Goal: Contribute content: Contribute content

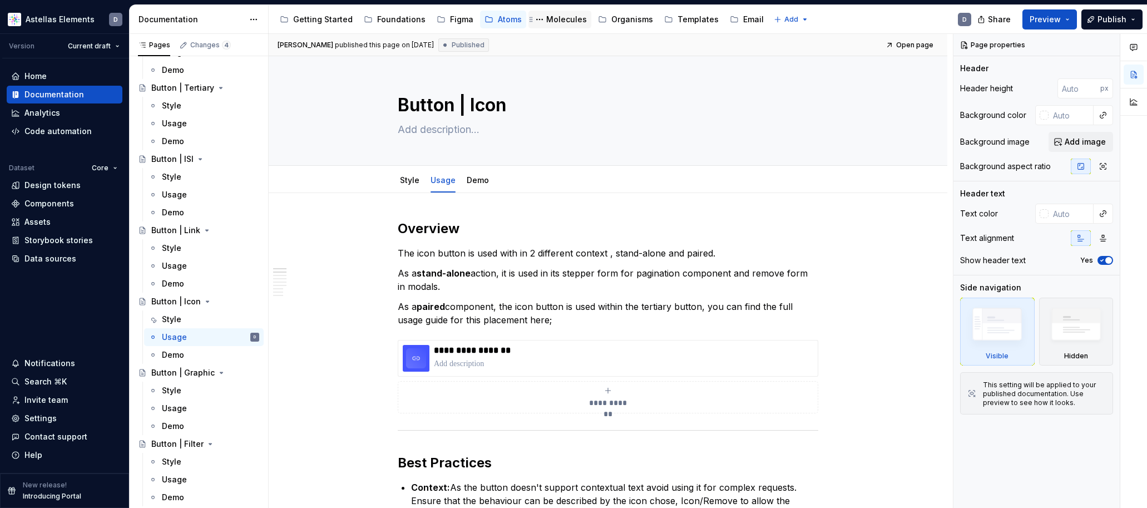
click at [563, 17] on div "Molecules" at bounding box center [566, 19] width 41 height 11
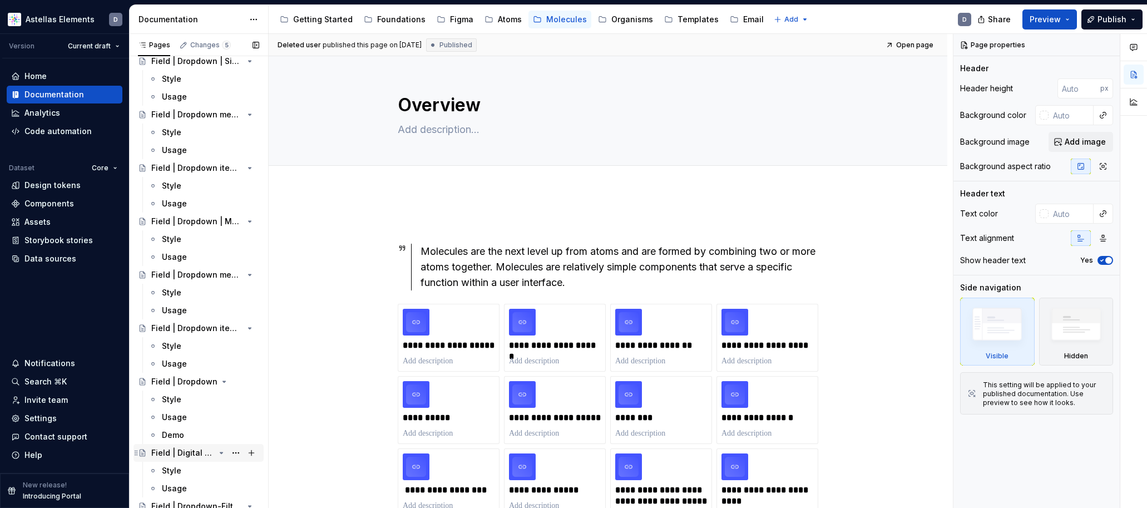
scroll to position [1082, 0]
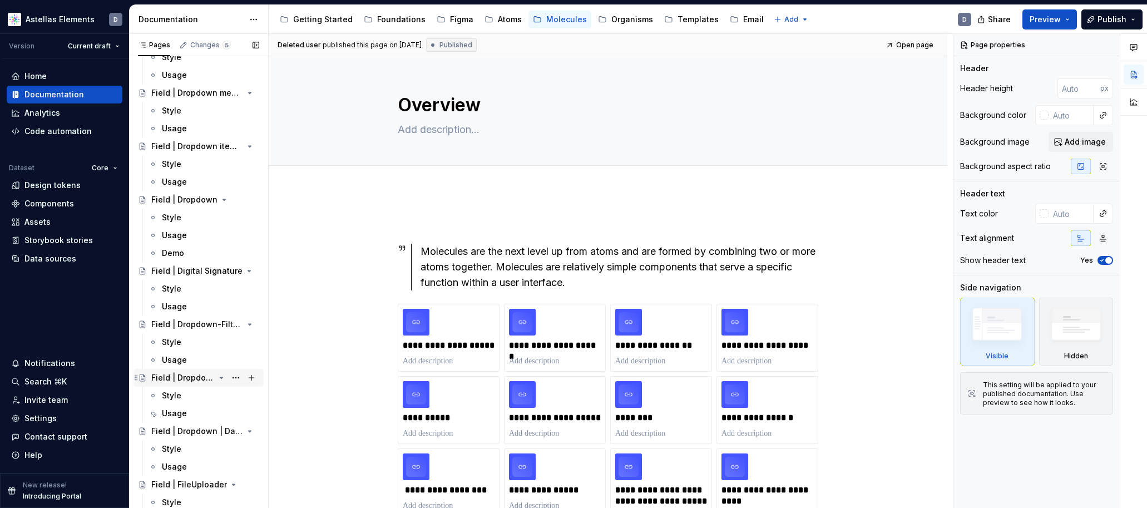
click at [195, 377] on div "Field | Dropdown menu | Date picker" at bounding box center [182, 377] width 63 height 11
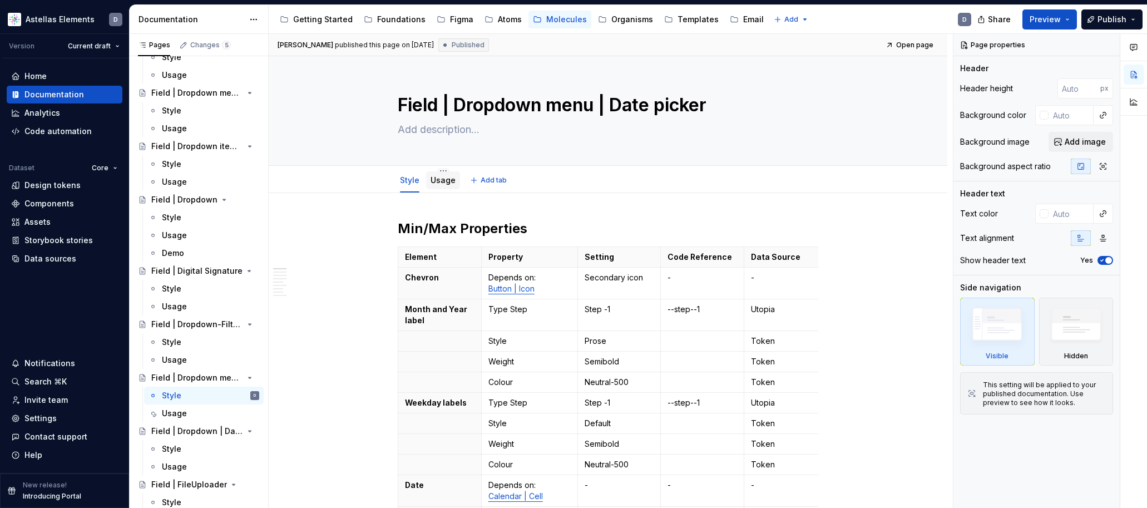
click at [451, 185] on div "Usage" at bounding box center [442, 180] width 25 height 11
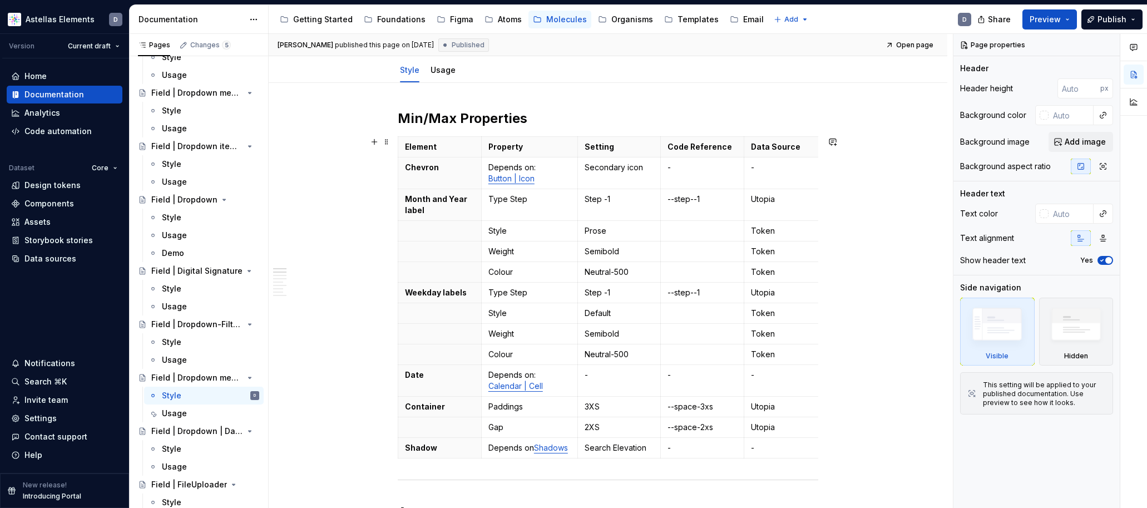
scroll to position [109, 0]
click at [452, 68] on link "Usage" at bounding box center [442, 70] width 25 height 9
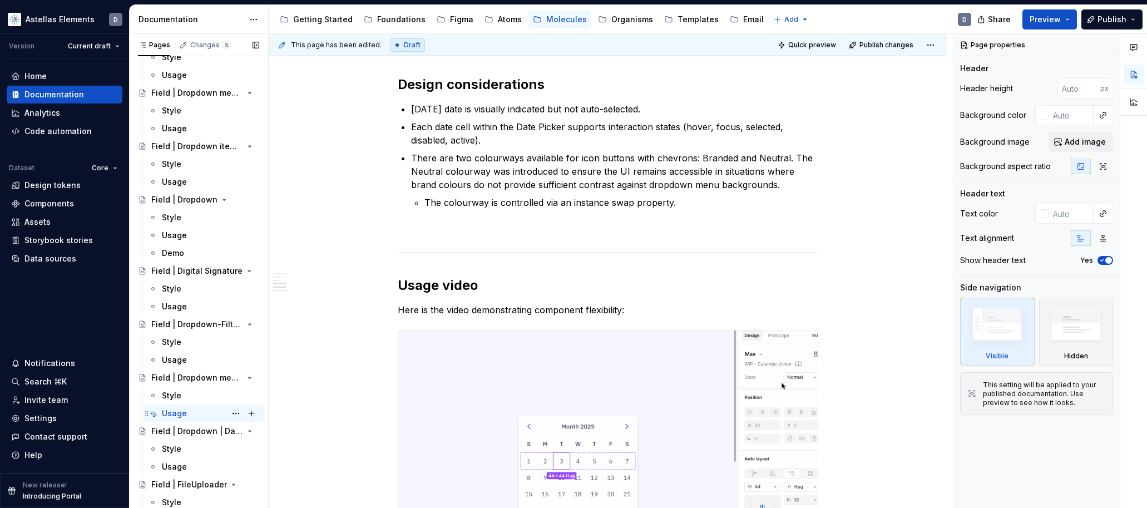
scroll to position [1107, 0]
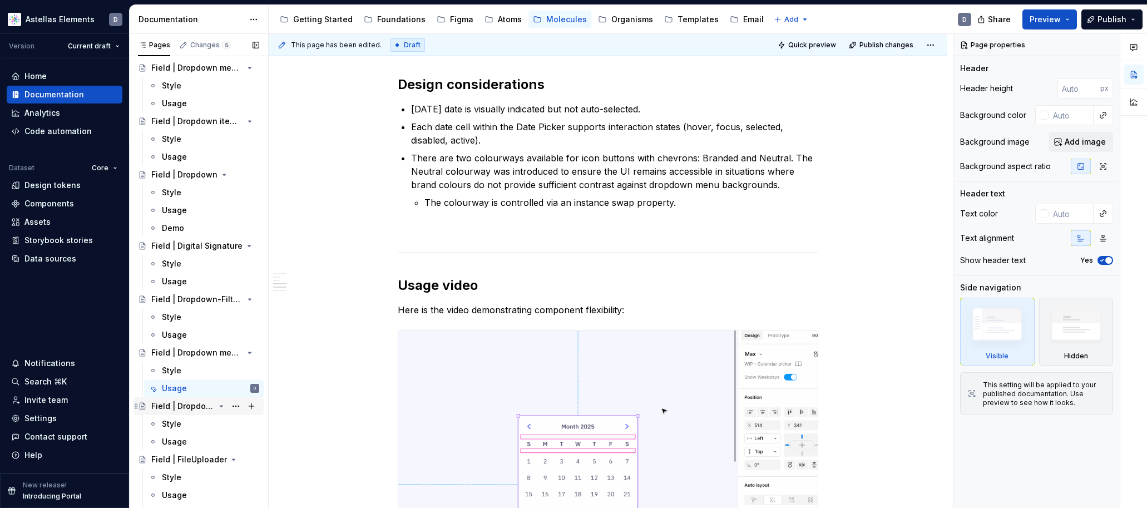
click at [197, 402] on div "Field | Dropdown | Date picker" at bounding box center [182, 405] width 63 height 11
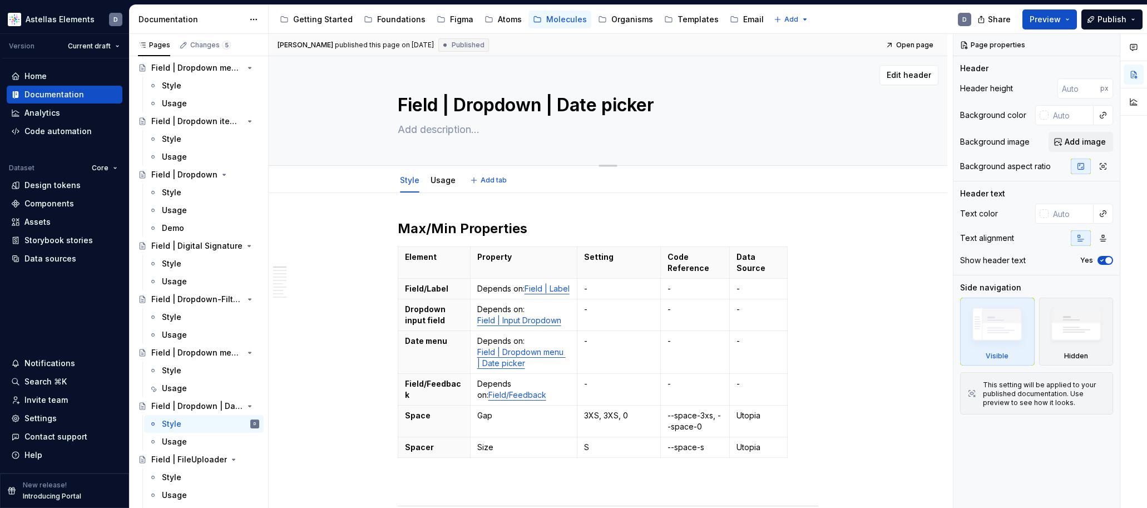
drag, startPoint x: 674, startPoint y: 106, endPoint x: 393, endPoint y: 96, distance: 281.0
click at [393, 96] on div "Field | Dropdown | Date picker" at bounding box center [608, 110] width 590 height 109
click at [445, 182] on link "Usage" at bounding box center [442, 179] width 25 height 9
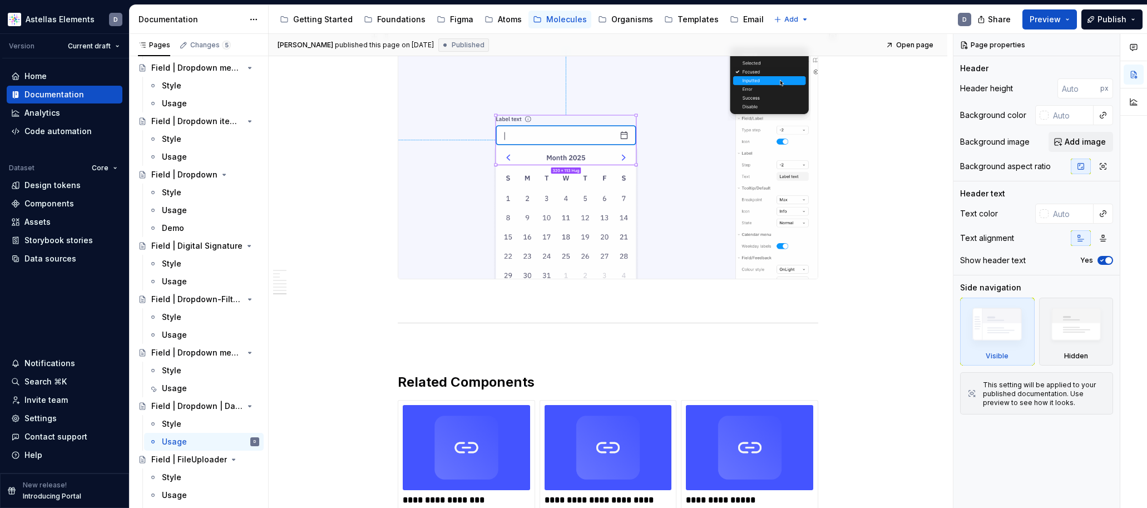
scroll to position [1262, 0]
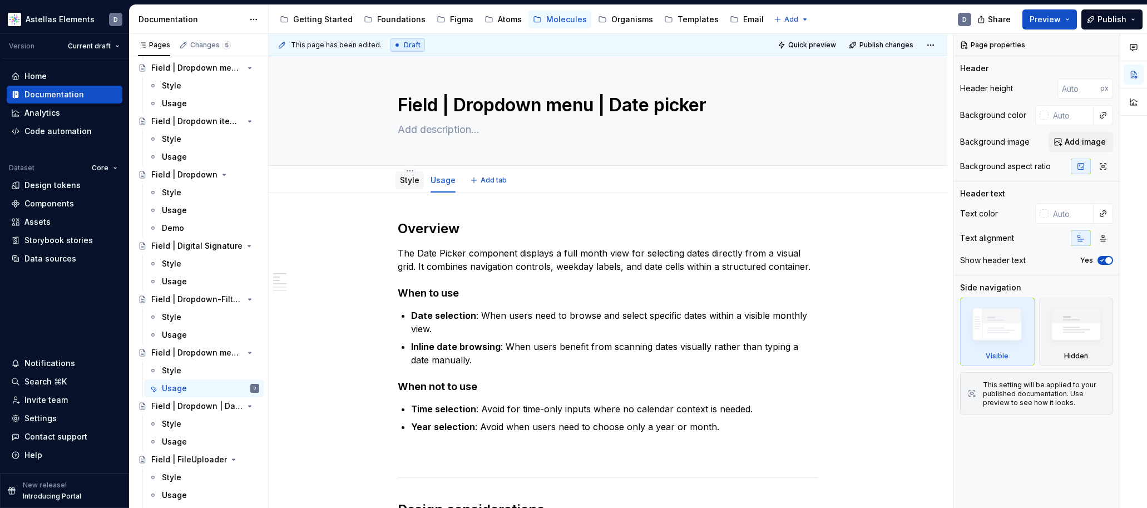
click at [411, 182] on link "Style" at bounding box center [409, 179] width 19 height 9
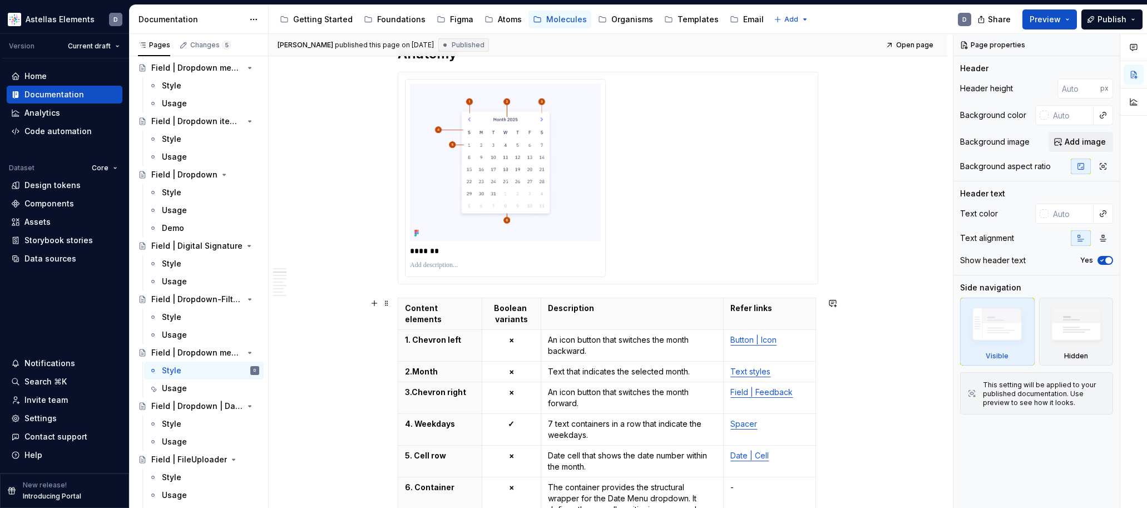
scroll to position [612, 0]
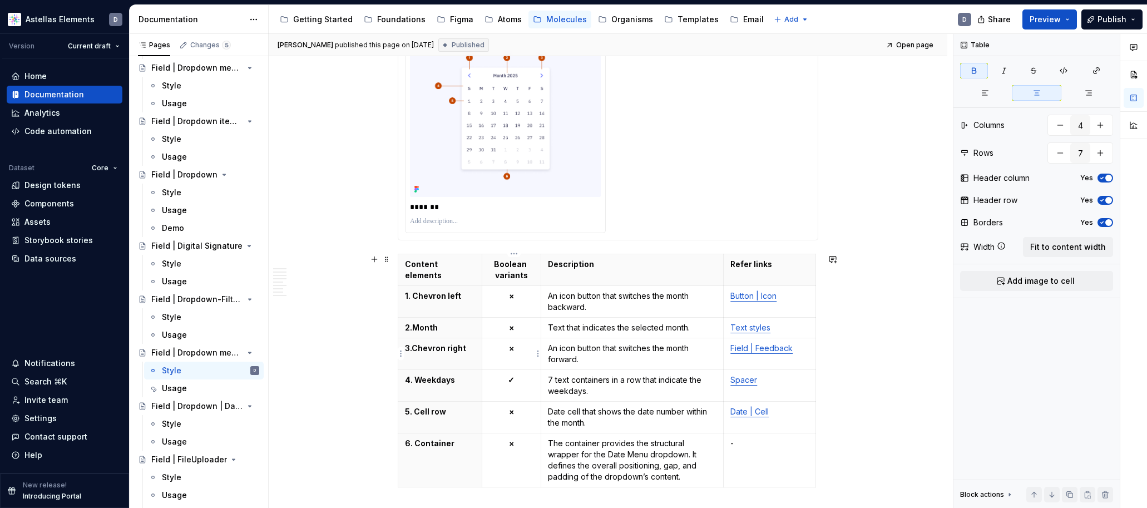
click at [524, 357] on td "×" at bounding box center [511, 354] width 59 height 32
copy strong "×"
click at [522, 380] on p "✓" at bounding box center [511, 379] width 45 height 11
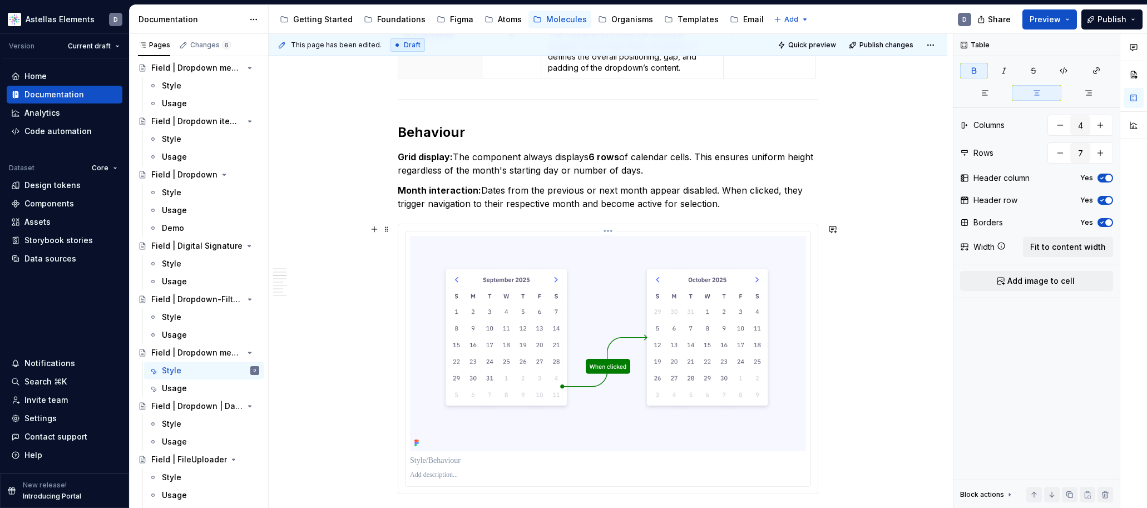
scroll to position [1023, 0]
click at [619, 22] on div "Organisms" at bounding box center [632, 19] width 42 height 11
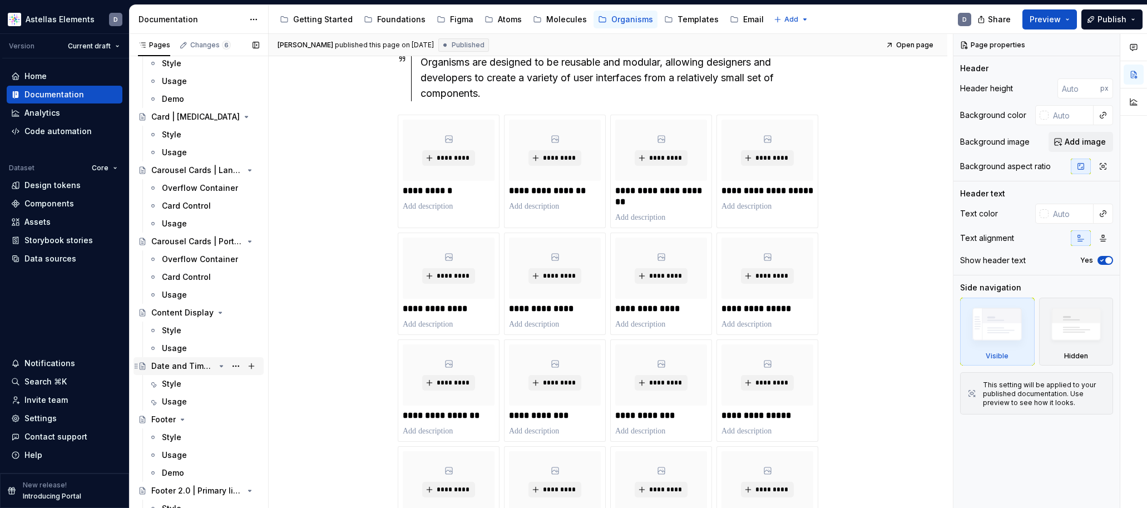
scroll to position [719, 0]
click at [194, 366] on div "Date and Time Picker" at bounding box center [182, 366] width 63 height 11
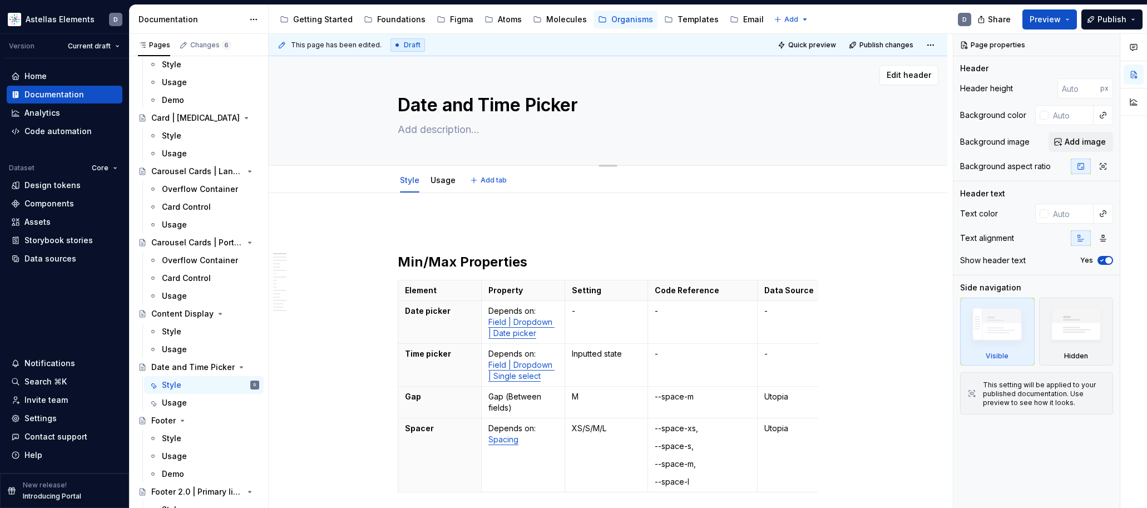
drag, startPoint x: 576, startPoint y: 108, endPoint x: 592, endPoint y: 107, distance: 16.7
click at [592, 106] on textarea "Date and Time Picker" at bounding box center [605, 105] width 420 height 27
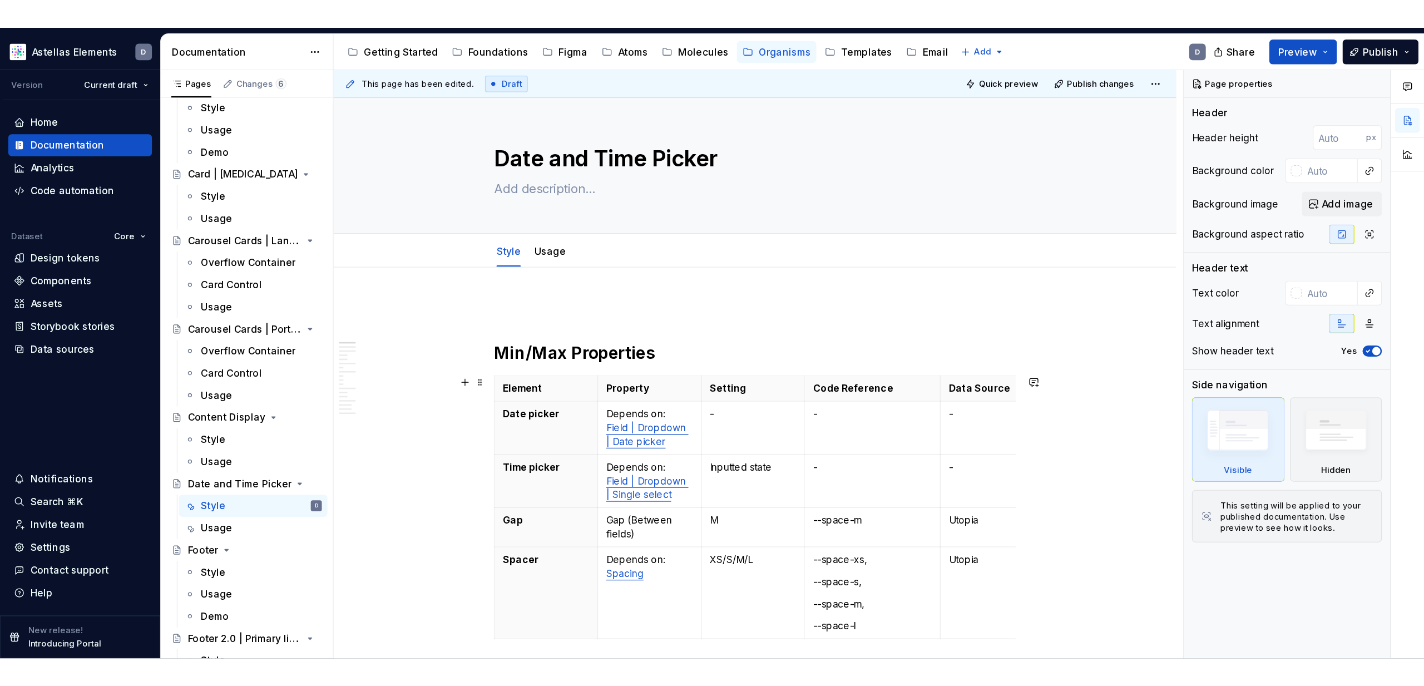
scroll to position [43, 0]
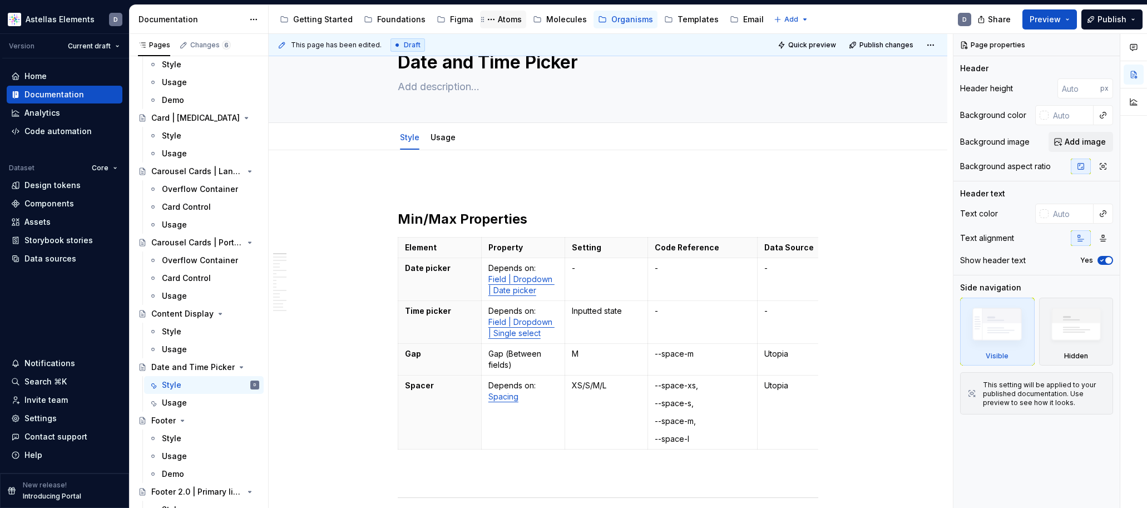
click at [498, 16] on div "Atoms" at bounding box center [510, 19] width 24 height 11
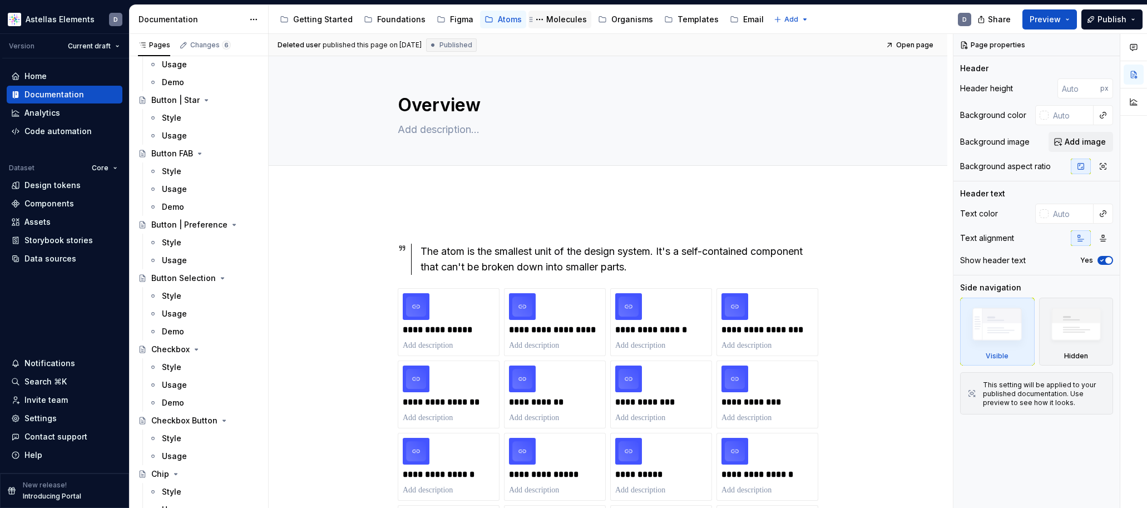
click at [549, 20] on div "Molecules" at bounding box center [566, 19] width 41 height 11
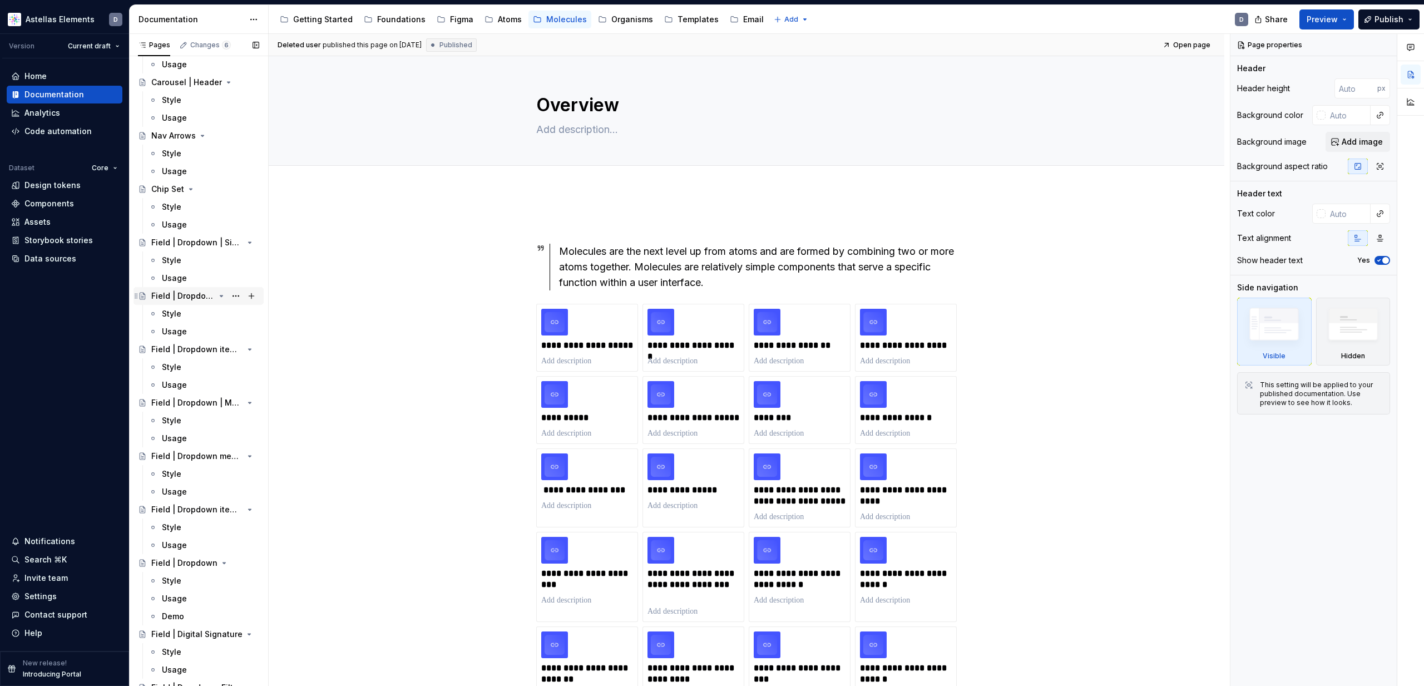
click at [203, 300] on div "Field | Dropdown menu | Single-select" at bounding box center [182, 295] width 63 height 11
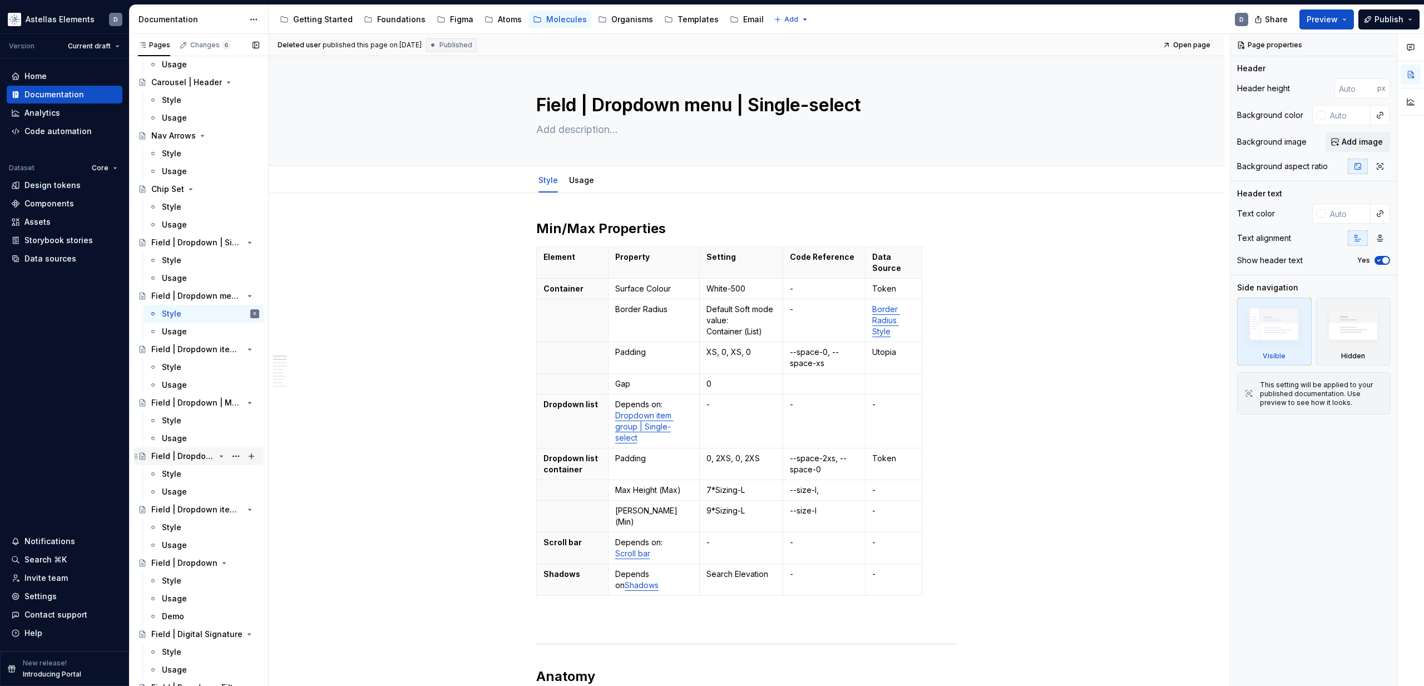
click at [189, 455] on div "Field | Dropdown menu | Multi-select" at bounding box center [182, 455] width 63 height 11
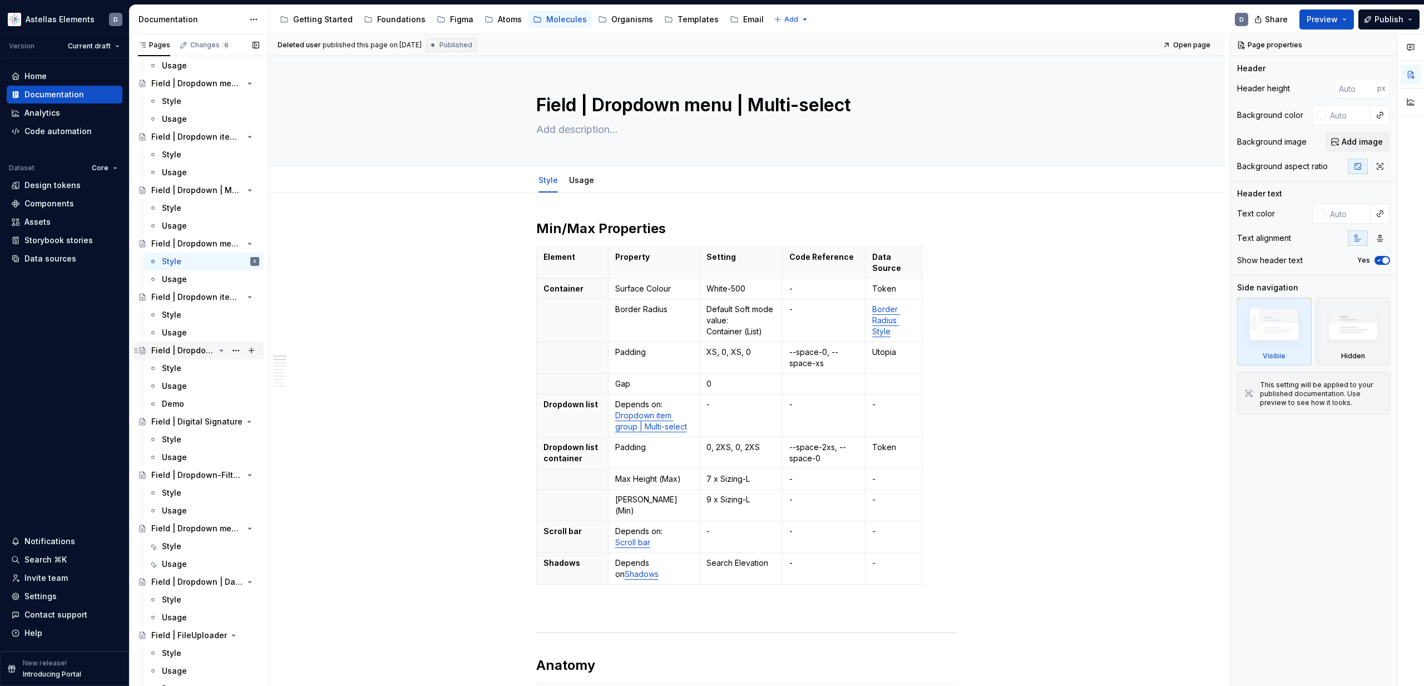
scroll to position [975, 0]
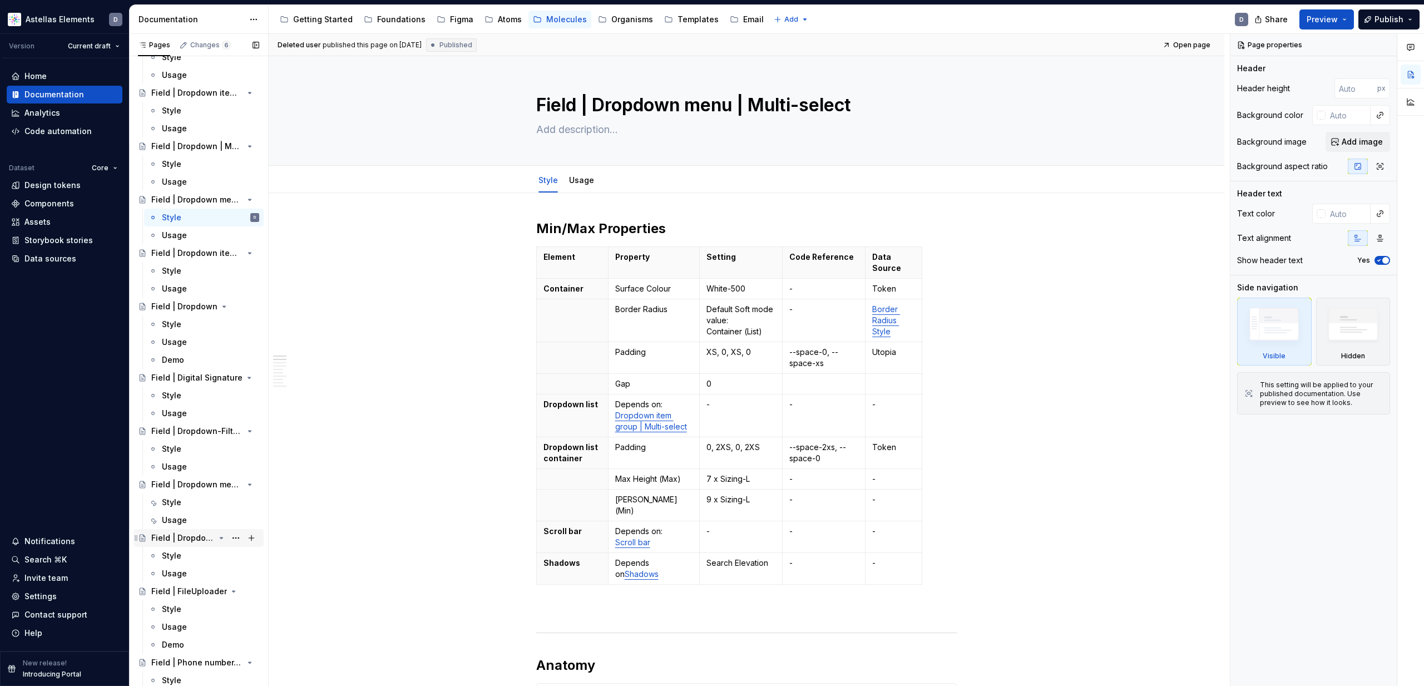
click at [193, 507] on div "Field | Dropdown | Date picker" at bounding box center [182, 537] width 63 height 11
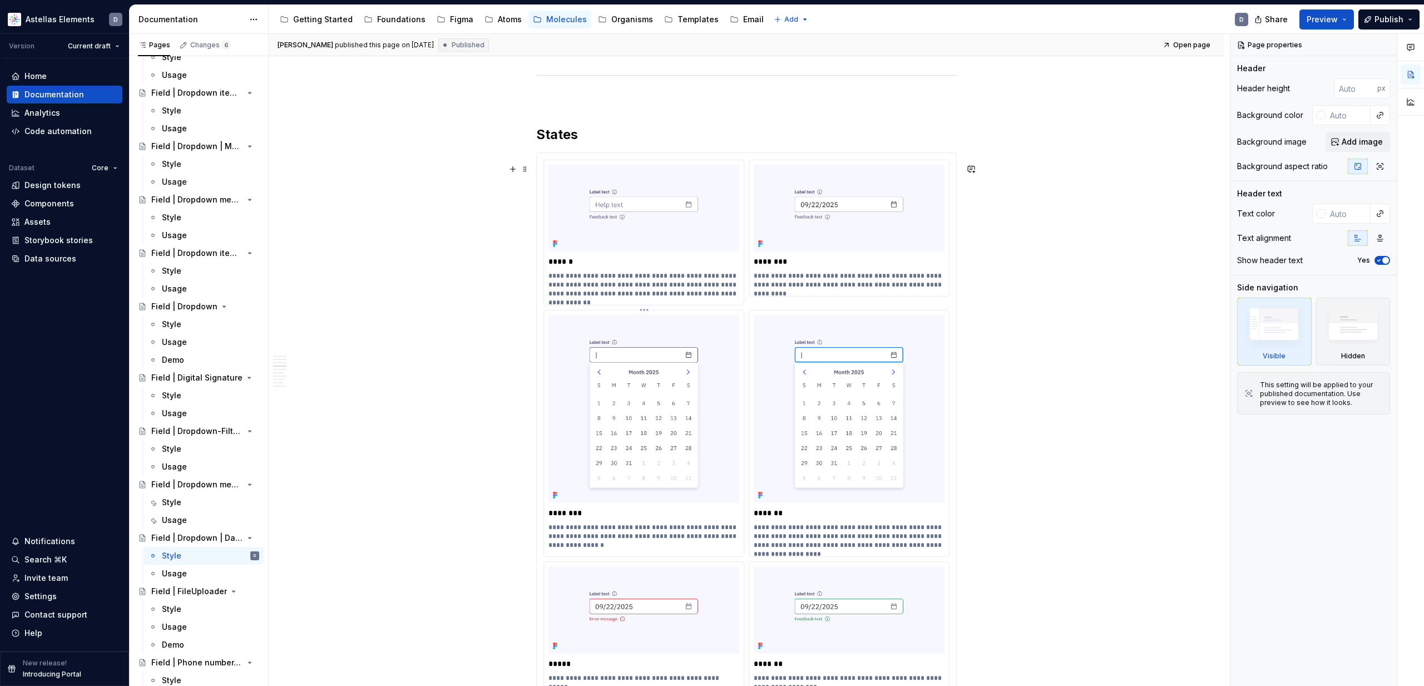
scroll to position [1283, 0]
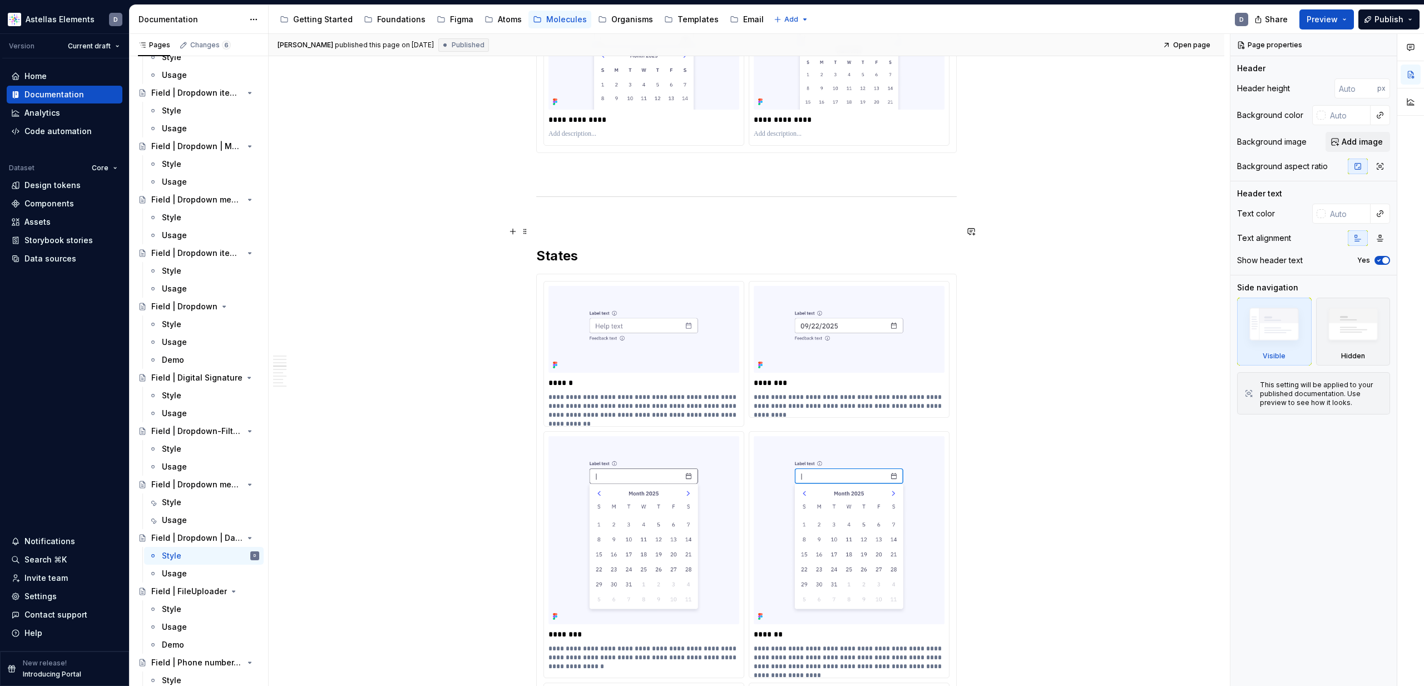
click at [588, 227] on p at bounding box center [746, 220] width 420 height 13
type textarea "*"
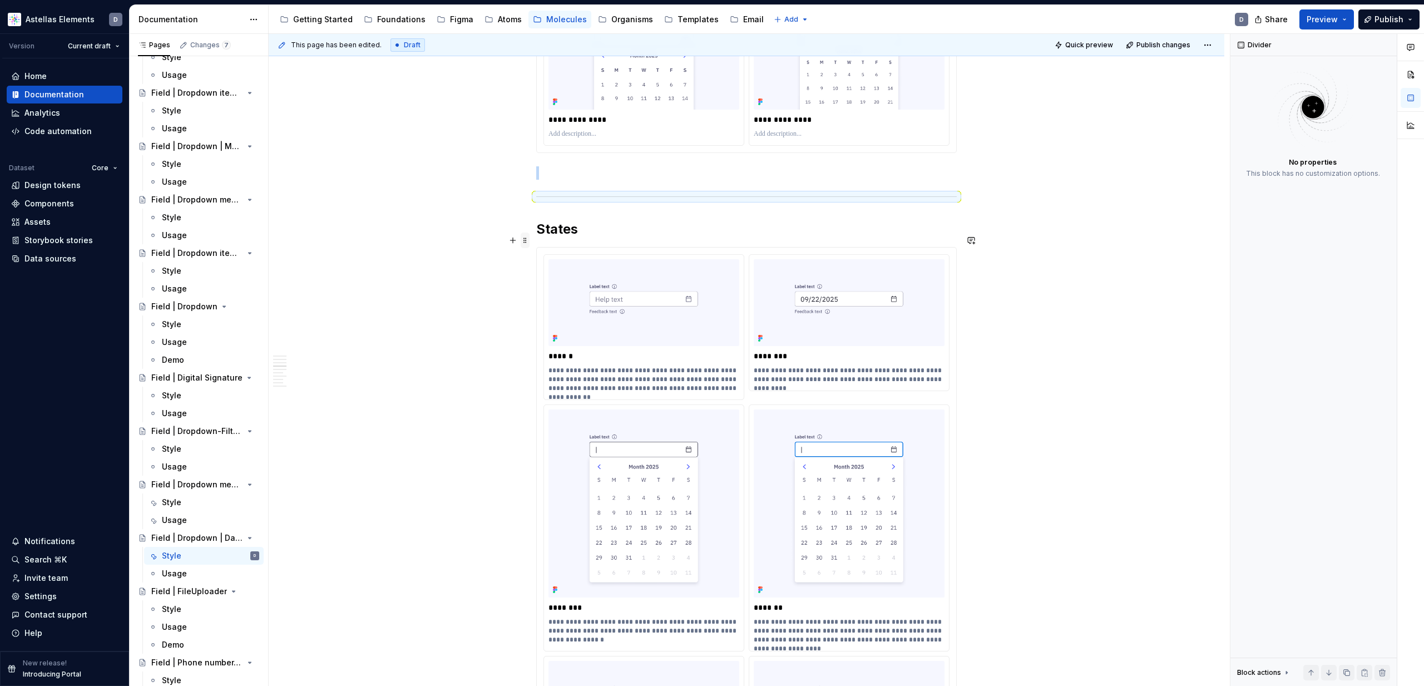
click at [529, 234] on span at bounding box center [525, 240] width 9 height 16
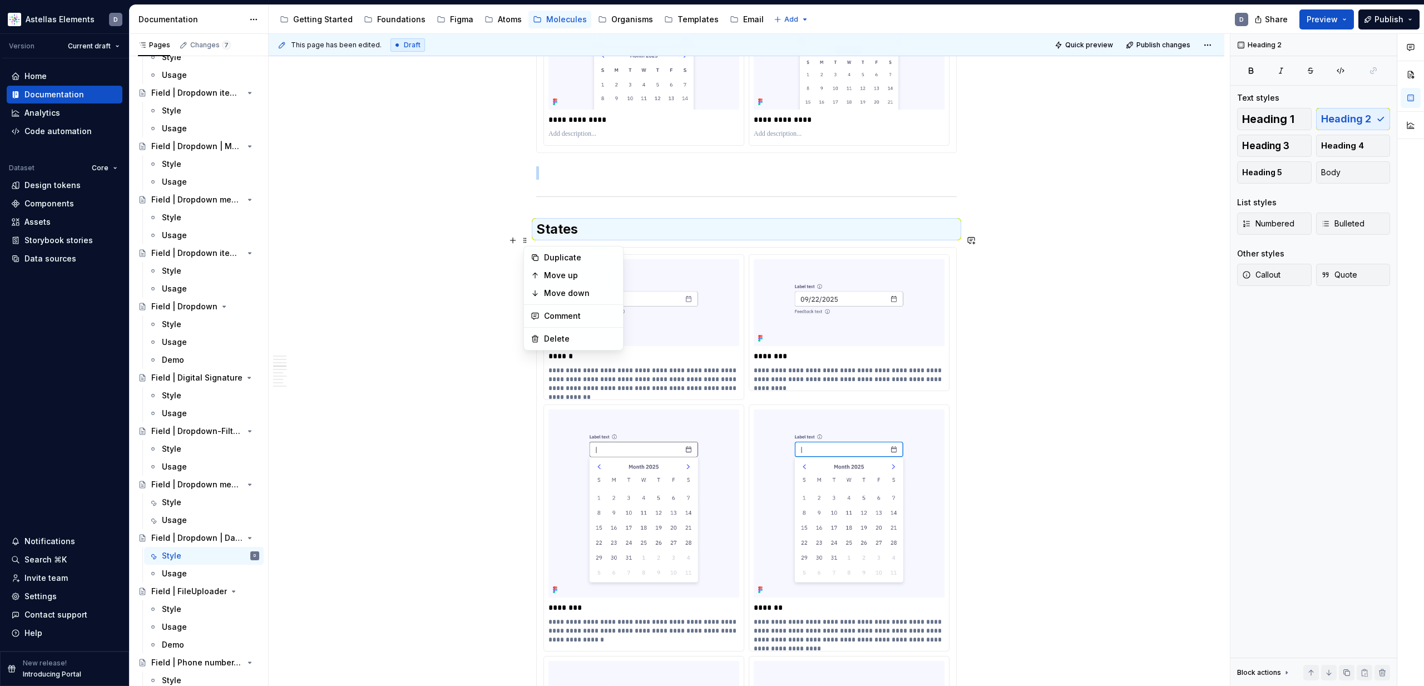
click at [519, 225] on div "Max/Min Properties Element Property Setting Code Reference Data Source Field/La…" at bounding box center [746, 643] width 955 height 3467
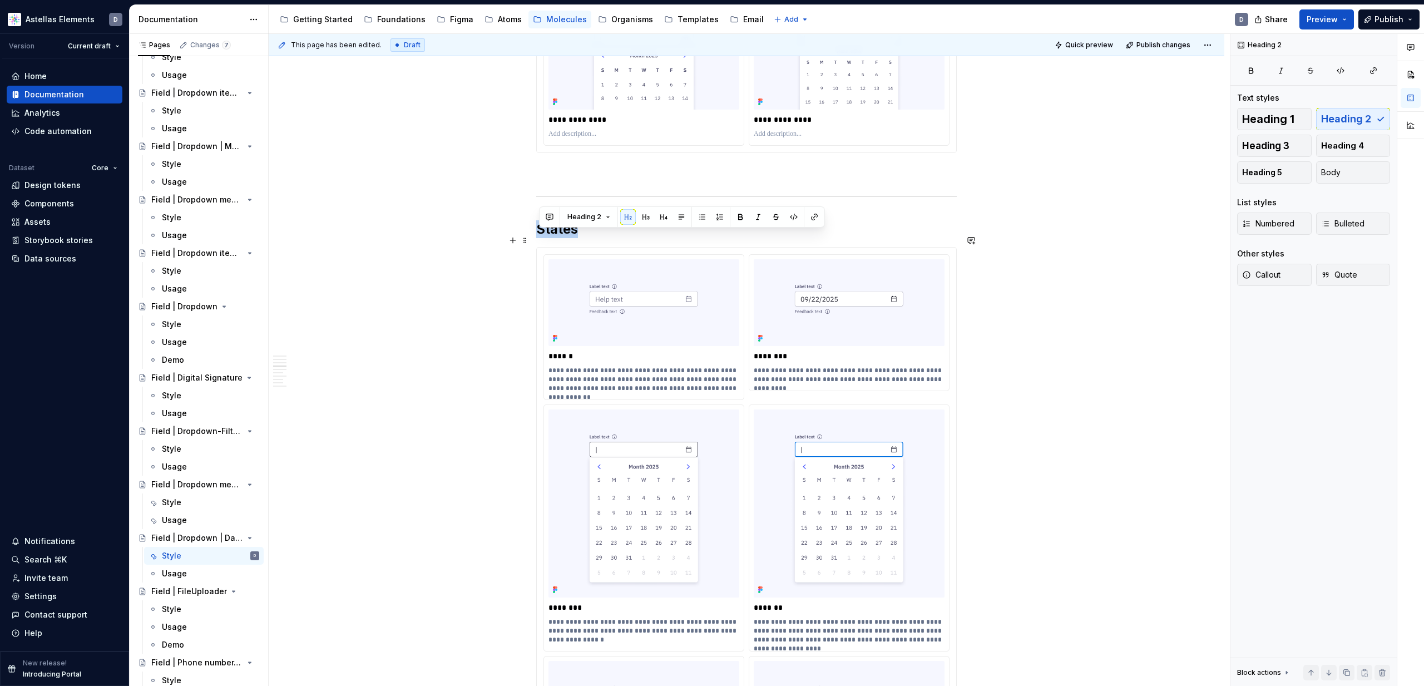
click at [585, 238] on h2 "States" at bounding box center [746, 229] width 420 height 18
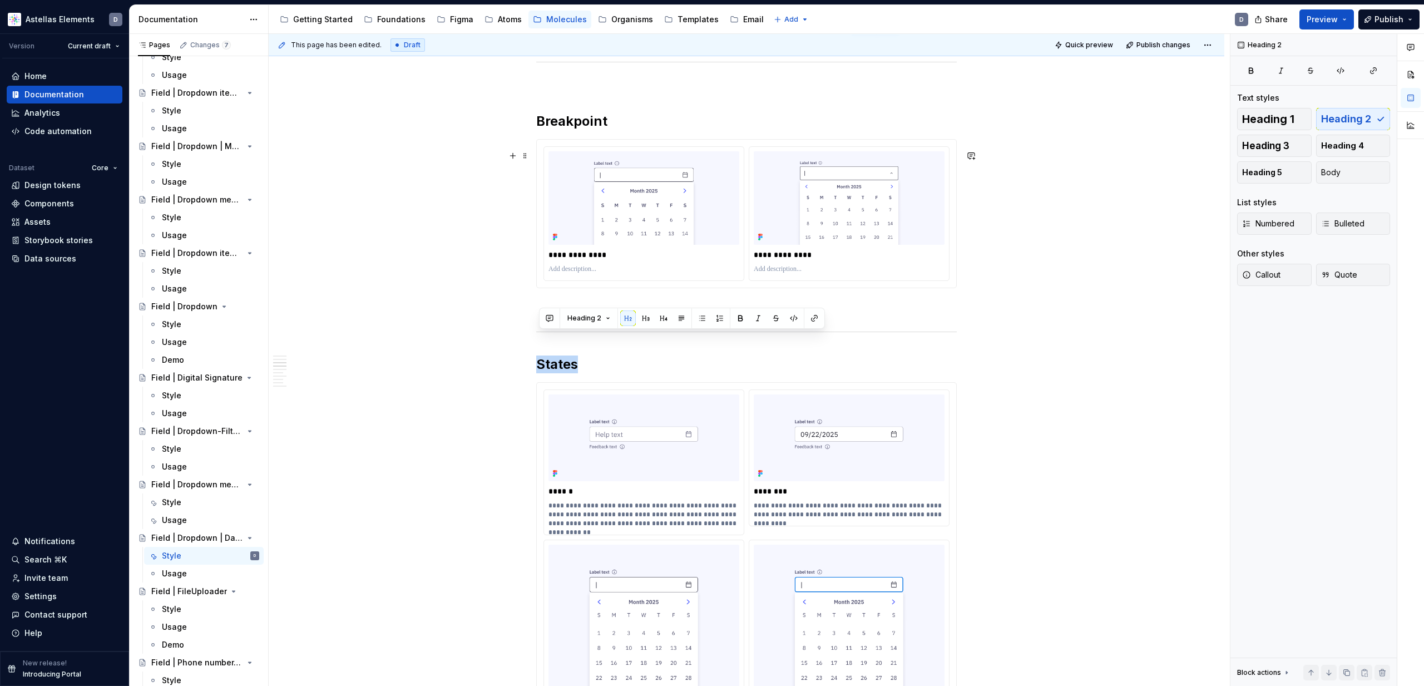
scroll to position [1117, 0]
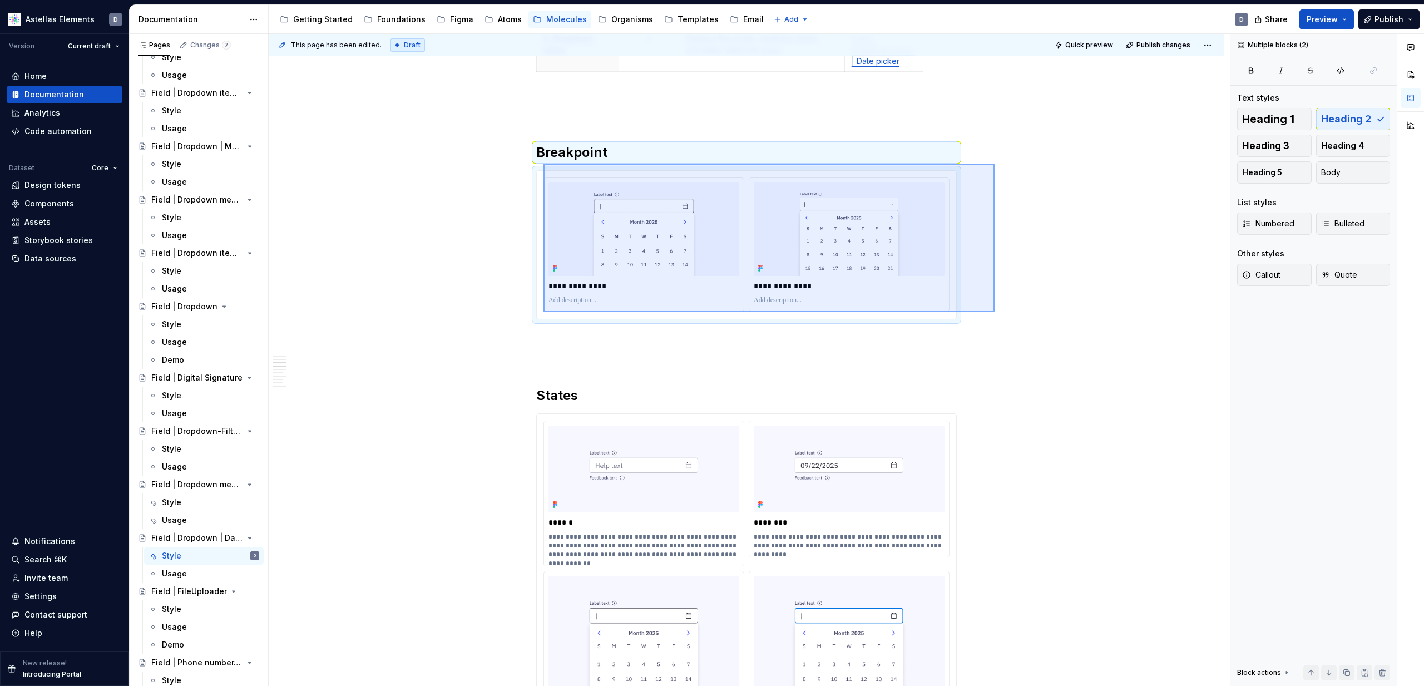
drag, startPoint x: 994, startPoint y: 312, endPoint x: 544, endPoint y: 162, distance: 474.3
click at [544, 162] on div "This page has been edited. Draft Quick preview Publish changes Field | Dropdown…" at bounding box center [749, 360] width 961 height 652
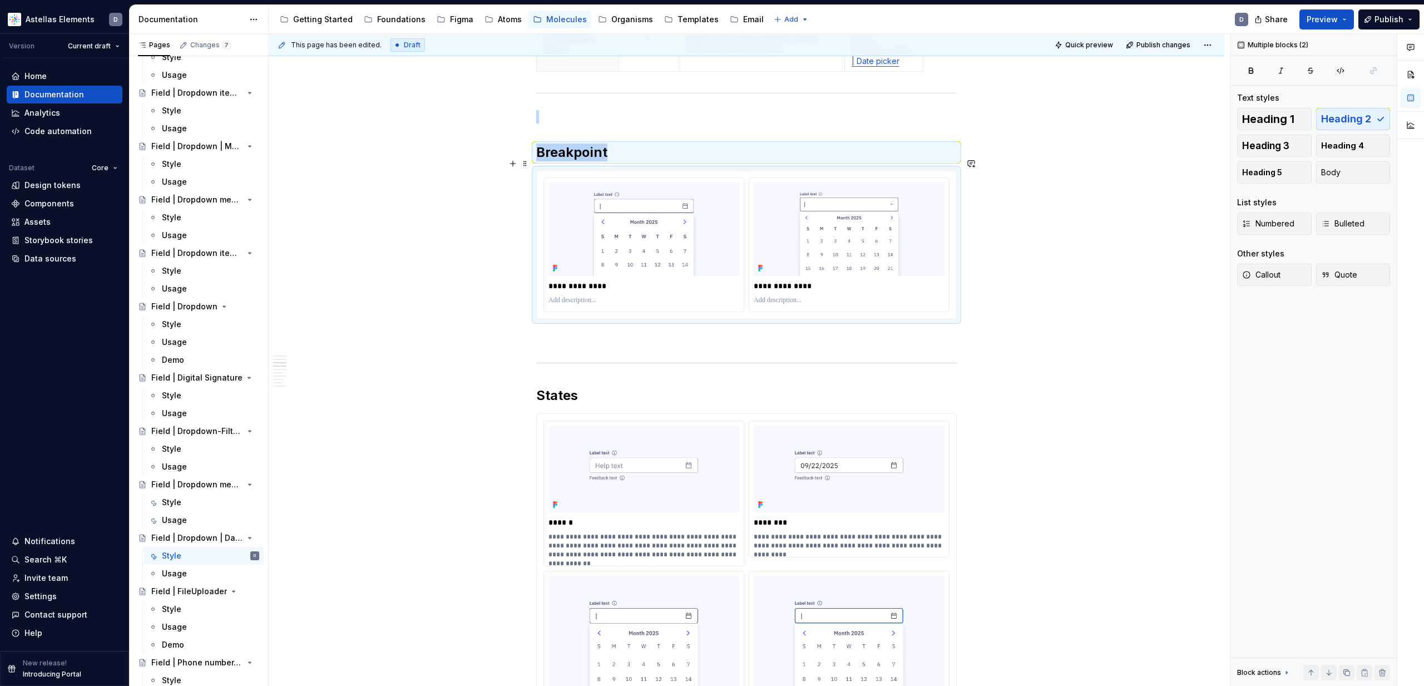
copy div "Breakpoint"
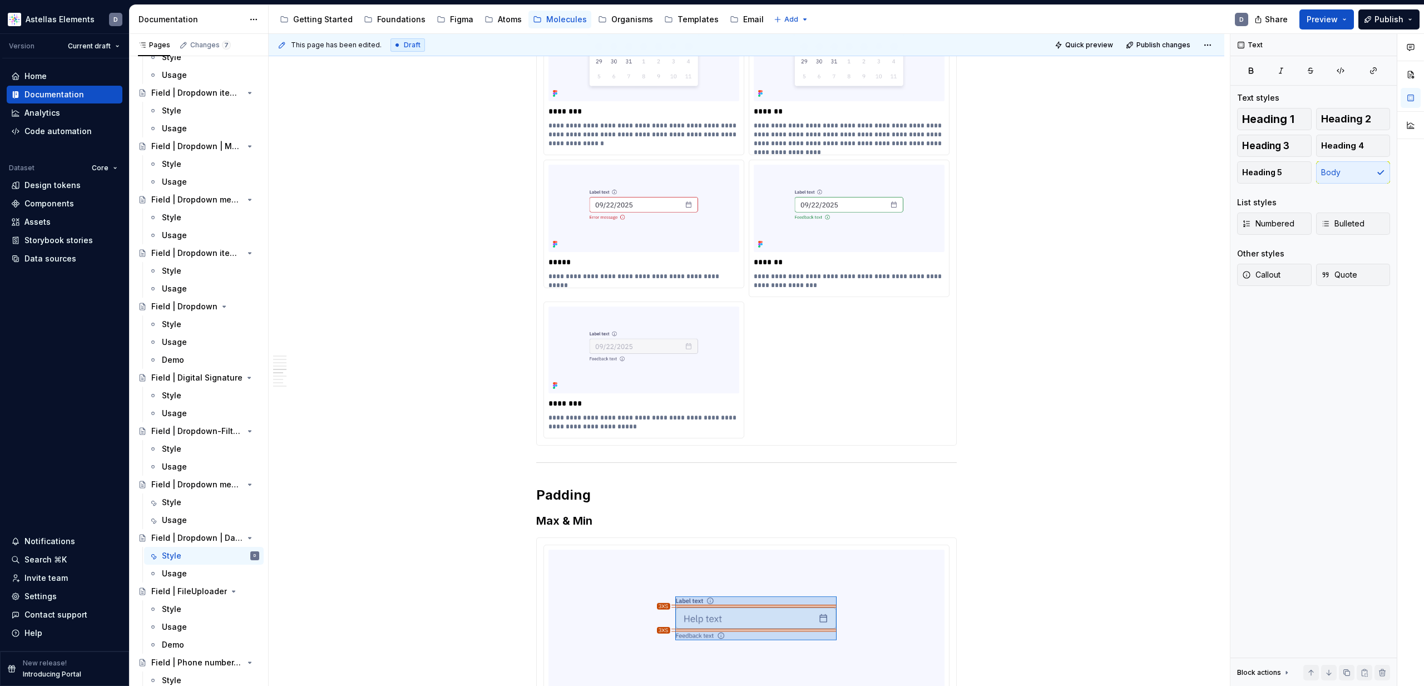
scroll to position [1804, 0]
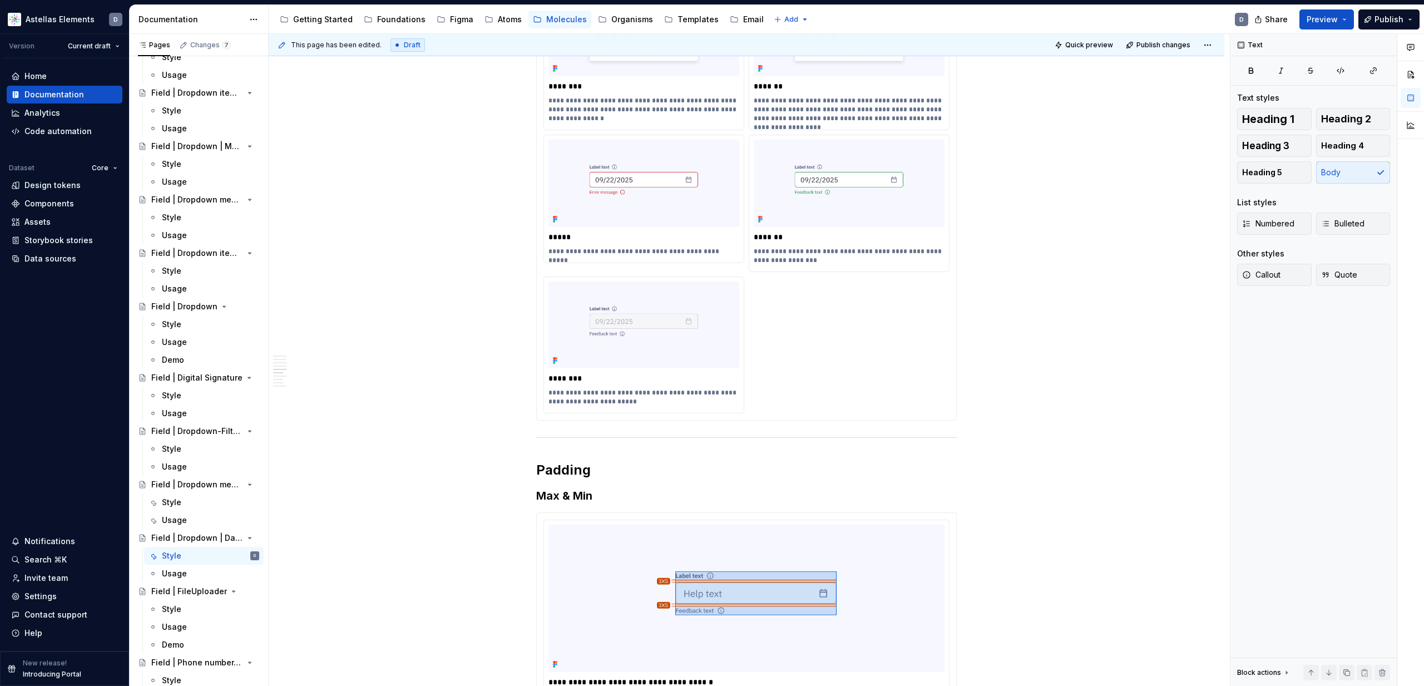
click at [977, 444] on div "Max/Min Properties Element Property Setting Code Reference Data Source Field/La…" at bounding box center [746, 122] width 955 height 3467
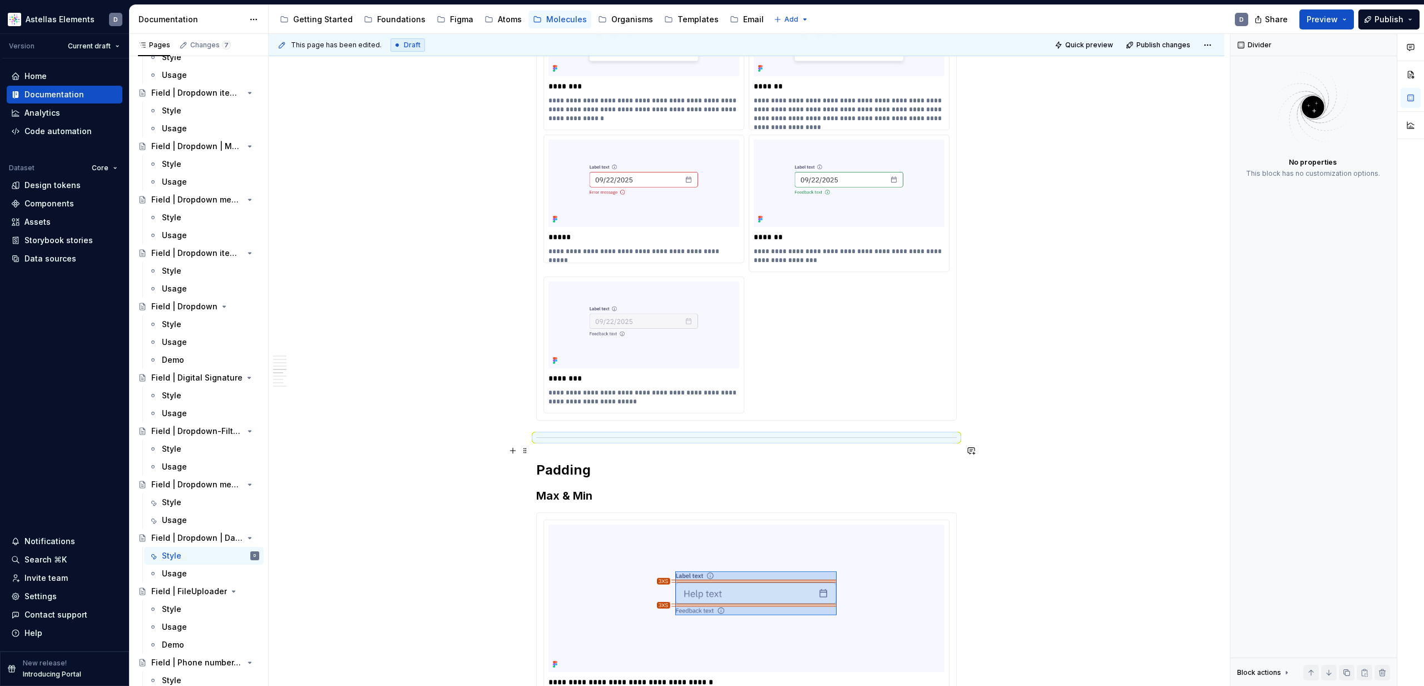
click at [995, 449] on div "Max/Min Properties Element Property Setting Code Reference Data Source Field/La…" at bounding box center [746, 122] width 955 height 3467
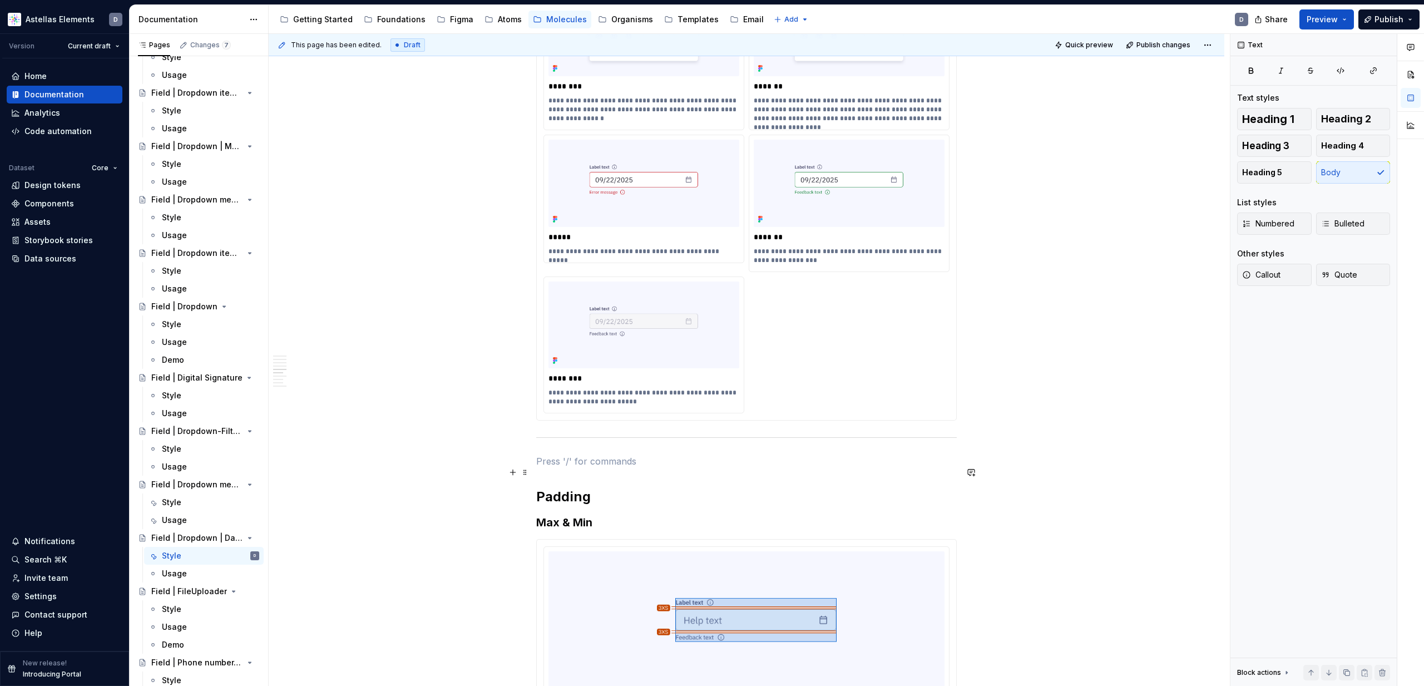
click at [613, 468] on p at bounding box center [746, 460] width 420 height 13
paste div
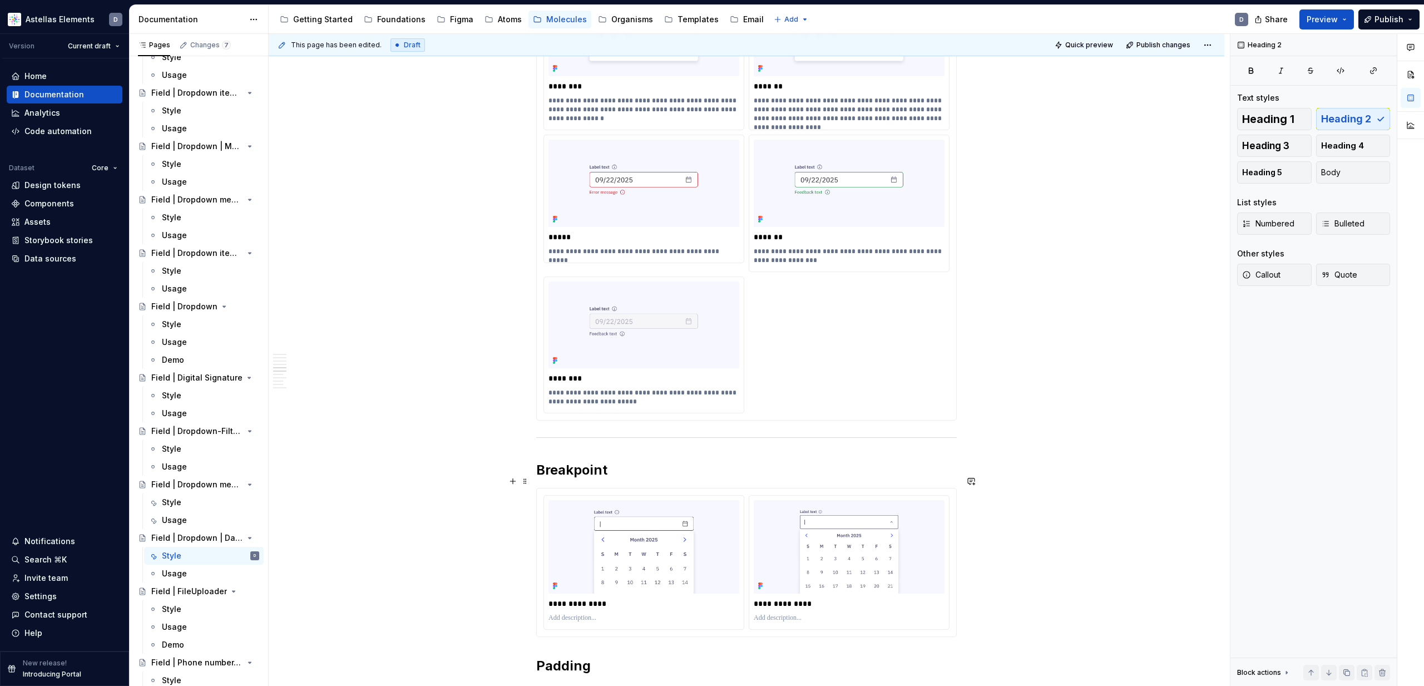
click at [603, 477] on h2 "Breakpoint" at bounding box center [746, 470] width 420 height 18
click at [594, 479] on h2 "Motion Spec" at bounding box center [746, 470] width 420 height 18
click at [443, 455] on div "This page has been edited. Draft Quick preview Publish changes Field | Dropdown…" at bounding box center [749, 360] width 961 height 652
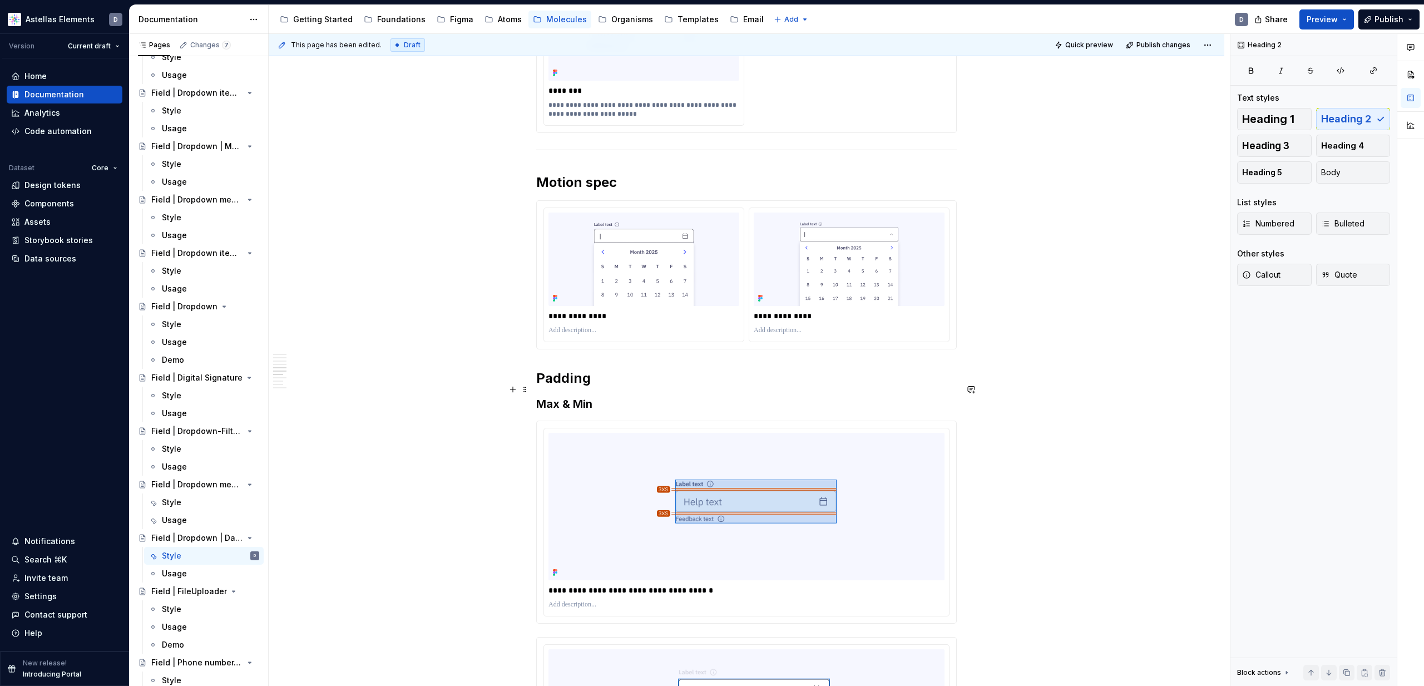
scroll to position [2166, 0]
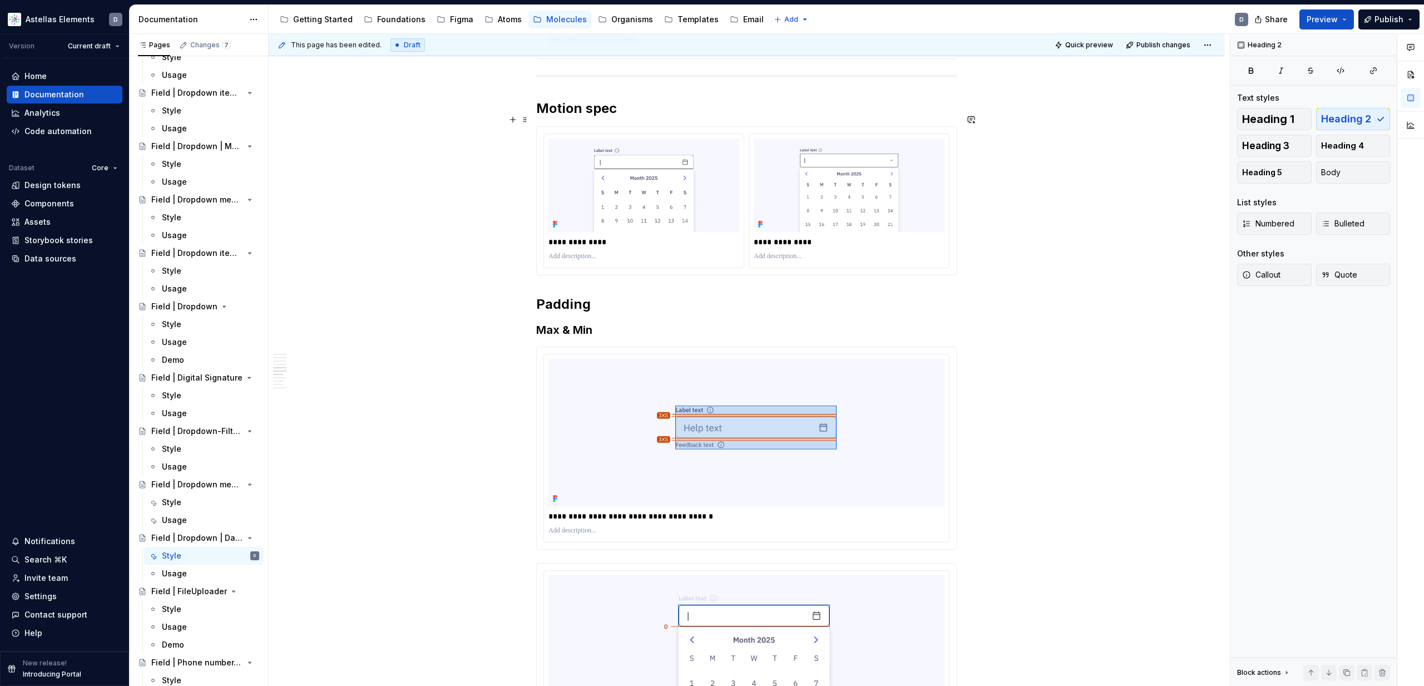
click at [593, 117] on h2 "Motion spec" at bounding box center [746, 109] width 420 height 18
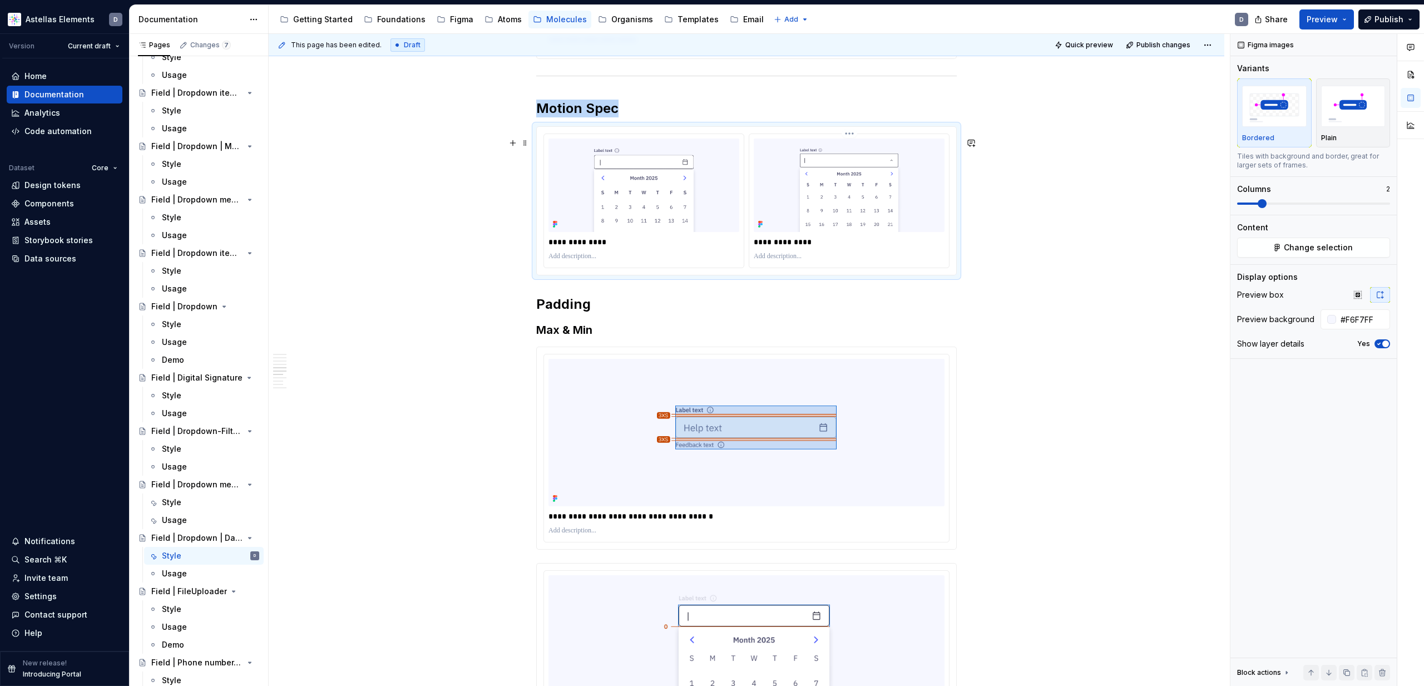
click at [860, 228] on img at bounding box center [849, 184] width 191 height 93
click at [1146, 245] on span "Change selection" at bounding box center [1318, 247] width 69 height 11
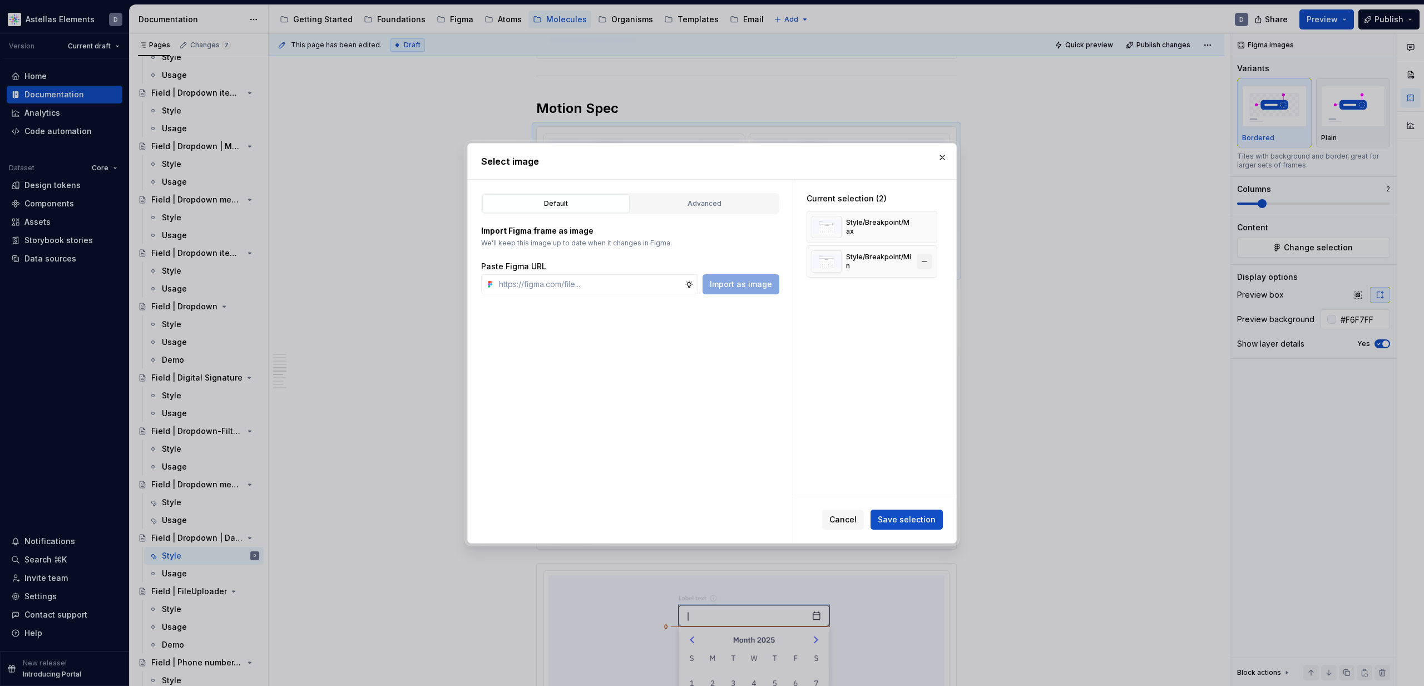
click at [931, 227] on button "button" at bounding box center [925, 227] width 16 height 16
drag, startPoint x: 931, startPoint y: 229, endPoint x: 776, endPoint y: 240, distance: 155.6
click at [931, 229] on button "button" at bounding box center [925, 227] width 16 height 16
click at [683, 211] on button "Advanced" at bounding box center [704, 203] width 147 height 19
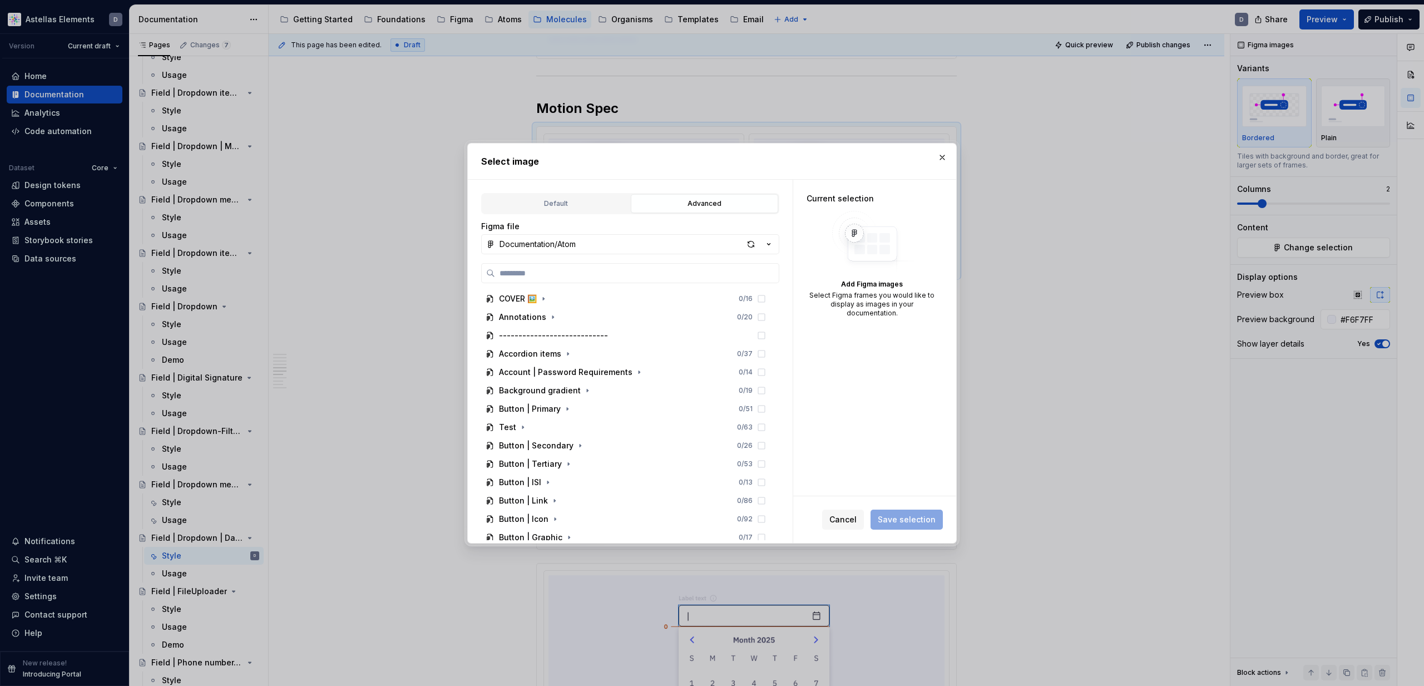
click at [770, 242] on icon "button" at bounding box center [768, 244] width 11 height 11
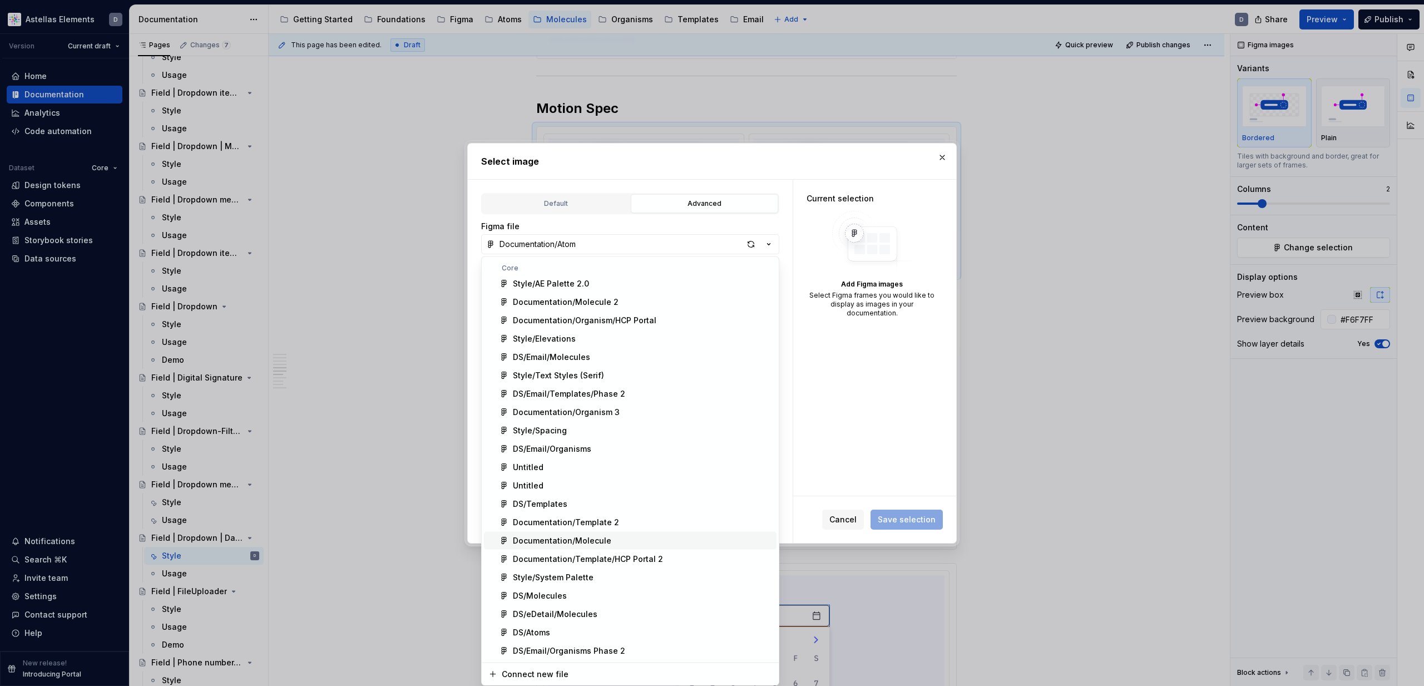
click at [642, 507] on div "Documentation/Molecule" at bounding box center [642, 540] width 259 height 11
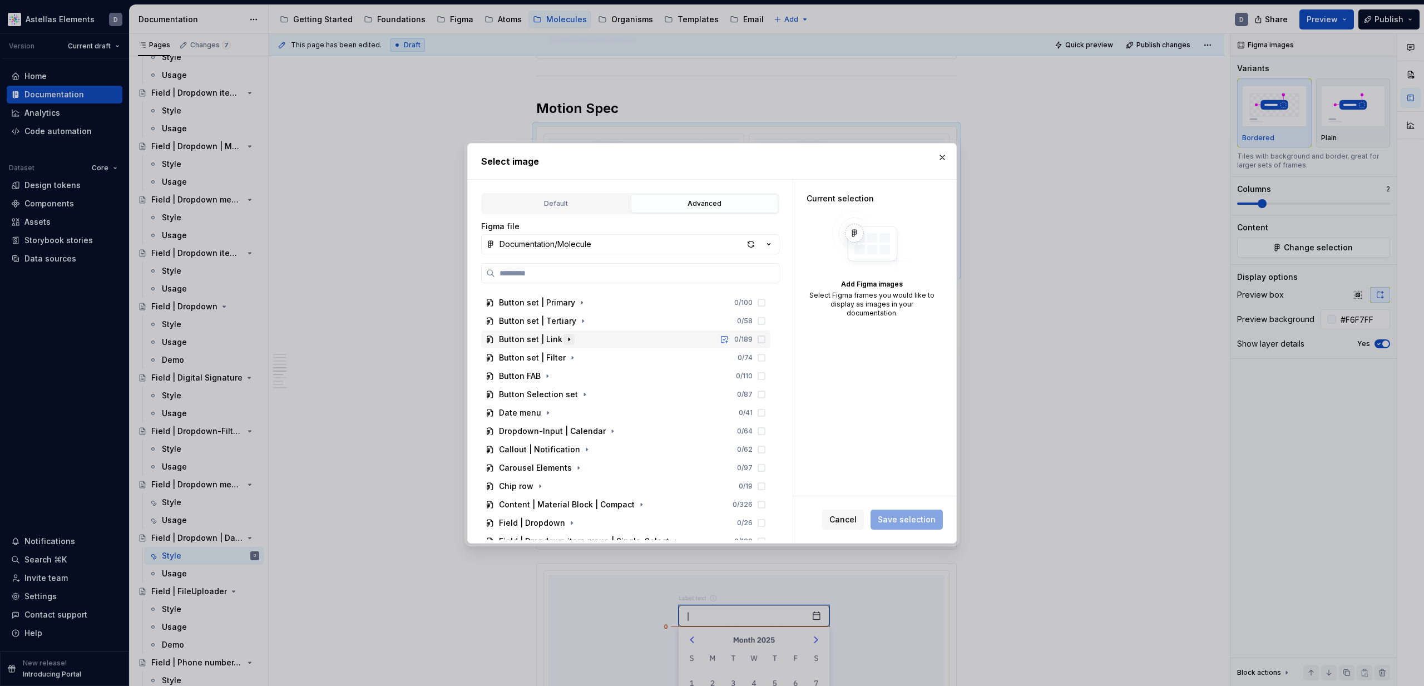
scroll to position [59, 0]
click at [547, 404] on icon "button" at bounding box center [547, 404] width 1 height 3
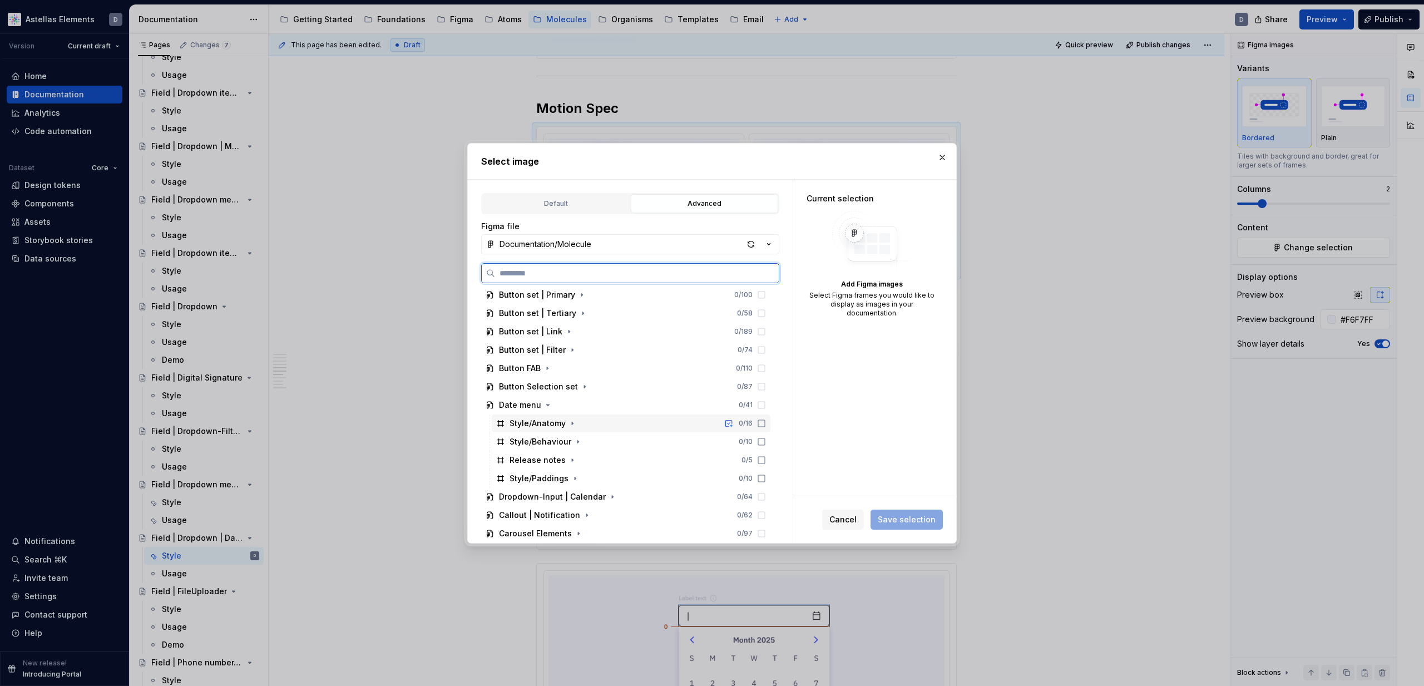
scroll to position [79, 0]
click at [752, 244] on div "button" at bounding box center [751, 244] width 16 height 16
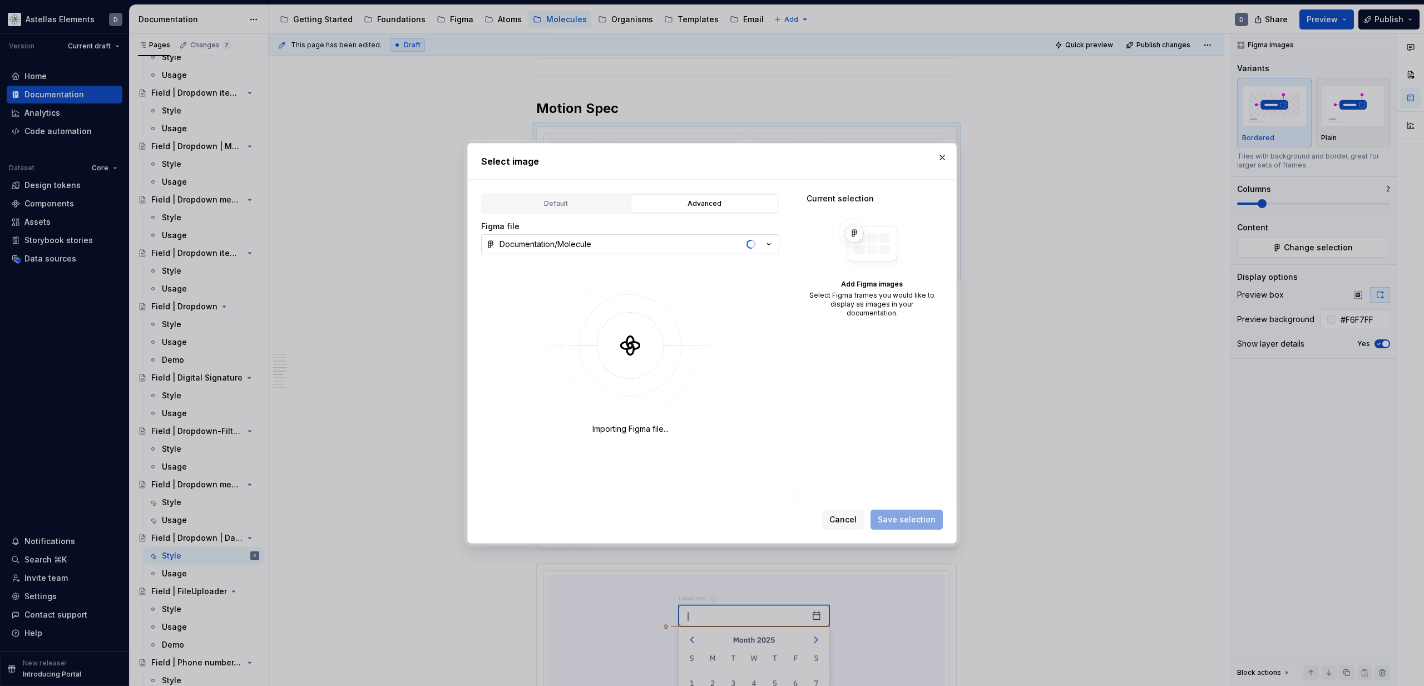
drag, startPoint x: 769, startPoint y: 353, endPoint x: 777, endPoint y: 512, distance: 159.3
click at [769, 395] on div "Importing Figma file..." at bounding box center [630, 355] width 298 height 185
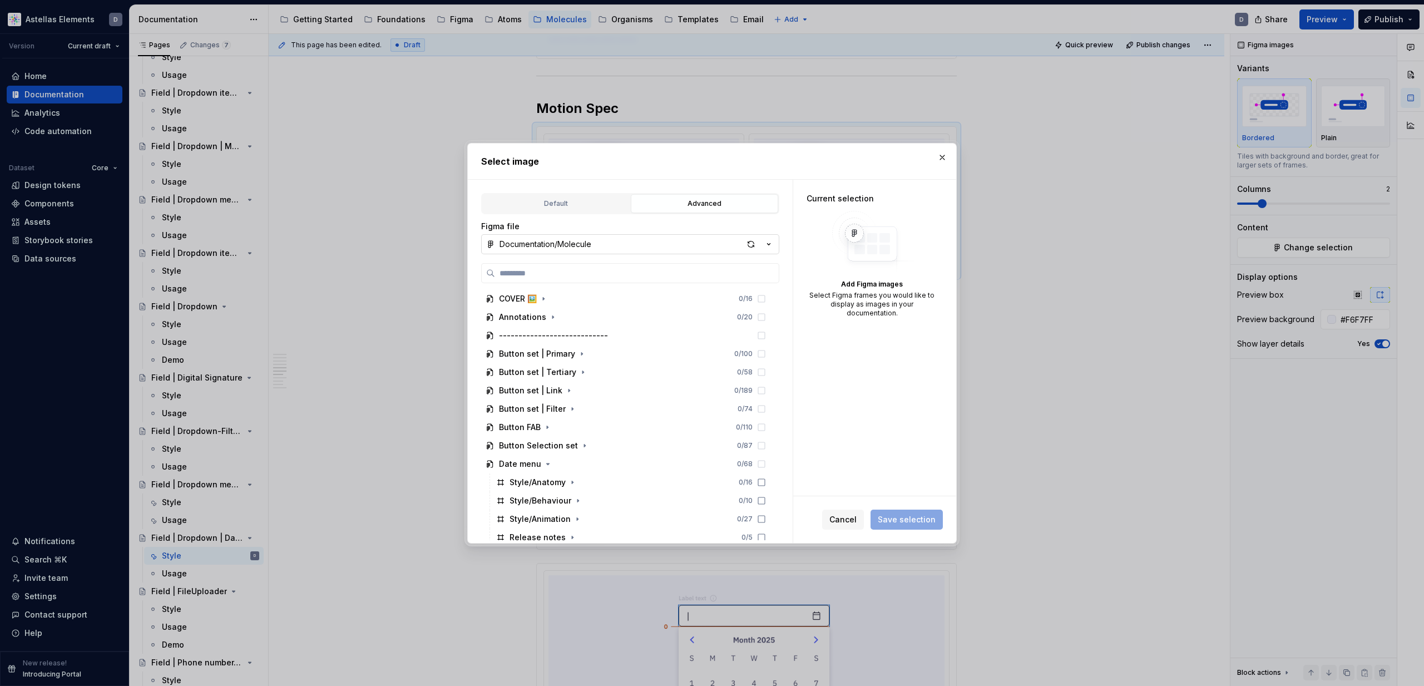
type textarea "*"
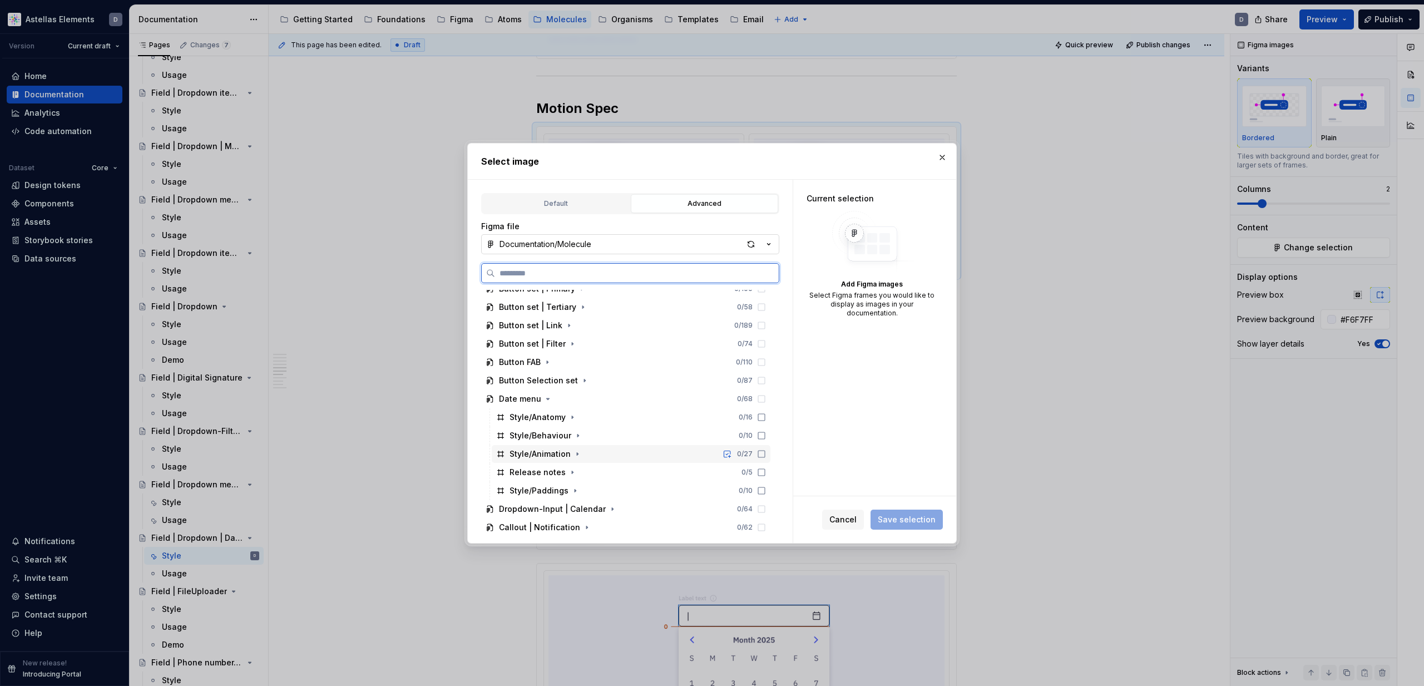
drag, startPoint x: 776, startPoint y: 454, endPoint x: 806, endPoint y: 467, distance: 33.2
click at [765, 454] on icon at bounding box center [761, 453] width 7 height 7
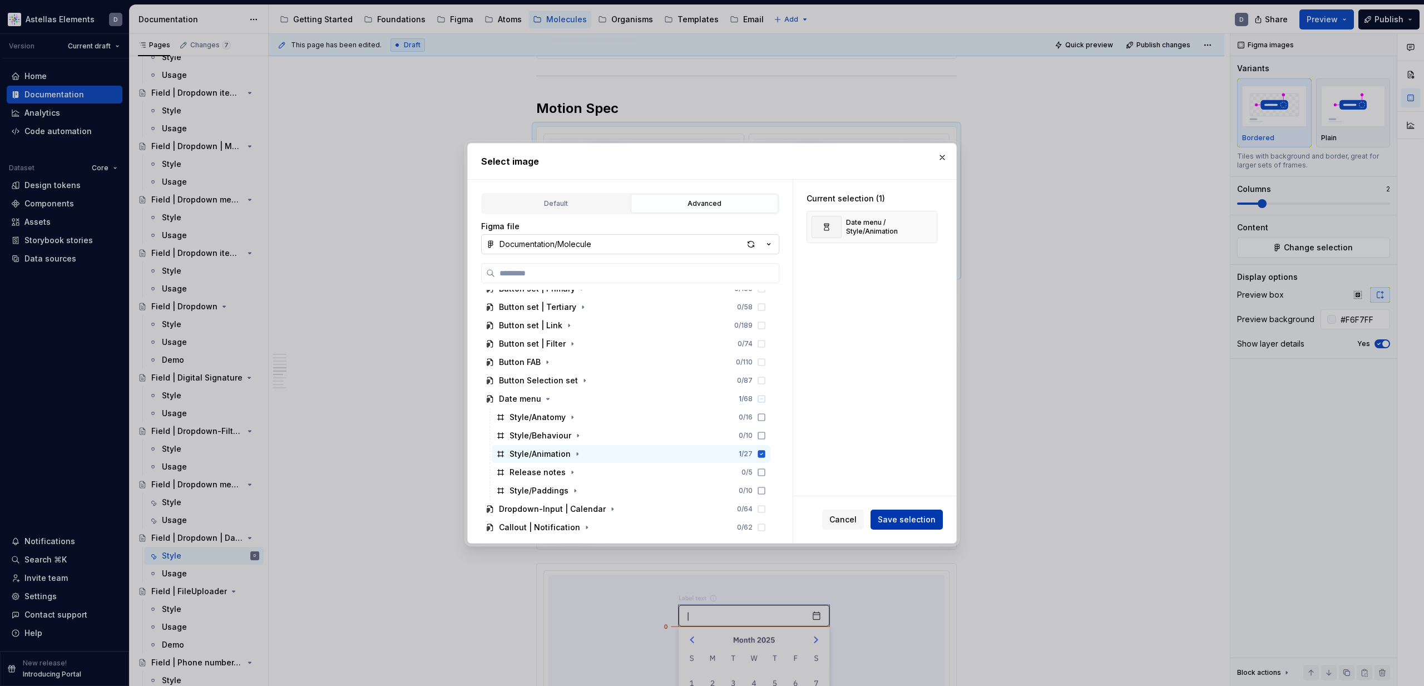
click at [898, 507] on span "Save selection" at bounding box center [907, 519] width 58 height 11
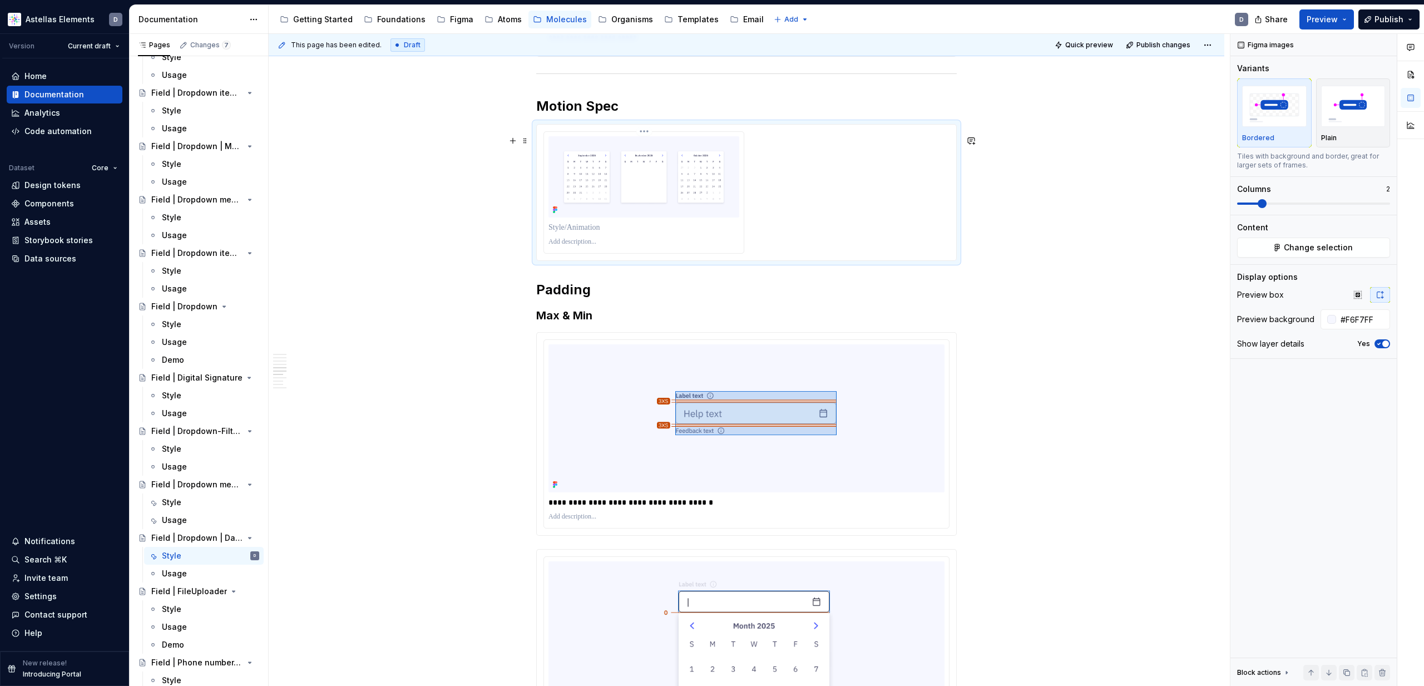
click at [717, 249] on div at bounding box center [643, 241] width 191 height 13
click at [616, 234] on p at bounding box center [643, 228] width 191 height 11
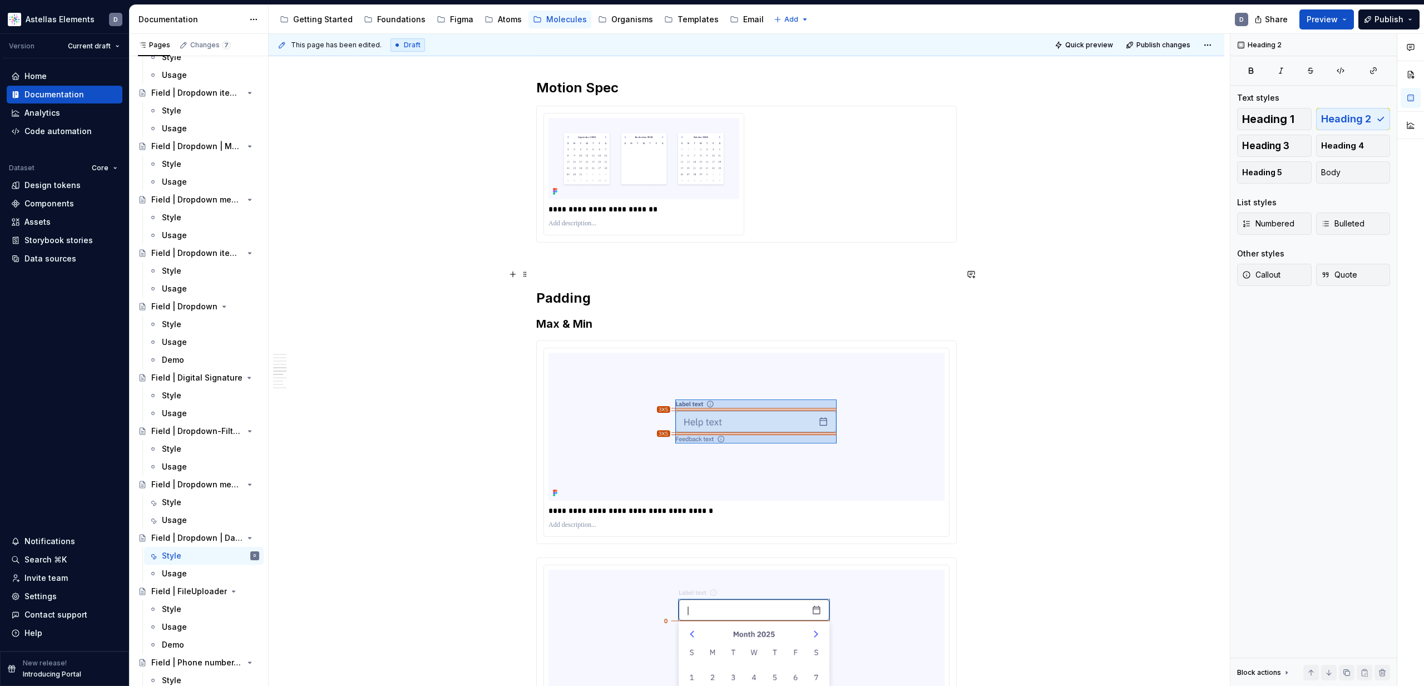
click at [638, 269] on p at bounding box center [746, 262] width 420 height 13
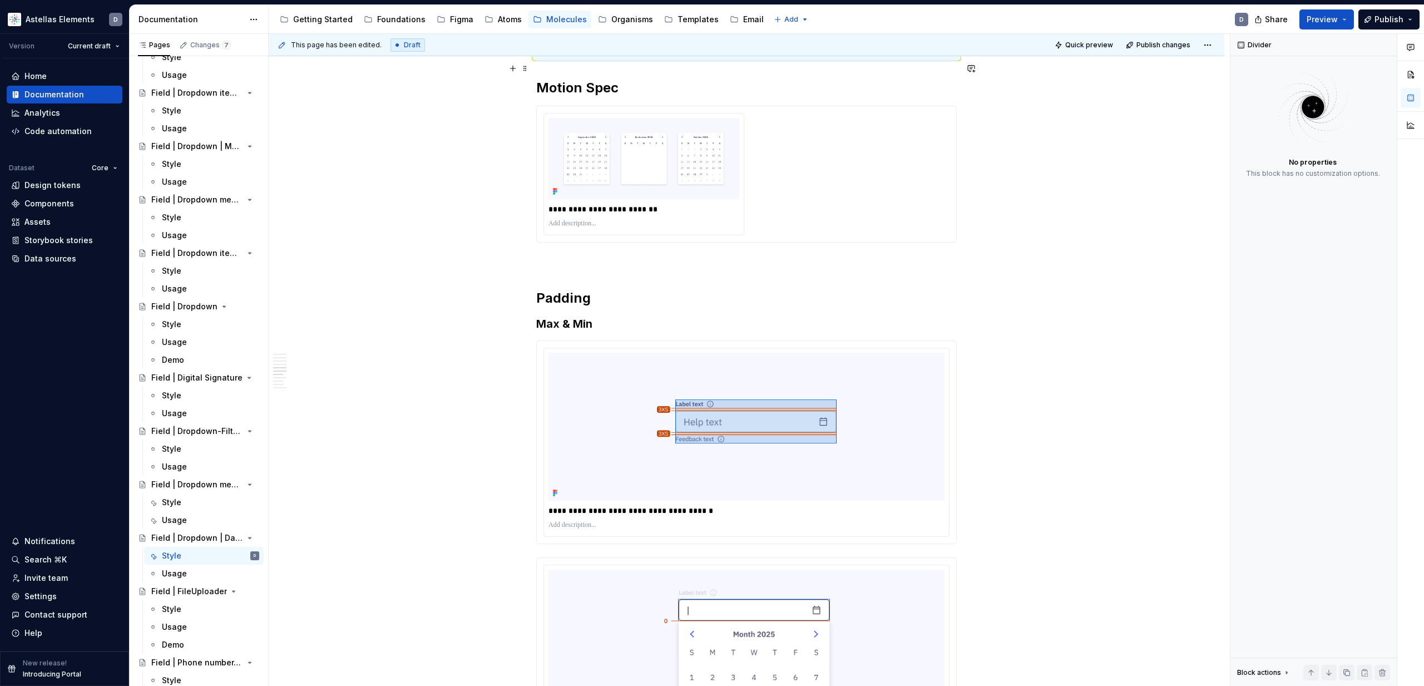
click at [895, 59] on div at bounding box center [746, 55] width 420 height 7
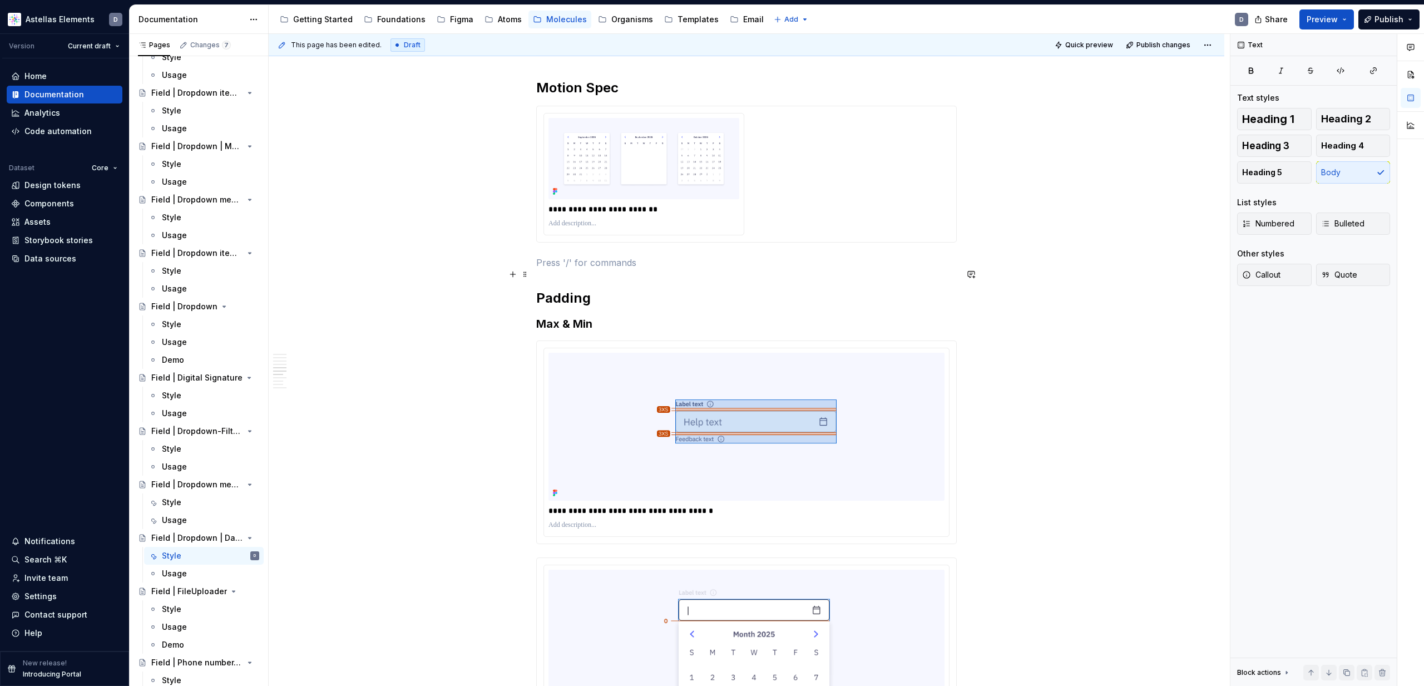
click at [702, 269] on p at bounding box center [746, 262] width 420 height 13
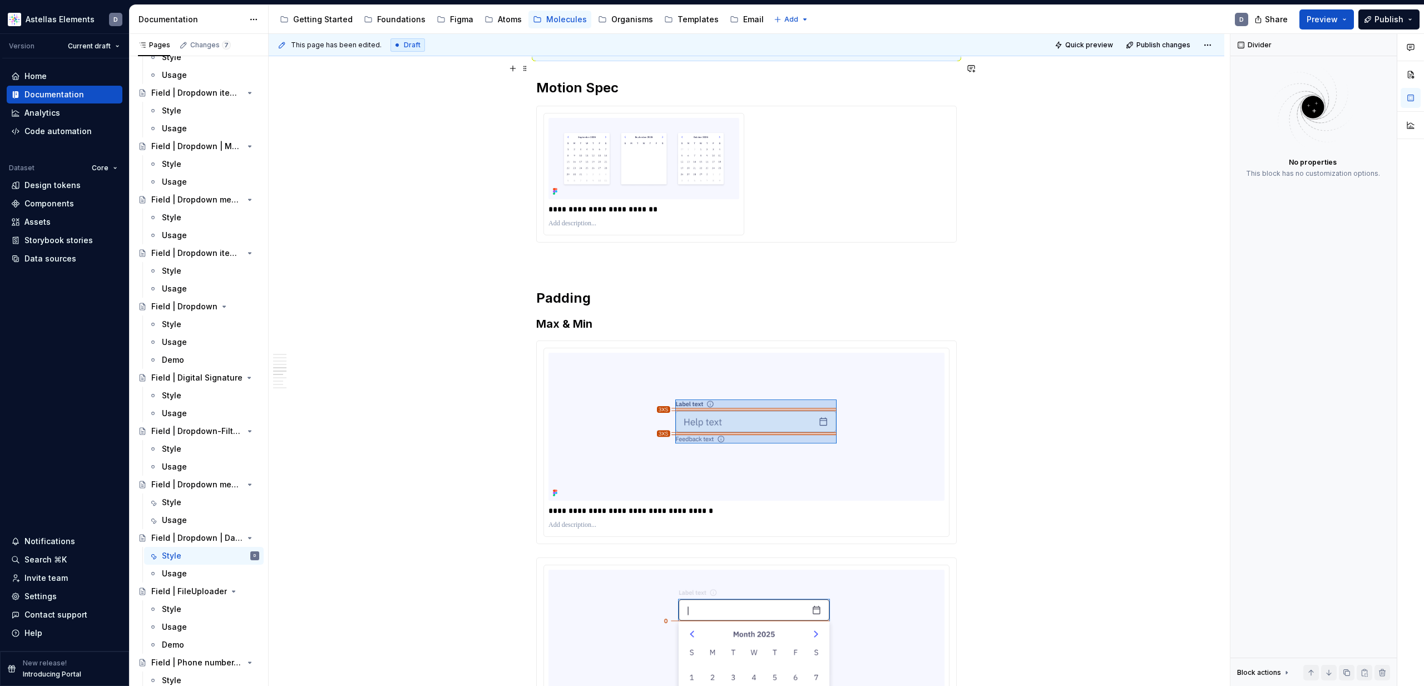
click at [581, 59] on div at bounding box center [746, 55] width 420 height 7
click at [588, 269] on p at bounding box center [746, 262] width 420 height 13
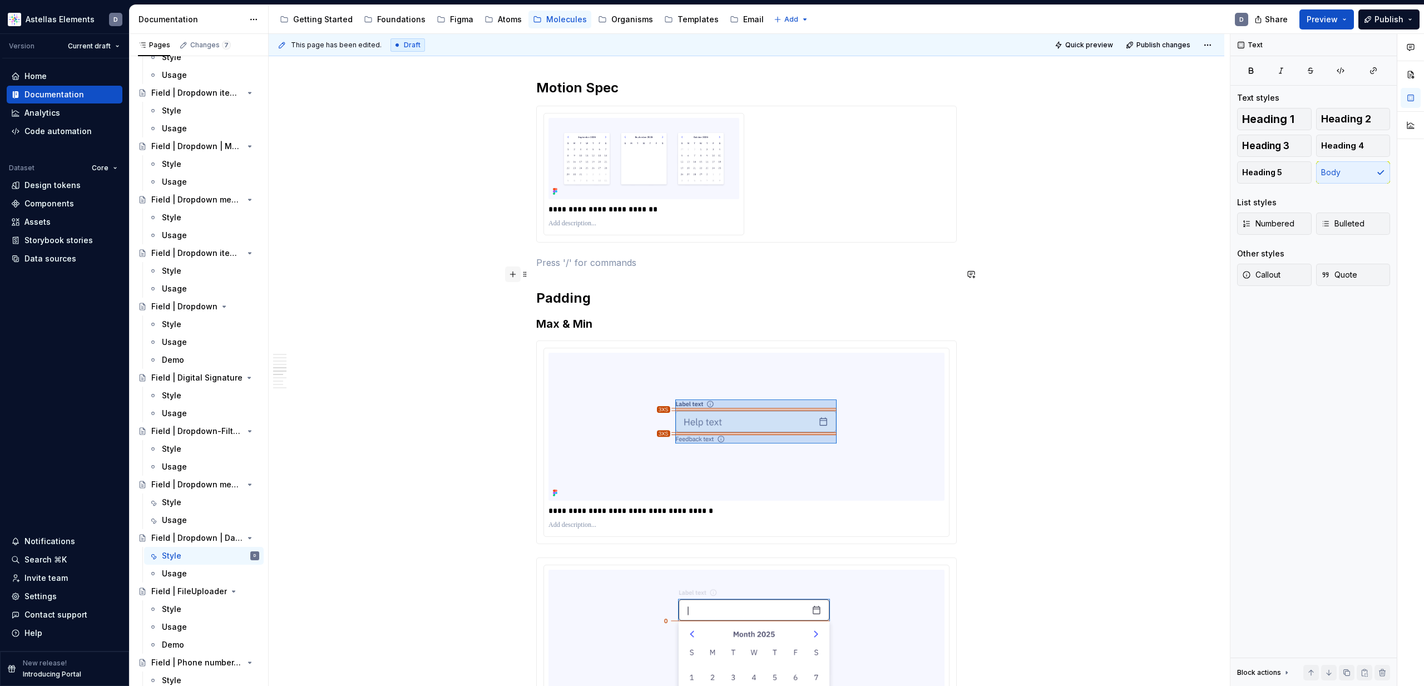
click at [514, 274] on button "button" at bounding box center [513, 274] width 16 height 16
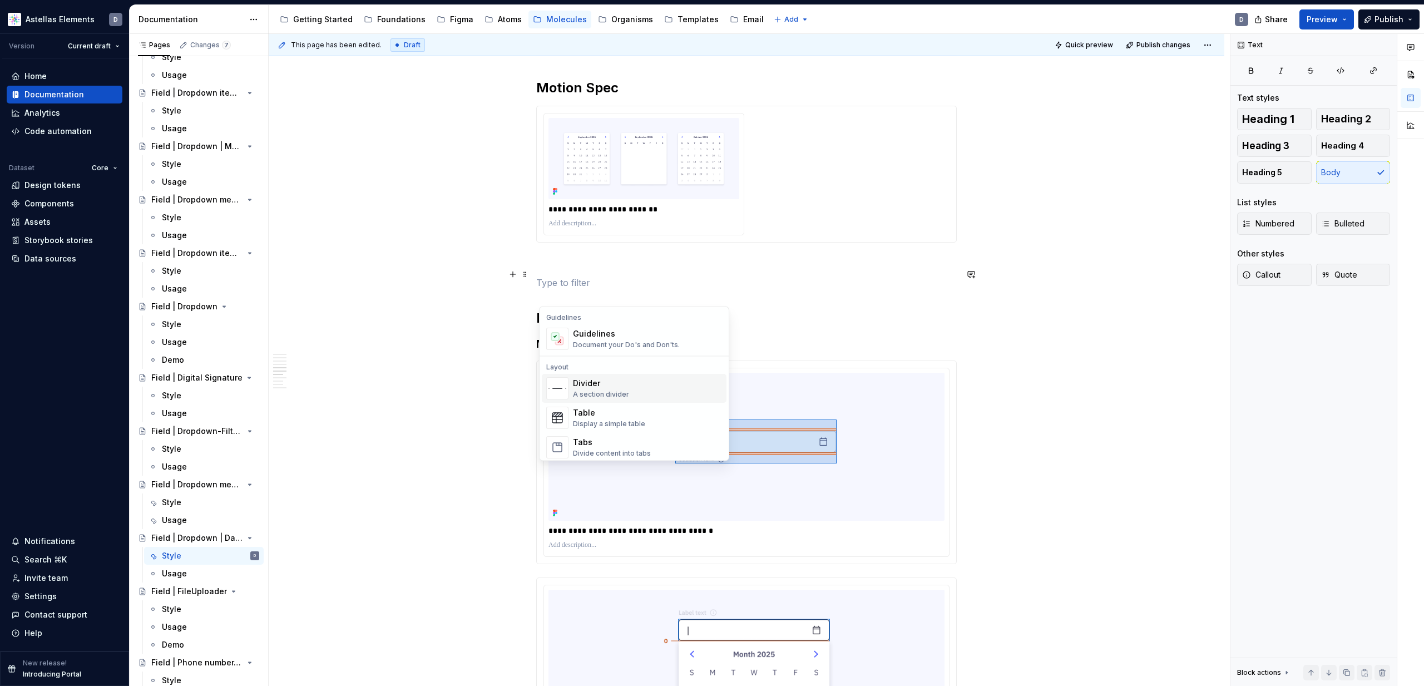
scroll to position [318, 0]
click at [628, 392] on div "Divider A section divider" at bounding box center [647, 385] width 149 height 22
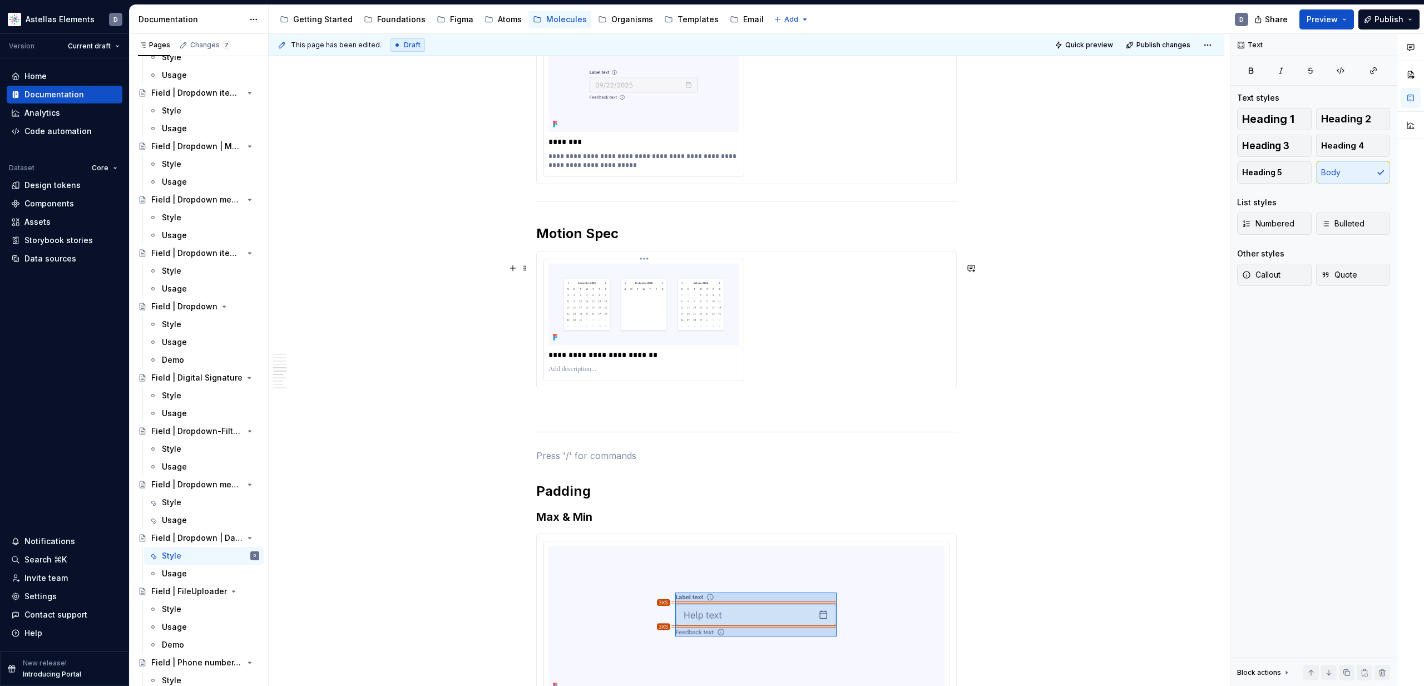
scroll to position [1997, 0]
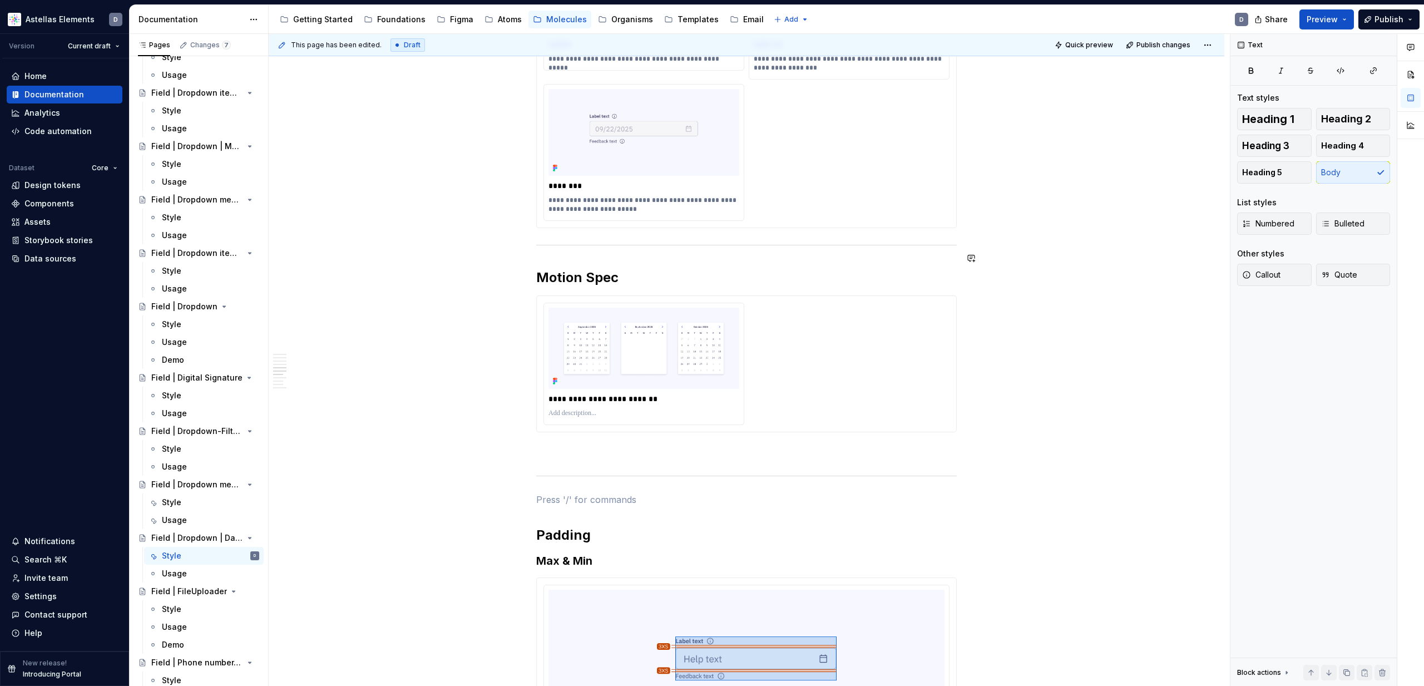
click at [531, 261] on div "Max/Min Properties Element Property Setting Code Reference Data Source Field/La…" at bounding box center [746, 58] width 955 height 3725
click at [549, 506] on p at bounding box center [746, 499] width 420 height 13
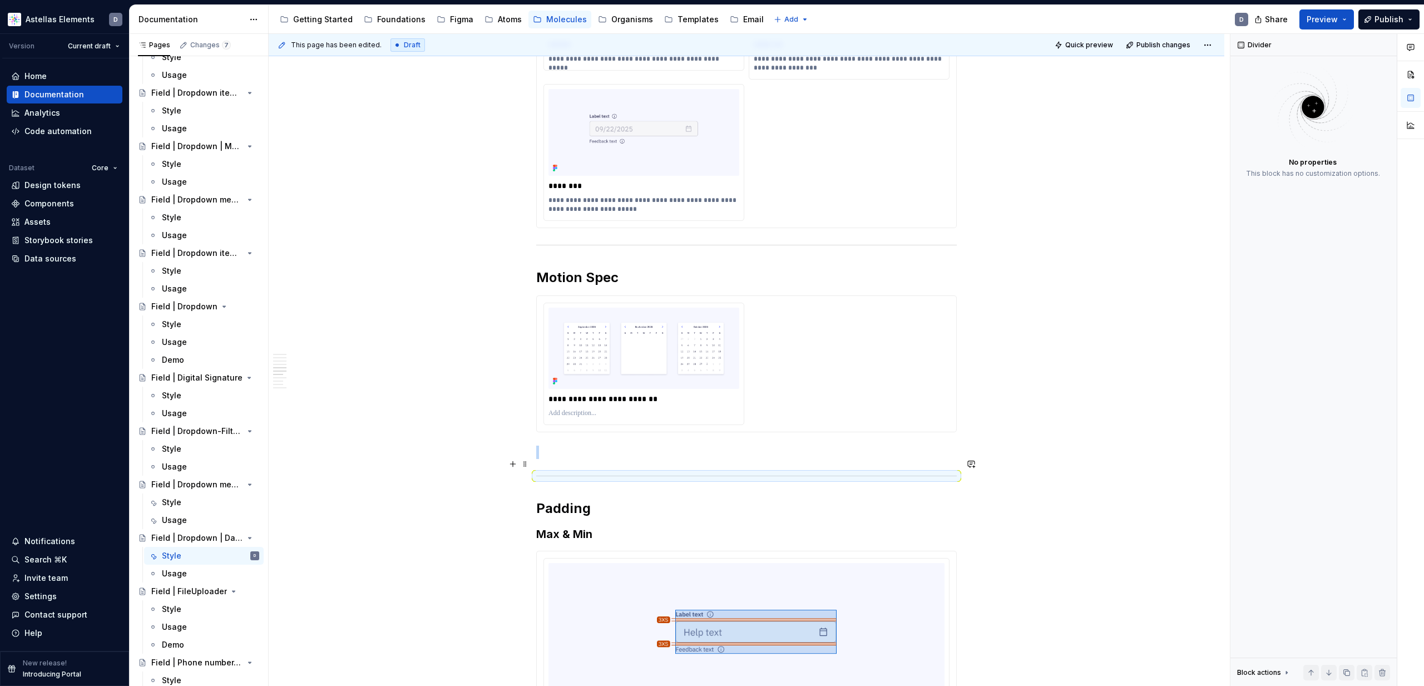
click at [585, 459] on p at bounding box center [746, 451] width 420 height 13
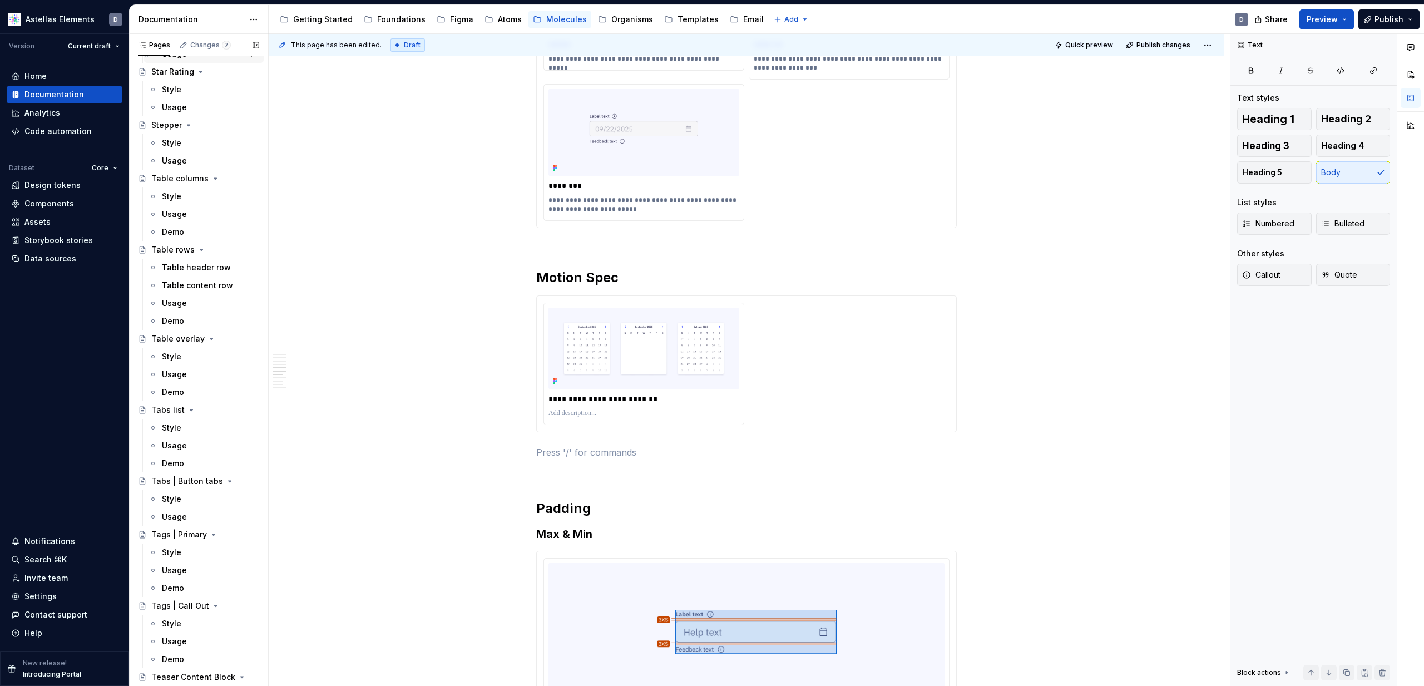
scroll to position [5435, 0]
click at [498, 20] on div "Atoms" at bounding box center [510, 19] width 24 height 11
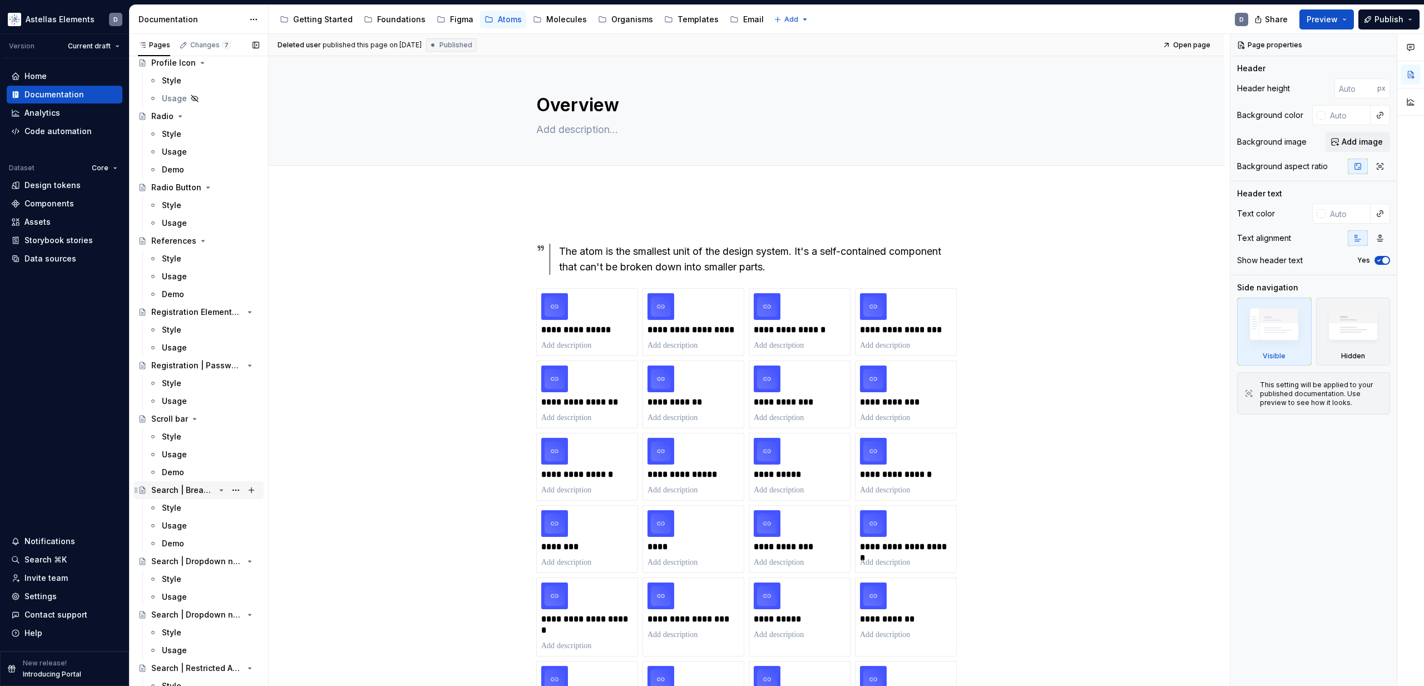
scroll to position [3962, 0]
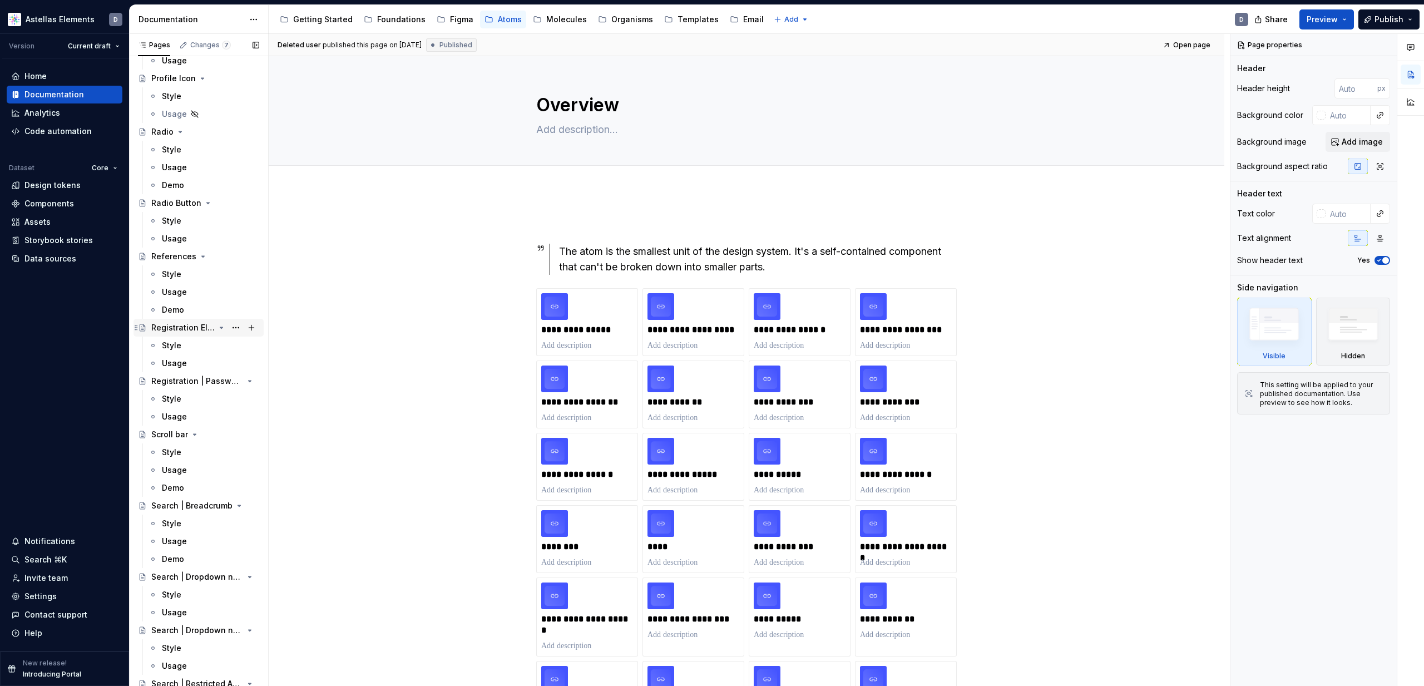
click at [203, 320] on div "Registration Elements | Search" at bounding box center [205, 328] width 108 height 16
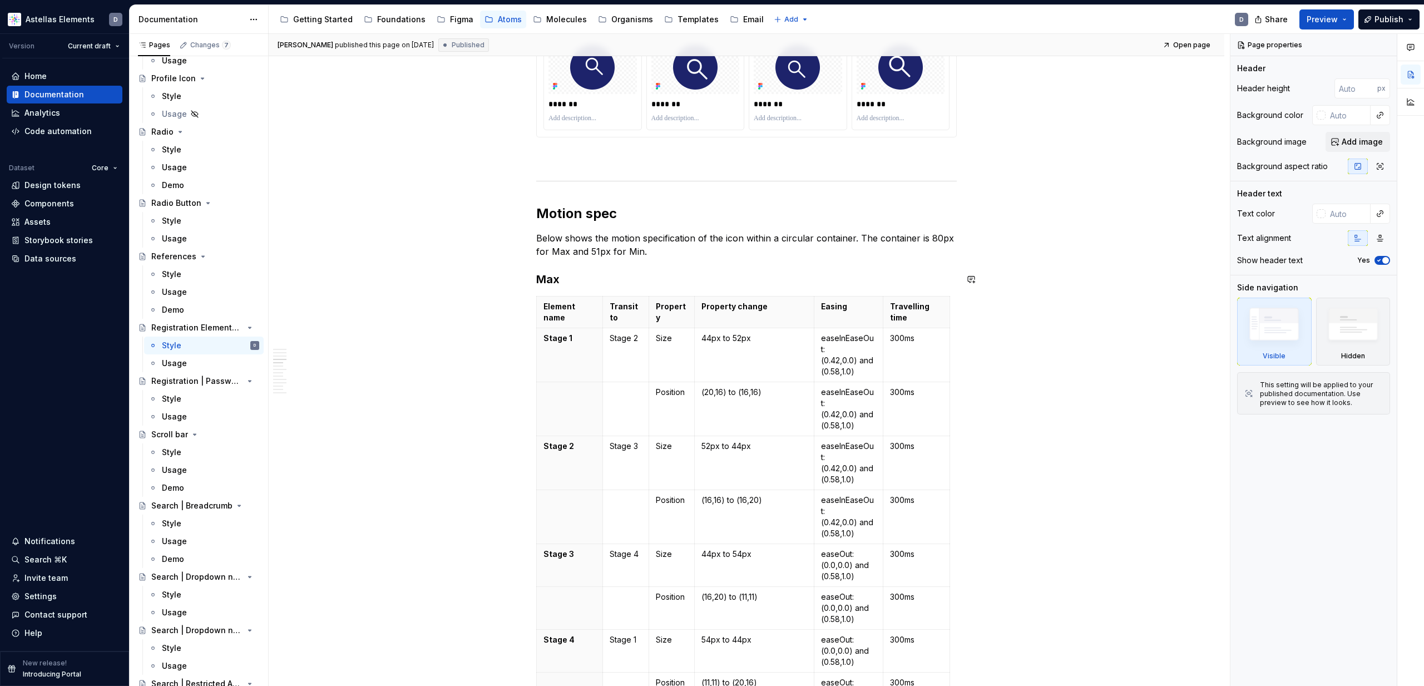
scroll to position [1114, 0]
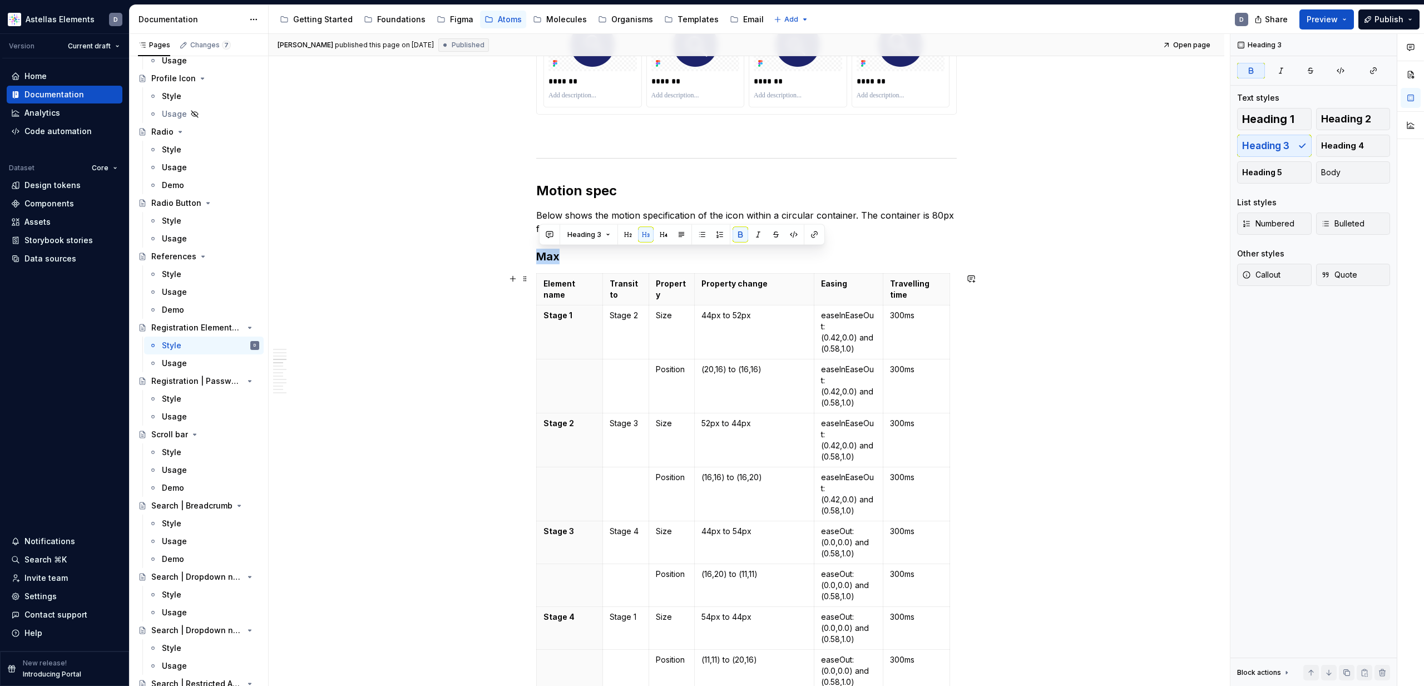
drag, startPoint x: 540, startPoint y: 255, endPoint x: 960, endPoint y: 582, distance: 531.9
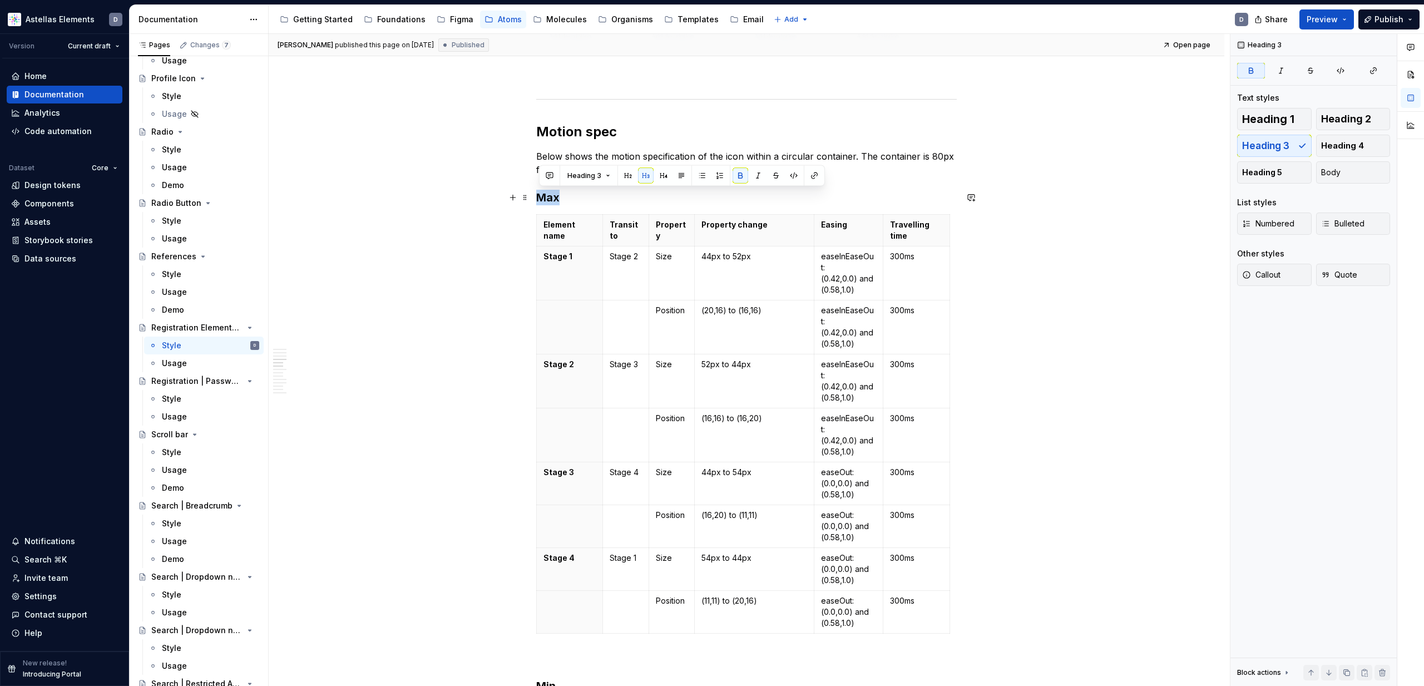
scroll to position [1173, 0]
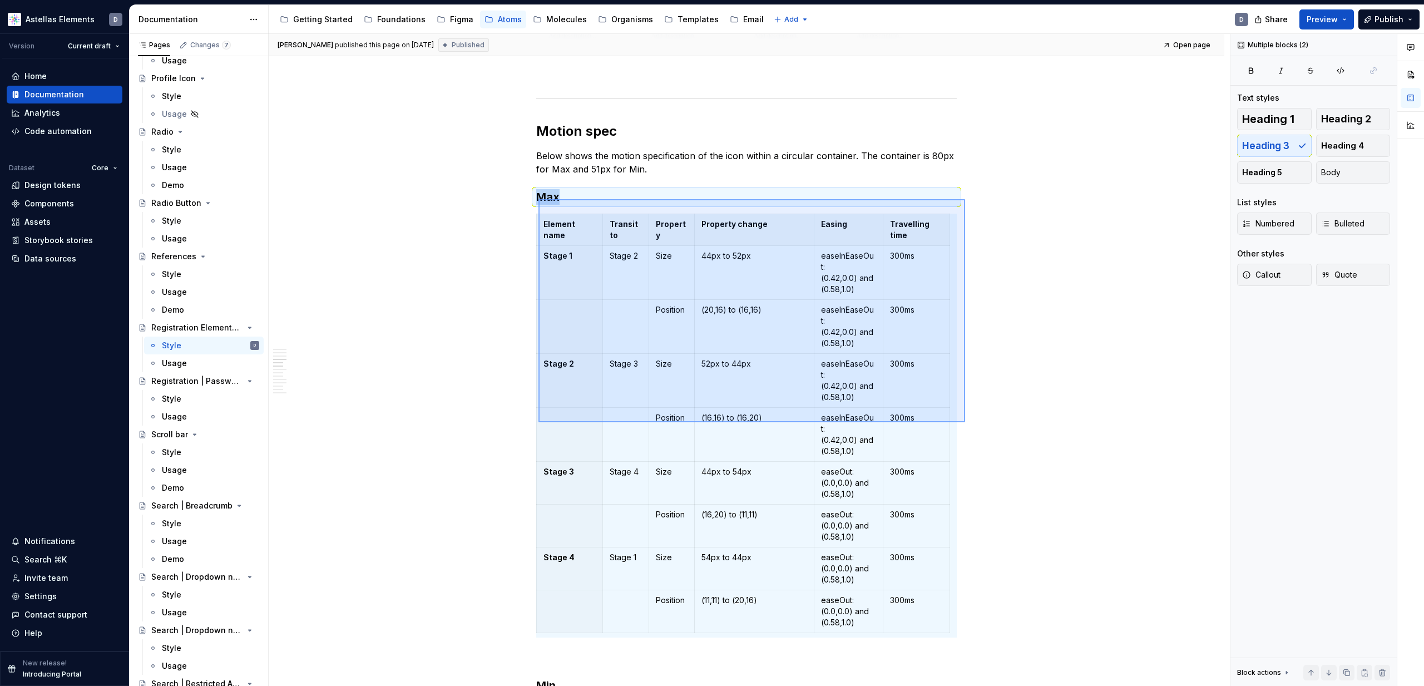
drag, startPoint x: 538, startPoint y: 199, endPoint x: 965, endPoint y: 422, distance: 481.3
click at [965, 422] on div "[PERSON_NAME] published this page on [DATE] Published Open page Registration El…" at bounding box center [749, 360] width 961 height 652
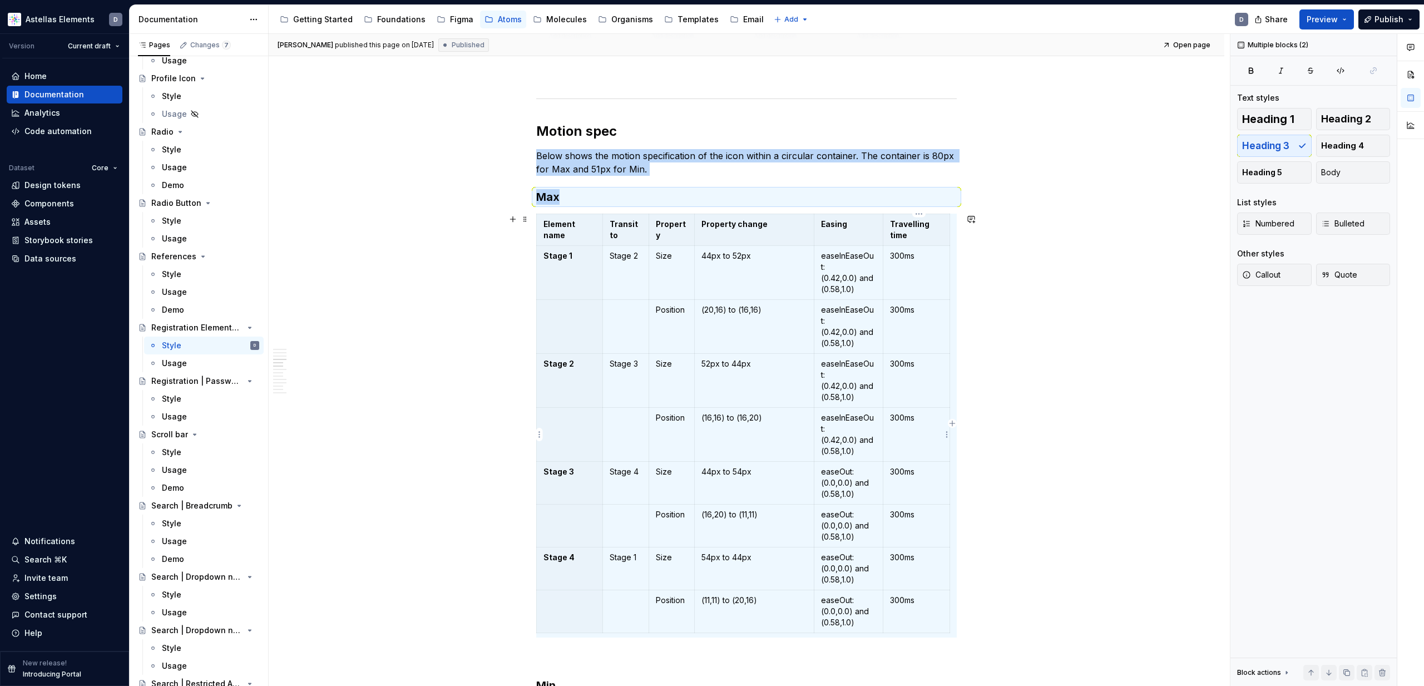
copy div "Below shows the motion specification of the icon within a circular container. T…"
click at [553, 17] on div "Molecules" at bounding box center [566, 19] width 41 height 11
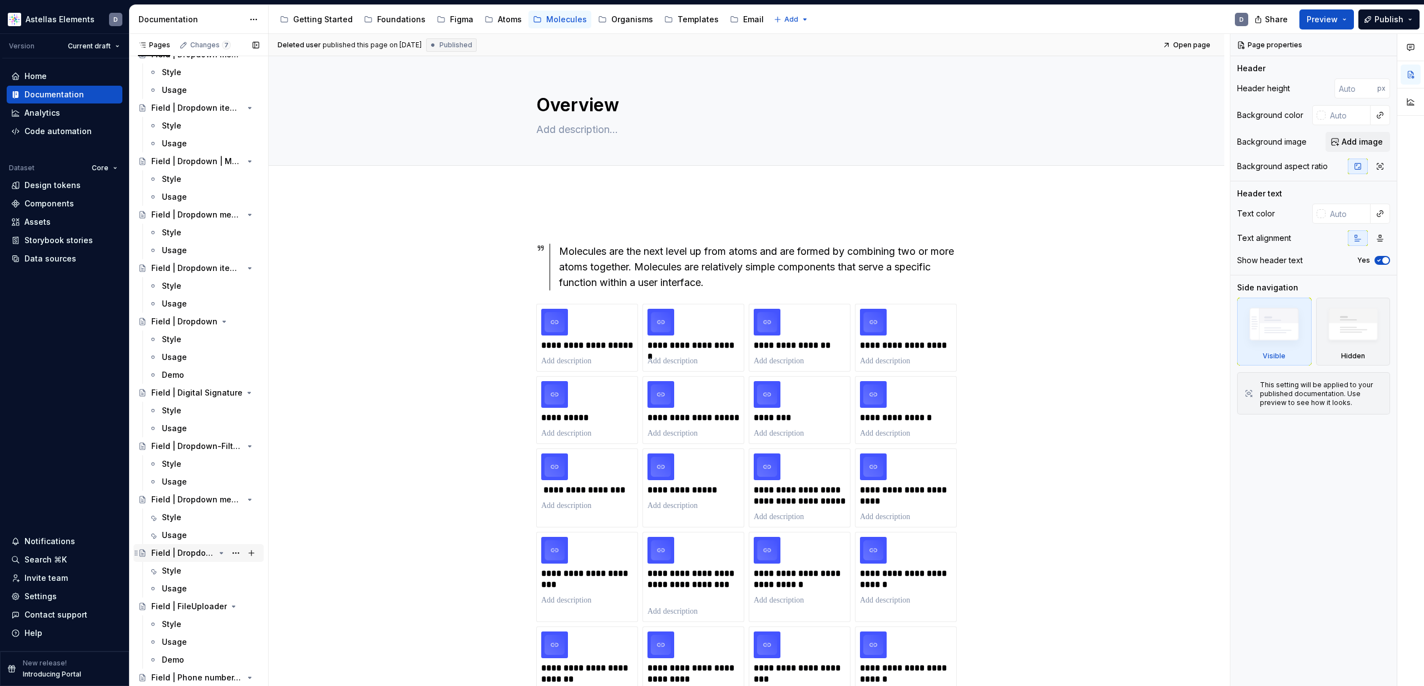
scroll to position [962, 0]
click at [191, 507] on div "Field | Dropdown | Date picker" at bounding box center [182, 551] width 63 height 11
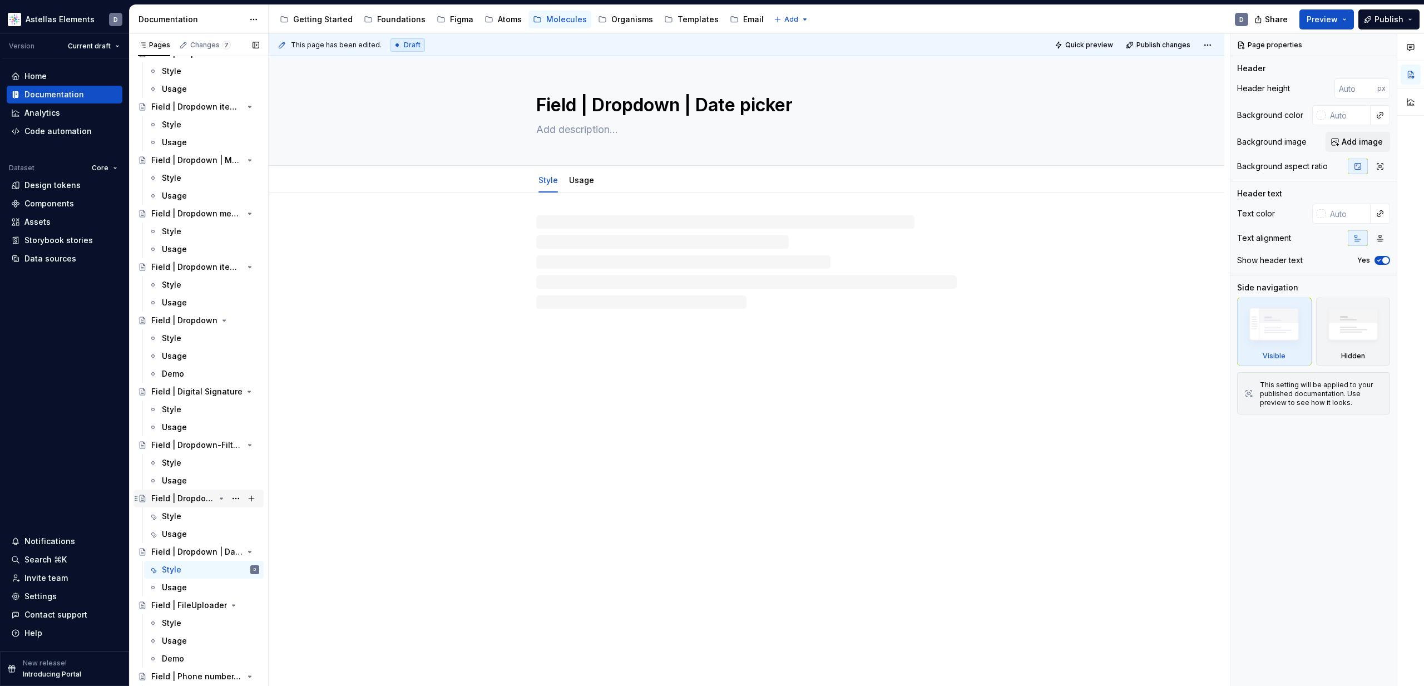
click at [198, 502] on div "Field | Dropdown menu | Date picker" at bounding box center [182, 498] width 63 height 11
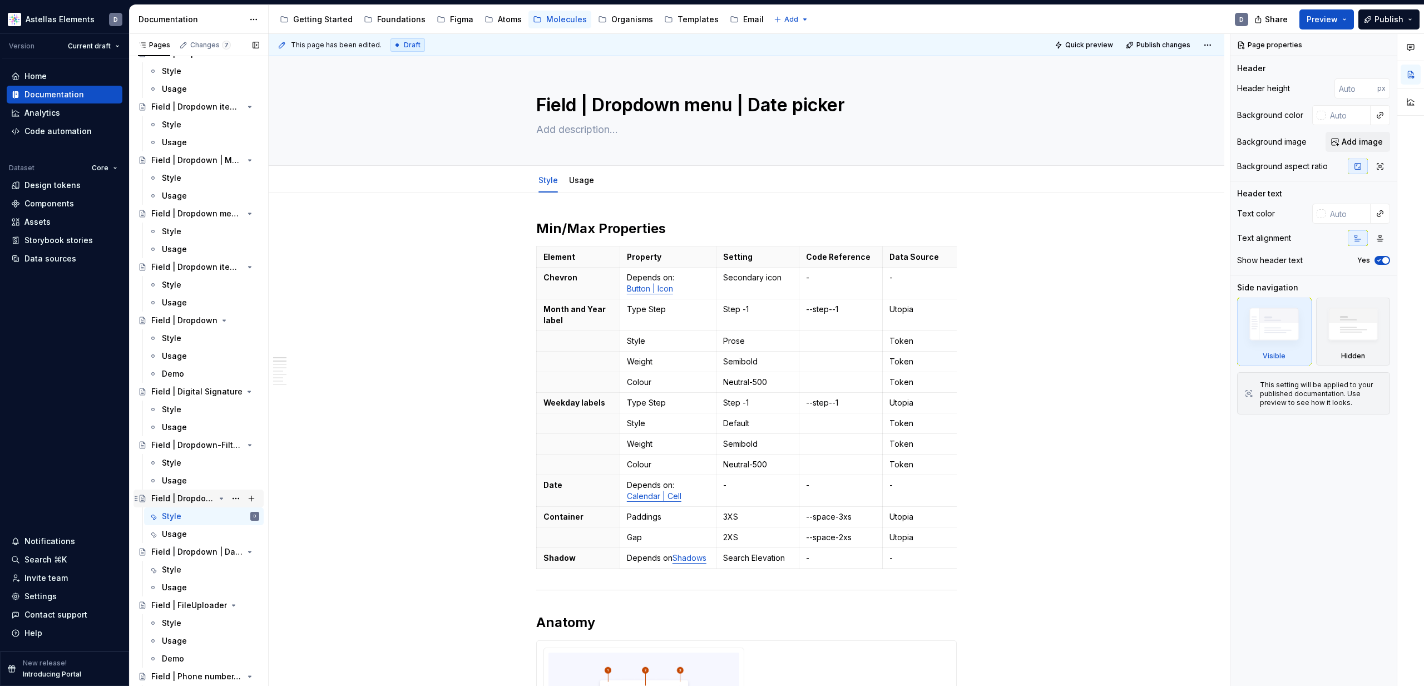
click at [200, 498] on div "Field | Dropdown menu | Date picker" at bounding box center [182, 498] width 63 height 11
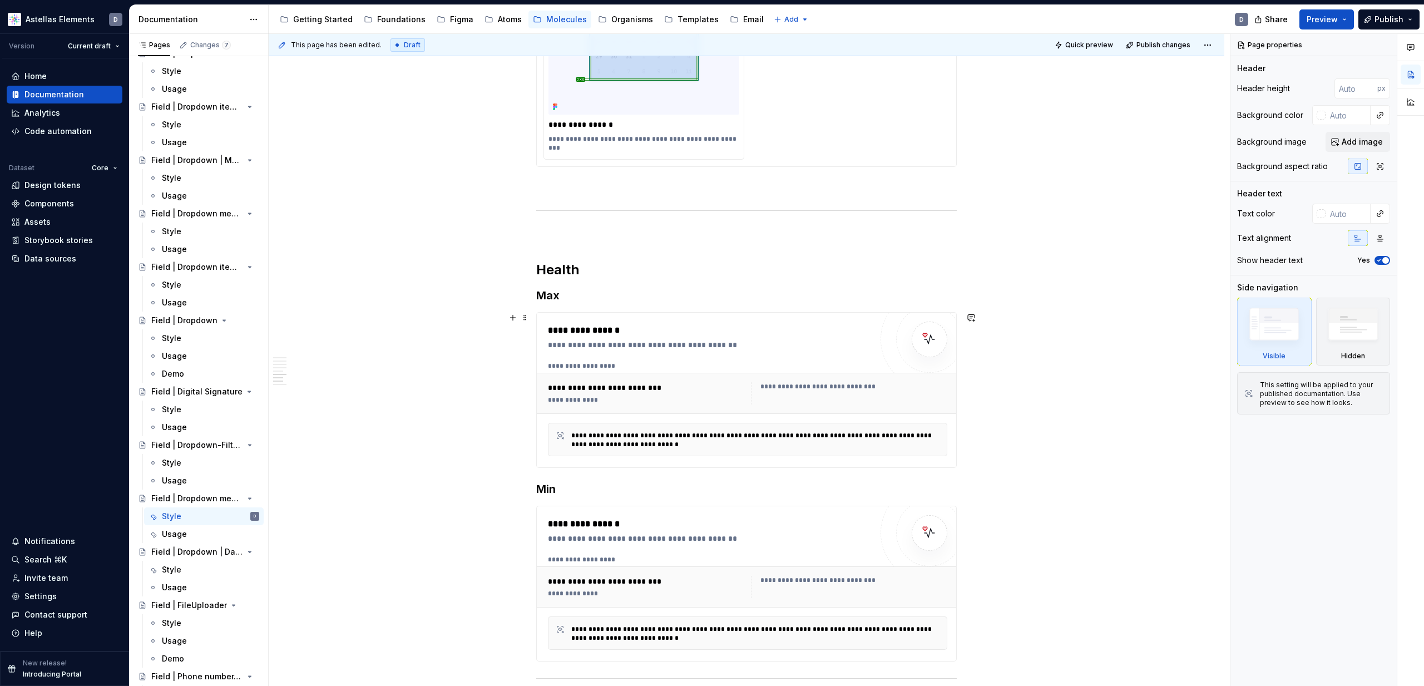
scroll to position [1686, 0]
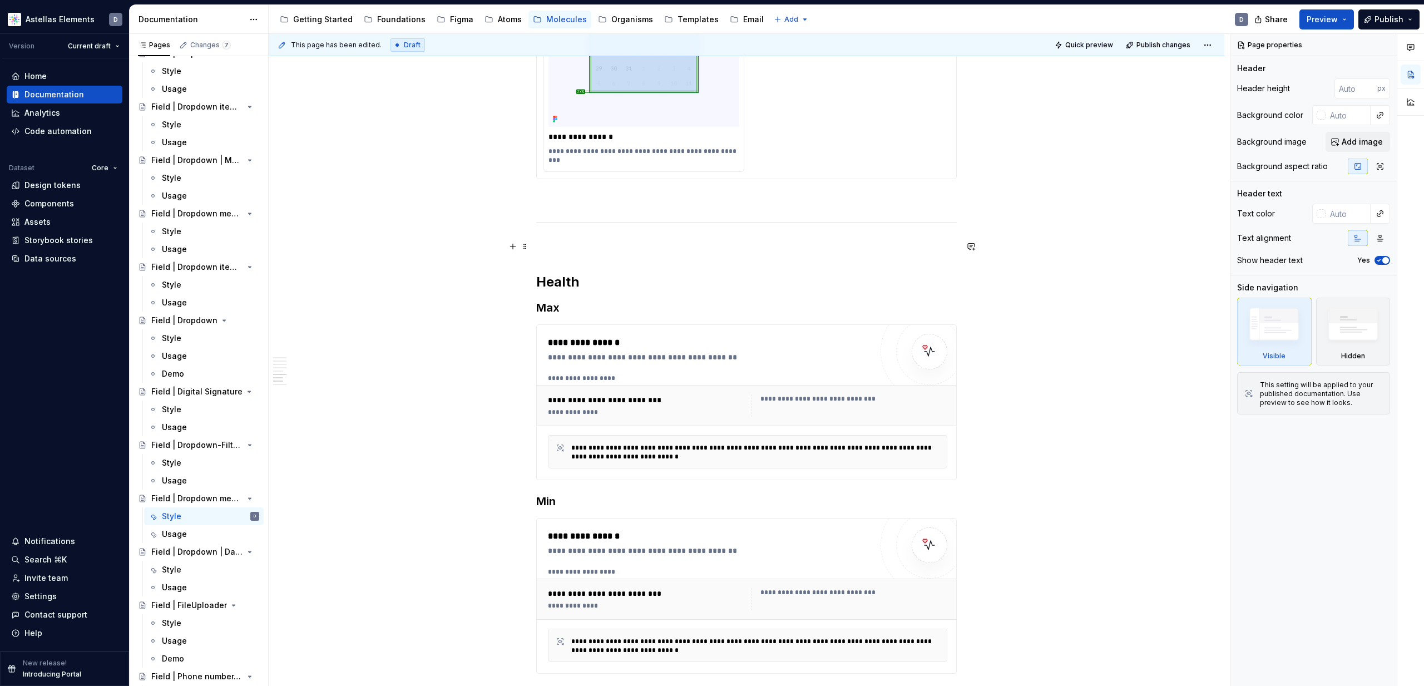
click at [585, 249] on p at bounding box center [746, 246] width 420 height 13
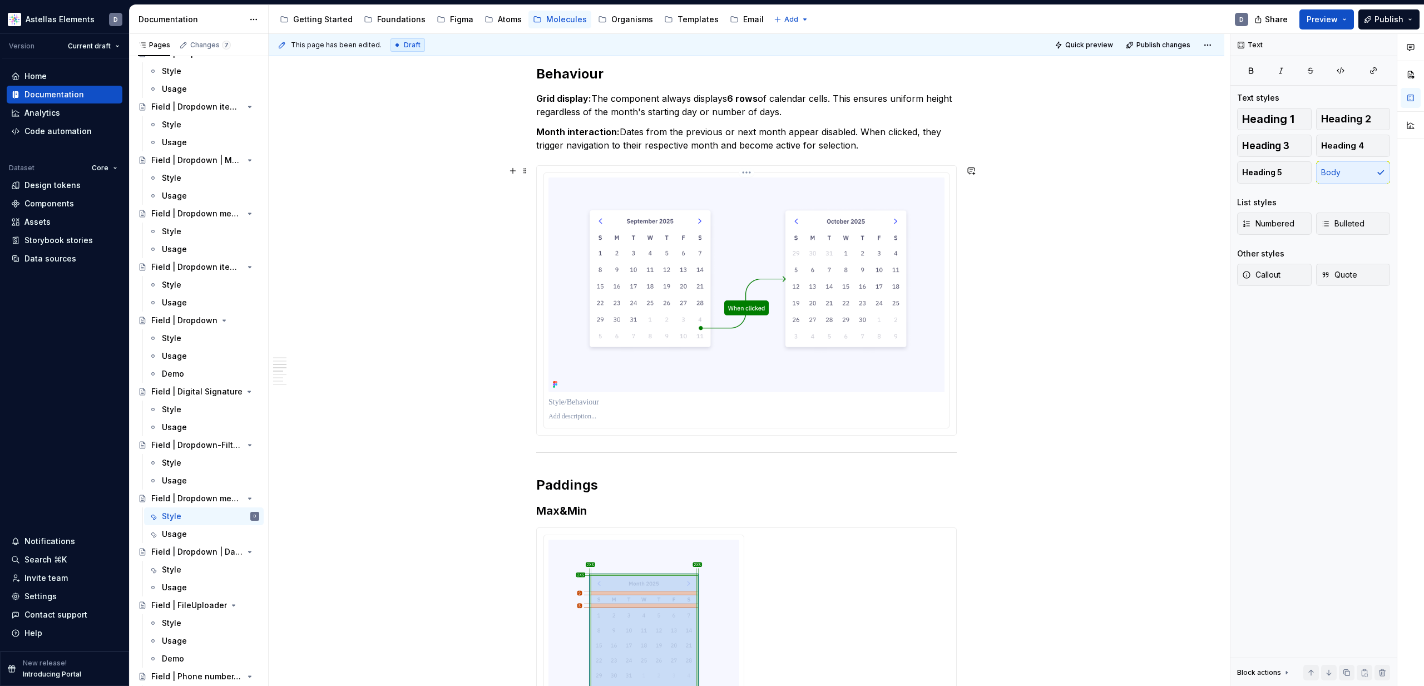
scroll to position [1103, 0]
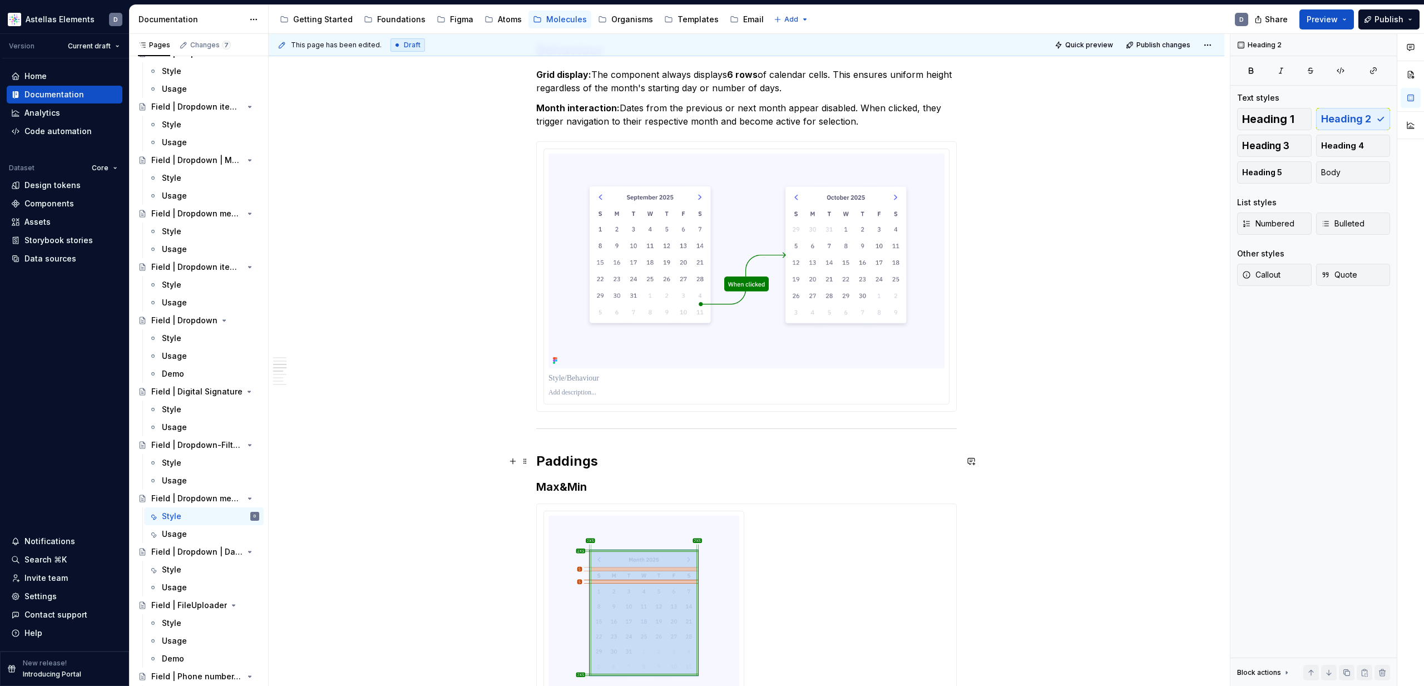
click at [542, 459] on h2 "Paddings" at bounding box center [746, 461] width 420 height 18
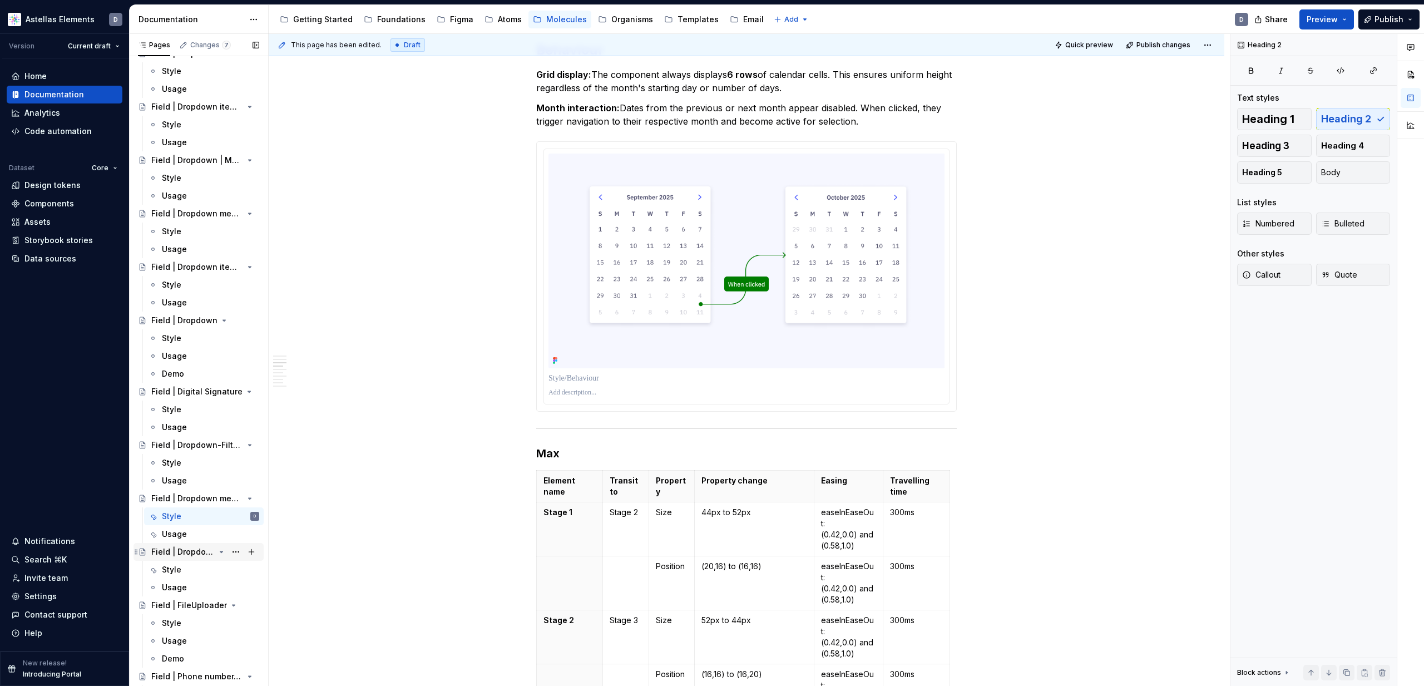
click at [185, 507] on div "Field | Dropdown | Date picker" at bounding box center [182, 551] width 63 height 11
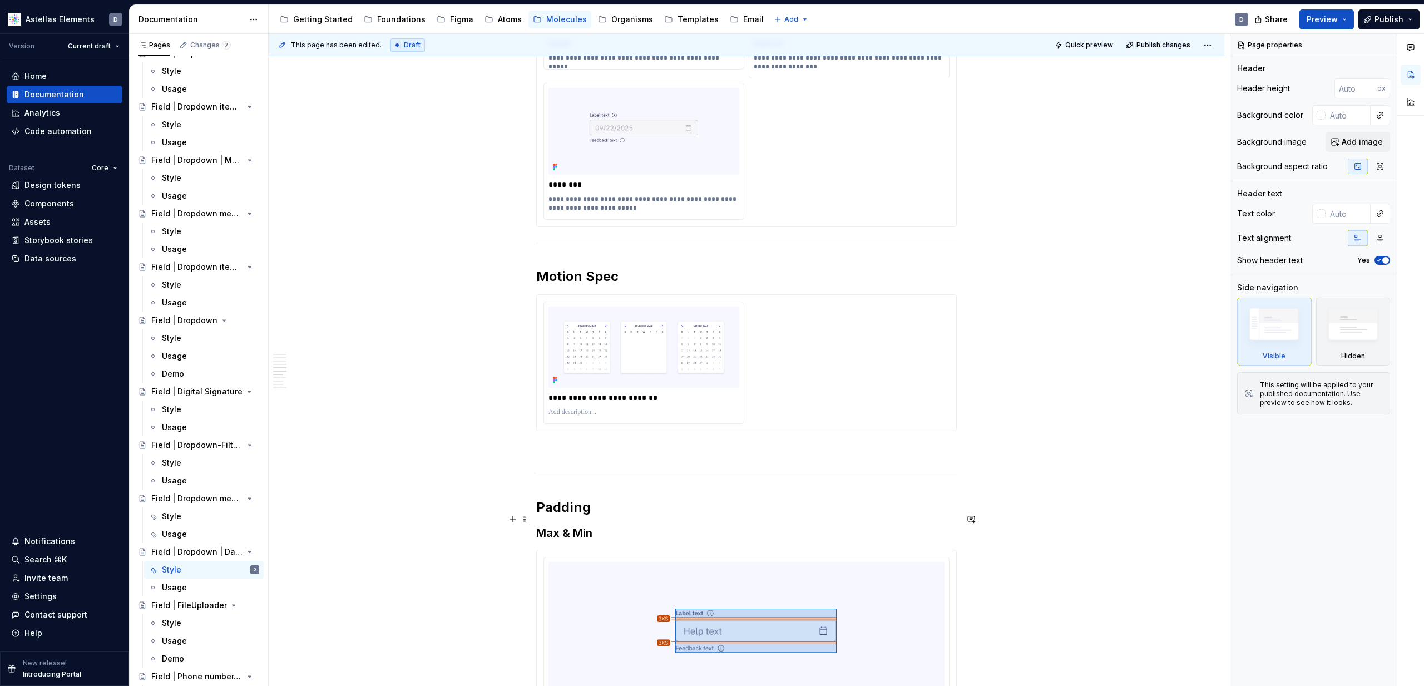
scroll to position [2000, 0]
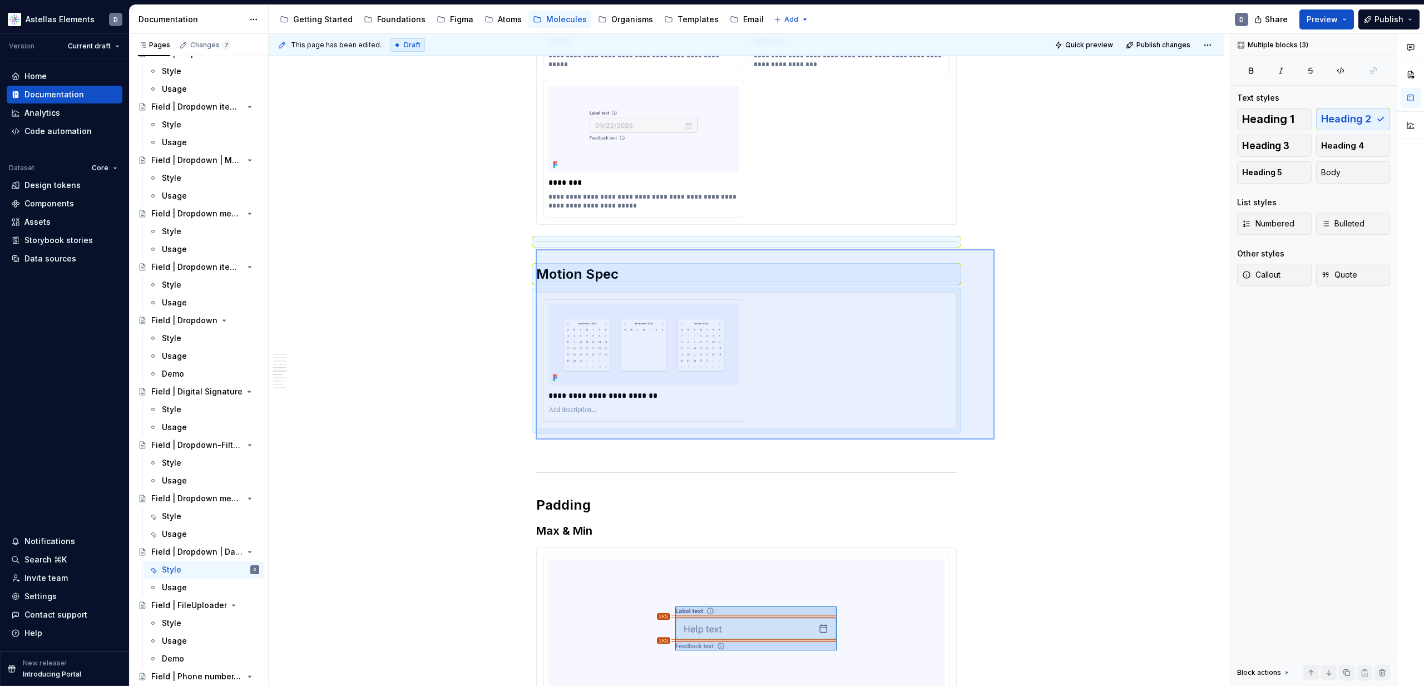
drag, startPoint x: 994, startPoint y: 439, endPoint x: 536, endPoint y: 249, distance: 496.7
click at [536, 249] on div "This page has been edited. Draft Quick preview Publish changes Field | Dropdown…" at bounding box center [749, 360] width 961 height 652
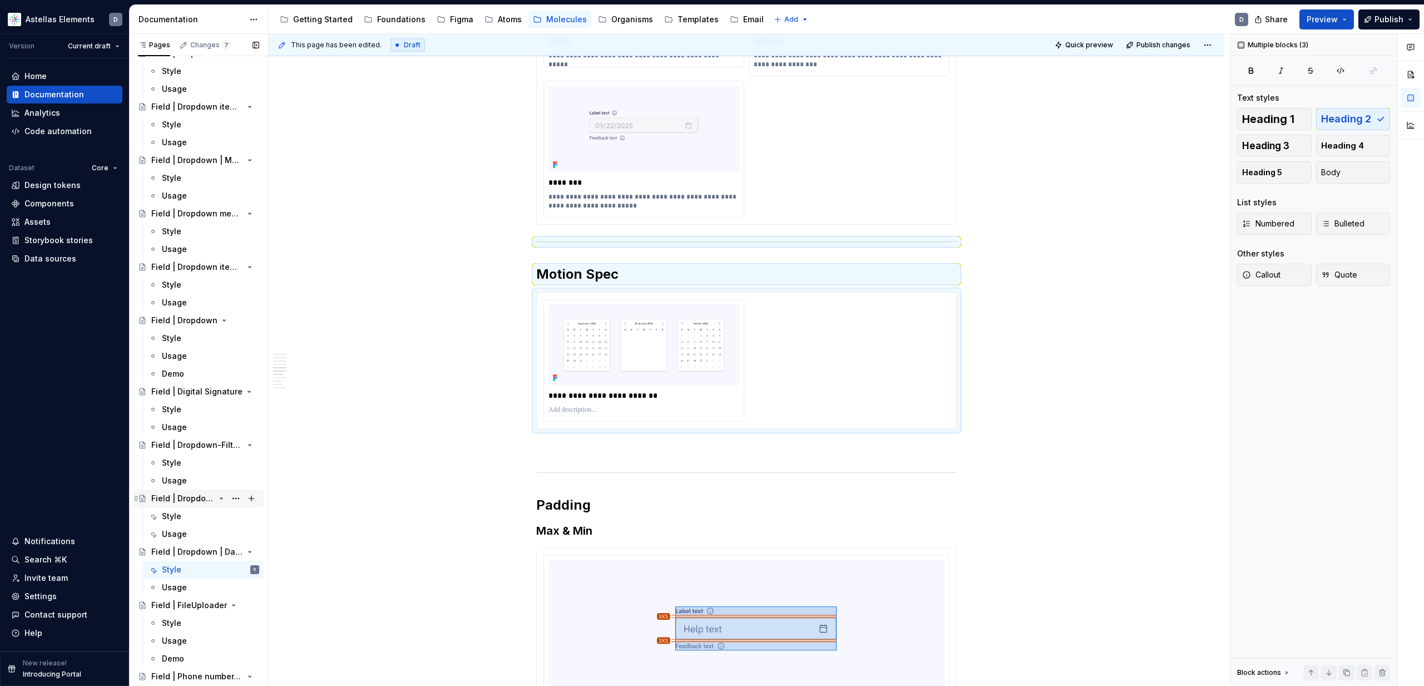
click at [196, 496] on div "Field | Dropdown menu | Date picker" at bounding box center [182, 498] width 63 height 11
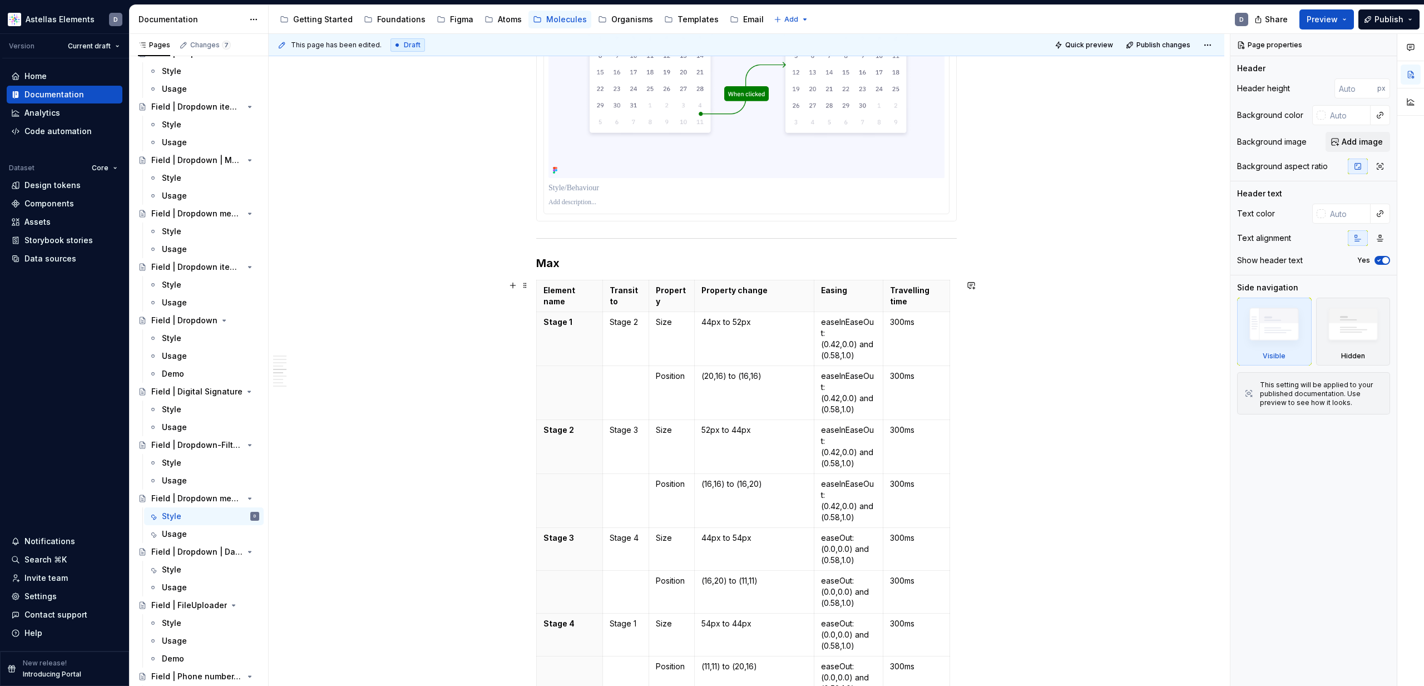
scroll to position [1218, 0]
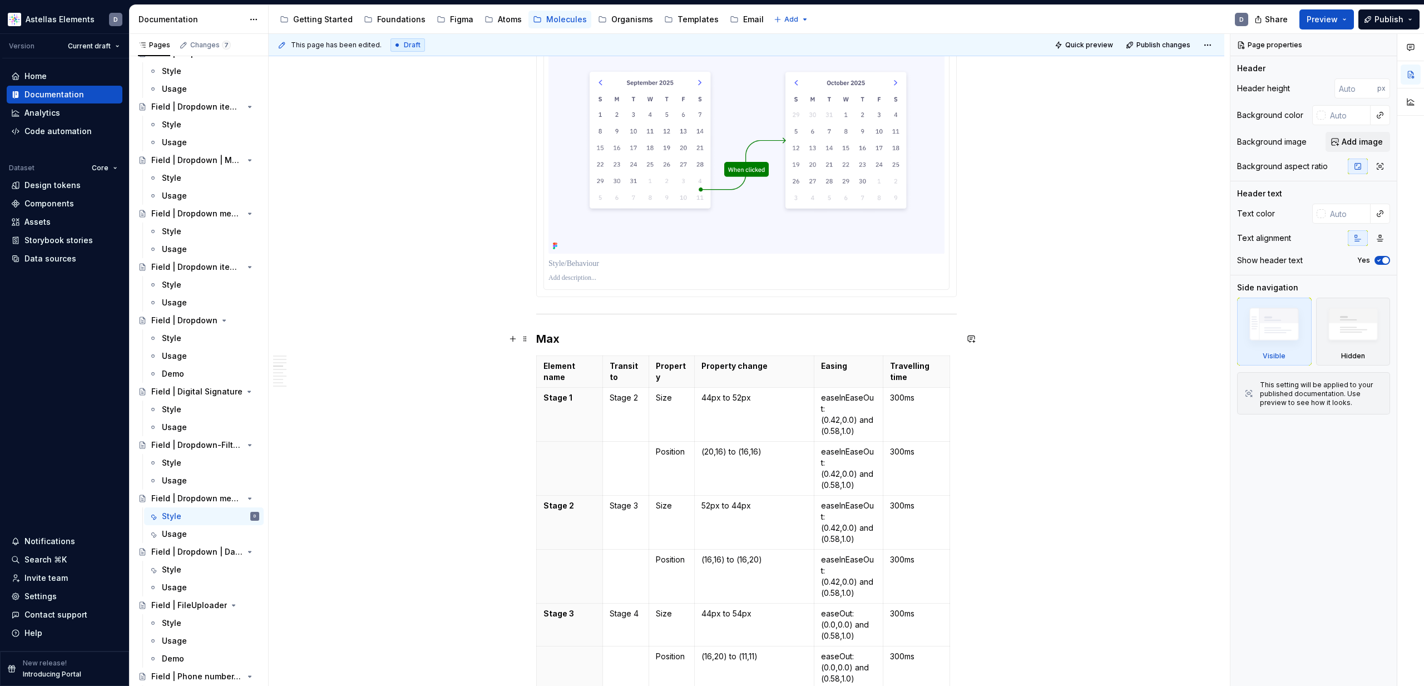
click at [535, 333] on div "Min/Max Properties Element Property Setting Code Reference Data Source Chevron …" at bounding box center [746, 459] width 955 height 2968
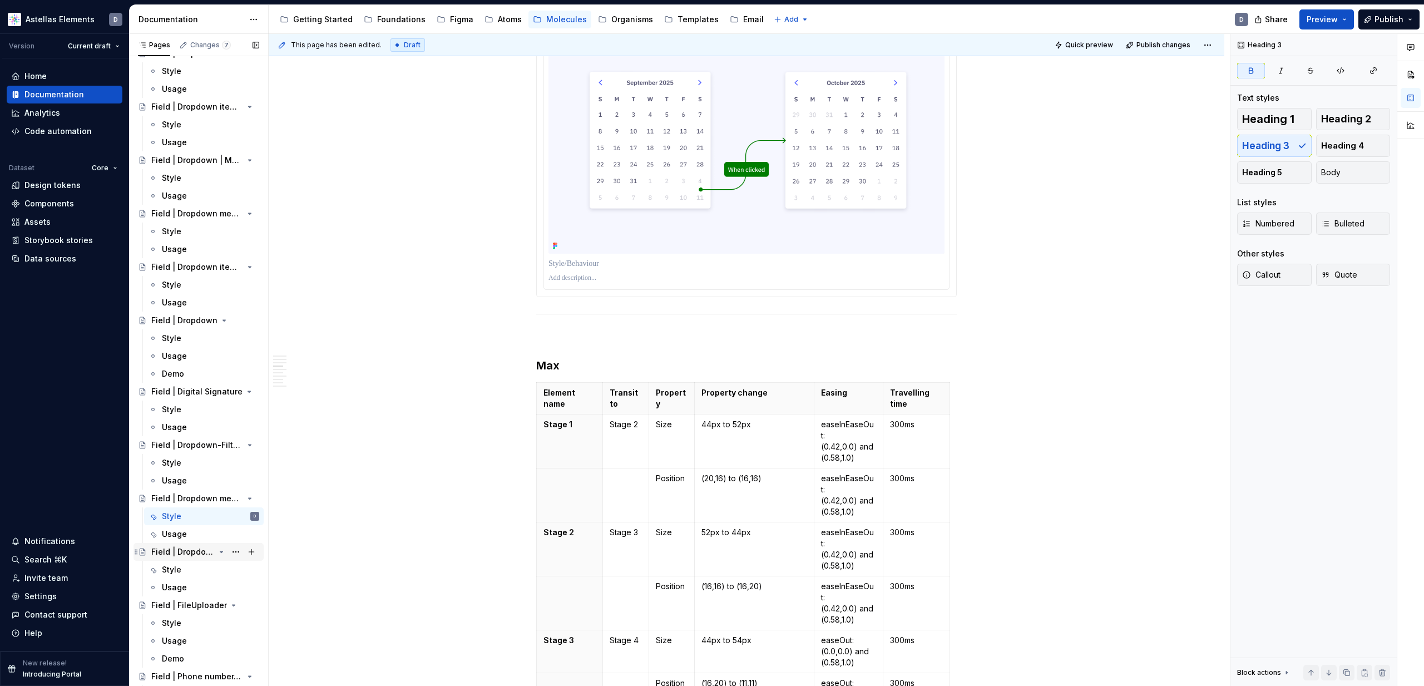
click at [198, 507] on div "Field | Dropdown | Date picker" at bounding box center [182, 551] width 63 height 11
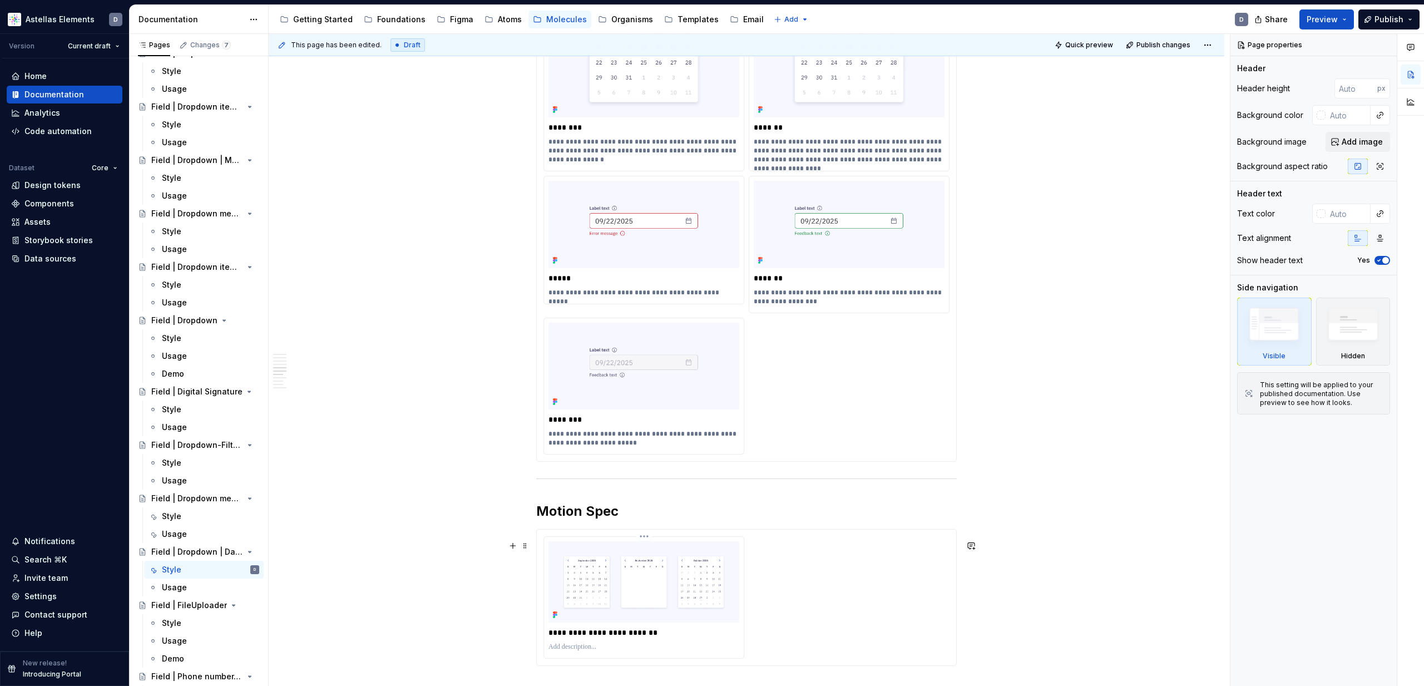
scroll to position [2003, 0]
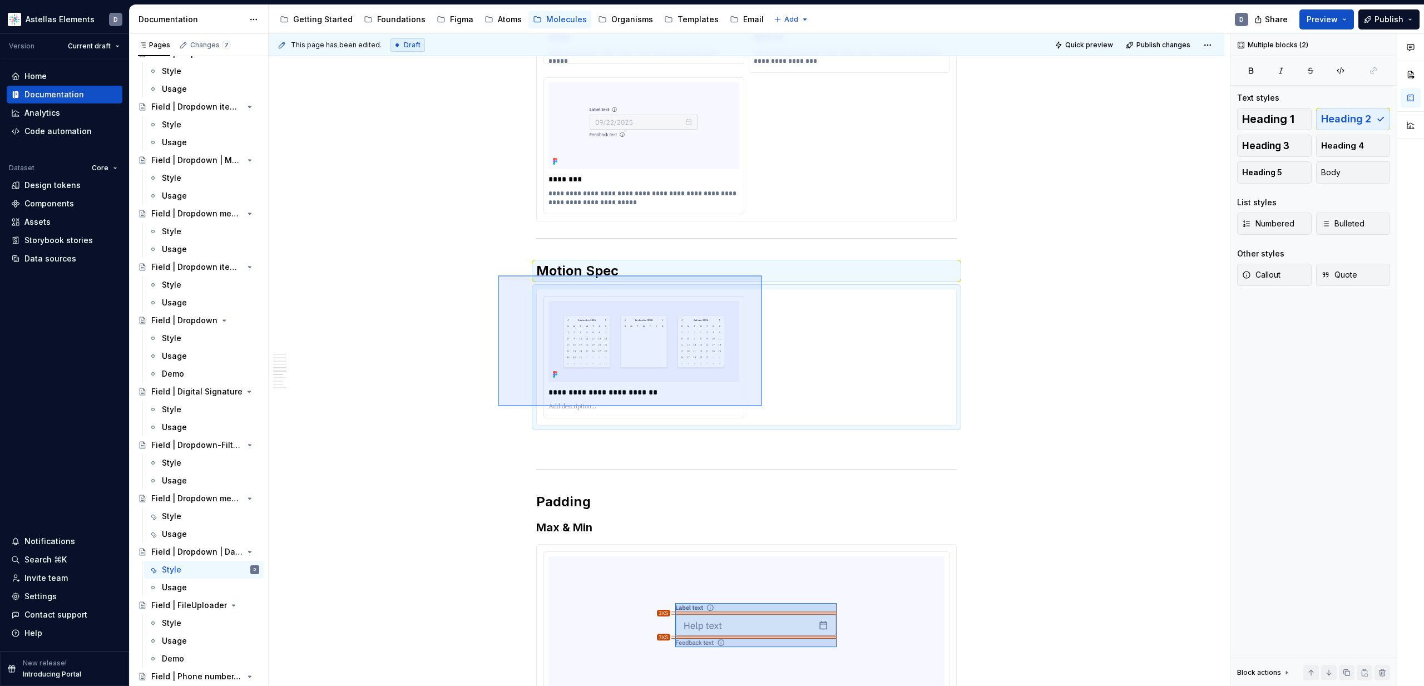
drag, startPoint x: 498, startPoint y: 275, endPoint x: 795, endPoint y: 414, distance: 327.9
click at [786, 413] on div "This page has been edited. Draft Quick preview Publish changes Field | Dropdown…" at bounding box center [749, 360] width 961 height 652
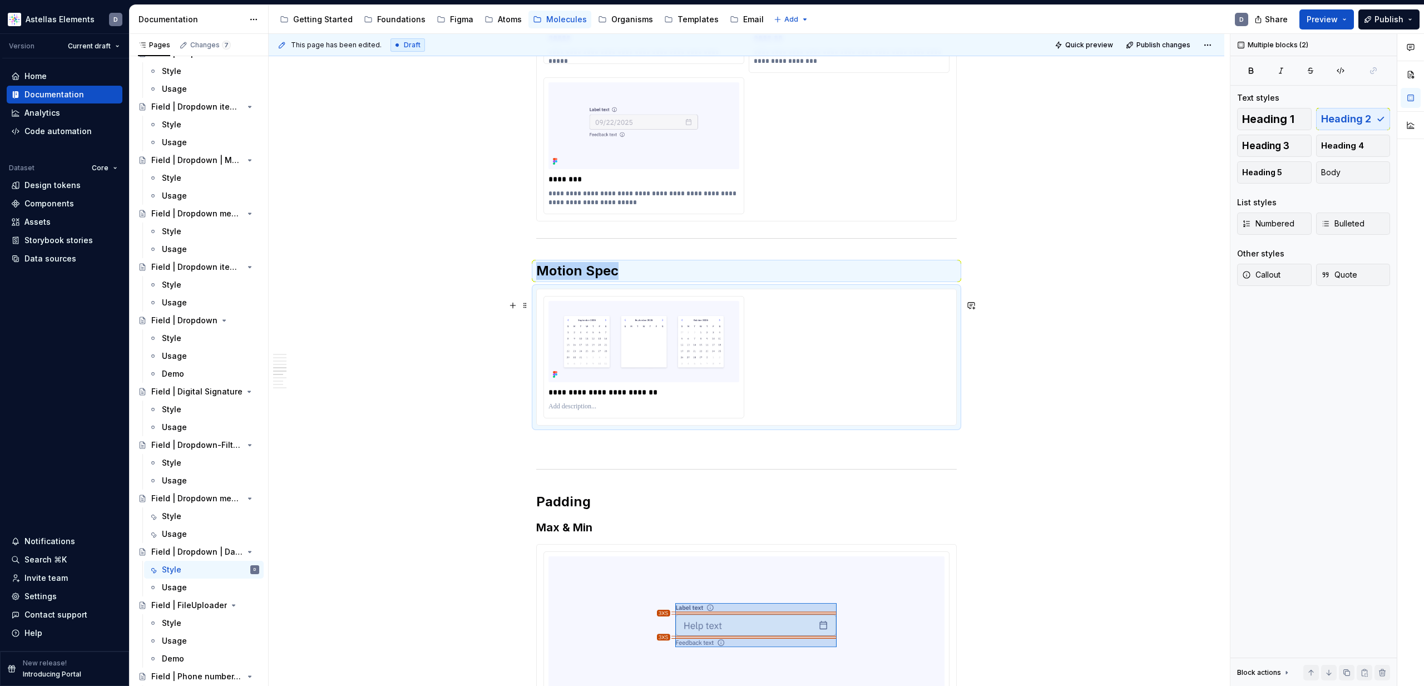
copy div "Motion Spec"
click at [189, 499] on div "Field | Dropdown menu | Date picker" at bounding box center [182, 498] width 63 height 11
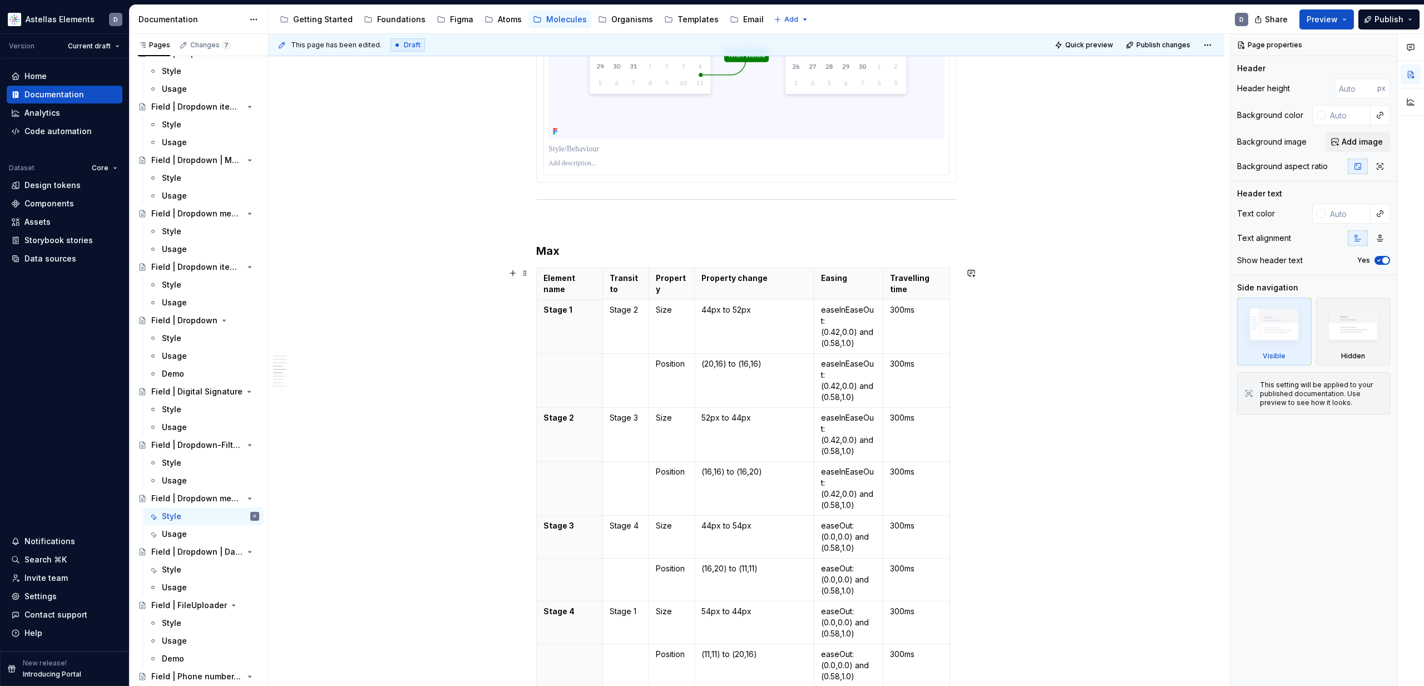
scroll to position [1303, 0]
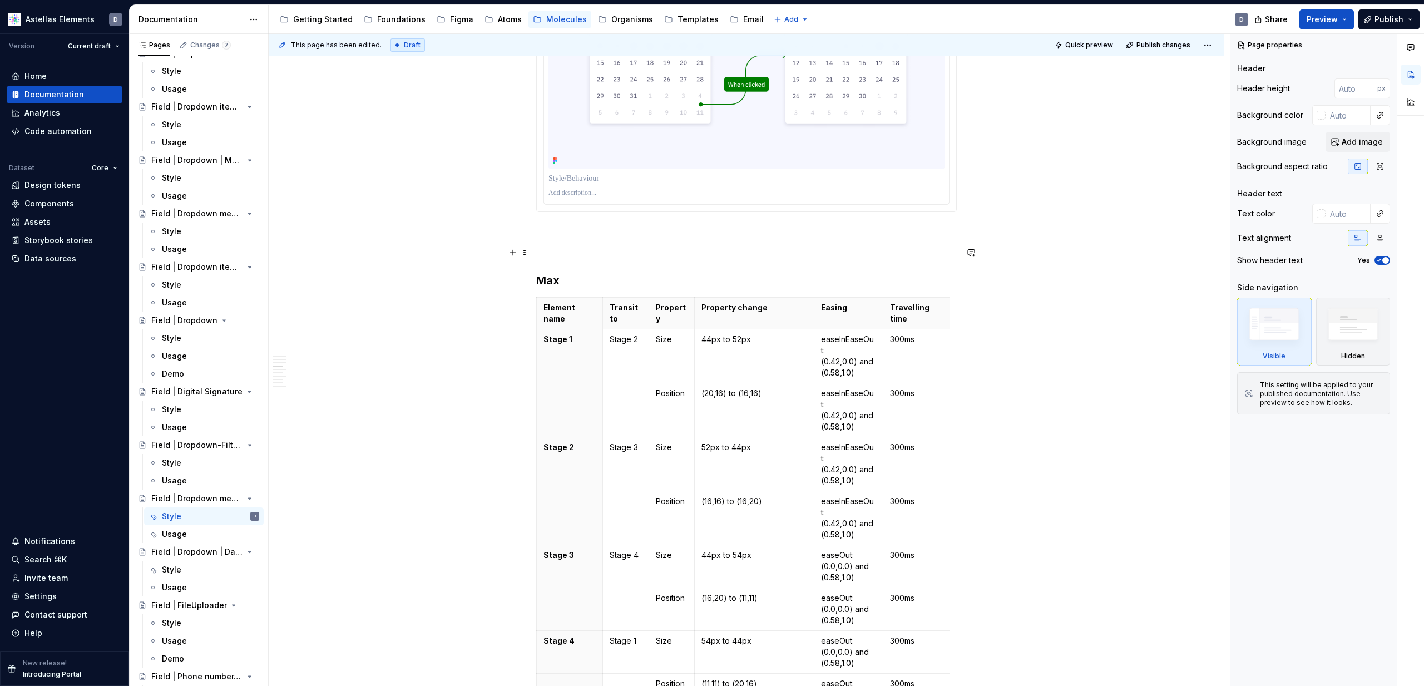
click at [544, 255] on p at bounding box center [746, 252] width 420 height 13
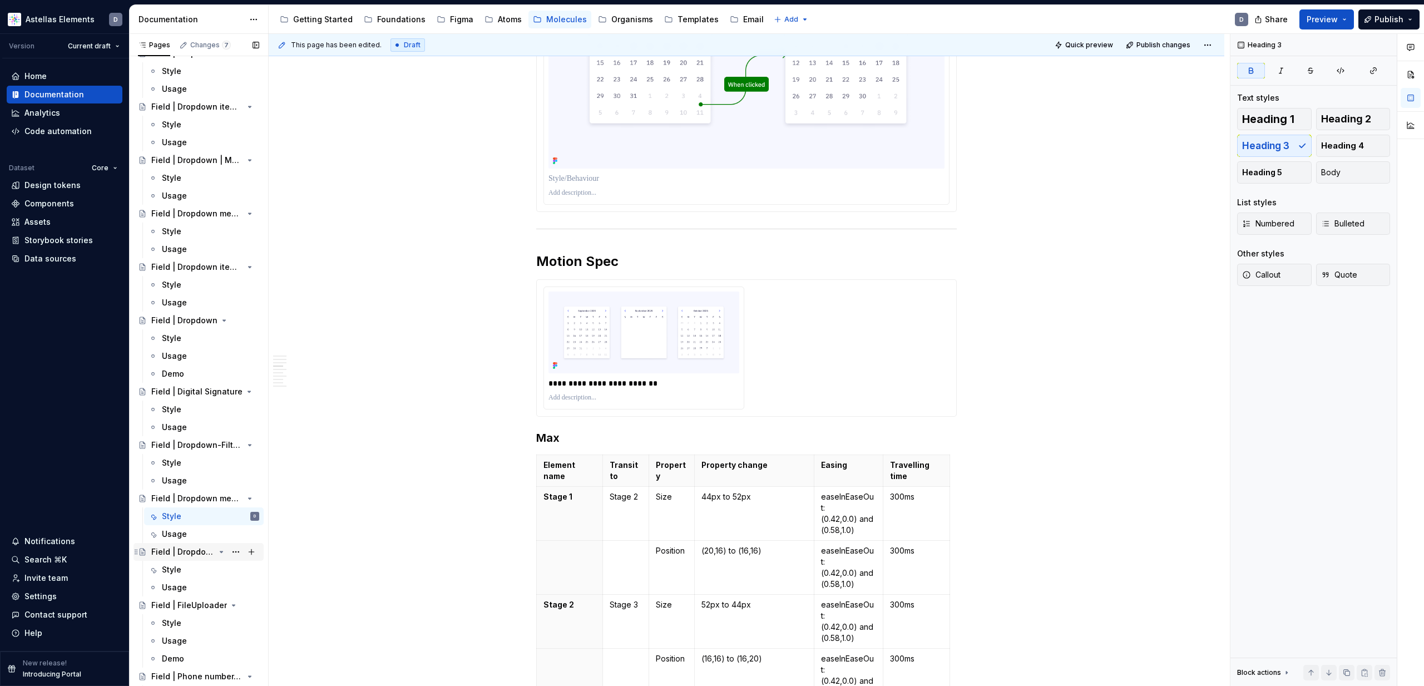
click at [202, 507] on div "Field | Dropdown | Date picker" at bounding box center [182, 551] width 63 height 11
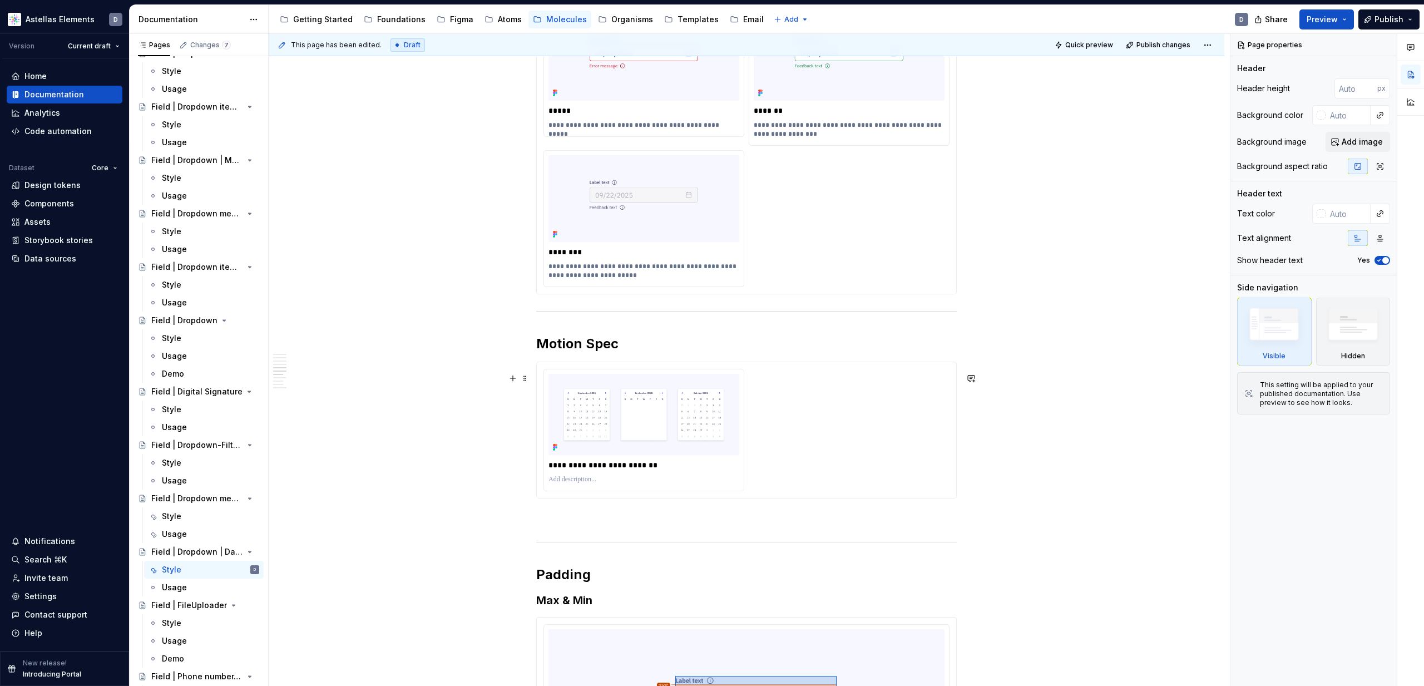
scroll to position [1938, 0]
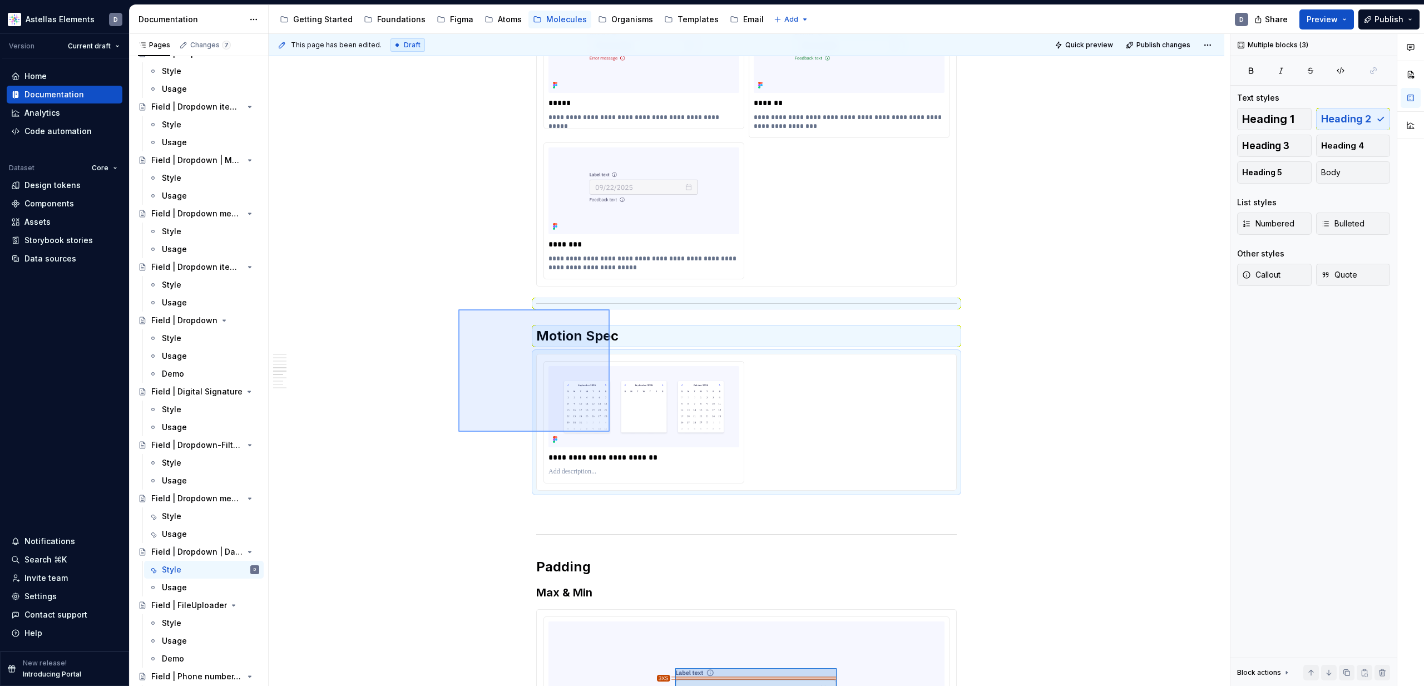
drag, startPoint x: 458, startPoint y: 309, endPoint x: 610, endPoint y: 432, distance: 194.6
click at [610, 432] on div "This page has been edited. Draft Quick preview Publish changes Field | Dropdown…" at bounding box center [749, 360] width 961 height 652
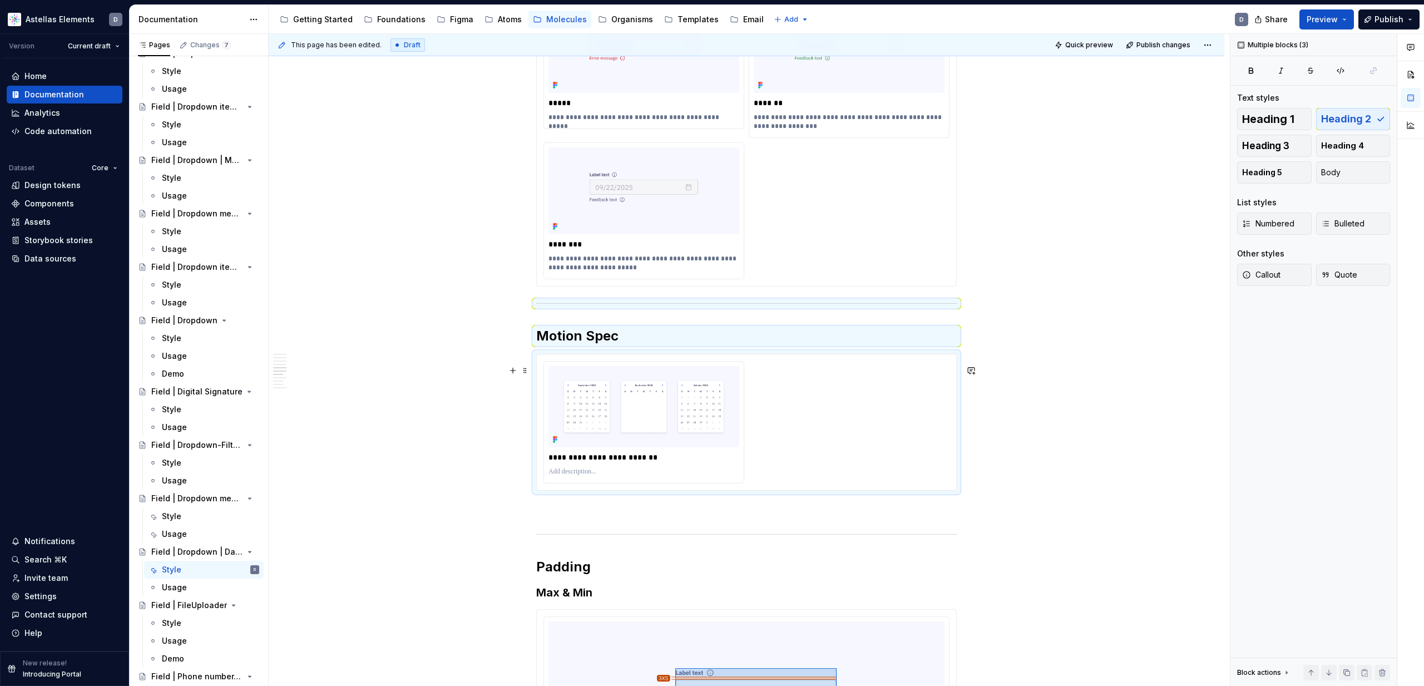
drag, startPoint x: 1007, startPoint y: 425, endPoint x: 991, endPoint y: 429, distance: 15.9
click at [1004, 425] on div "This page has been edited. Draft Quick preview Publish changes Field | Dropdown…" at bounding box center [749, 360] width 961 height 652
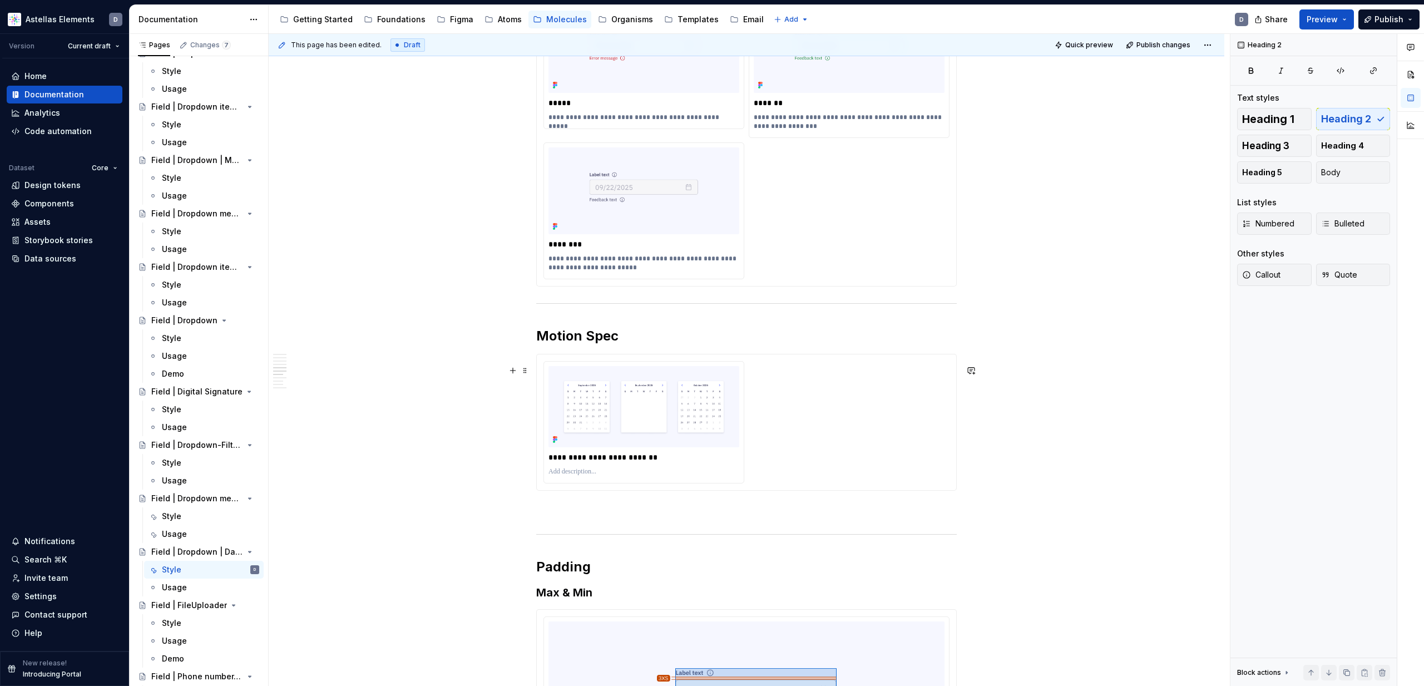
click at [979, 449] on div "Max/Min Properties Element Property Setting Code Reference Data Source Field/La…" at bounding box center [746, 104] width 955 height 3698
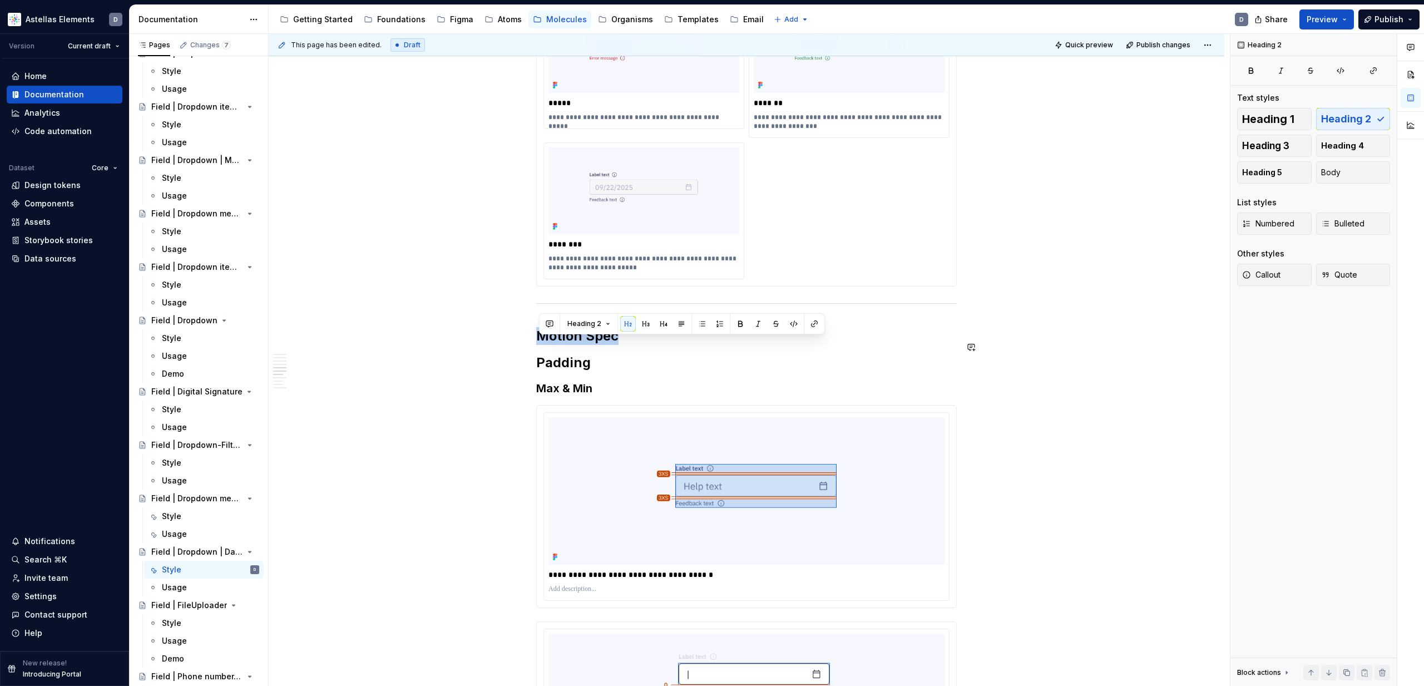
drag, startPoint x: 670, startPoint y: 351, endPoint x: 515, endPoint y: 333, distance: 156.2
click at [516, 333] on div "Max/Min Properties Element Property Setting Code Reference Data Source Field/La…" at bounding box center [746, 2] width 955 height 3494
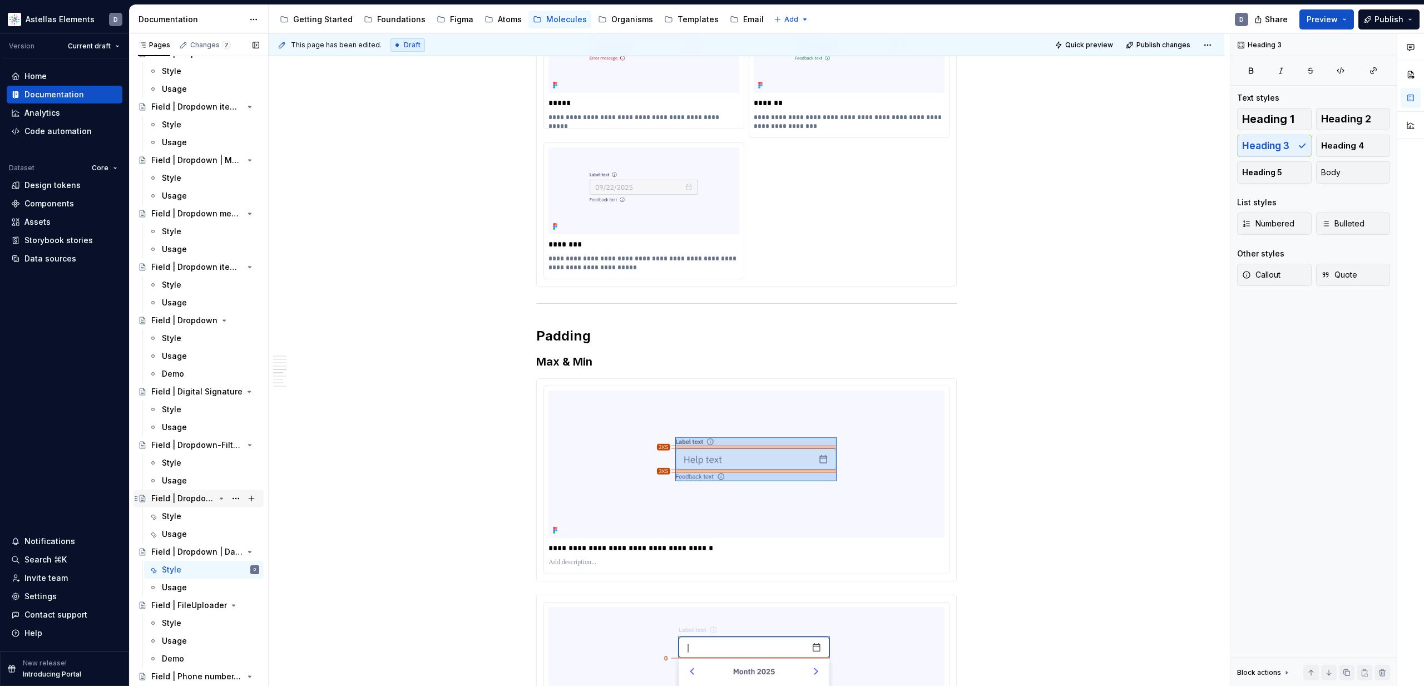
click at [200, 499] on div "Field | Dropdown menu | Date picker" at bounding box center [182, 498] width 63 height 11
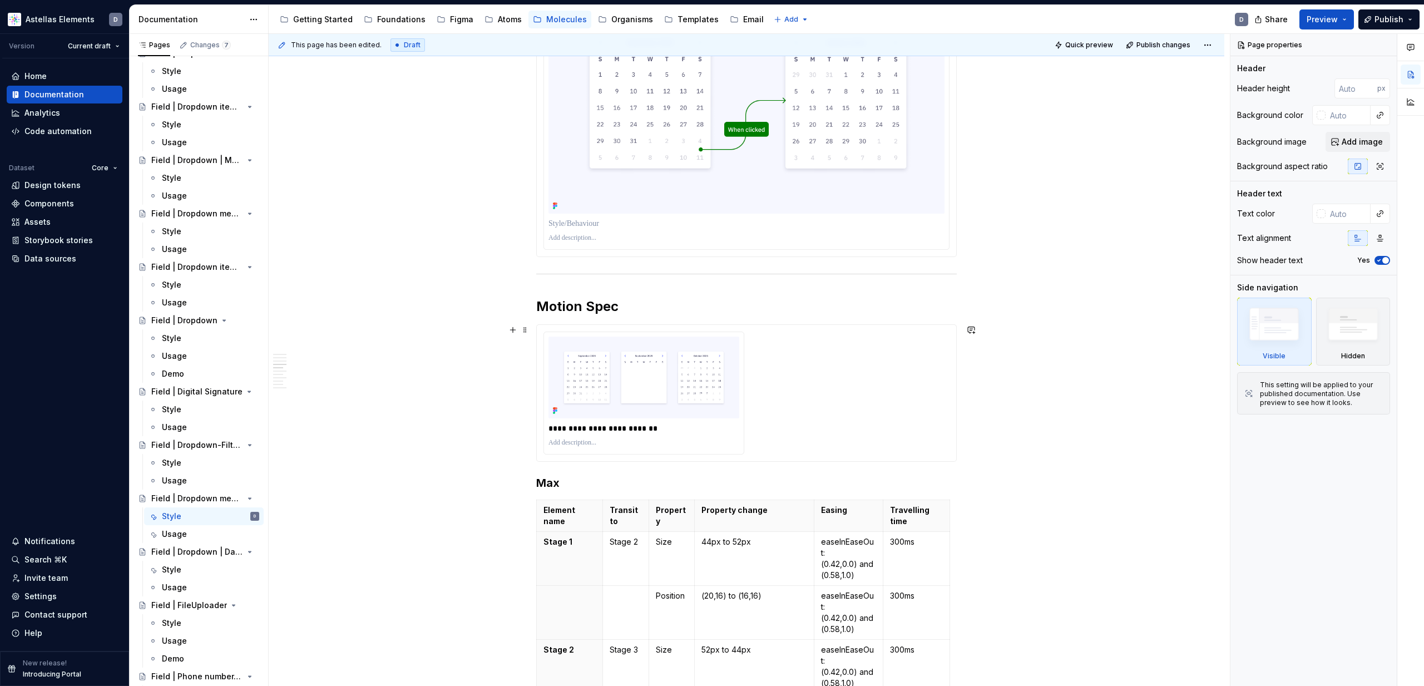
scroll to position [1268, 0]
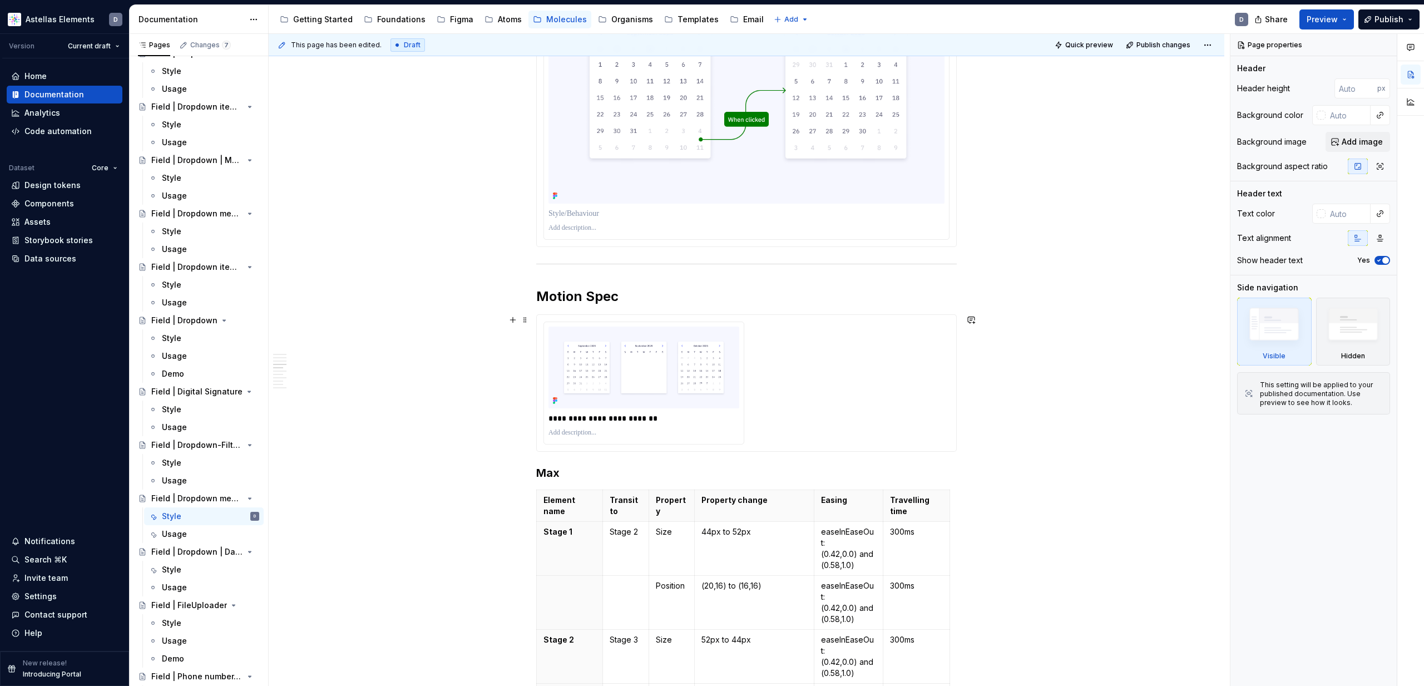
click at [739, 351] on img at bounding box center [643, 366] width 191 height 81
type textarea "*"
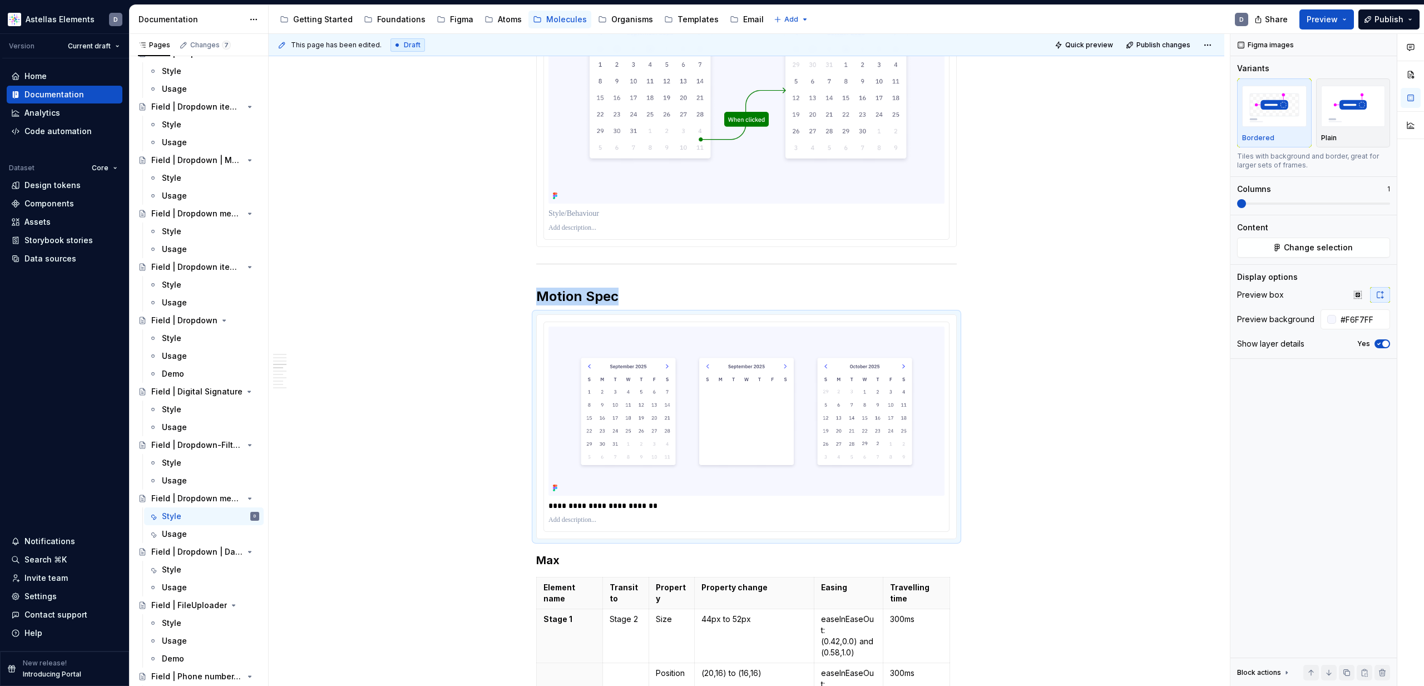
click at [1089, 208] on div "This page has been edited. Draft Quick preview Publish changes Field | Dropdown…" at bounding box center [846, 360] width 1155 height 652
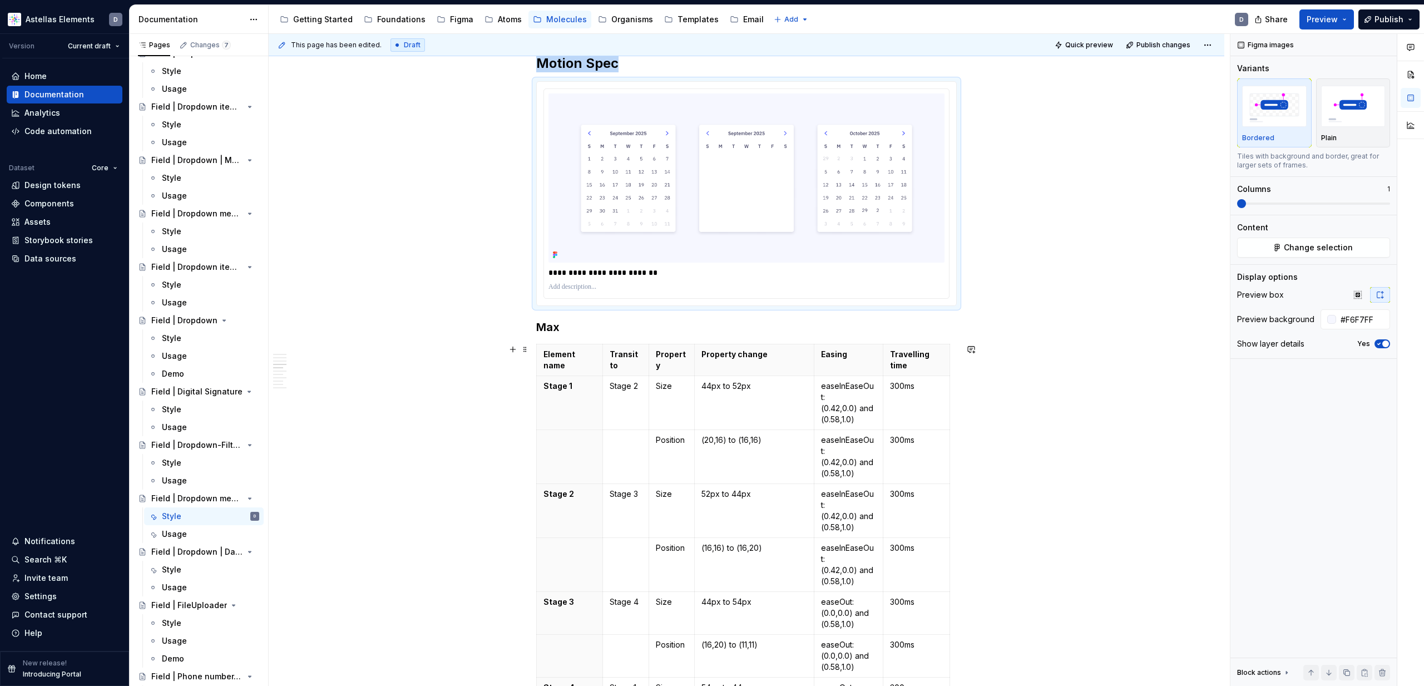
scroll to position [1508, 0]
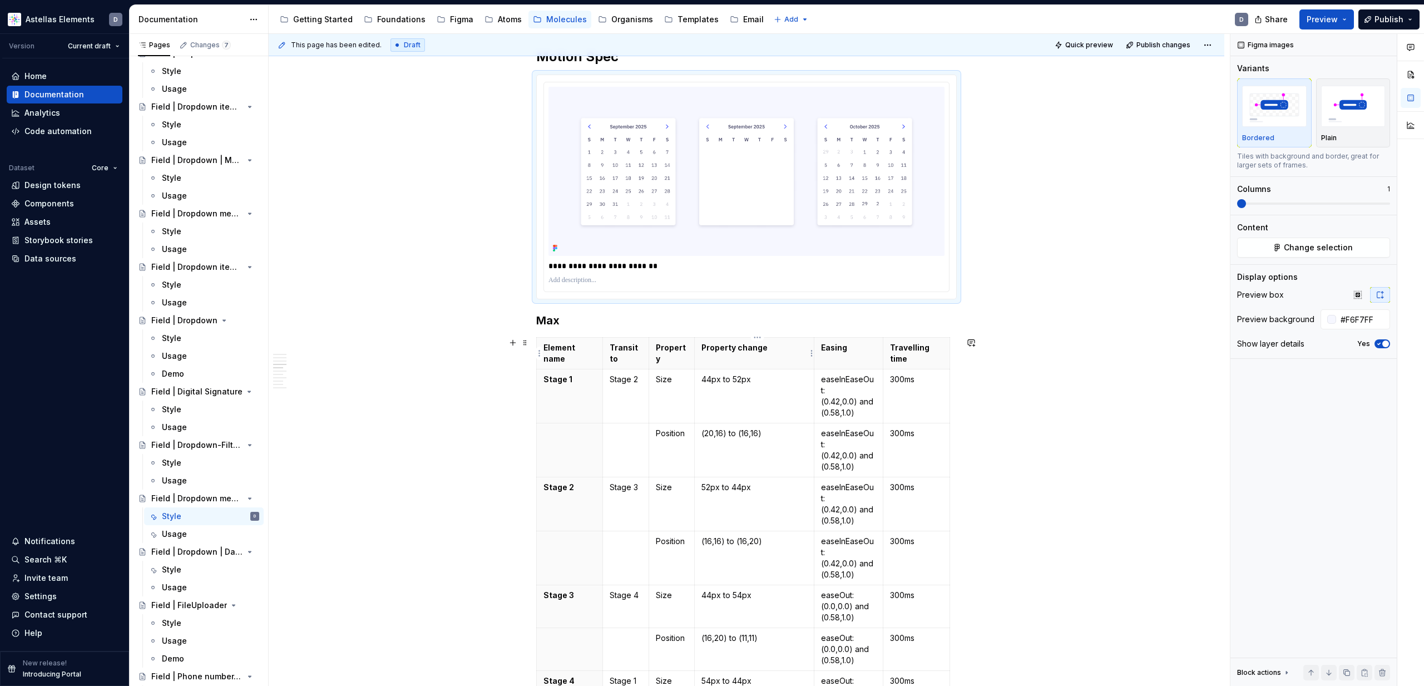
click at [761, 355] on th "Property change" at bounding box center [755, 354] width 120 height 32
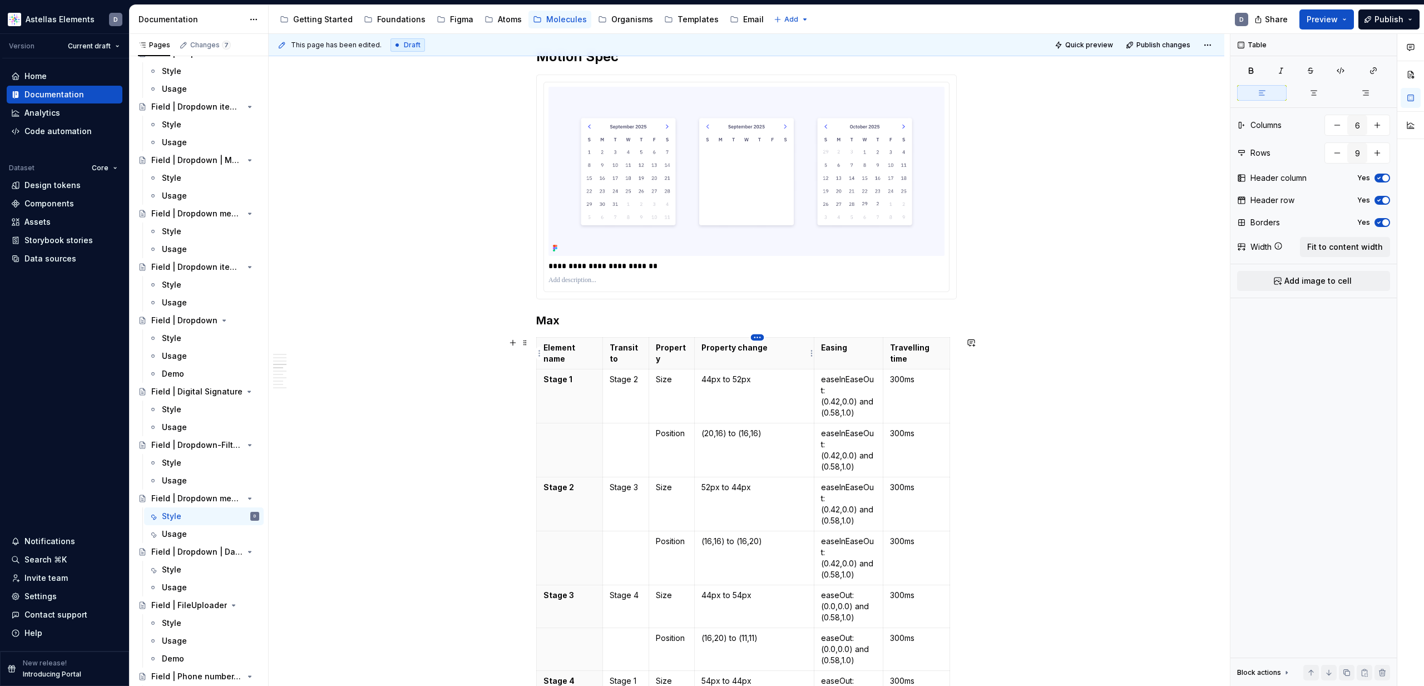
click at [760, 339] on html "Astellas Elements D Version Current draft Home Documentation Analytics Code aut…" at bounding box center [712, 343] width 1424 height 686
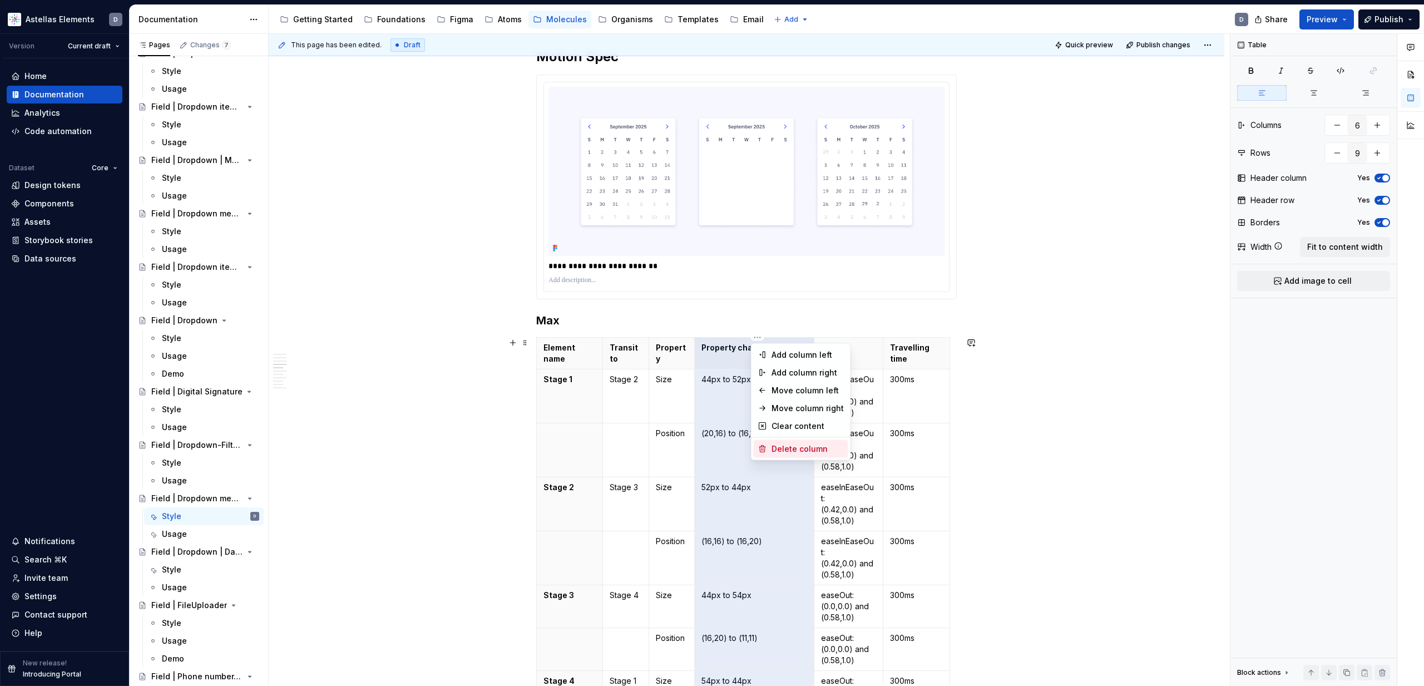
click at [794, 449] on div "Delete column" at bounding box center [807, 448] width 72 height 11
type input "5"
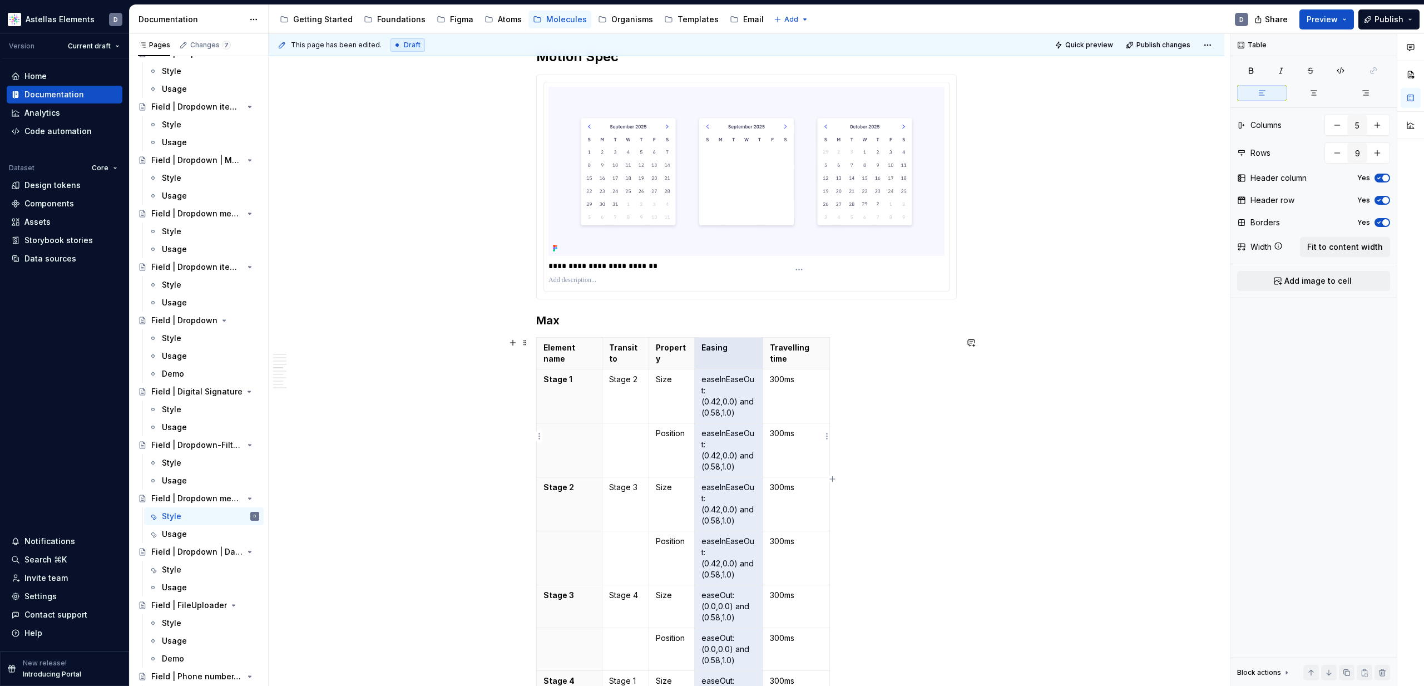
scroll to position [1576, 0]
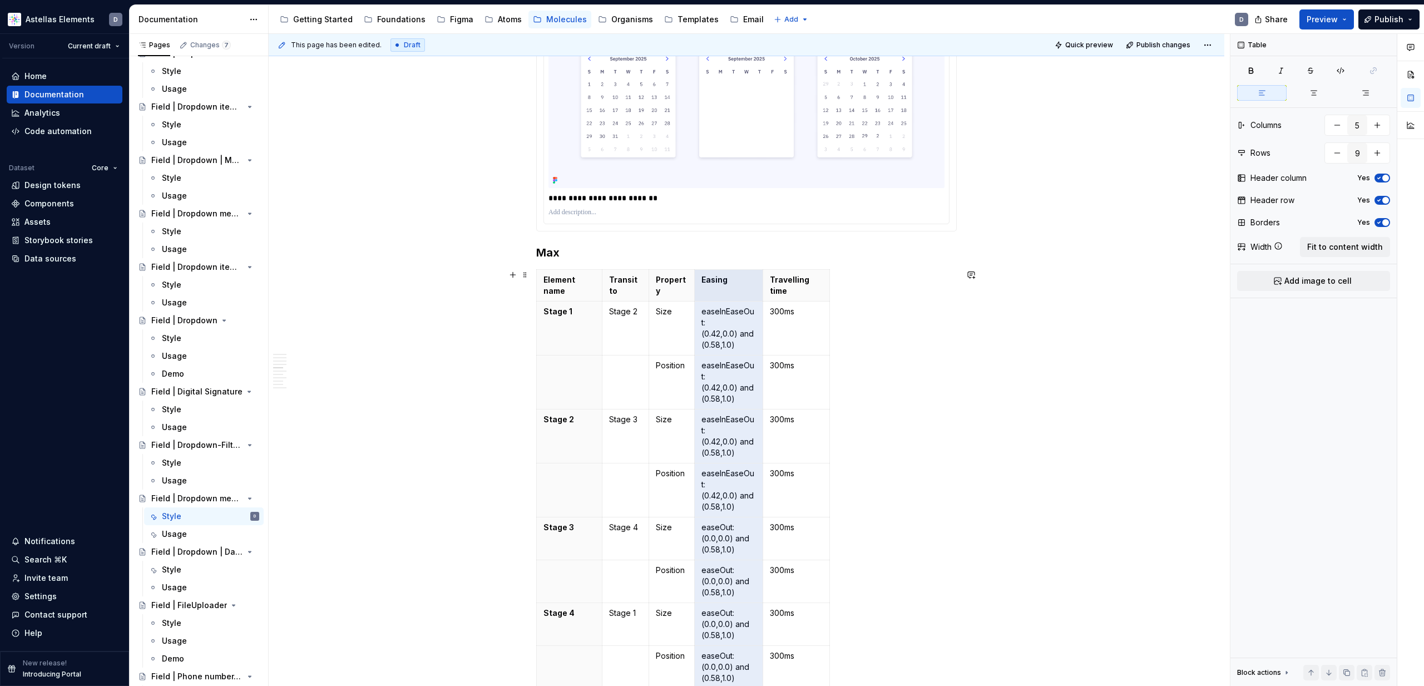
click at [855, 294] on div "Element name Transit to Property Easing Travelling time Stage 1 Stage 2 Size ea…" at bounding box center [746, 481] width 420 height 424
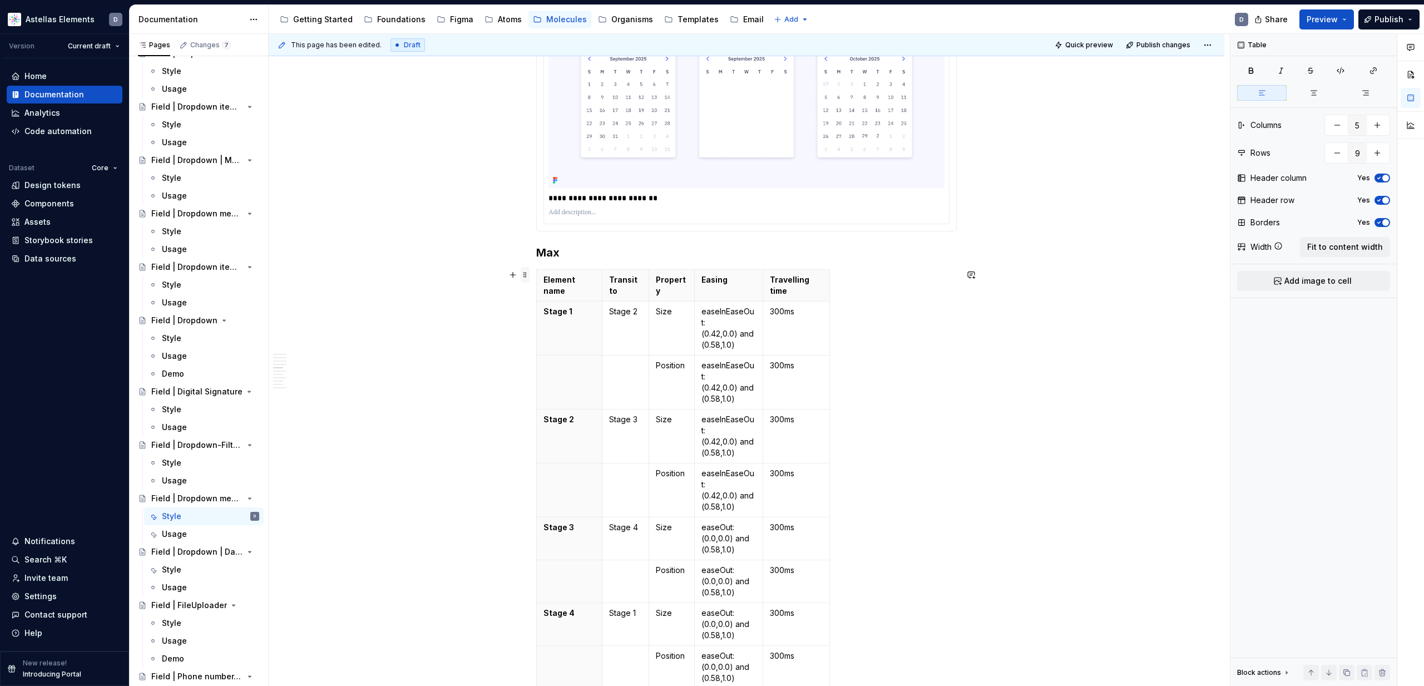
click at [528, 277] on span at bounding box center [525, 275] width 9 height 16
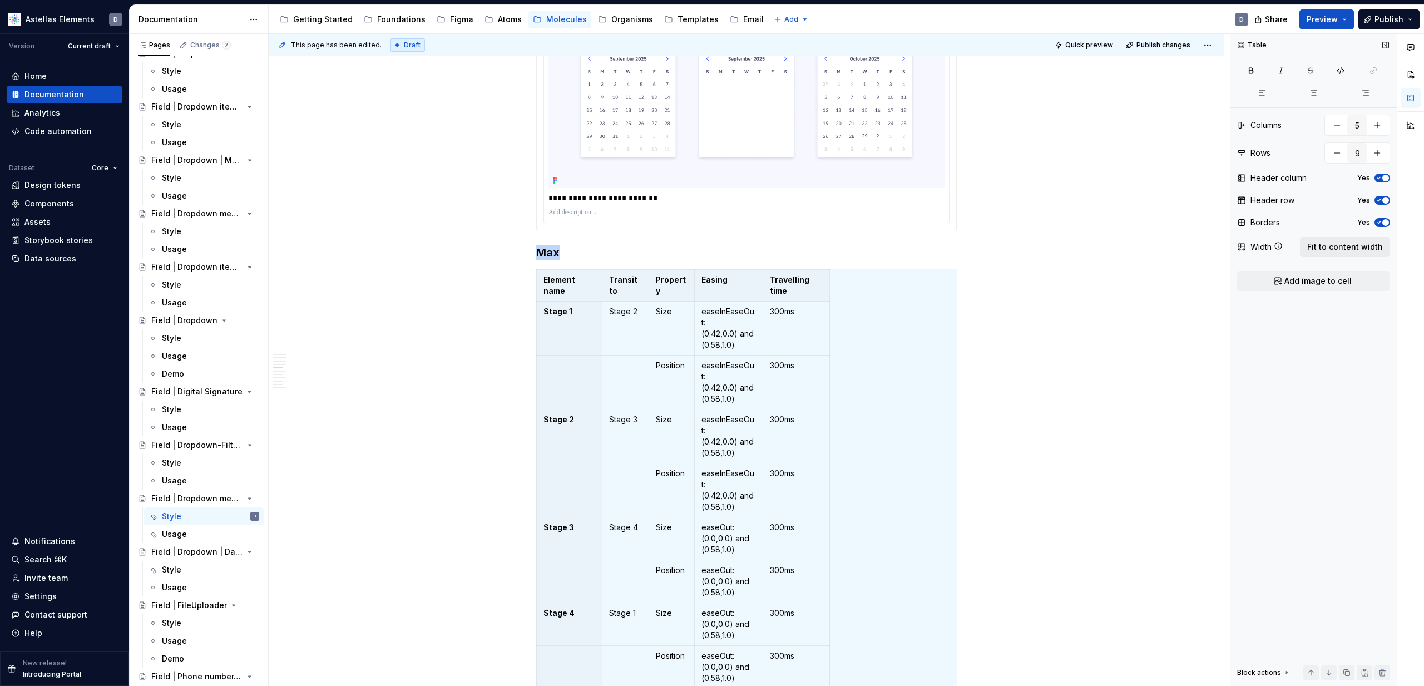
click at [1146, 247] on span "Fit to content width" at bounding box center [1345, 246] width 76 height 11
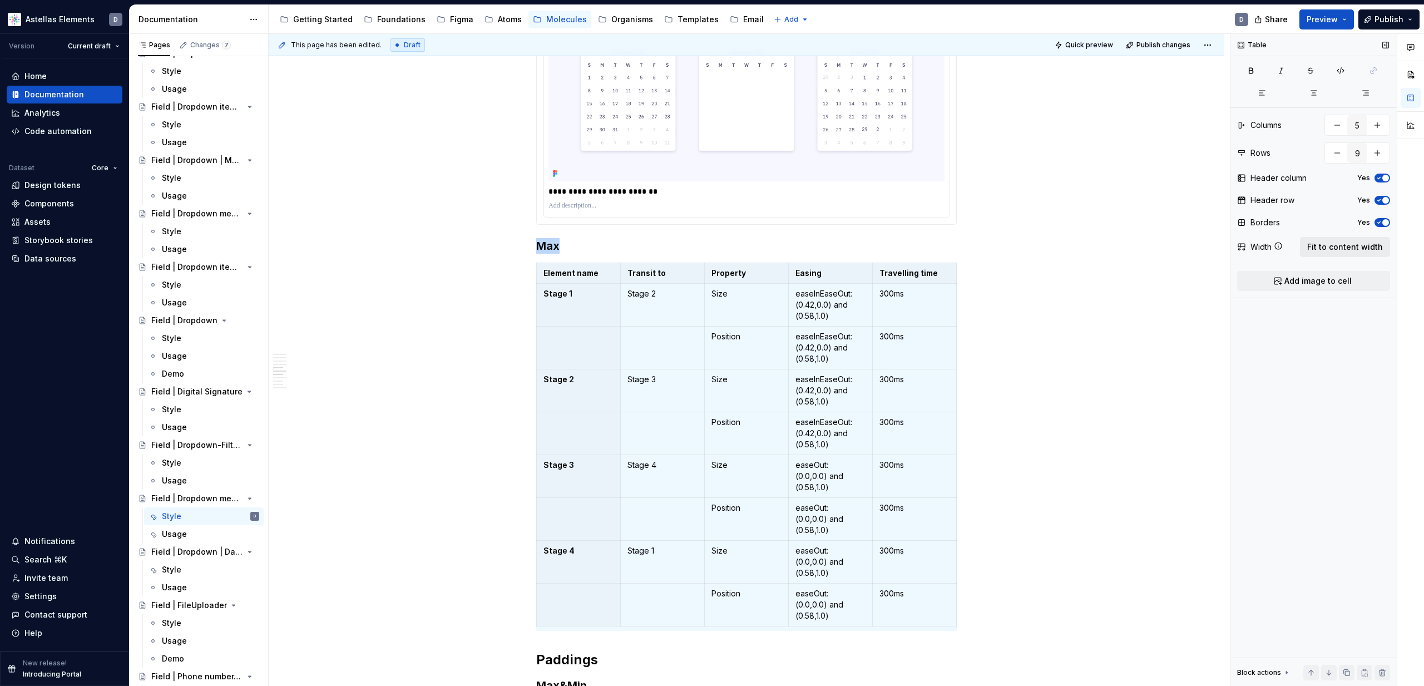
type textarea "*"
click at [724, 297] on p "Size" at bounding box center [746, 293] width 70 height 11
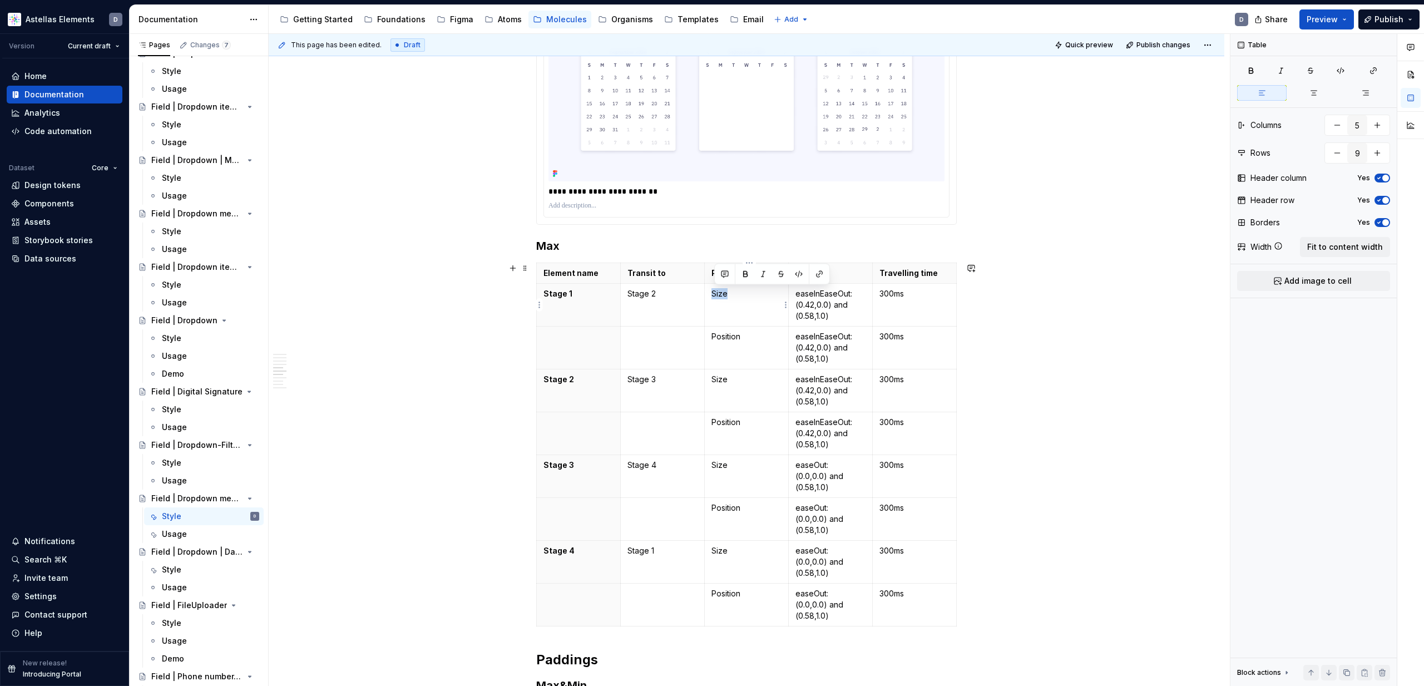
click at [724, 296] on p "Size" at bounding box center [746, 293] width 70 height 11
click at [722, 348] on td "Position" at bounding box center [746, 347] width 84 height 43
click at [541, 347] on html "Astellas Elements D Version Current draft Home Documentation Analytics Code aut…" at bounding box center [712, 343] width 1424 height 686
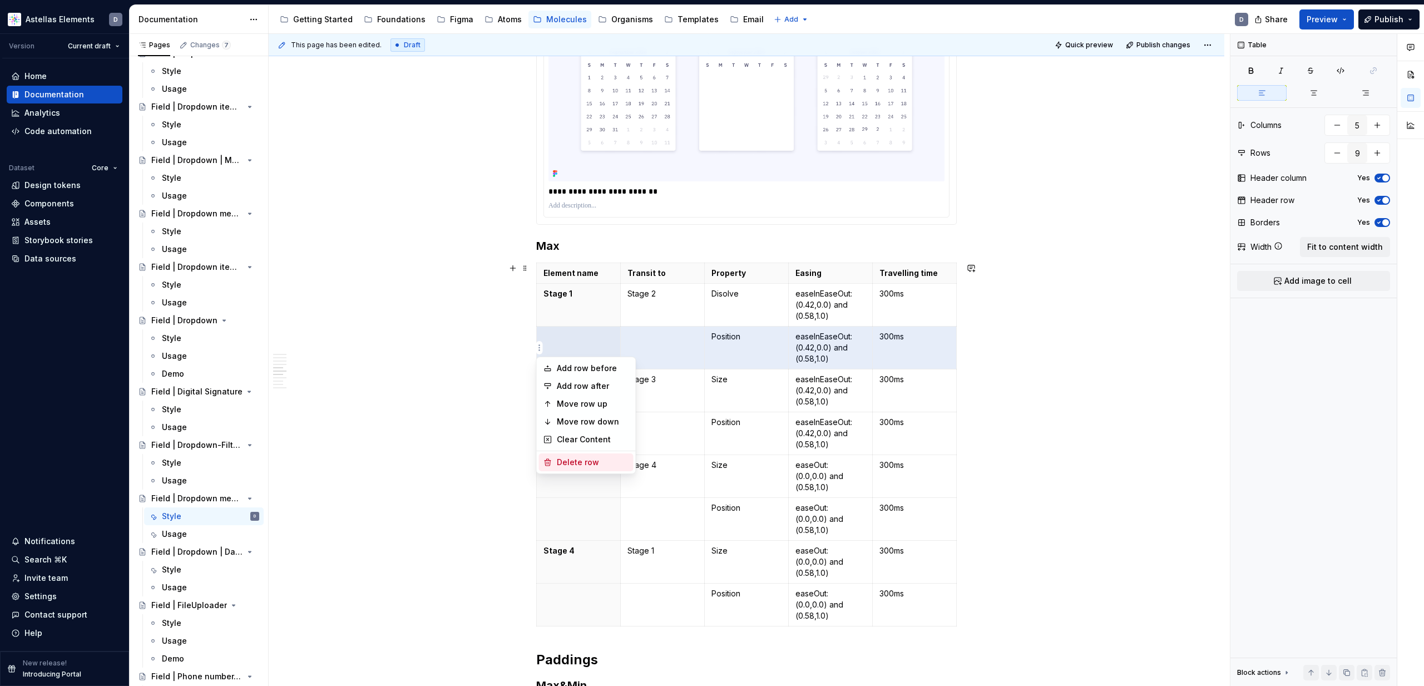
click at [591, 460] on div "Delete row" at bounding box center [593, 462] width 72 height 11
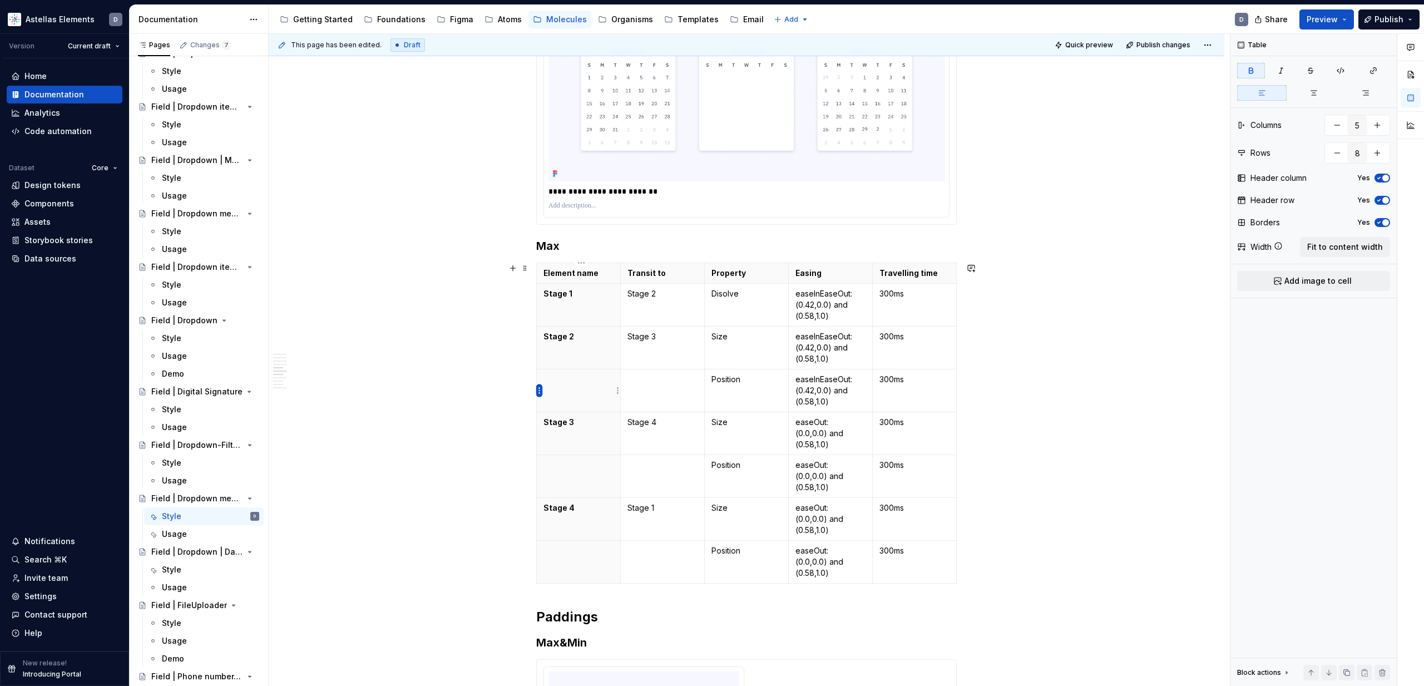
click at [540, 389] on html "Astellas Elements D Version Current draft Home Documentation Analytics Code aut…" at bounding box center [712, 343] width 1424 height 686
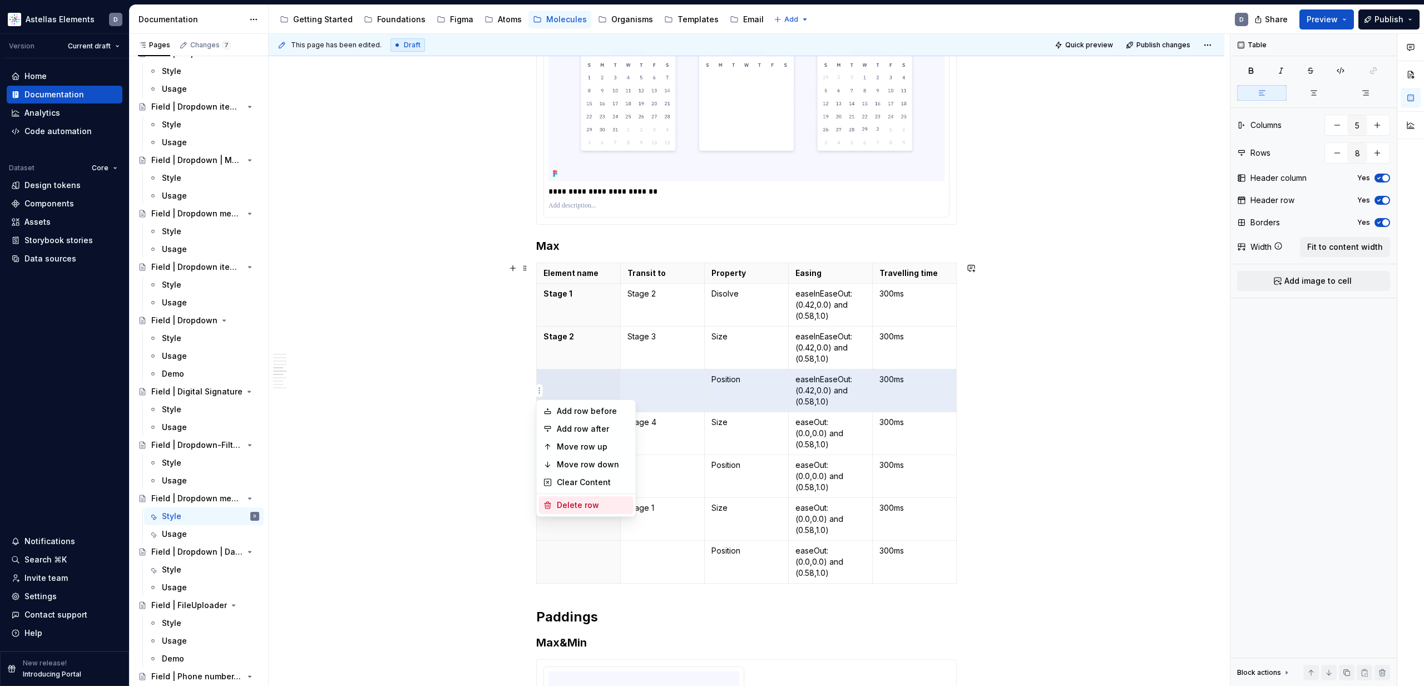
click at [590, 507] on div "Delete row" at bounding box center [593, 504] width 72 height 11
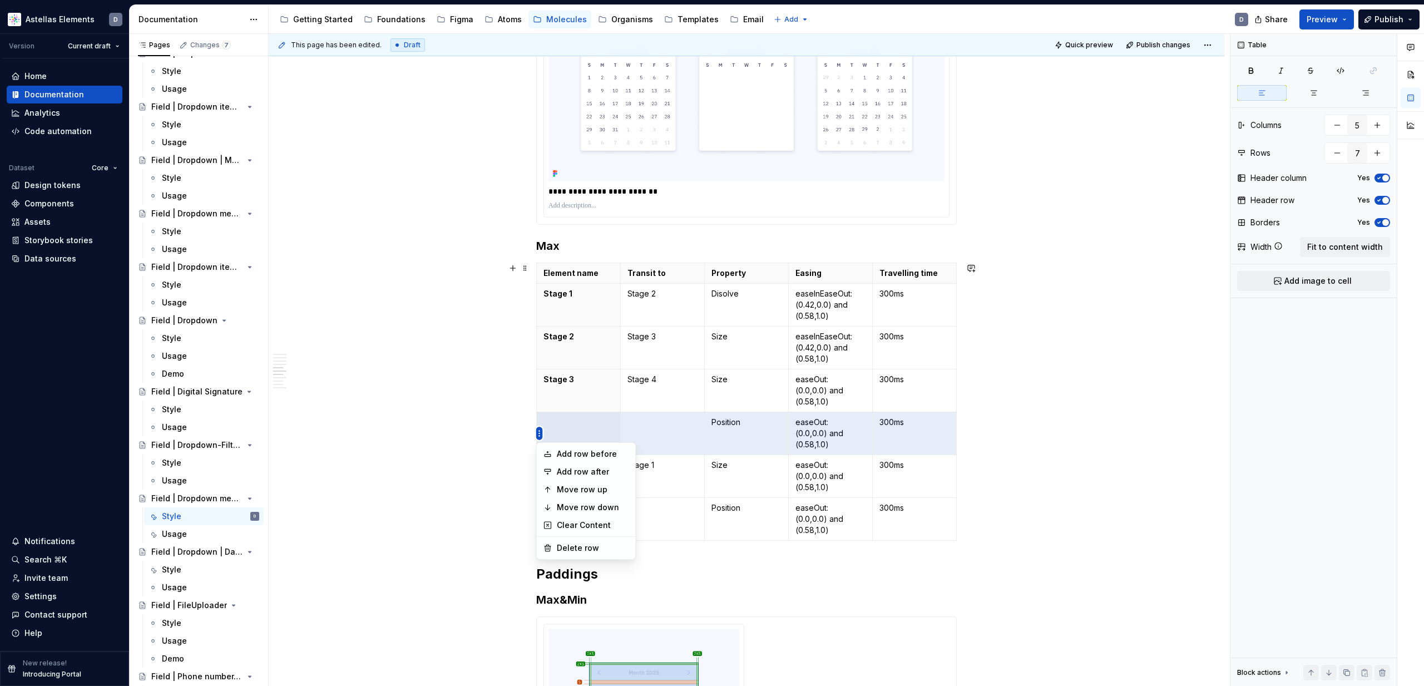
click at [538, 430] on html "Astellas Elements D Version Current draft Home Documentation Analytics Code aut…" at bounding box center [712, 343] width 1424 height 686
drag, startPoint x: 600, startPoint y: 551, endPoint x: 576, endPoint y: 523, distance: 37.1
click at [600, 507] on div "Delete row" at bounding box center [593, 547] width 72 height 11
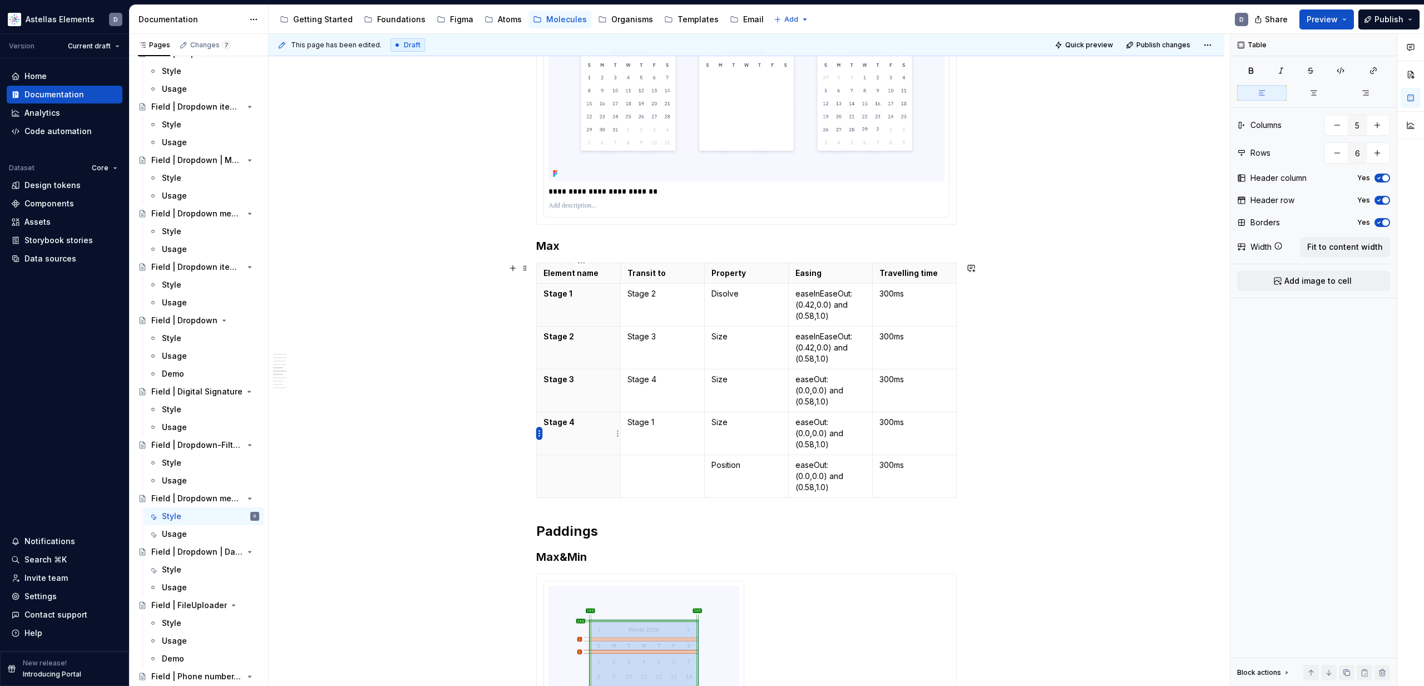
click at [538, 433] on html "Astellas Elements D Version Current draft Home Documentation Analytics Code aut…" at bounding box center [712, 343] width 1424 height 686
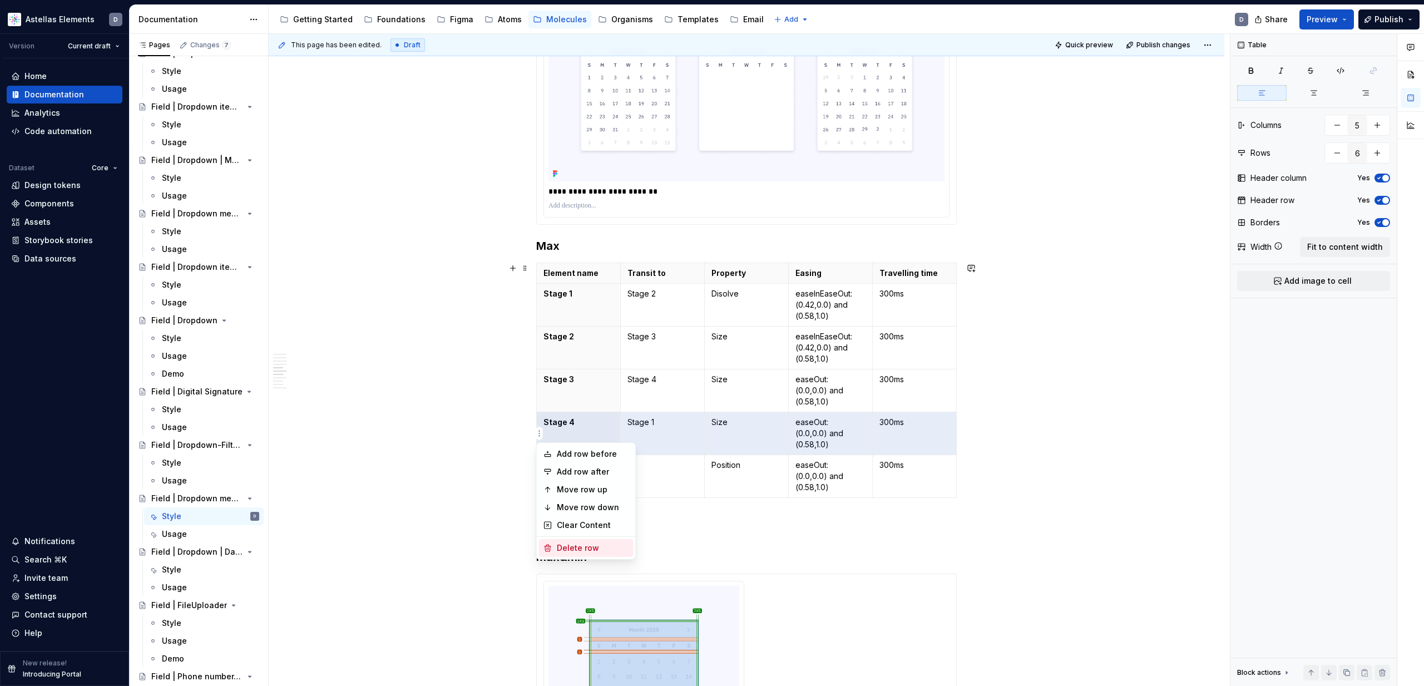
click at [615, 507] on div "Delete row" at bounding box center [593, 547] width 72 height 11
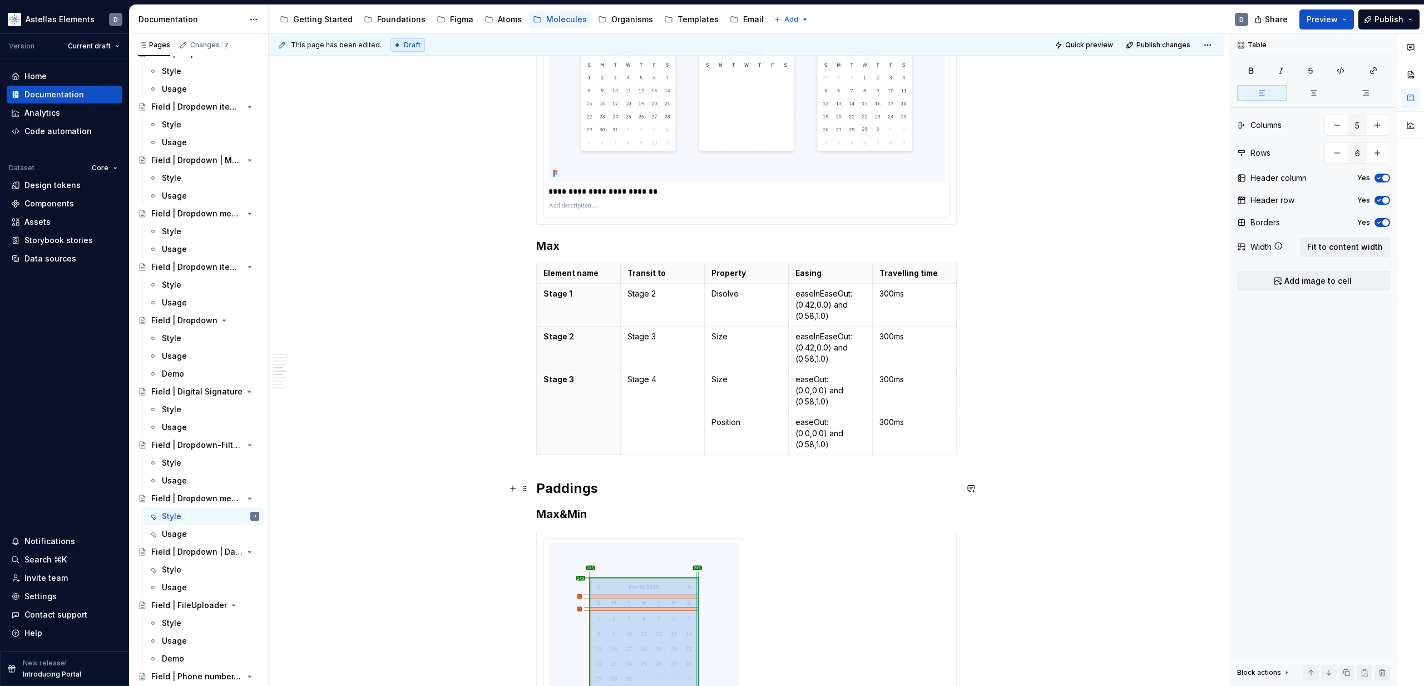
type input "5"
click at [537, 434] on html "Astellas Elements D Version Current draft Home Documentation Analytics Code aut…" at bounding box center [712, 343] width 1424 height 686
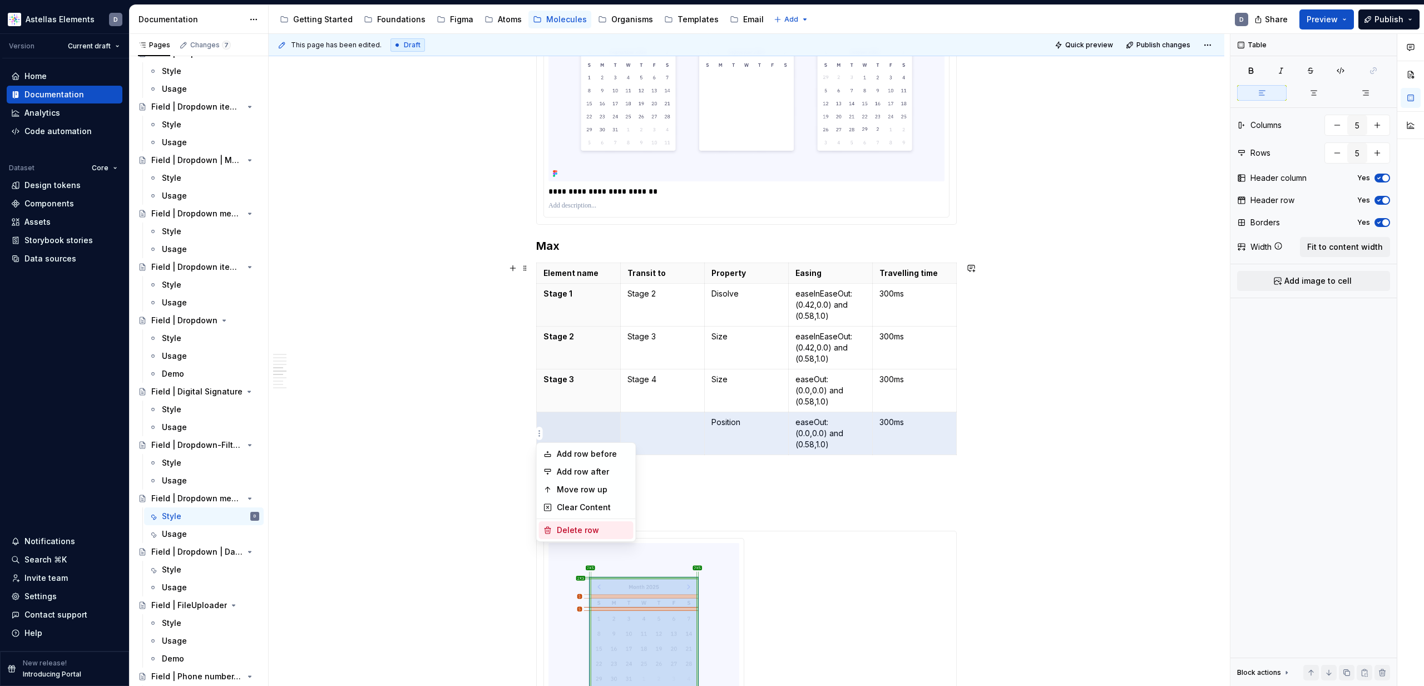
click at [612, 507] on div "Delete row" at bounding box center [593, 529] width 72 height 11
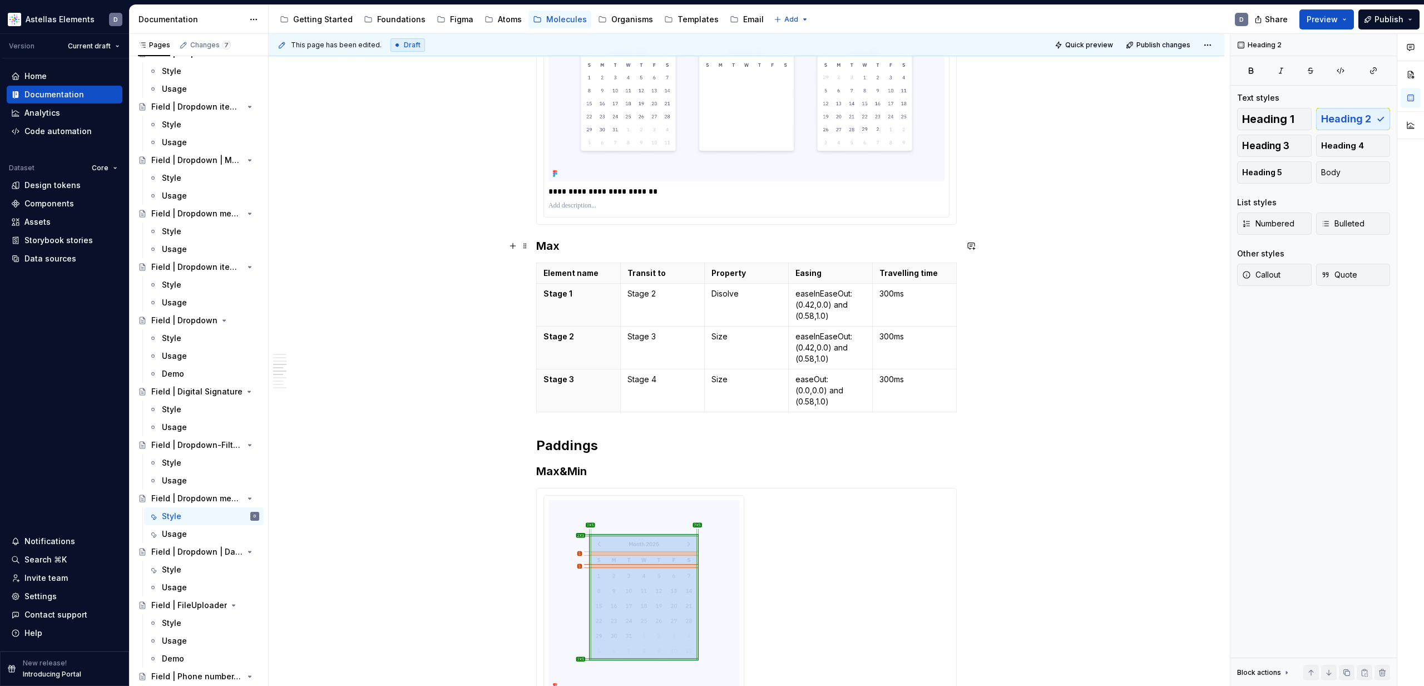
scroll to position [1516, 0]
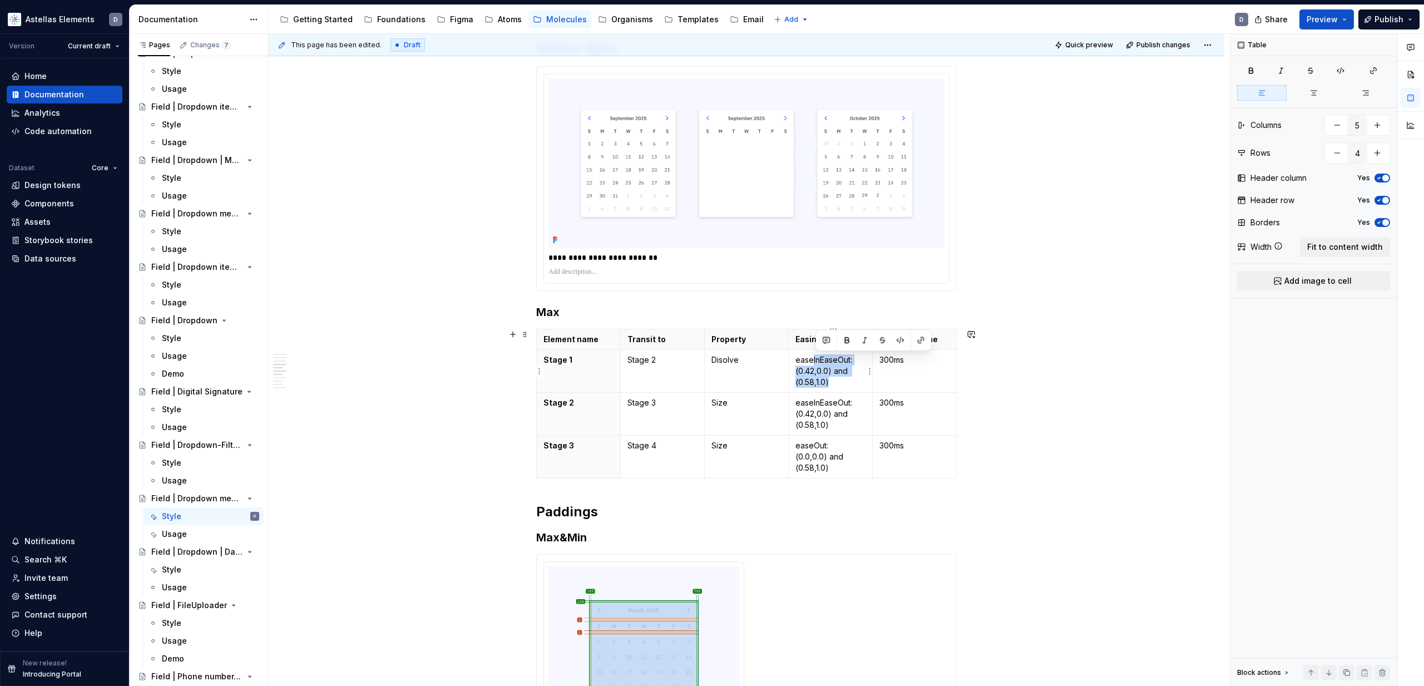
drag, startPoint x: 845, startPoint y: 383, endPoint x: 816, endPoint y: 360, distance: 36.5
click at [816, 360] on p "easeInEaseOut: (0.42,0.0) and (0.58,1.0)" at bounding box center [830, 370] width 70 height 33
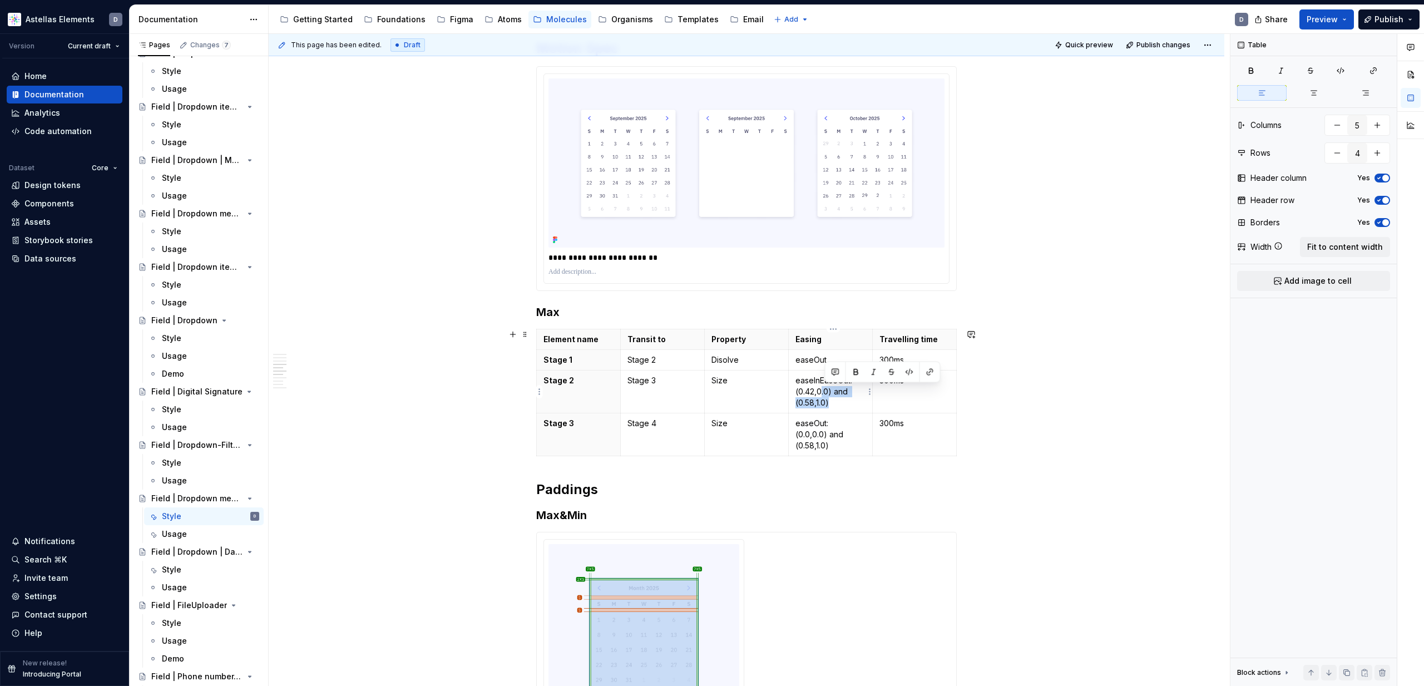
drag, startPoint x: 839, startPoint y: 405, endPoint x: 821, endPoint y: 396, distance: 19.9
click at [822, 396] on p "easeInEaseOut: (0.42,0.0) and (0.58,1.0)" at bounding box center [830, 391] width 70 height 33
click at [834, 398] on p "easeInEaseOut: (0.42,0.0) and (0.58,1.0)" at bounding box center [830, 391] width 70 height 33
drag, startPoint x: 832, startPoint y: 363, endPoint x: 797, endPoint y: 359, distance: 34.8
click at [797, 359] on p "easeOut" at bounding box center [830, 359] width 70 height 11
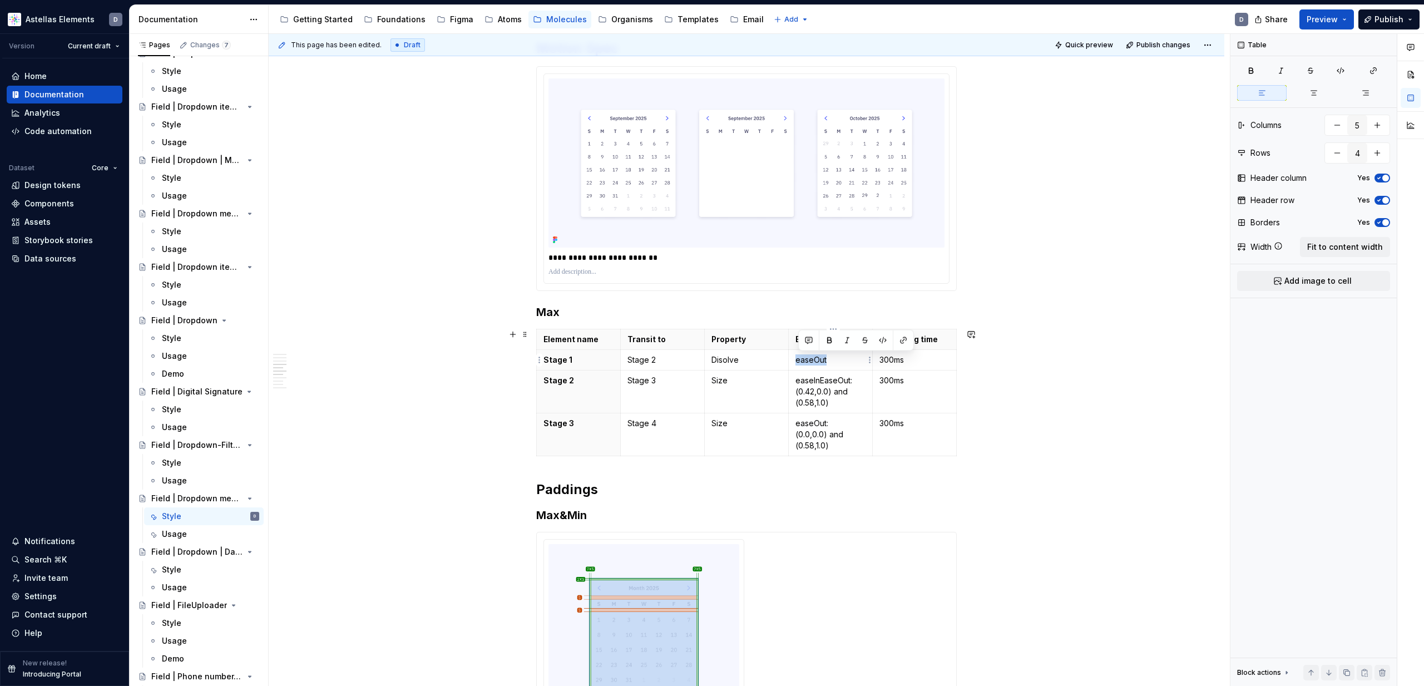
copy p "easeOut"
drag, startPoint x: 820, startPoint y: 394, endPoint x: 795, endPoint y: 379, distance: 28.9
click at [795, 379] on td "easeInEaseOut: (0.42,0.0) and (0.58,1.0)" at bounding box center [830, 391] width 84 height 43
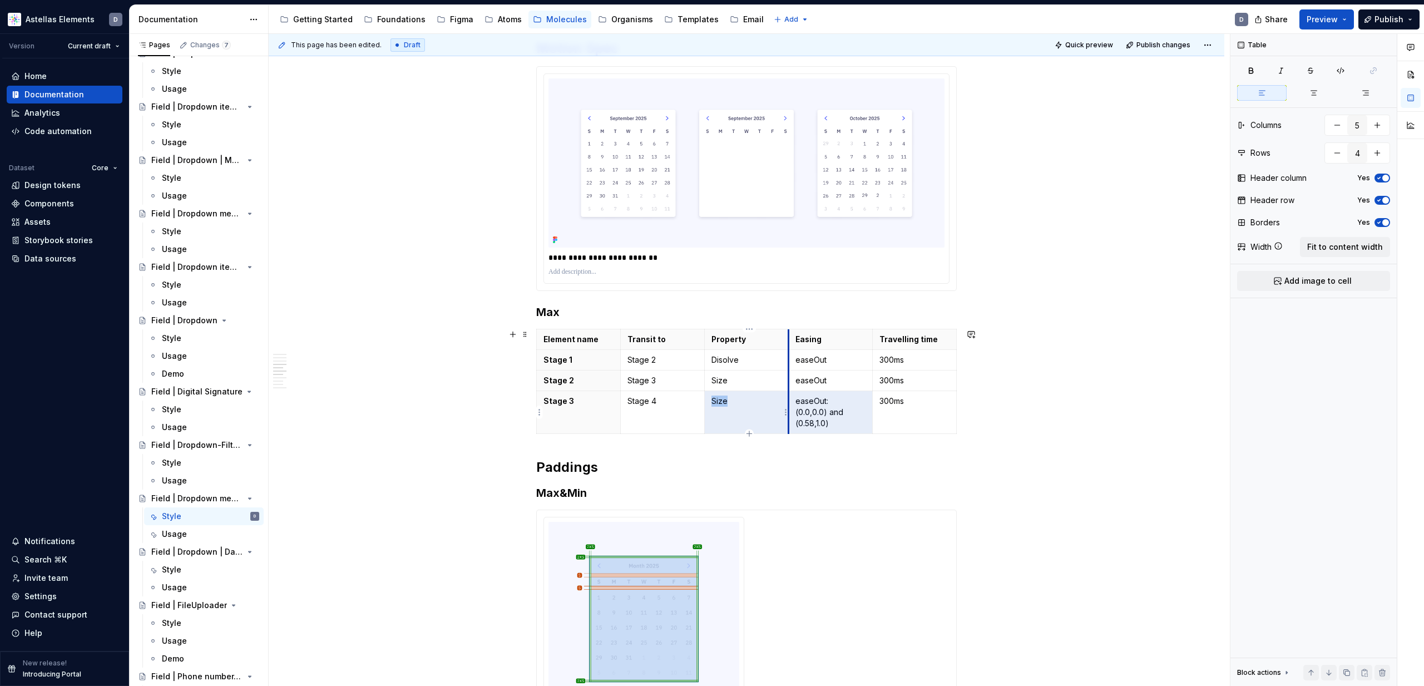
drag, startPoint x: 855, startPoint y: 423, endPoint x: 789, endPoint y: 399, distance: 69.8
click at [789, 399] on tr "Stage 3 Stage 4 Size easeOut: (0.0,0.0) and (0.58,1.0) 300ms" at bounding box center [747, 412] width 420 height 43
click at [814, 404] on p "easeOut: (0.0,0.0) and (0.58,1.0)" at bounding box center [830, 411] width 70 height 33
drag, startPoint x: 844, startPoint y: 426, endPoint x: 799, endPoint y: 400, distance: 51.8
click at [799, 400] on p "easeOut: (0.0,0.0) and (0.58,1.0)" at bounding box center [830, 411] width 70 height 33
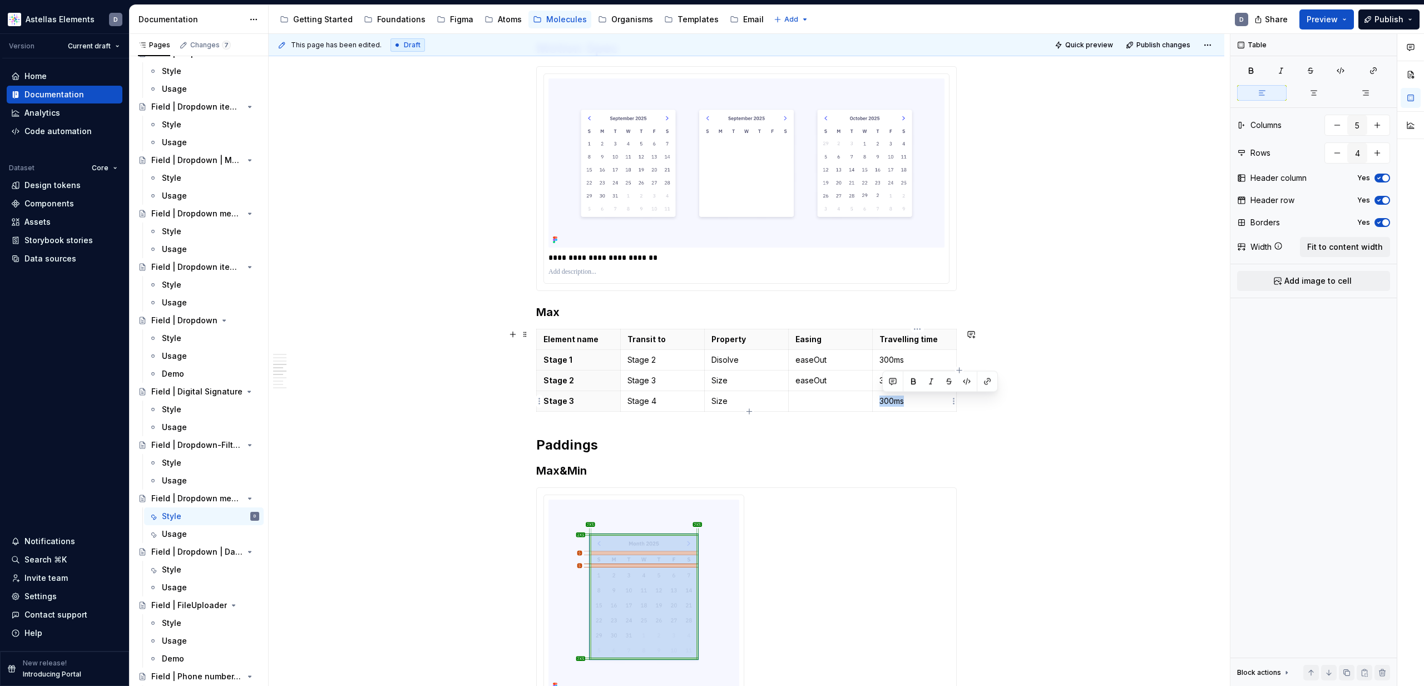
drag, startPoint x: 918, startPoint y: 400, endPoint x: 883, endPoint y: 398, distance: 35.1
click at [883, 398] on p "300ms" at bounding box center [914, 400] width 70 height 11
click at [908, 379] on p "300ms" at bounding box center [914, 380] width 70 height 11
click at [914, 329] on html "Astellas Elements D Version Current draft Home Documentation Analytics Code aut…" at bounding box center [712, 343] width 1424 height 686
click at [767, 317] on html "Astellas Elements D Version Current draft Home Documentation Analytics Code aut…" at bounding box center [712, 343] width 1424 height 686
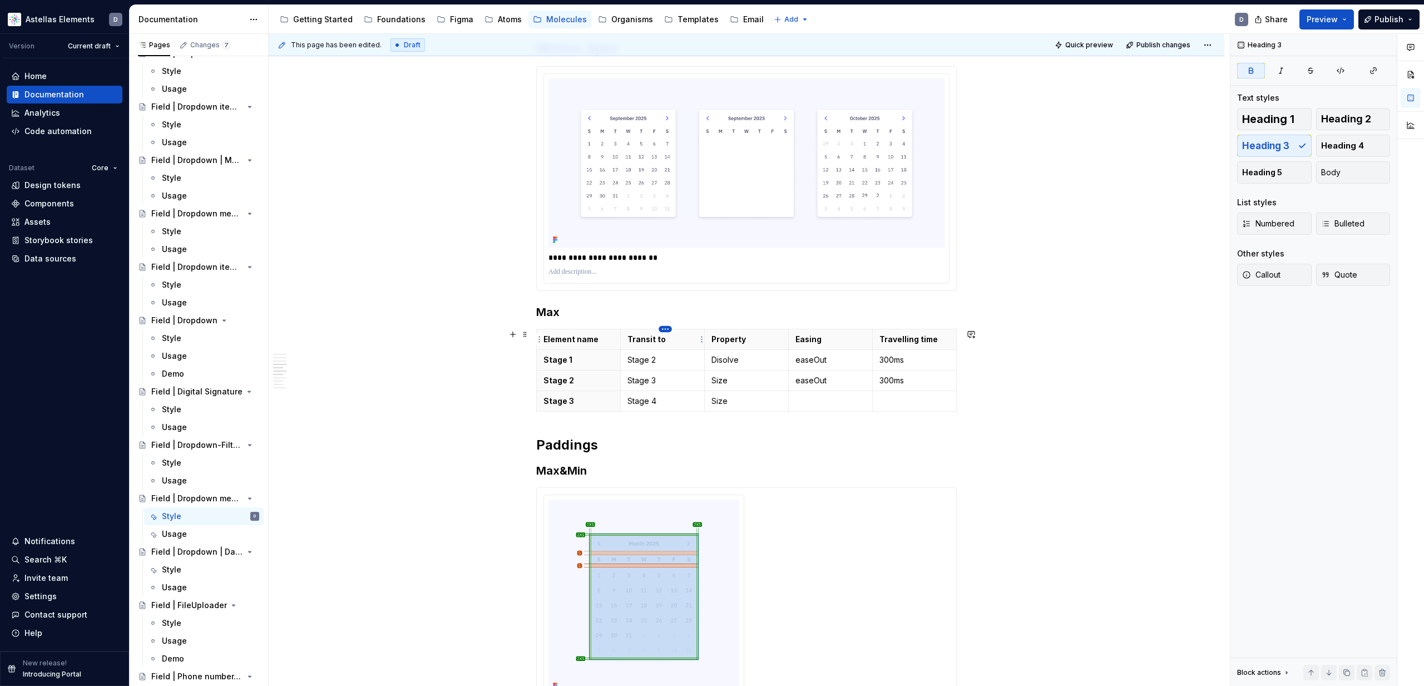
click at [665, 329] on html "Astellas Elements D Version Current draft Home Documentation Analytics Code aut…" at bounding box center [712, 343] width 1424 height 686
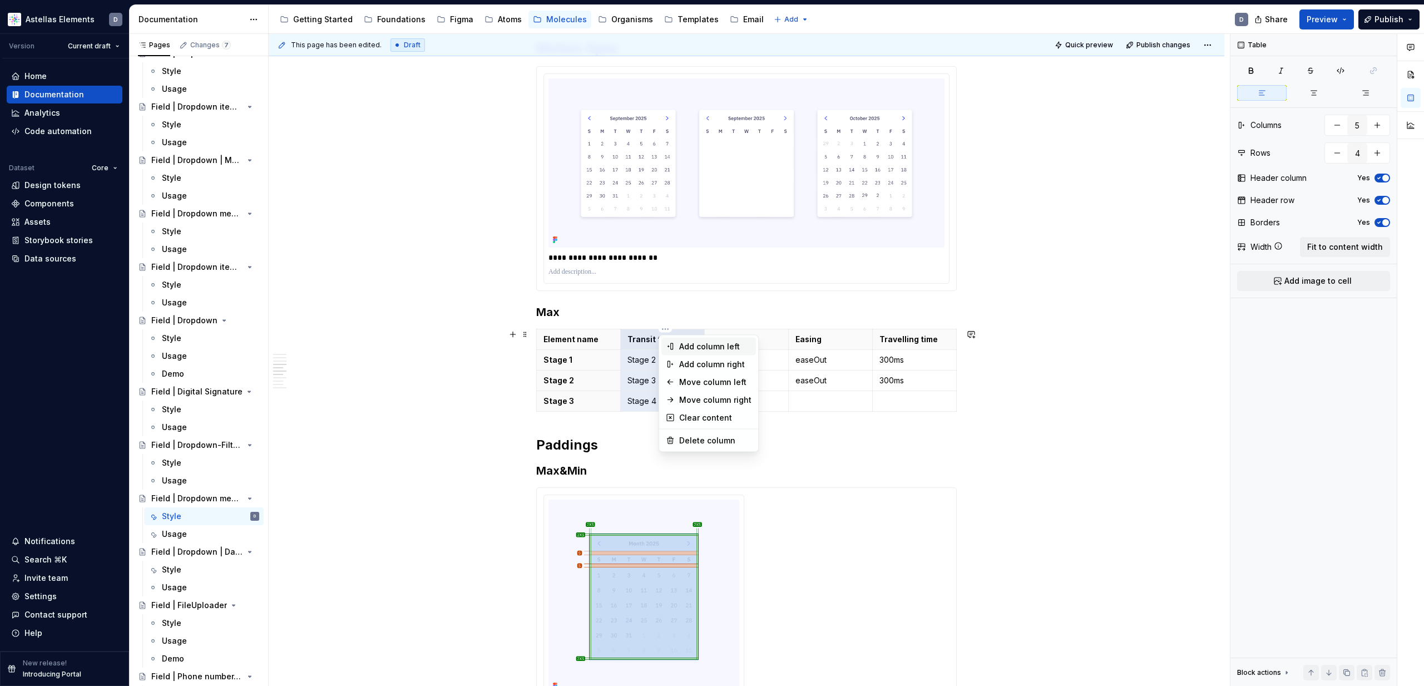
click at [693, 346] on div "Add column left" at bounding box center [715, 346] width 72 height 11
type input "6"
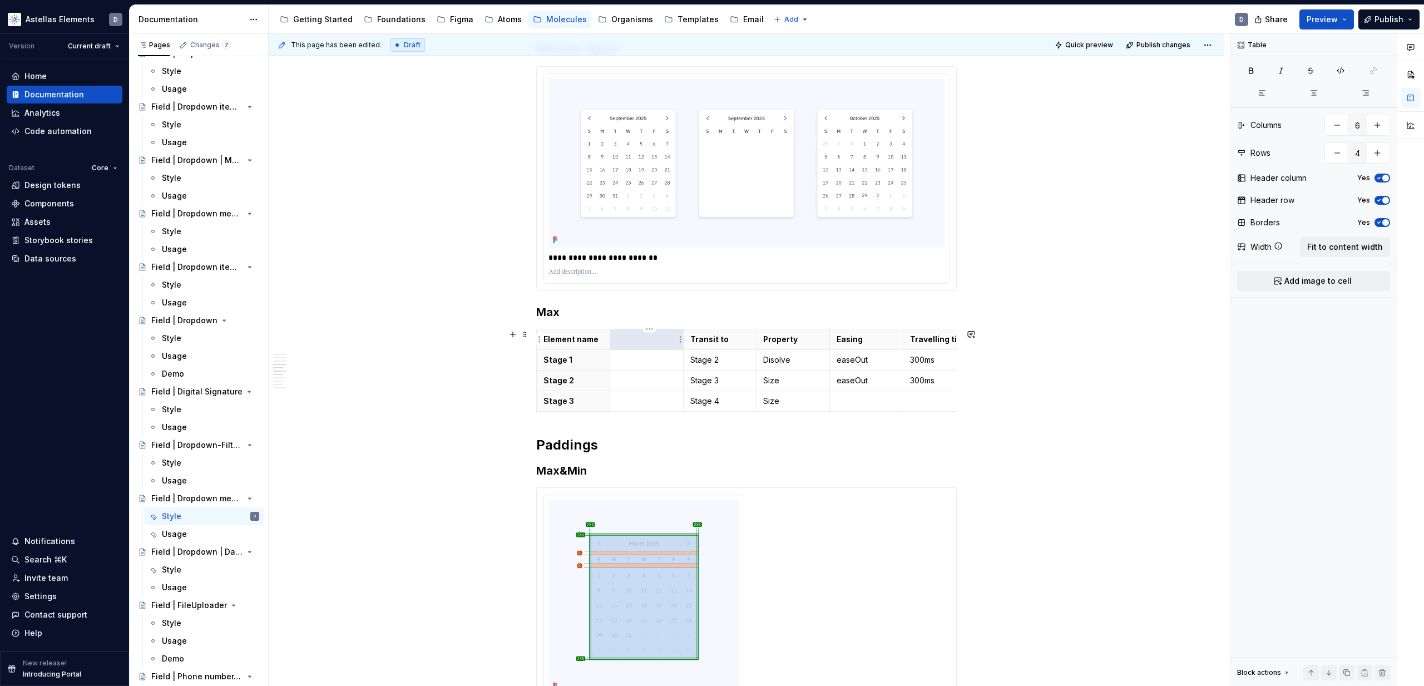
click at [646, 340] on p at bounding box center [647, 339] width 60 height 11
click at [642, 357] on p at bounding box center [647, 359] width 60 height 11
click at [639, 382] on p at bounding box center [647, 380] width 60 height 11
click at [786, 383] on p "Size" at bounding box center [793, 380] width 60 height 11
drag, startPoint x: 806, startPoint y: 400, endPoint x: 801, endPoint y: 403, distance: 5.7
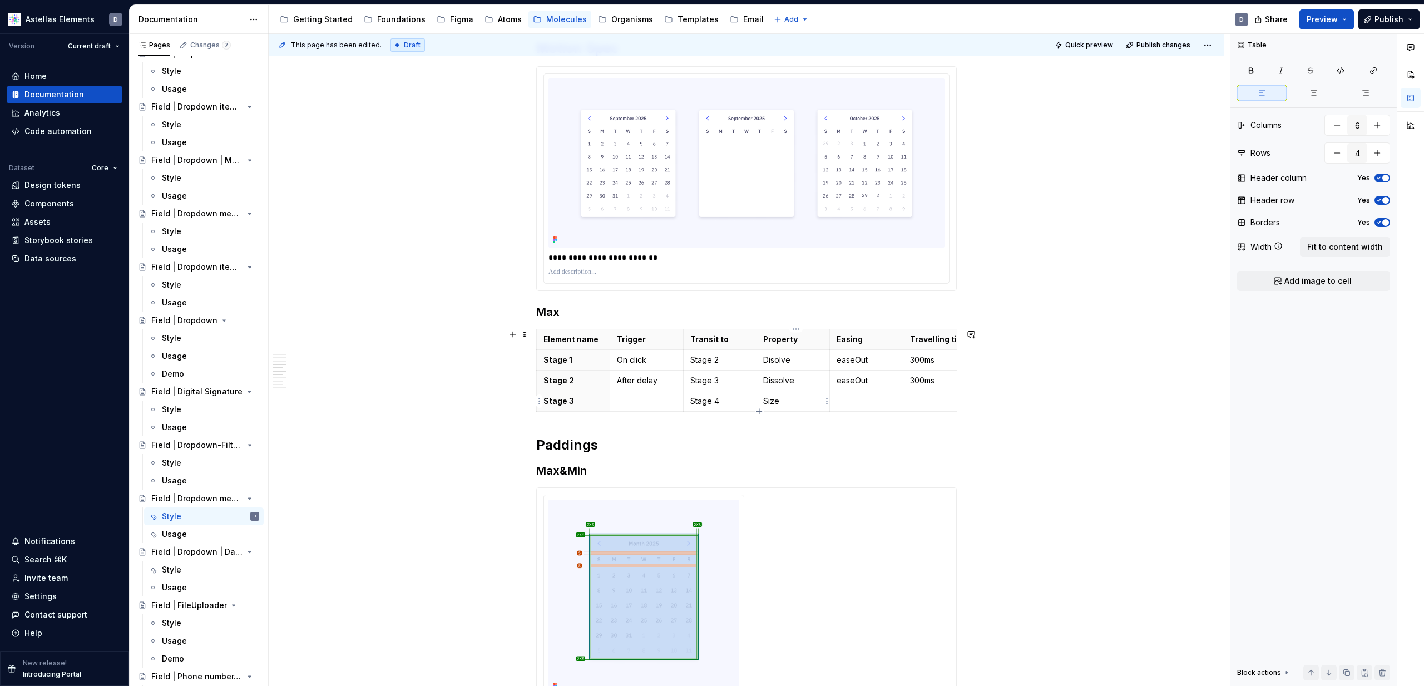
click at [805, 400] on p "Size" at bounding box center [793, 400] width 60 height 11
drag, startPoint x: 730, startPoint y: 401, endPoint x: 697, endPoint y: 401, distance: 32.3
click at [697, 401] on p "Stage 4" at bounding box center [720, 400] width 60 height 11
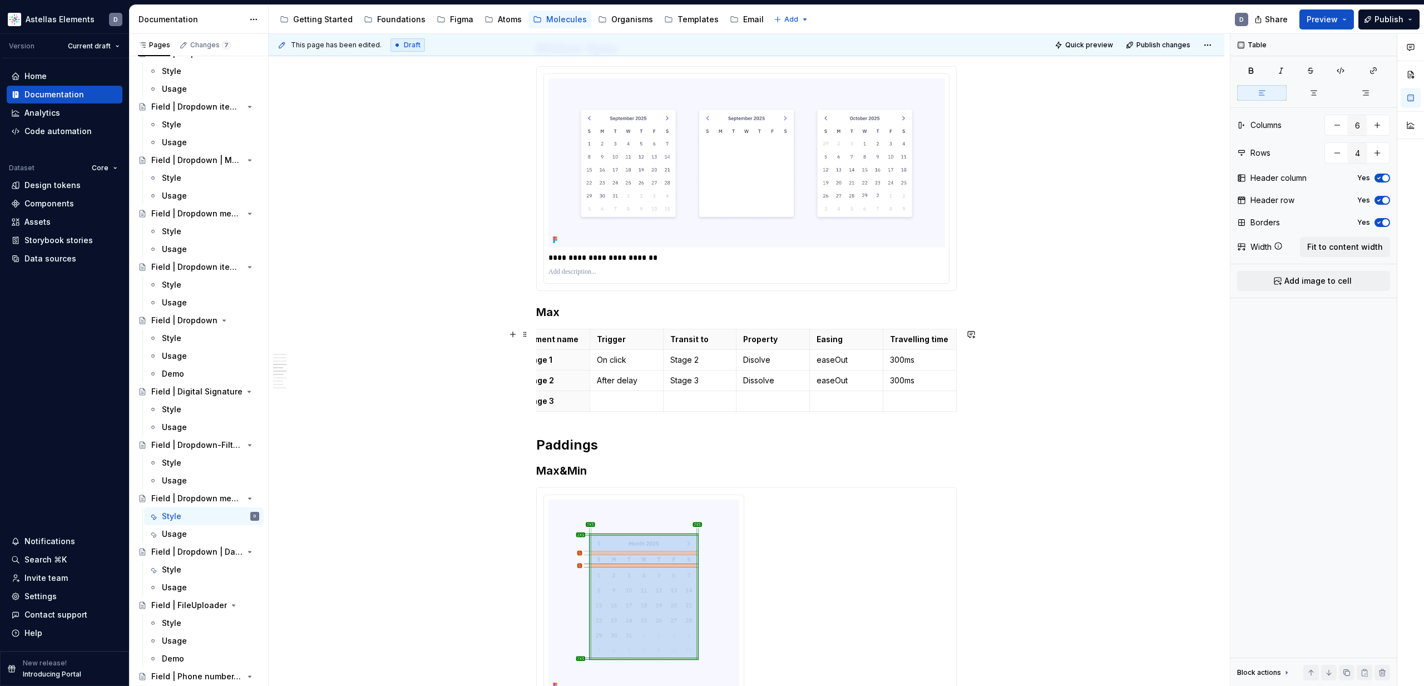
scroll to position [0, 0]
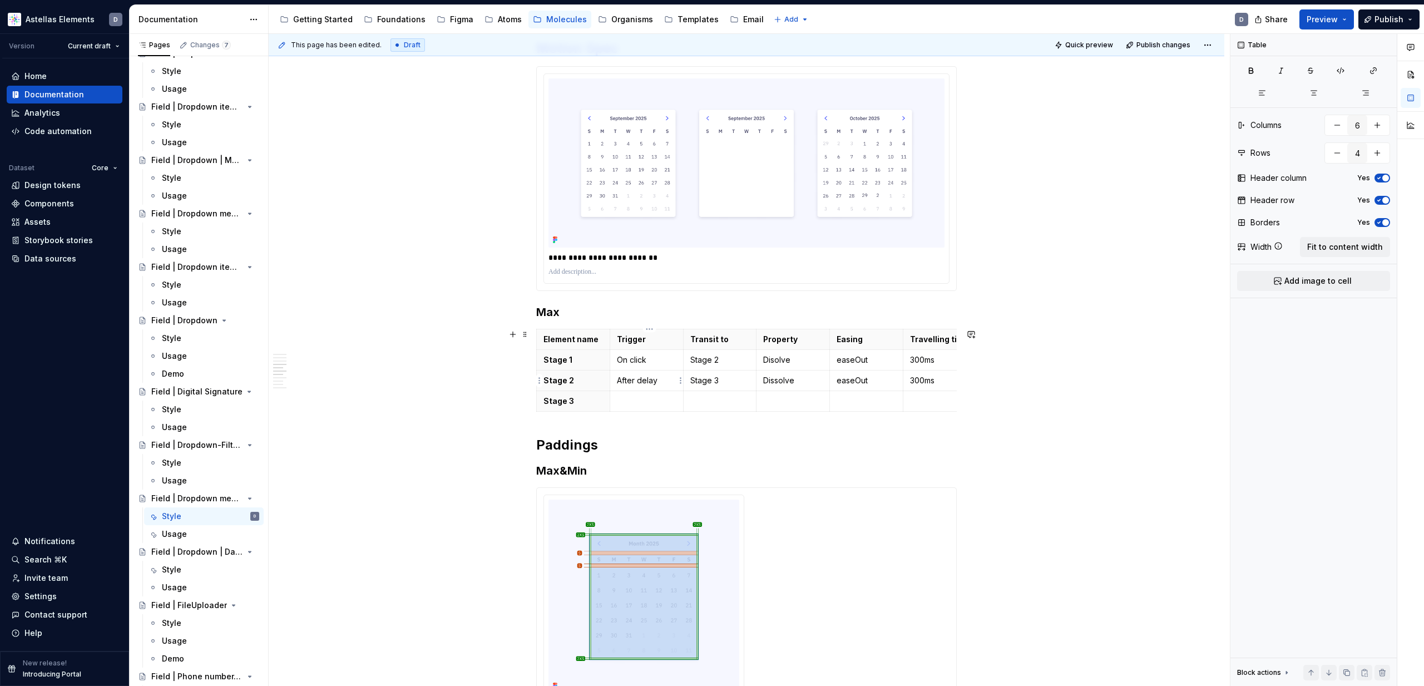
click at [667, 383] on p "After delay" at bounding box center [647, 380] width 60 height 11
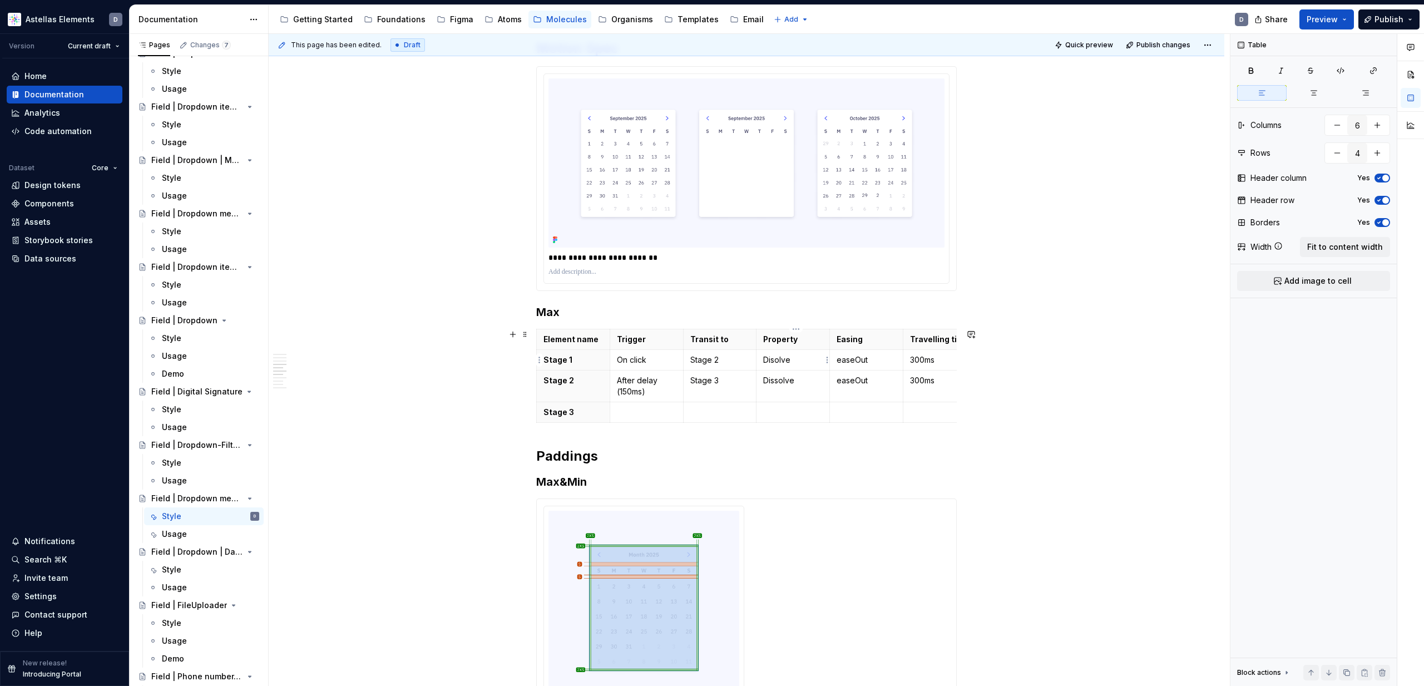
click at [781, 360] on p "Disolve" at bounding box center [793, 359] width 60 height 11
click at [933, 341] on p "Travelling time" at bounding box center [940, 339] width 60 height 11
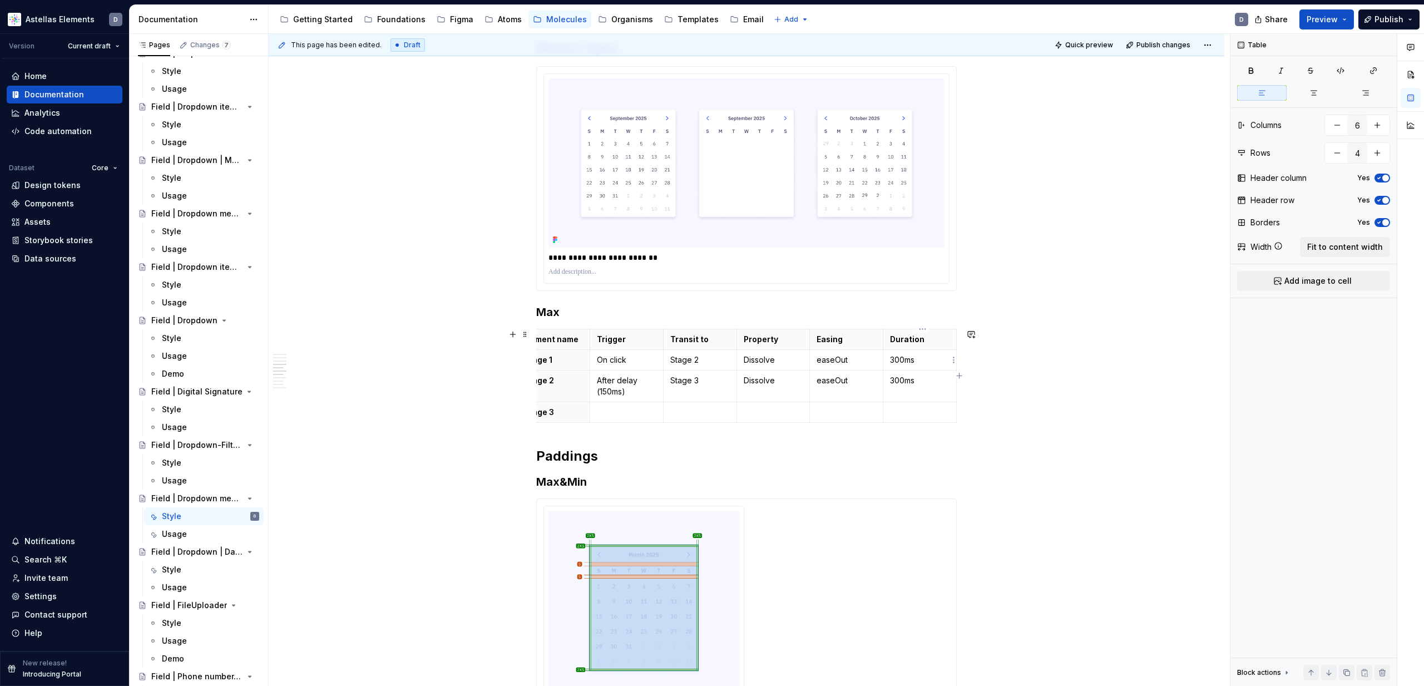
click at [905, 358] on p "300ms" at bounding box center [920, 359] width 60 height 11
click at [899, 383] on p "300ms" at bounding box center [920, 380] width 60 height 11
click at [578, 257] on p "**********" at bounding box center [746, 257] width 396 height 11
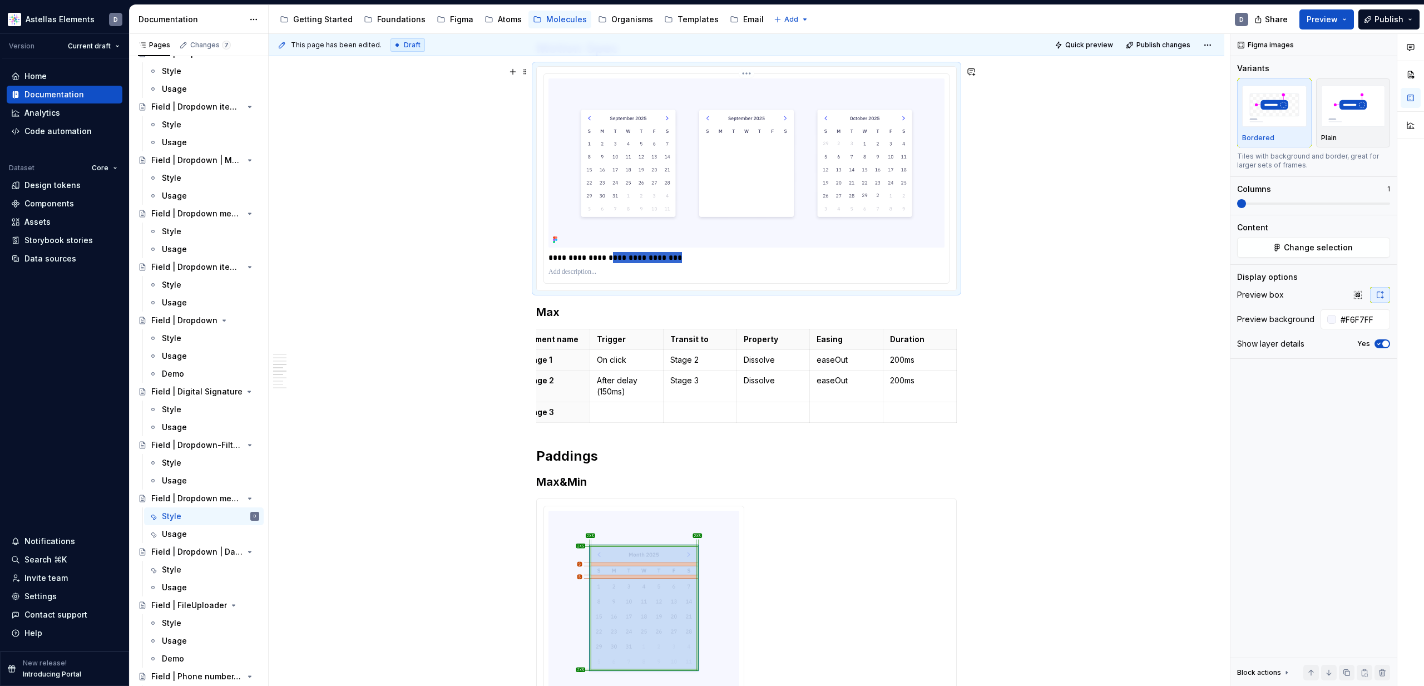
click at [611, 254] on p "**********" at bounding box center [746, 257] width 396 height 11
drag, startPoint x: 600, startPoint y: 256, endPoint x: 626, endPoint y: 256, distance: 26.7
click at [626, 256] on p "**********" at bounding box center [746, 257] width 396 height 11
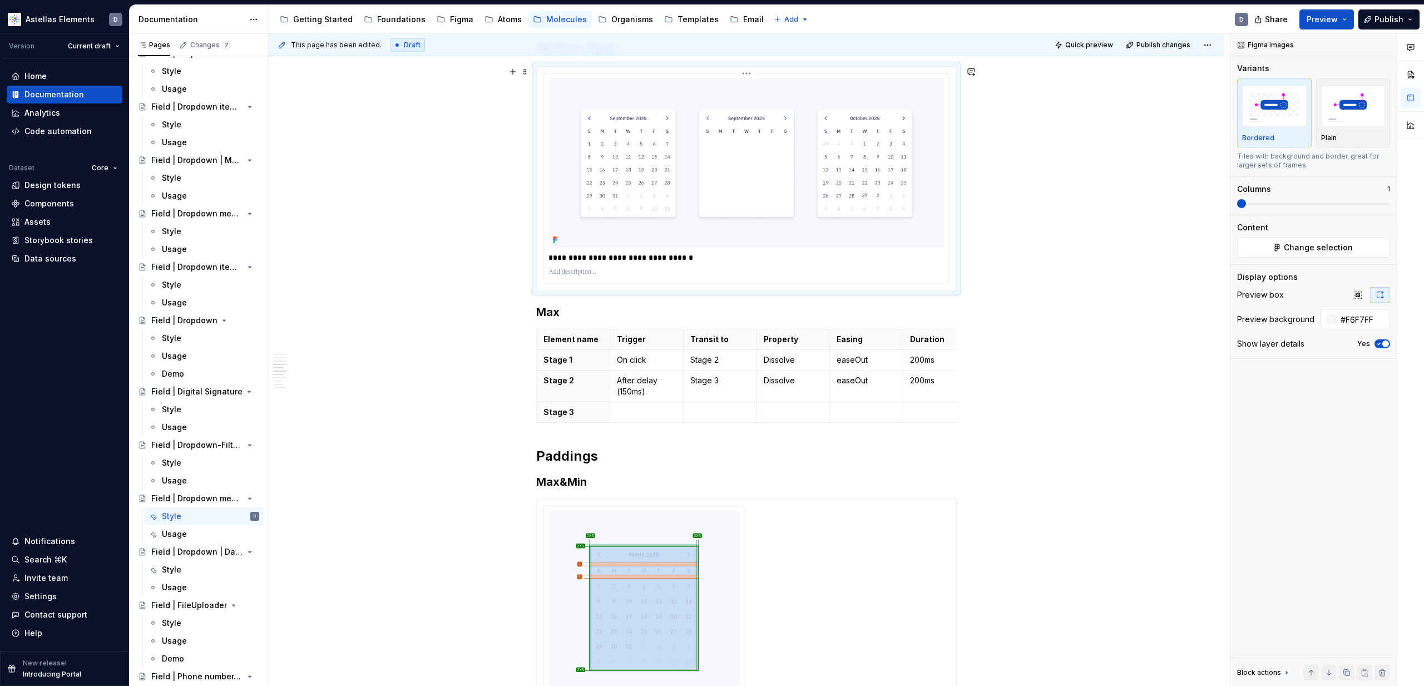
click at [563, 259] on p "**********" at bounding box center [746, 257] width 396 height 11
click at [560, 256] on p "**********" at bounding box center [746, 257] width 396 height 11
click at [559, 256] on p "**********" at bounding box center [746, 257] width 396 height 11
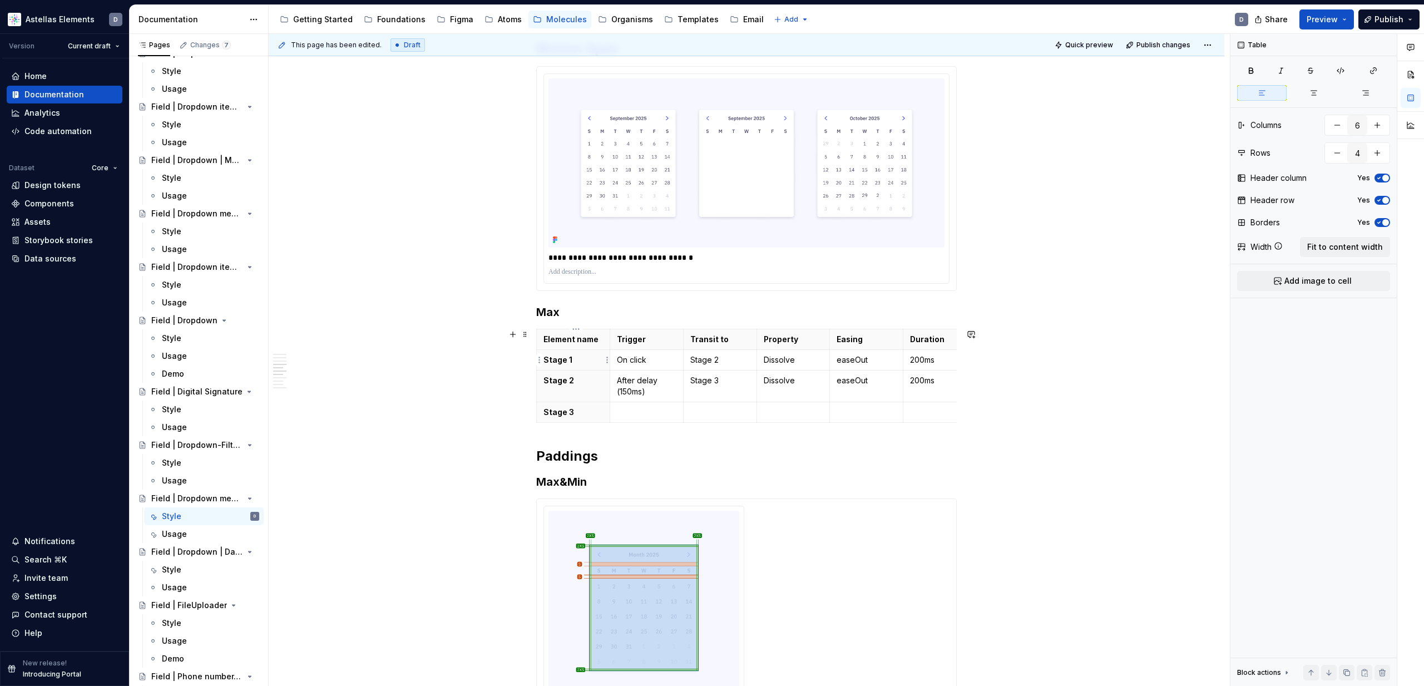
click at [578, 360] on p "Stage 1" at bounding box center [573, 359] width 60 height 11
click at [596, 339] on p "Element name" at bounding box center [573, 339] width 60 height 11
click at [581, 362] on p "Stage 1" at bounding box center [573, 359] width 60 height 11
click at [586, 336] on p at bounding box center [573, 339] width 60 height 11
click at [716, 361] on p "Stage 2" at bounding box center [720, 359] width 60 height 11
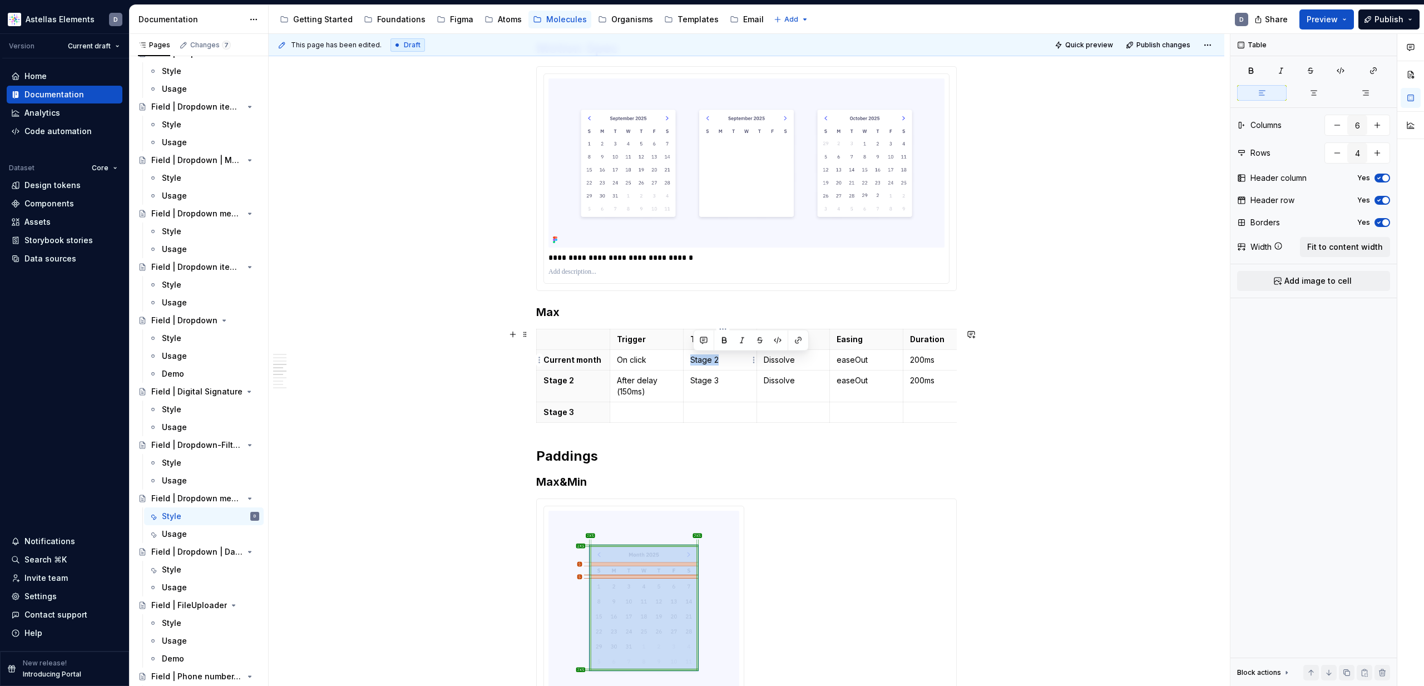
drag, startPoint x: 714, startPoint y: 358, endPoint x: 693, endPoint y: 358, distance: 20.6
click at [693, 358] on p "Stage 2" at bounding box center [720, 359] width 60 height 11
click at [591, 387] on th "Stage 2" at bounding box center [573, 386] width 73 height 32
drag, startPoint x: 726, startPoint y: 382, endPoint x: 692, endPoint y: 377, distance: 34.3
click at [692, 377] on td "Stage 3" at bounding box center [719, 386] width 73 height 32
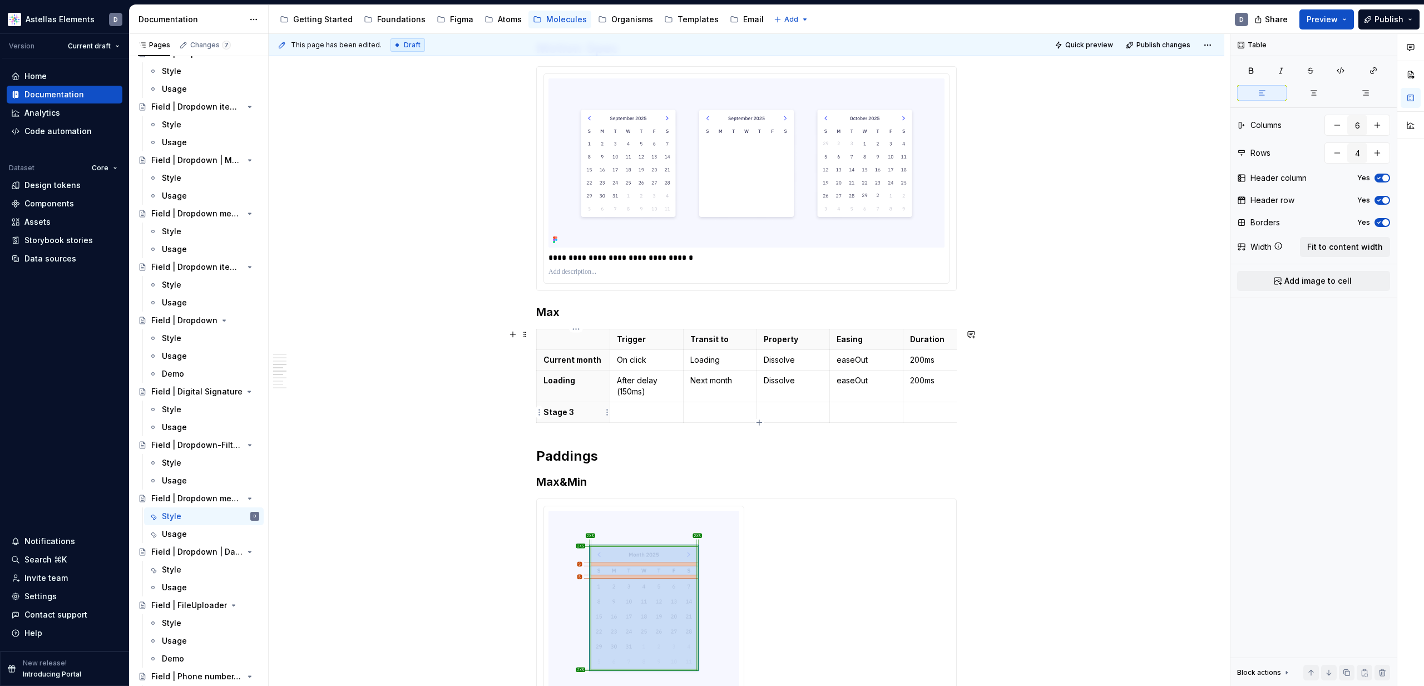
click at [588, 414] on p "Stage 3" at bounding box center [573, 412] width 60 height 11
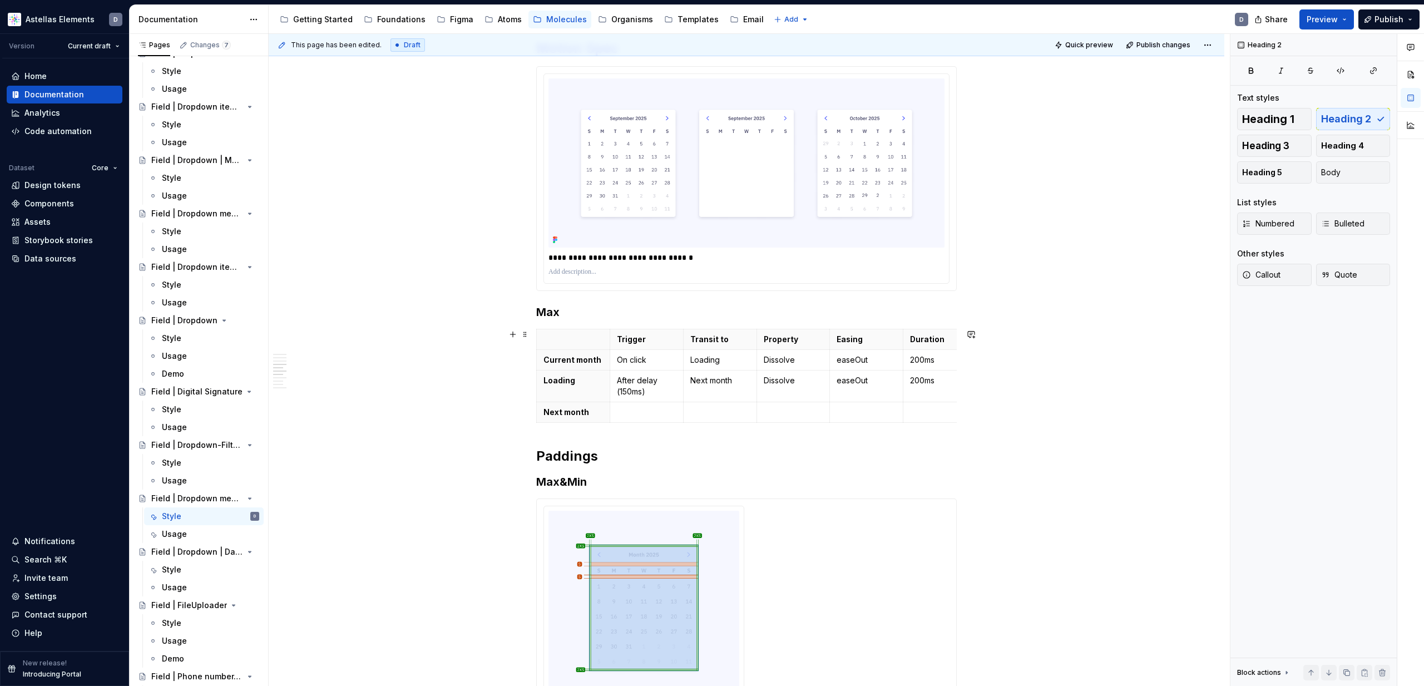
click at [651, 427] on div "Min/Max Properties Element Property Setting Code Reference Data Source Chevron …" at bounding box center [746, 38] width 420 height 2668
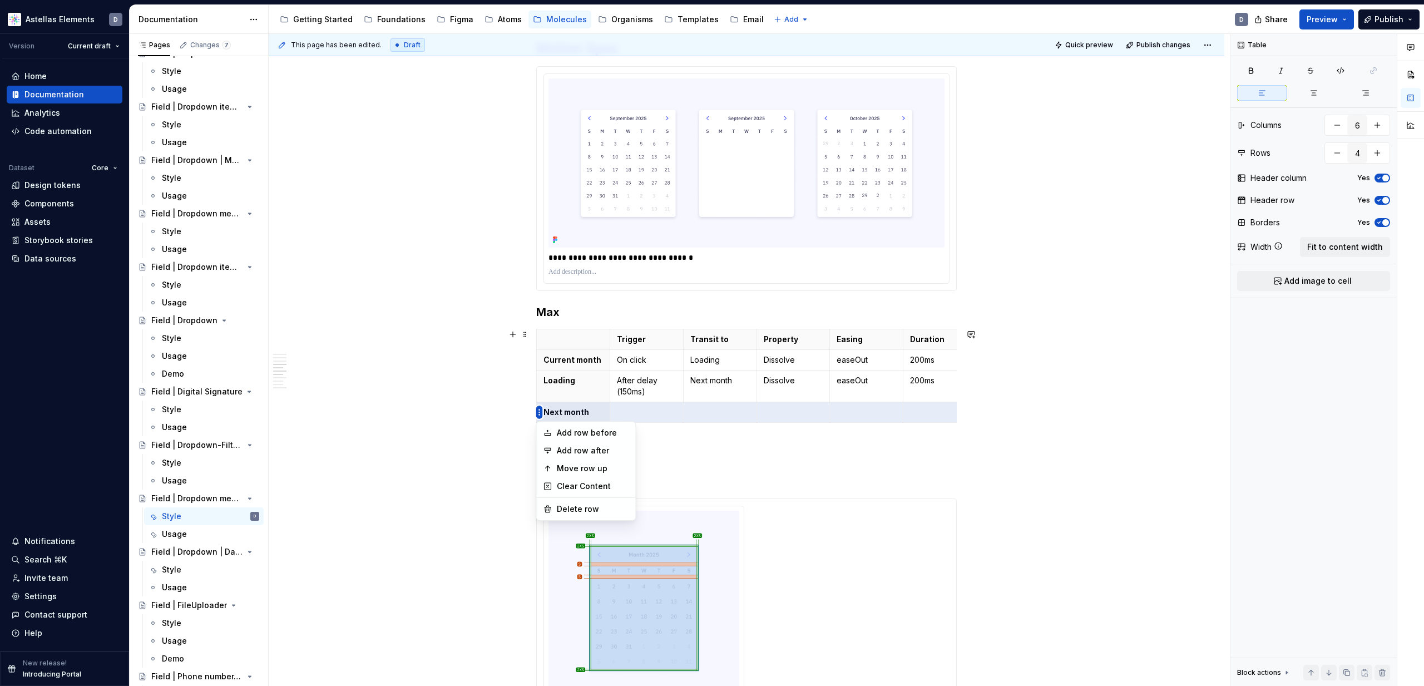
click at [538, 412] on html "Astellas Elements D Version Current draft Home Documentation Analytics Code aut…" at bounding box center [712, 343] width 1424 height 686
click at [587, 506] on div "Delete row" at bounding box center [593, 508] width 72 height 11
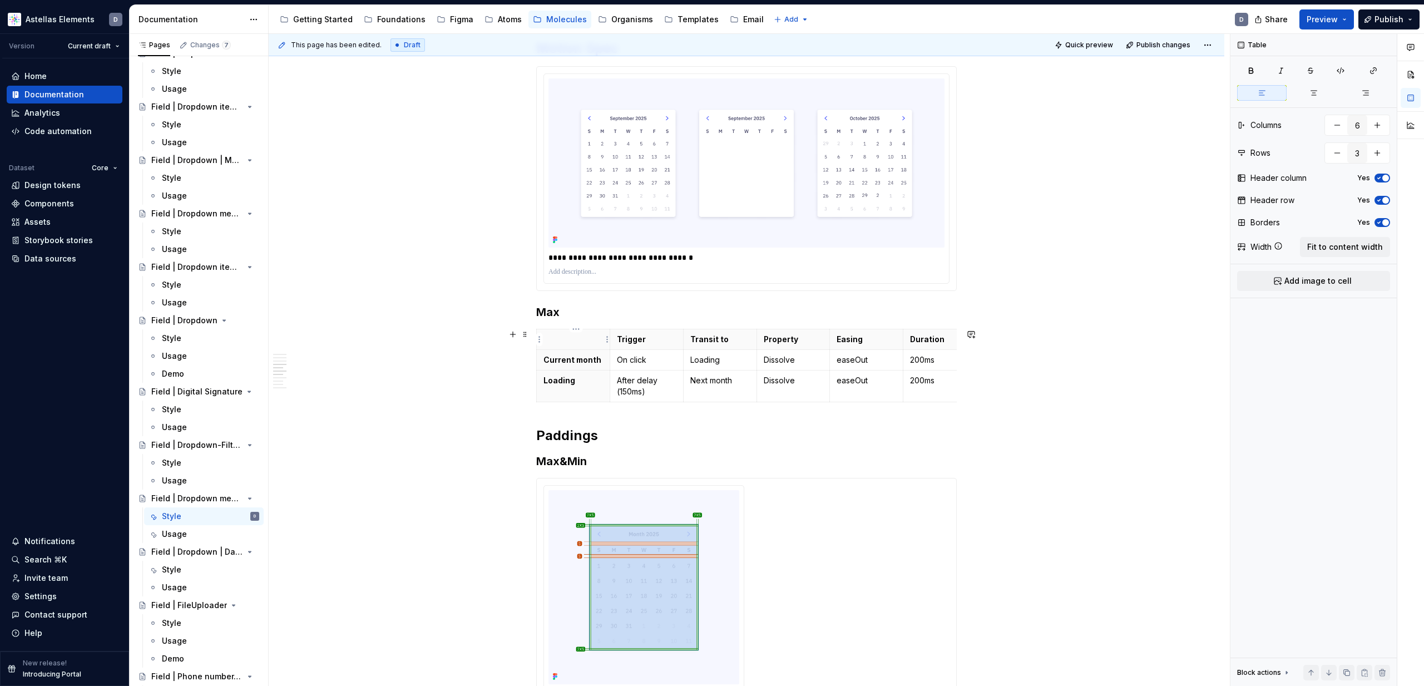
click at [578, 340] on p at bounding box center [573, 339] width 60 height 11
type input "4"
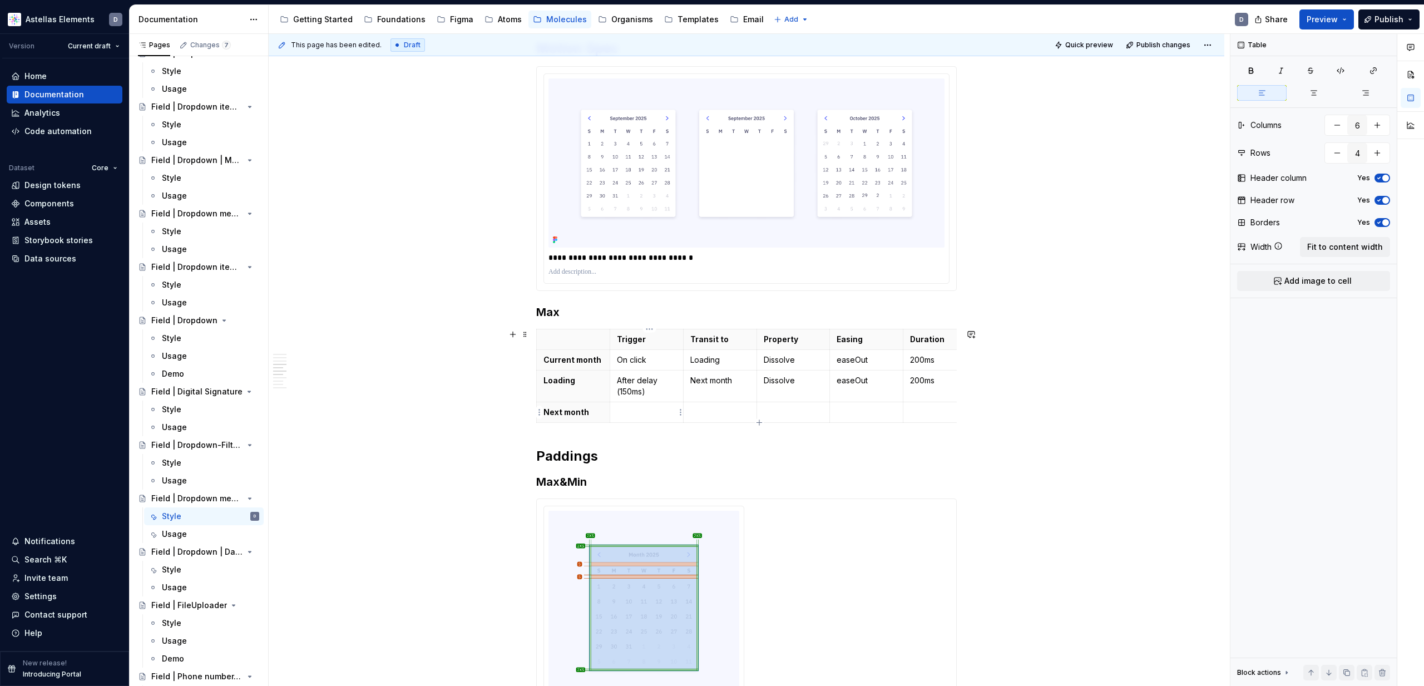
click at [616, 410] on td at bounding box center [646, 412] width 73 height 21
click at [539, 412] on html "Astellas Elements D Version Current draft Home Documentation Analytics Code aut…" at bounding box center [712, 343] width 1424 height 686
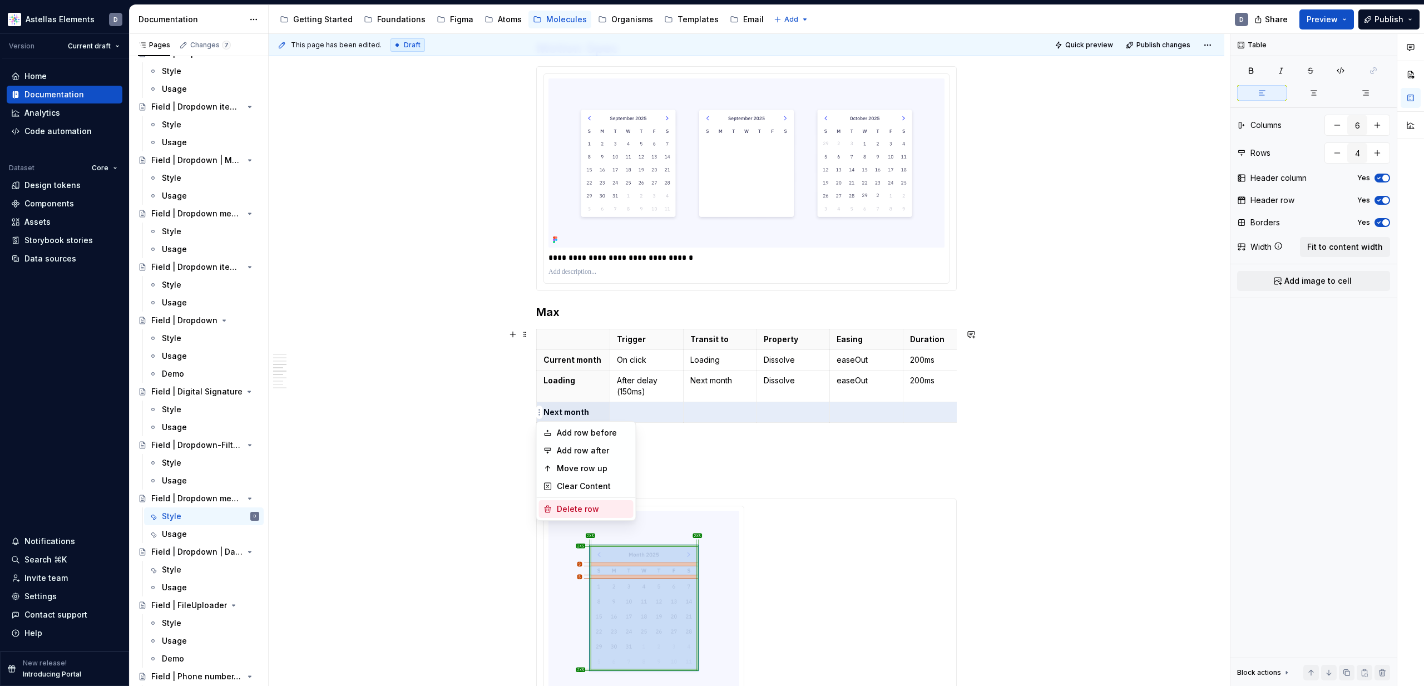
drag, startPoint x: 588, startPoint y: 509, endPoint x: 618, endPoint y: 473, distance: 46.6
click at [588, 507] on div "Delete row" at bounding box center [593, 508] width 72 height 11
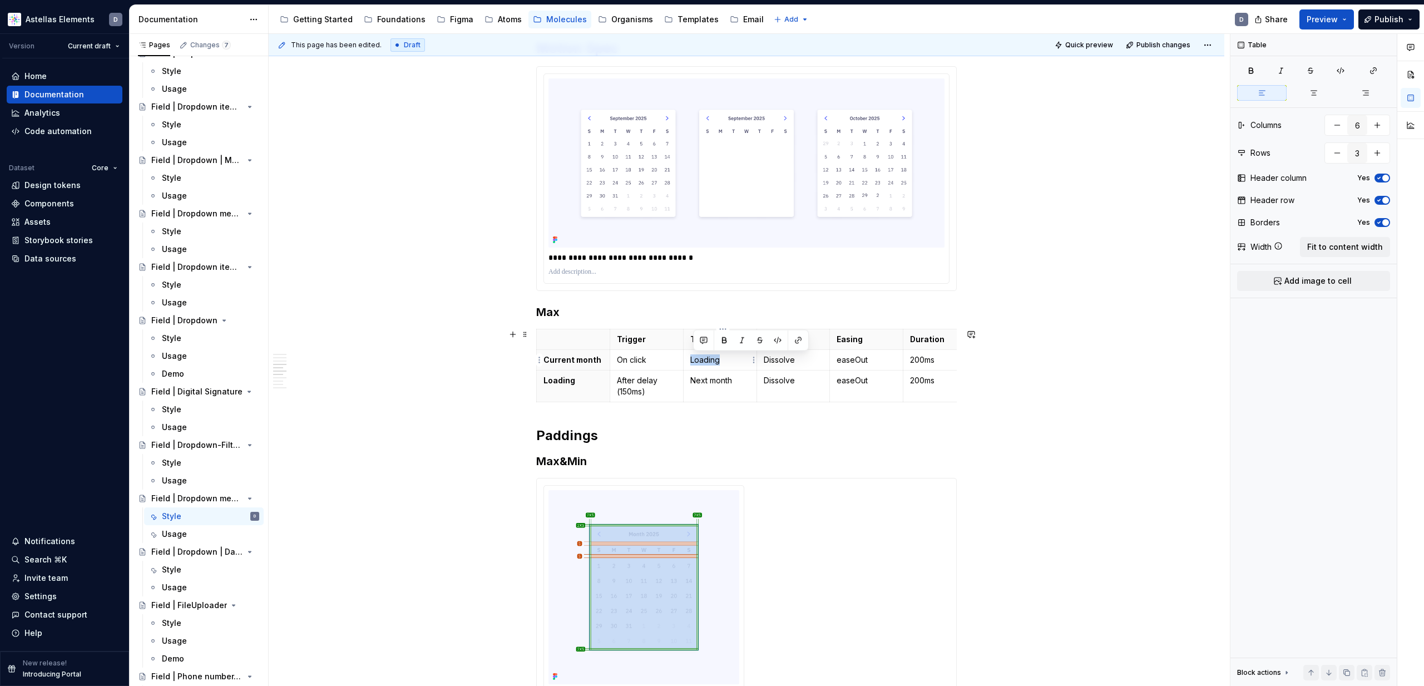
drag, startPoint x: 729, startPoint y: 358, endPoint x: 691, endPoint y: 357, distance: 37.8
click at [691, 357] on td "Loading" at bounding box center [719, 360] width 73 height 21
drag, startPoint x: 740, startPoint y: 384, endPoint x: 695, endPoint y: 381, distance: 44.6
click at [695, 381] on p "Next month" at bounding box center [720, 380] width 60 height 11
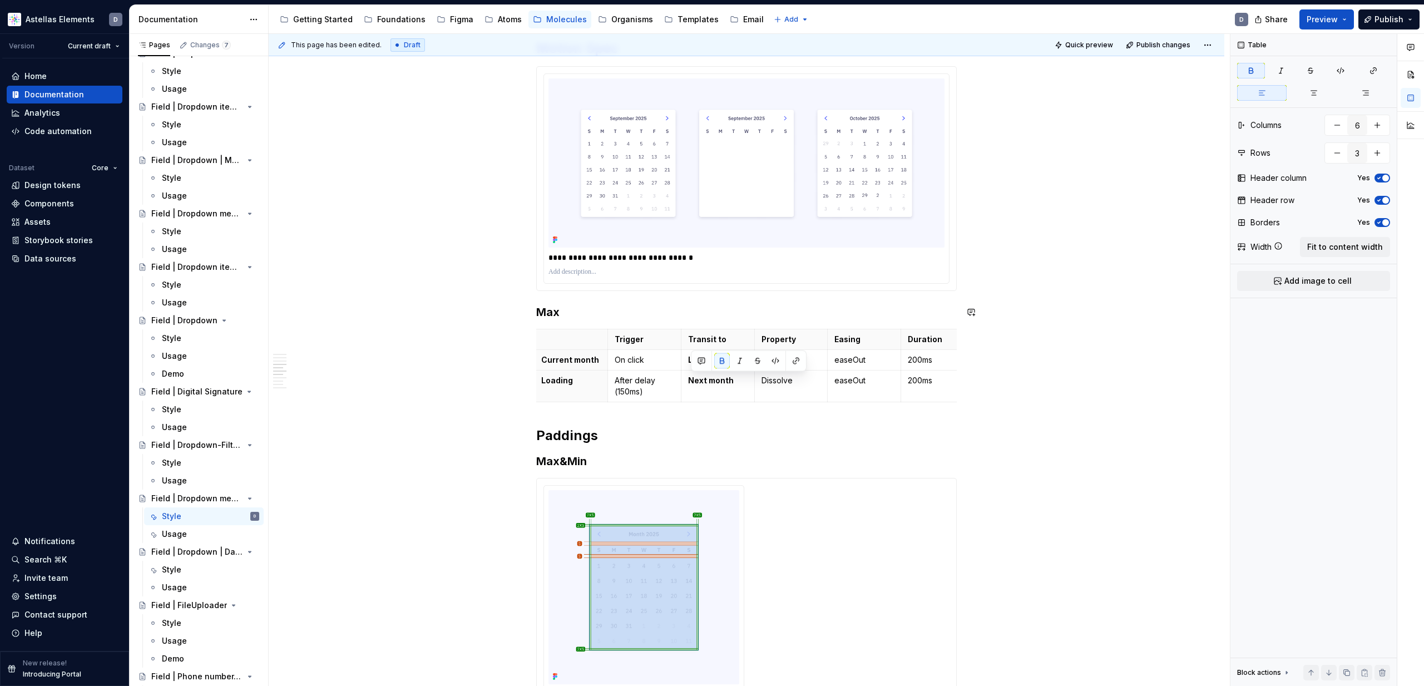
click at [707, 303] on div "Min/Max Properties Element Property Setting Code Reference Data Source Chevron …" at bounding box center [746, 28] width 420 height 2648
click at [697, 328] on html "Astellas Elements D Version Current draft Home Documentation Analytics Code aut…" at bounding box center [712, 343] width 1424 height 686
click at [780, 382] on div "Move column left" at bounding box center [771, 382] width 72 height 11
click at [760, 436] on h2 "Paddings" at bounding box center [746, 436] width 420 height 18
click at [648, 338] on p "Transit to" at bounding box center [645, 339] width 60 height 11
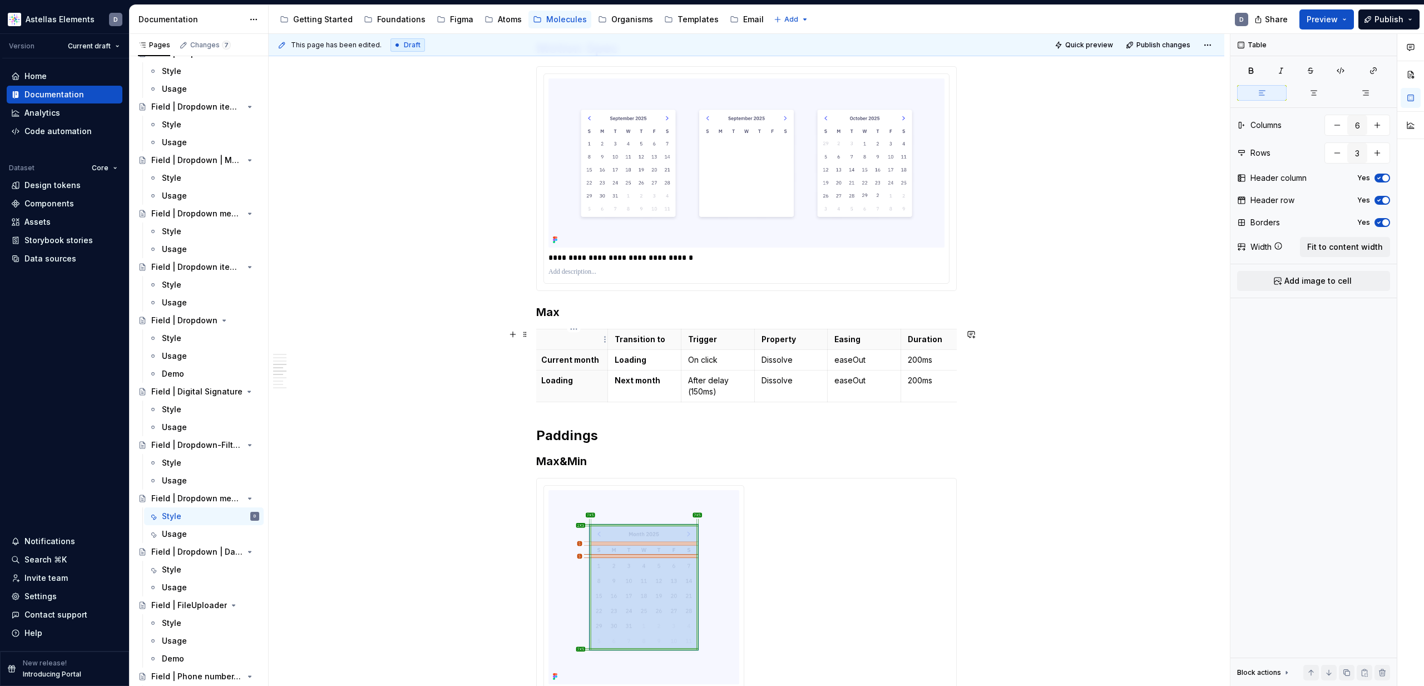
click at [578, 340] on p at bounding box center [571, 339] width 60 height 11
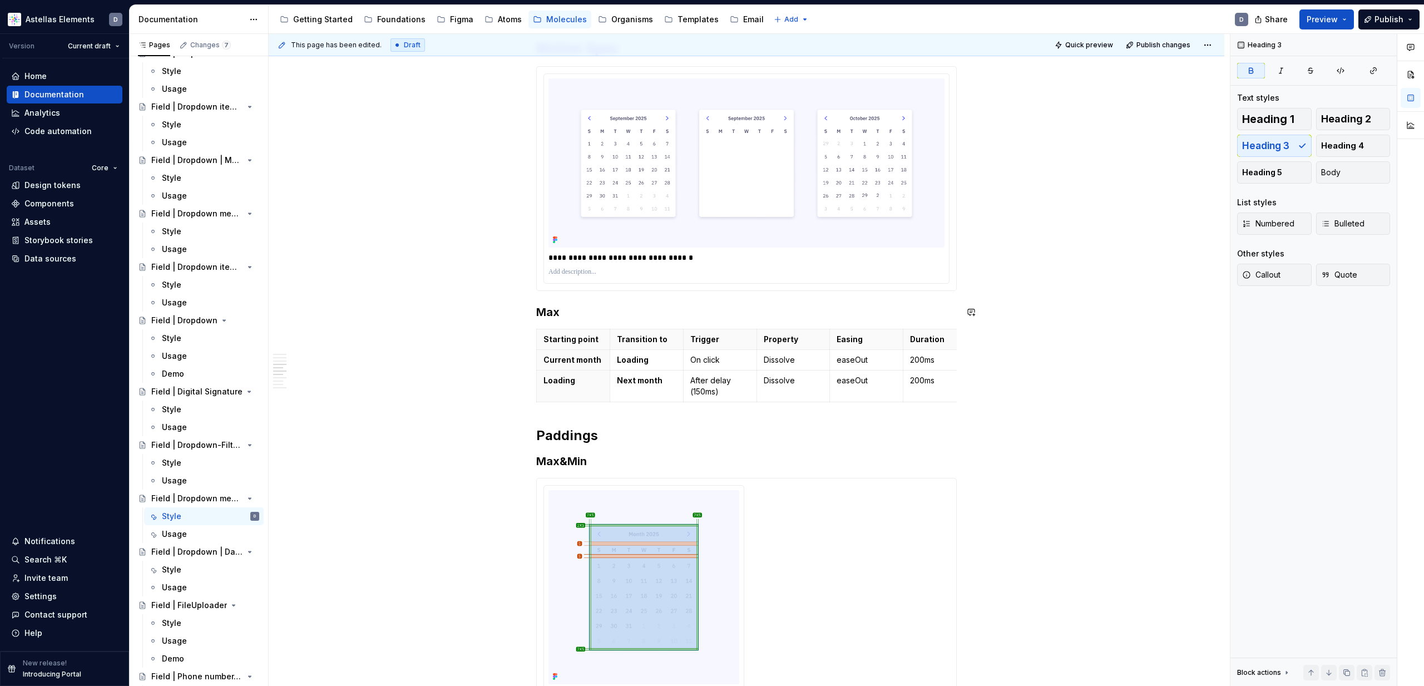
click at [552, 328] on div "Min/Max Properties Element Property Setting Code Reference Data Source Chevron …" at bounding box center [746, 28] width 420 height 2648
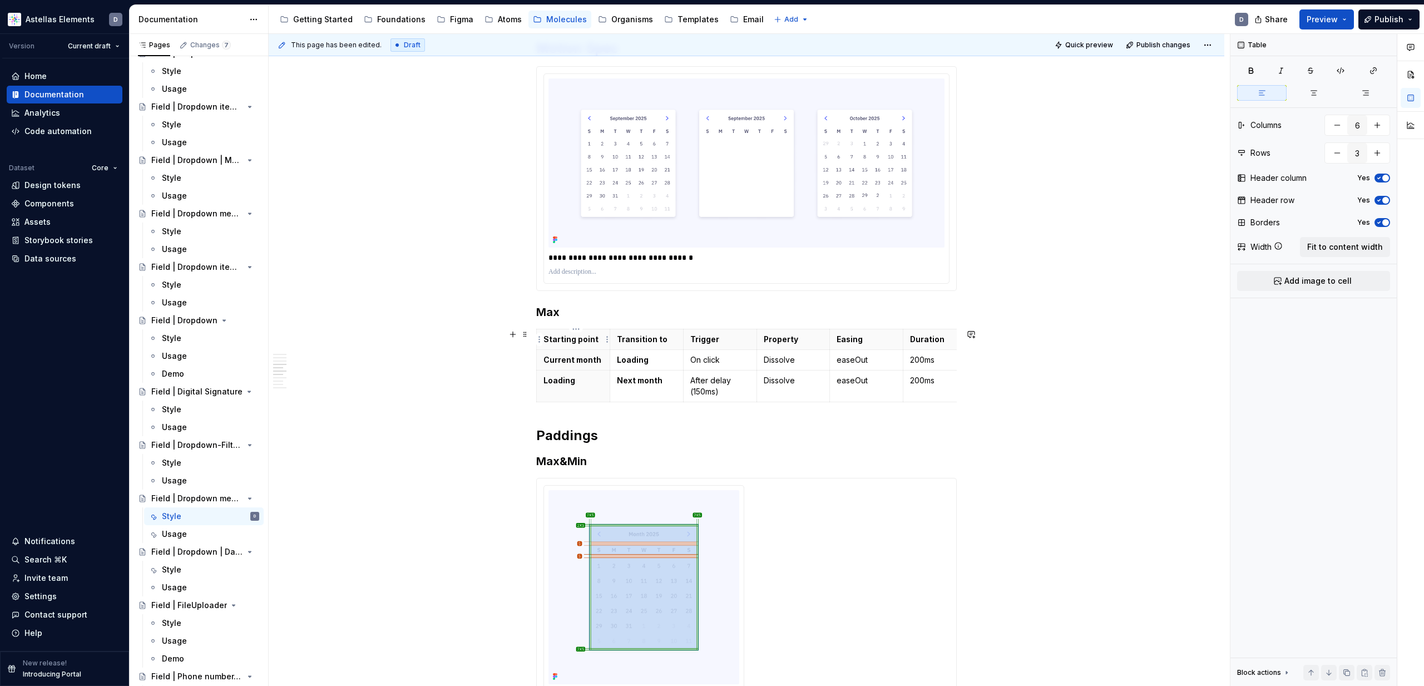
click at [549, 331] on th "Starting point" at bounding box center [573, 339] width 73 height 21
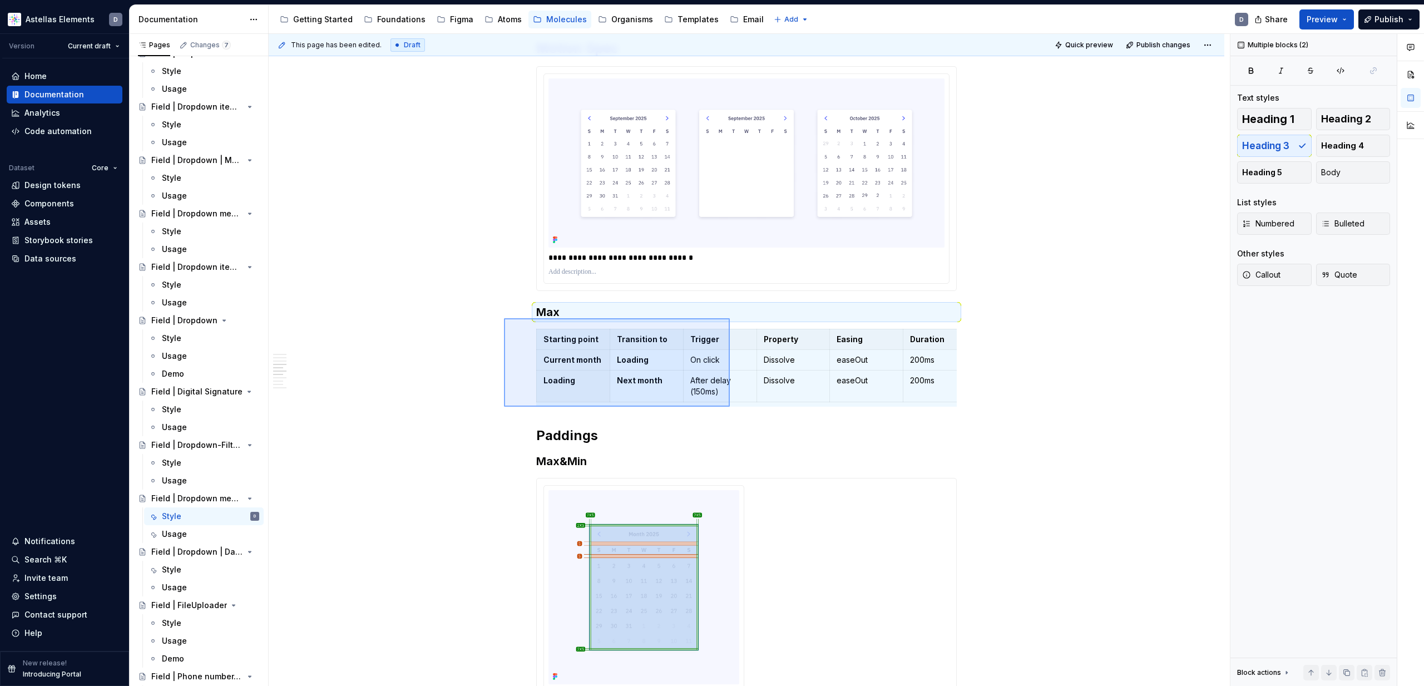
drag, startPoint x: 504, startPoint y: 318, endPoint x: 744, endPoint y: 408, distance: 255.9
click at [732, 406] on div "This page has been edited. Draft Quick preview Publish changes Field | Dropdown…" at bounding box center [749, 360] width 961 height 652
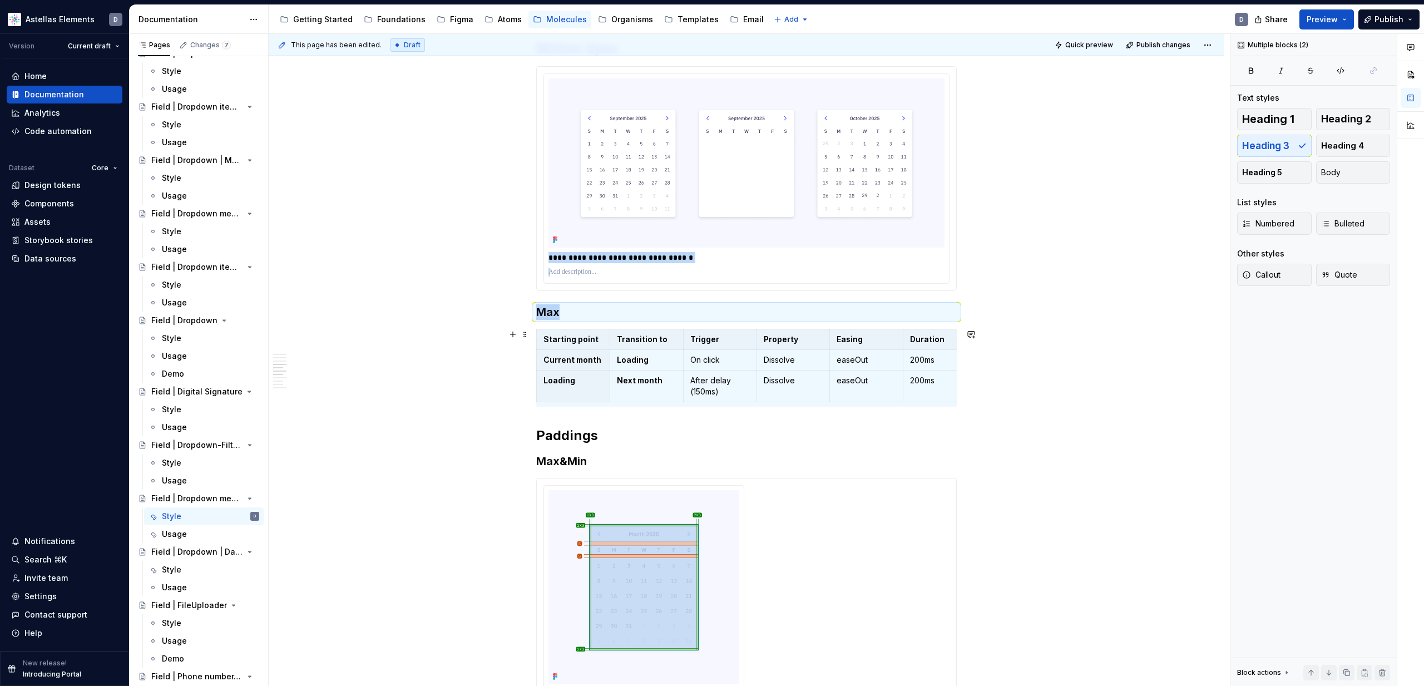
click at [1052, 397] on div "Min/Max Properties Element Property Setting Code Reference Data Source Chevron …" at bounding box center [746, 124] width 955 height 2894
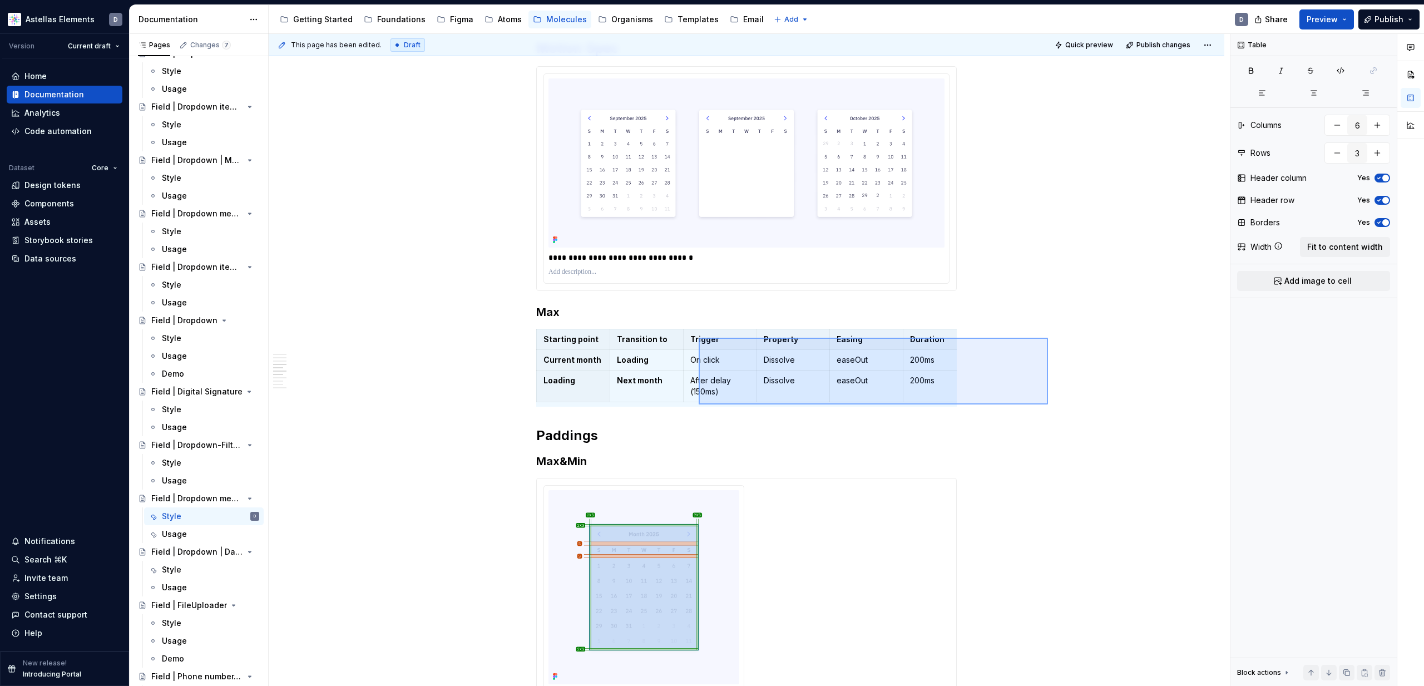
drag, startPoint x: 929, startPoint y: 381, endPoint x: 713, endPoint y: 344, distance: 219.0
click at [698, 338] on div "This page has been edited. Draft Quick preview Publish changes Field | Dropdown…" at bounding box center [749, 360] width 961 height 652
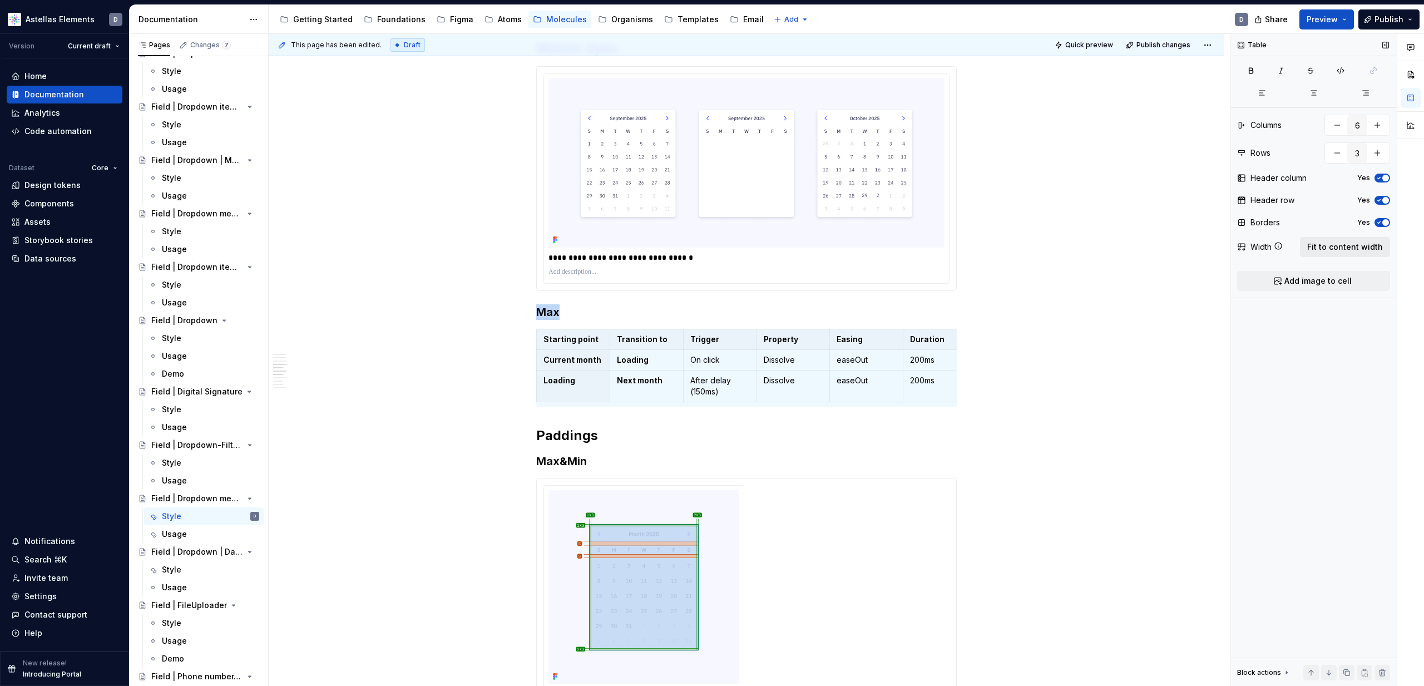
click at [1146, 248] on span "Fit to content width" at bounding box center [1345, 246] width 76 height 11
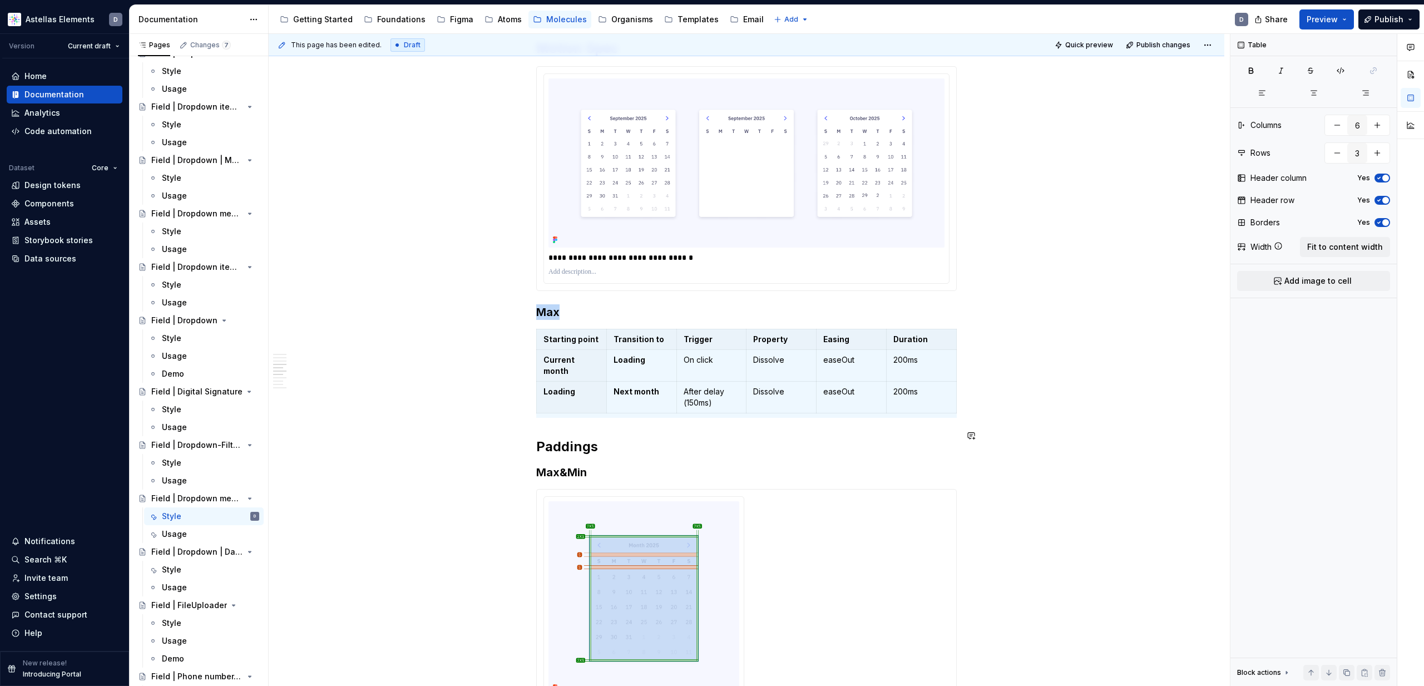
click at [1043, 424] on div "Min/Max Properties Element Property Setting Code Reference Data Source Chevron …" at bounding box center [746, 129] width 955 height 2905
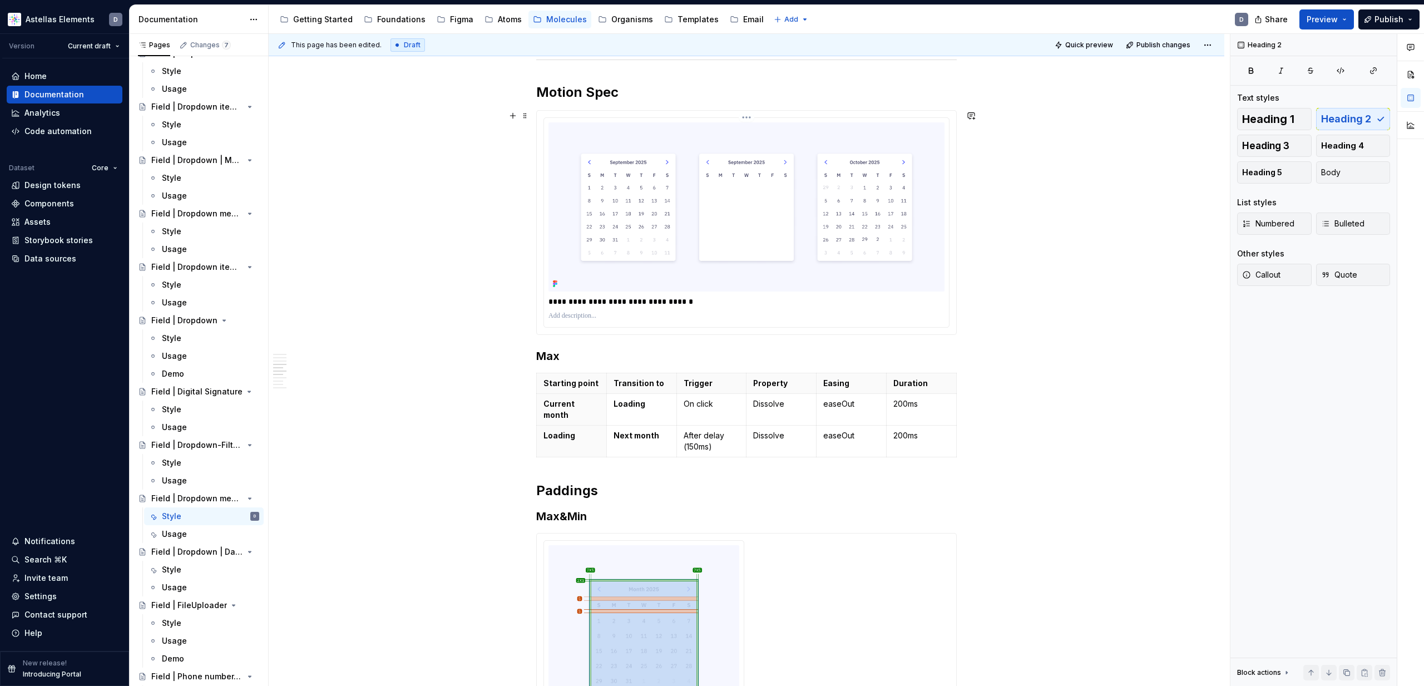
scroll to position [1470, 0]
drag, startPoint x: 565, startPoint y: 356, endPoint x: 529, endPoint y: 352, distance: 35.8
click at [536, 352] on div "Min/Max Properties Element Property Setting Code Reference Data Source Chevron …" at bounding box center [746, 86] width 420 height 2672
click at [554, 361] on strong "Max" at bounding box center [547, 357] width 23 height 13
click at [568, 359] on h3 "Max" at bounding box center [746, 358] width 420 height 16
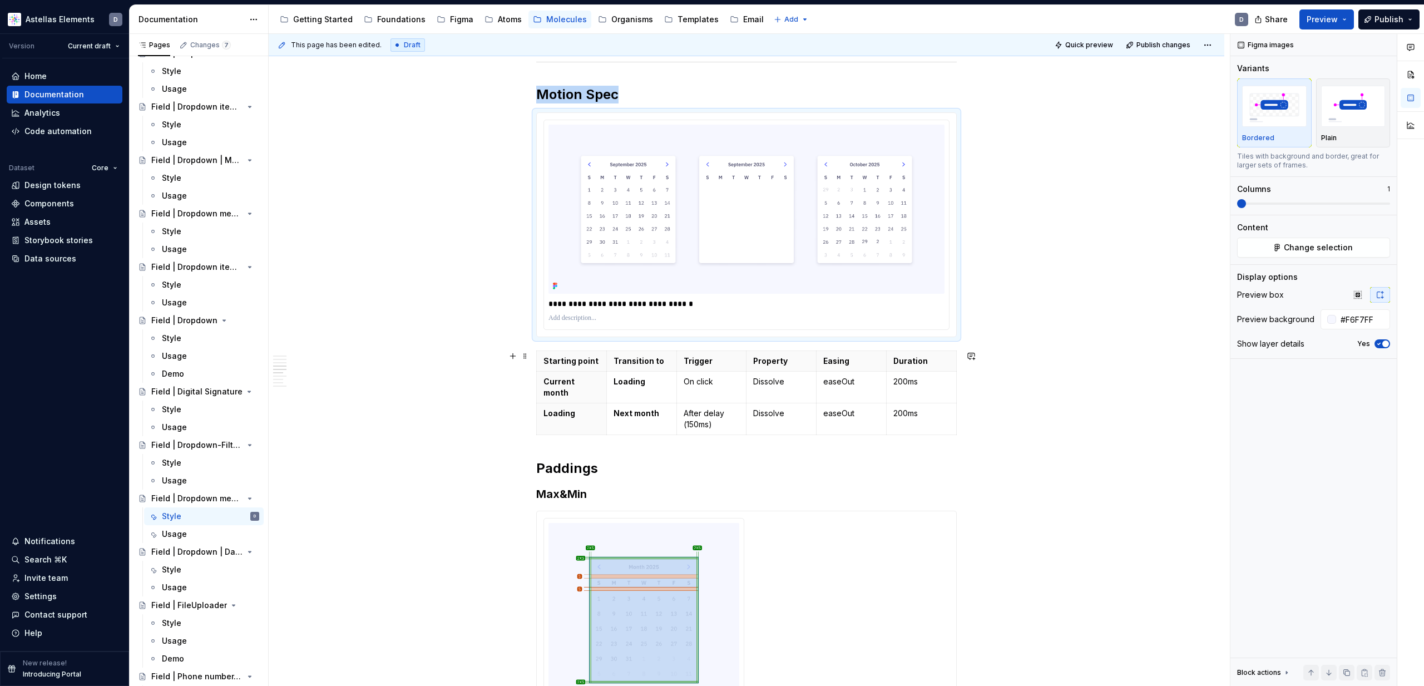
click at [1111, 410] on div "Min/Max Properties Element Property Setting Code Reference Data Source Chevron …" at bounding box center [746, 163] width 955 height 2880
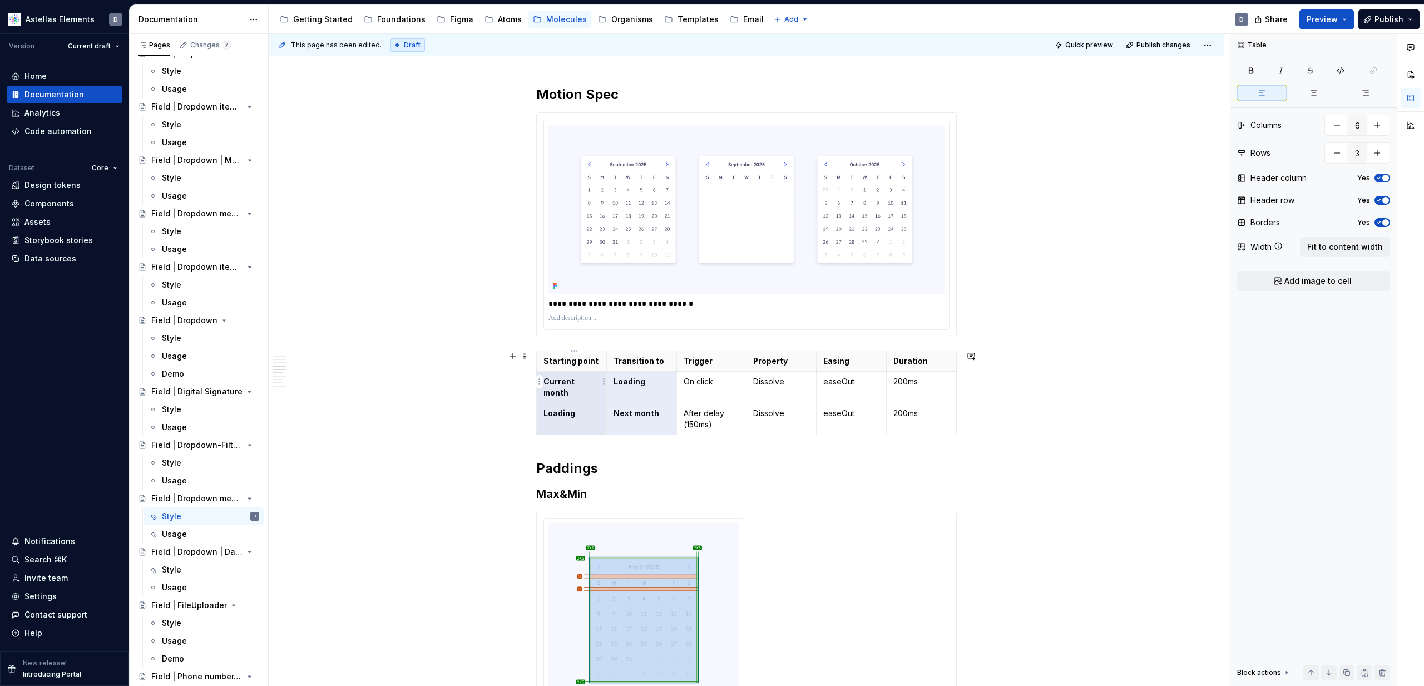
drag, startPoint x: 660, startPoint y: 402, endPoint x: 546, endPoint y: 379, distance: 115.7
click at [546, 379] on tbody "Starting point Transition to Trigger Property Easing Duration Current month Loa…" at bounding box center [747, 393] width 420 height 84
click at [548, 380] on strong "Current month" at bounding box center [559, 387] width 33 height 21
click at [575, 359] on button "button" at bounding box center [577, 362] width 16 height 16
click at [576, 361] on button "button" at bounding box center [577, 362] width 16 height 16
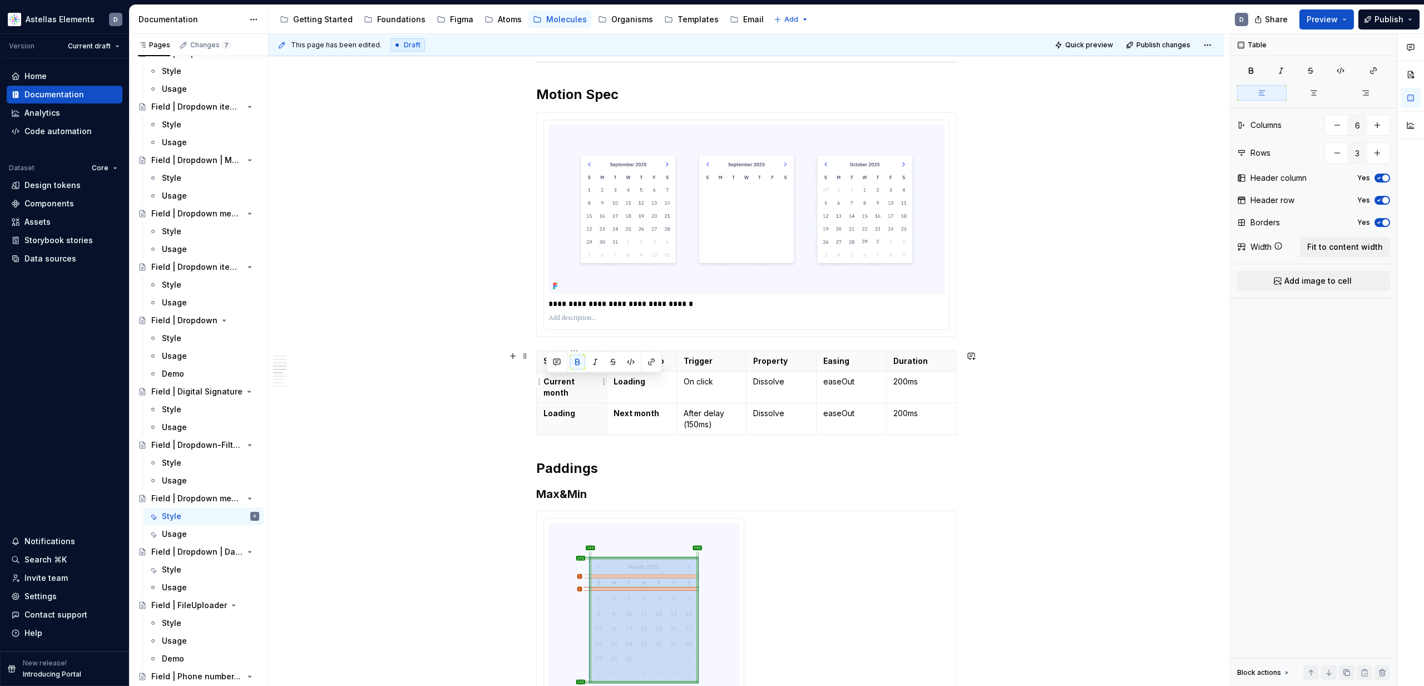
click at [597, 385] on p "Current month" at bounding box center [571, 387] width 56 height 22
click at [579, 364] on button "button" at bounding box center [577, 362] width 16 height 16
click at [525, 392] on div "Min/Max Properties Element Property Setting Code Reference Data Source Chevron …" at bounding box center [746, 163] width 955 height 2880
drag, startPoint x: 668, startPoint y: 403, endPoint x: 538, endPoint y: 380, distance: 131.7
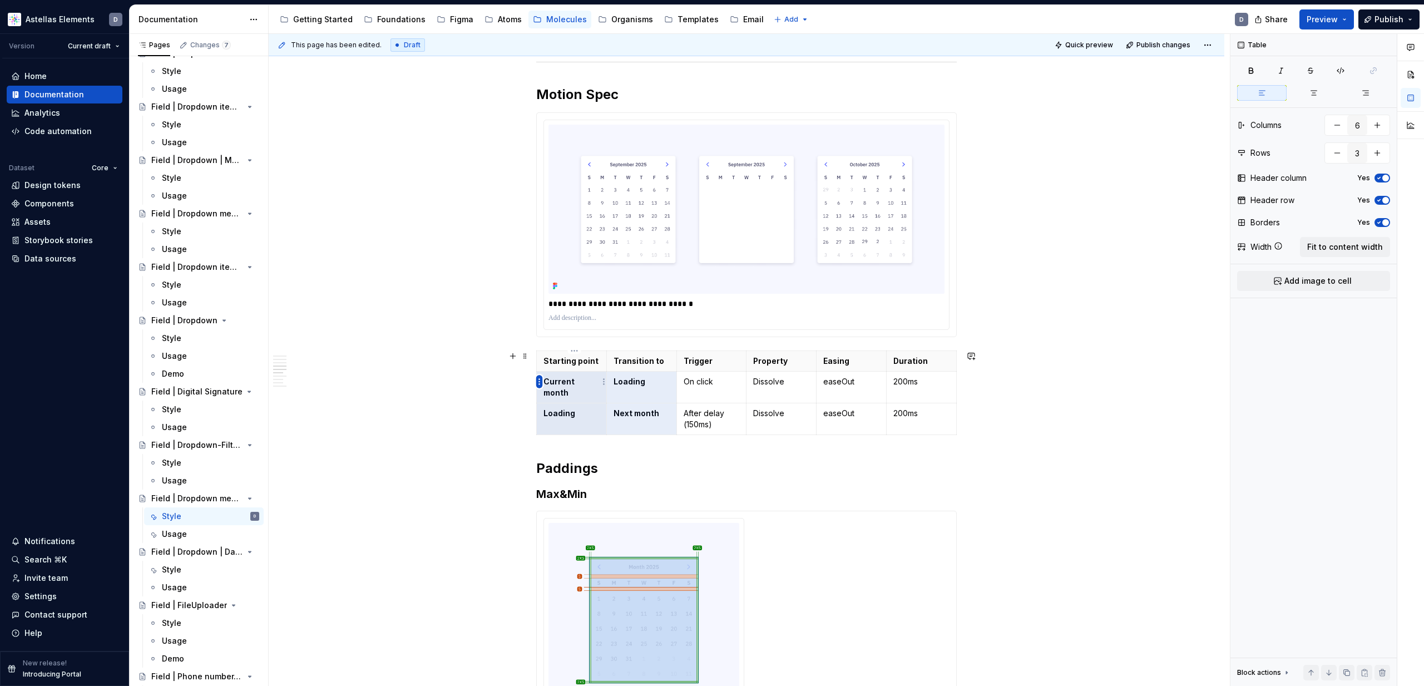
click at [538, 380] on body "Astellas Elements D Version Current draft Home Documentation Analytics Code aut…" at bounding box center [712, 343] width 1424 height 686
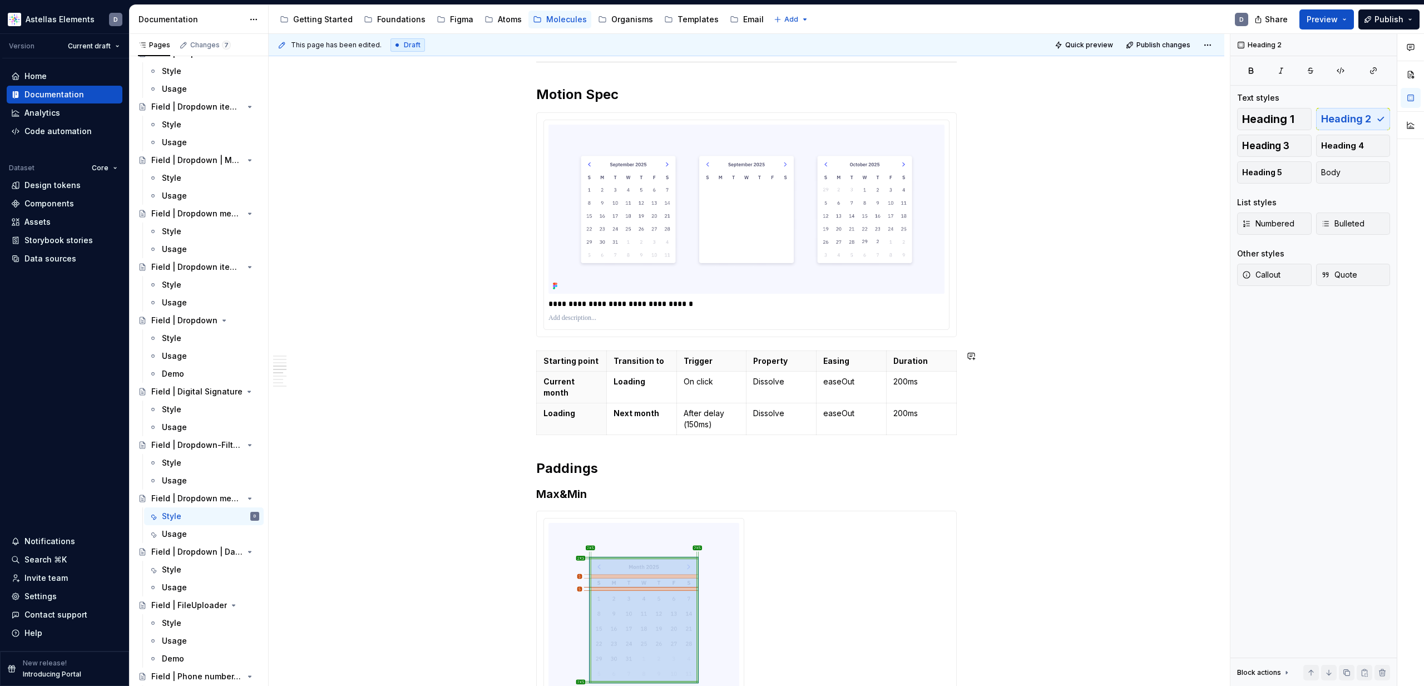
click at [633, 434] on div "Min/Max Properties Element Property Setting Code Reference Data Source Chevron …" at bounding box center [746, 67] width 420 height 2634
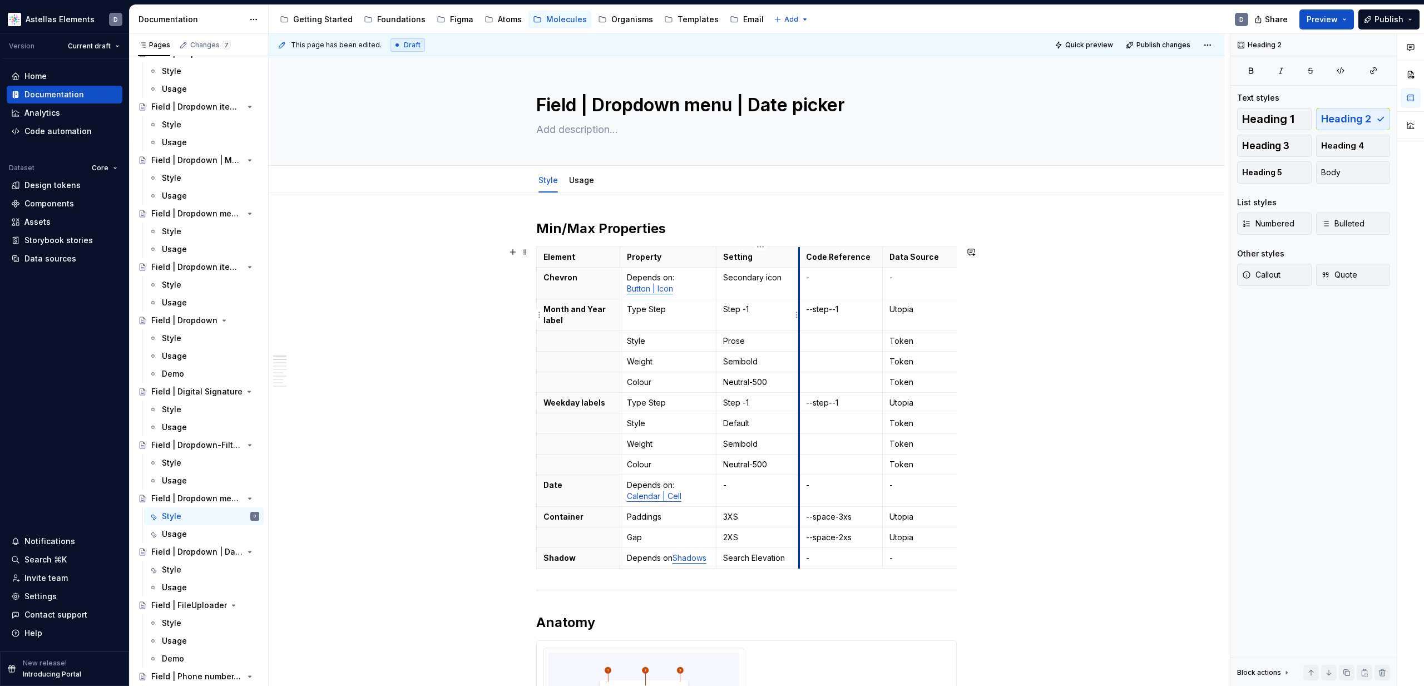
scroll to position [1, 0]
click at [589, 186] on div "Usage" at bounding box center [581, 179] width 25 height 13
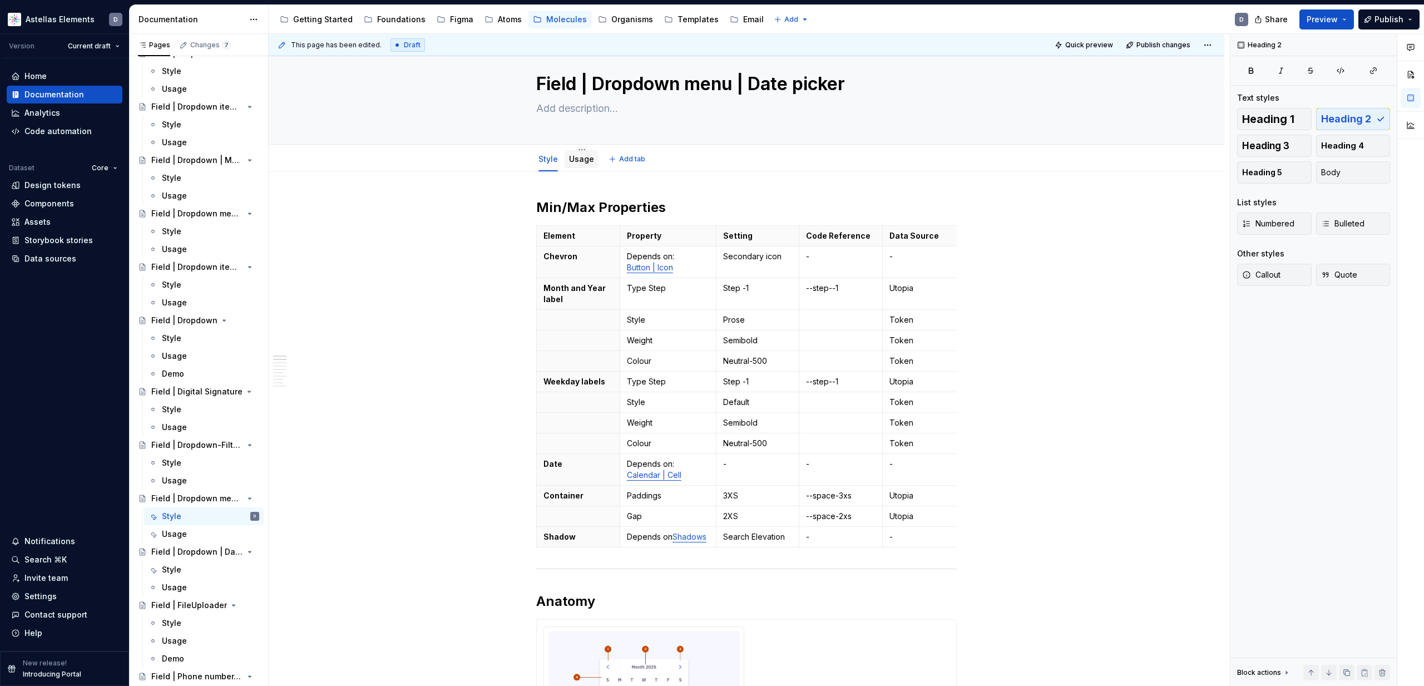
click at [578, 159] on link "Usage" at bounding box center [581, 158] width 25 height 9
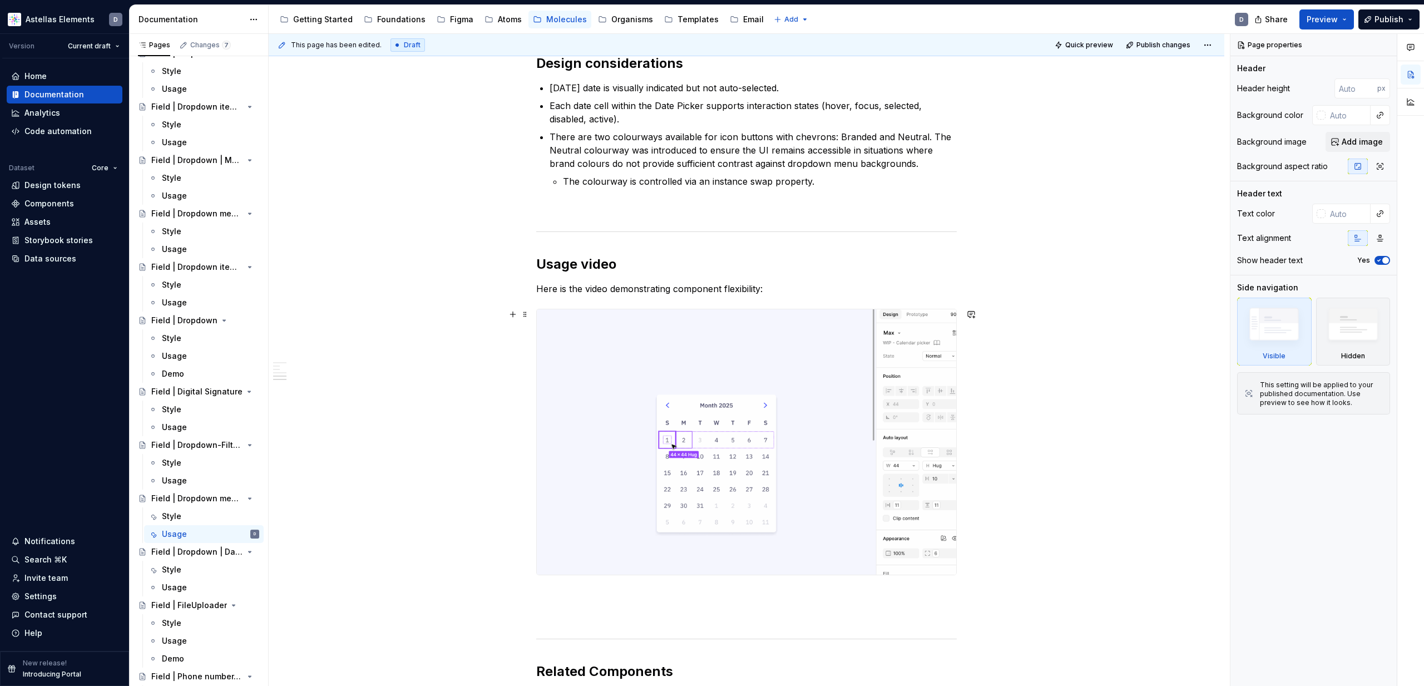
scroll to position [453, 0]
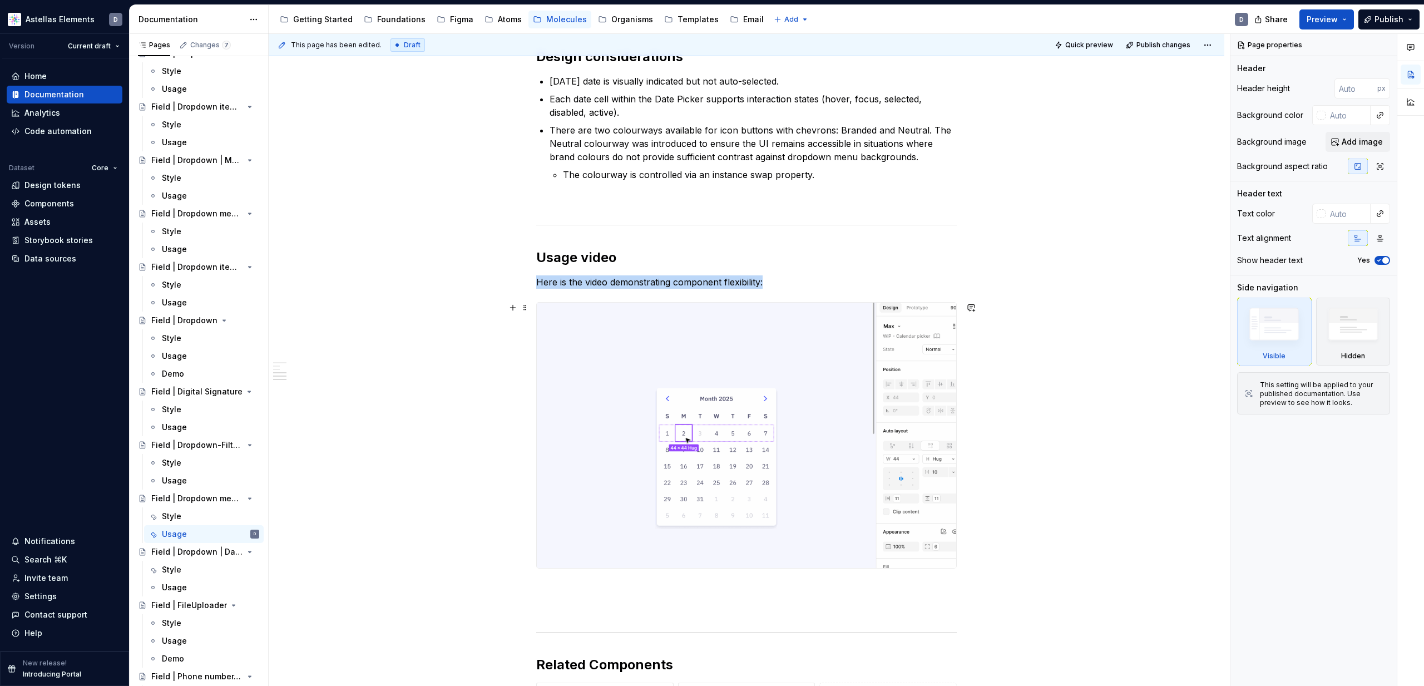
click at [780, 375] on img at bounding box center [746, 435] width 419 height 265
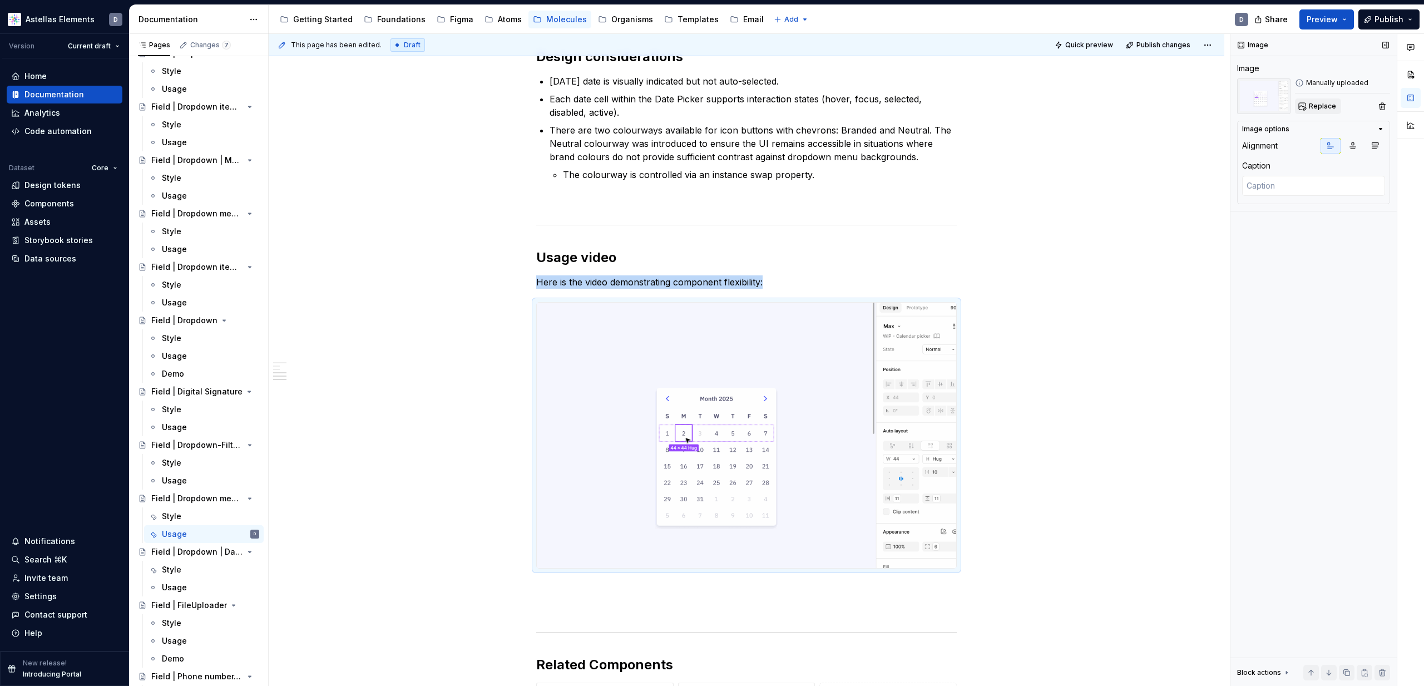
click at [1146, 101] on button "Replace" at bounding box center [1318, 106] width 46 height 16
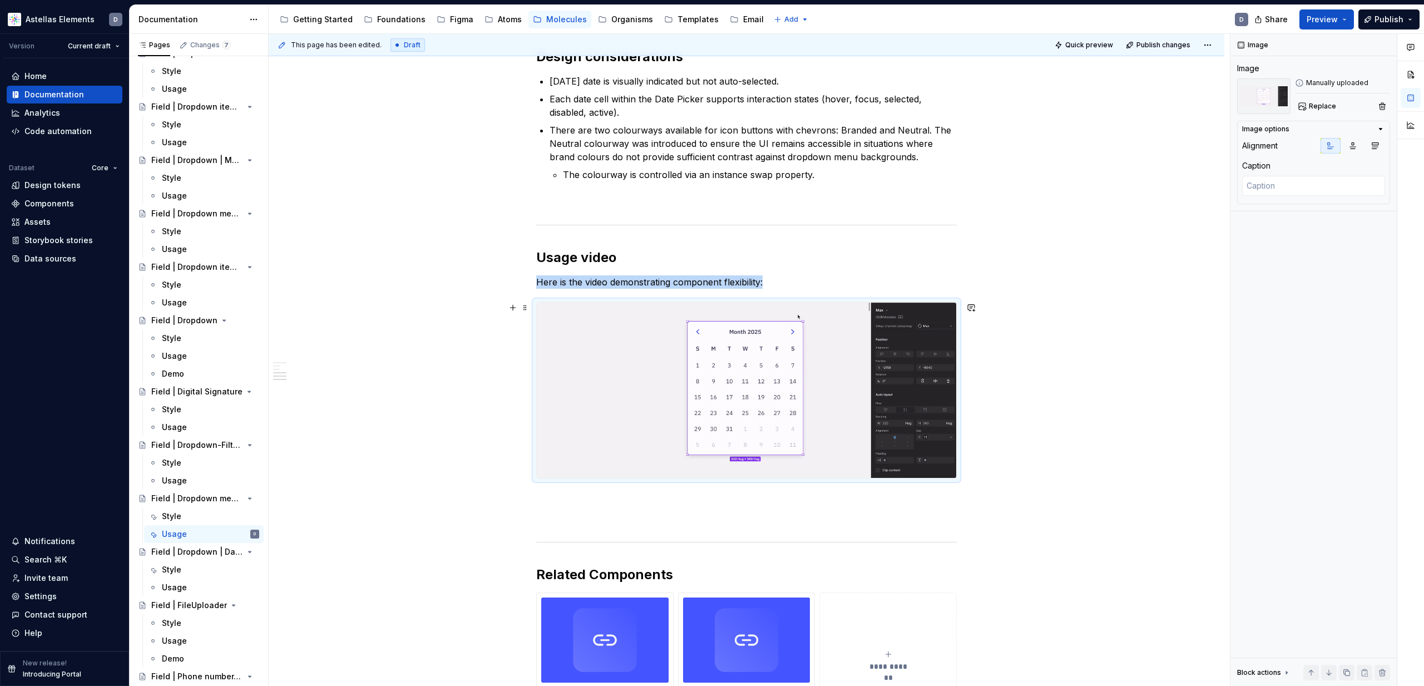
scroll to position [477, 0]
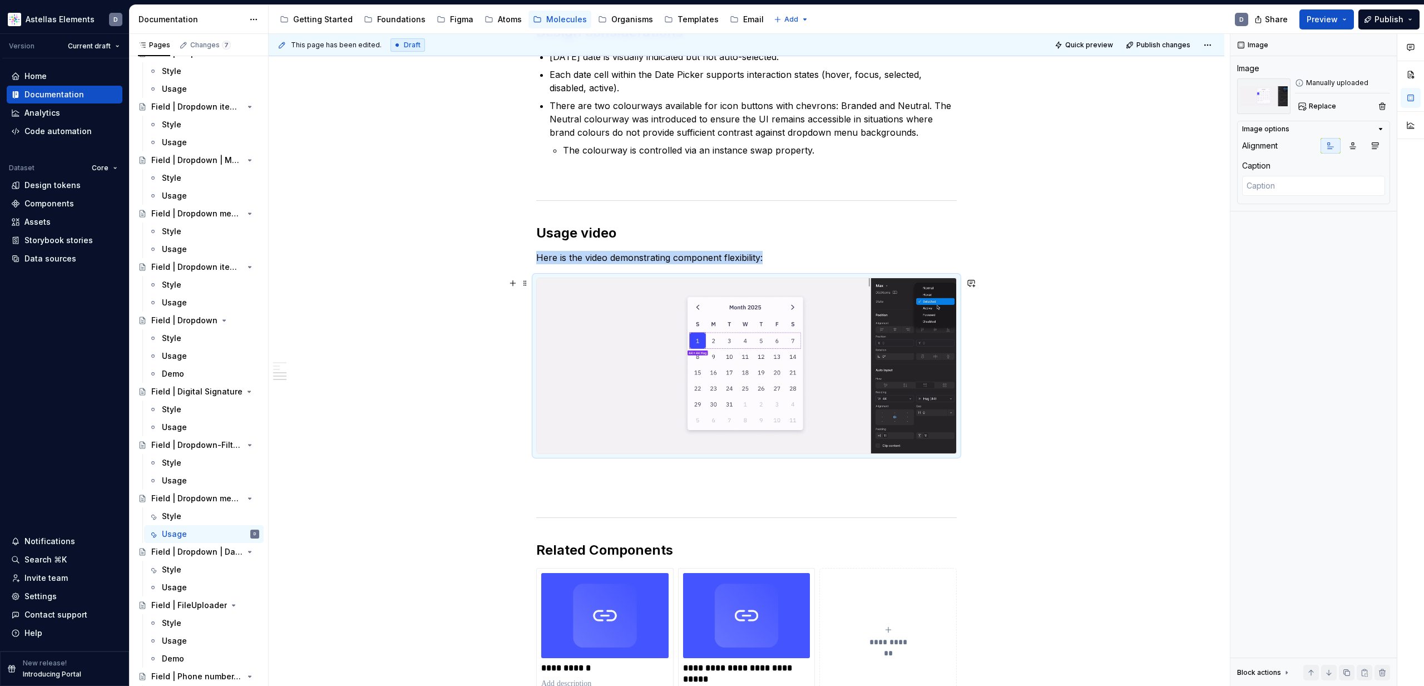
click at [1069, 365] on div "**********" at bounding box center [746, 333] width 955 height 1235
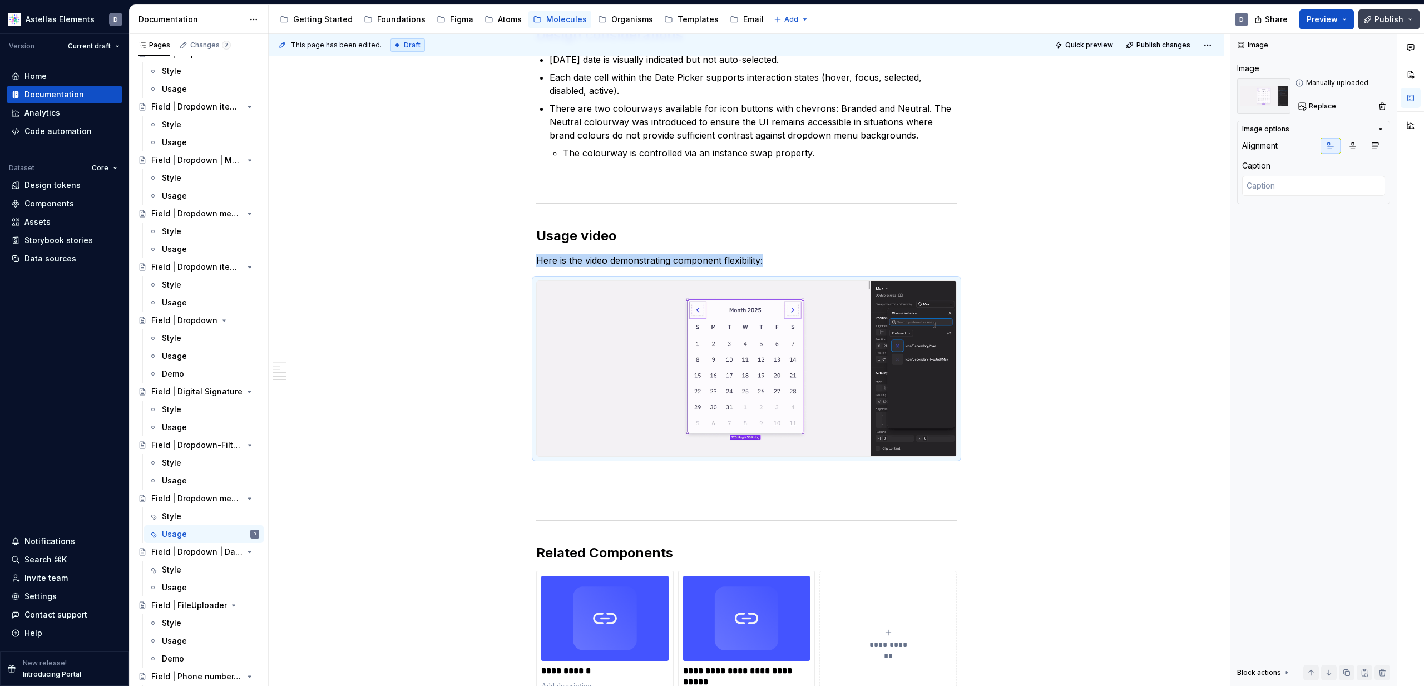
click at [1146, 20] on button "Publish" at bounding box center [1388, 19] width 61 height 20
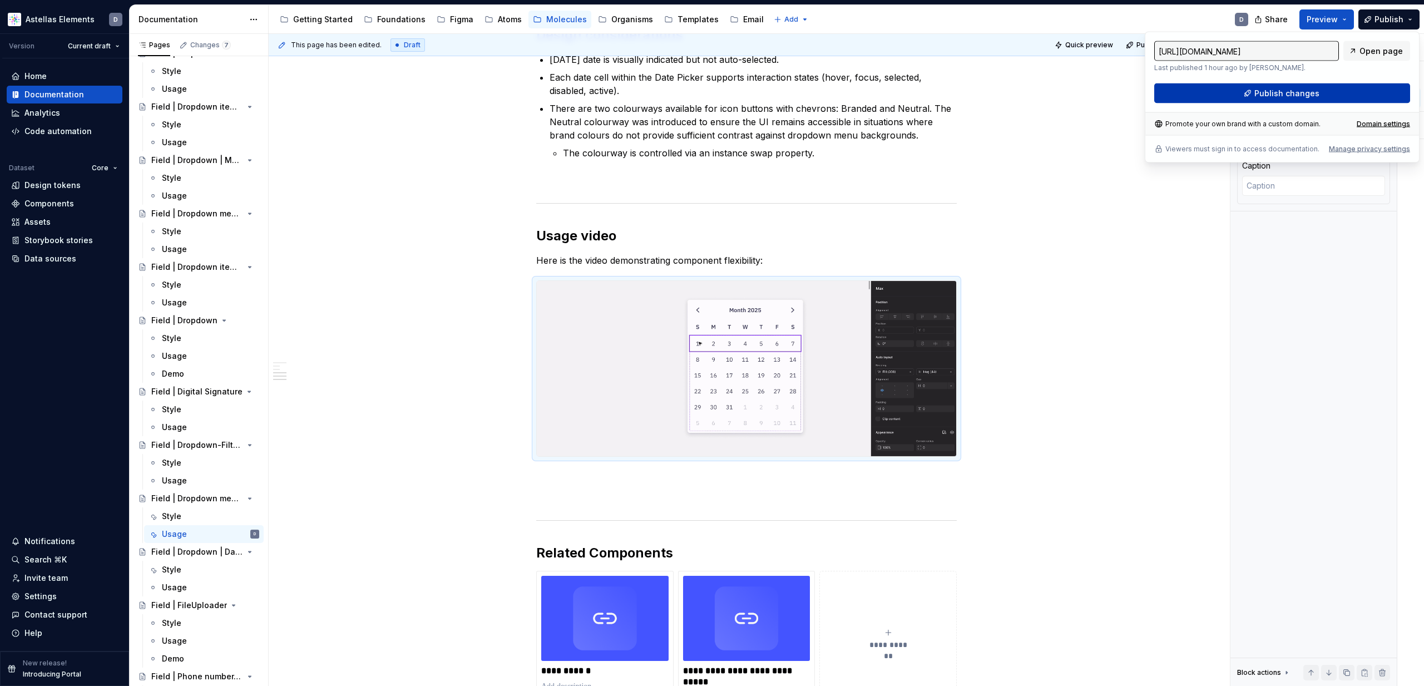
click at [1146, 92] on button "Publish changes" at bounding box center [1282, 93] width 256 height 20
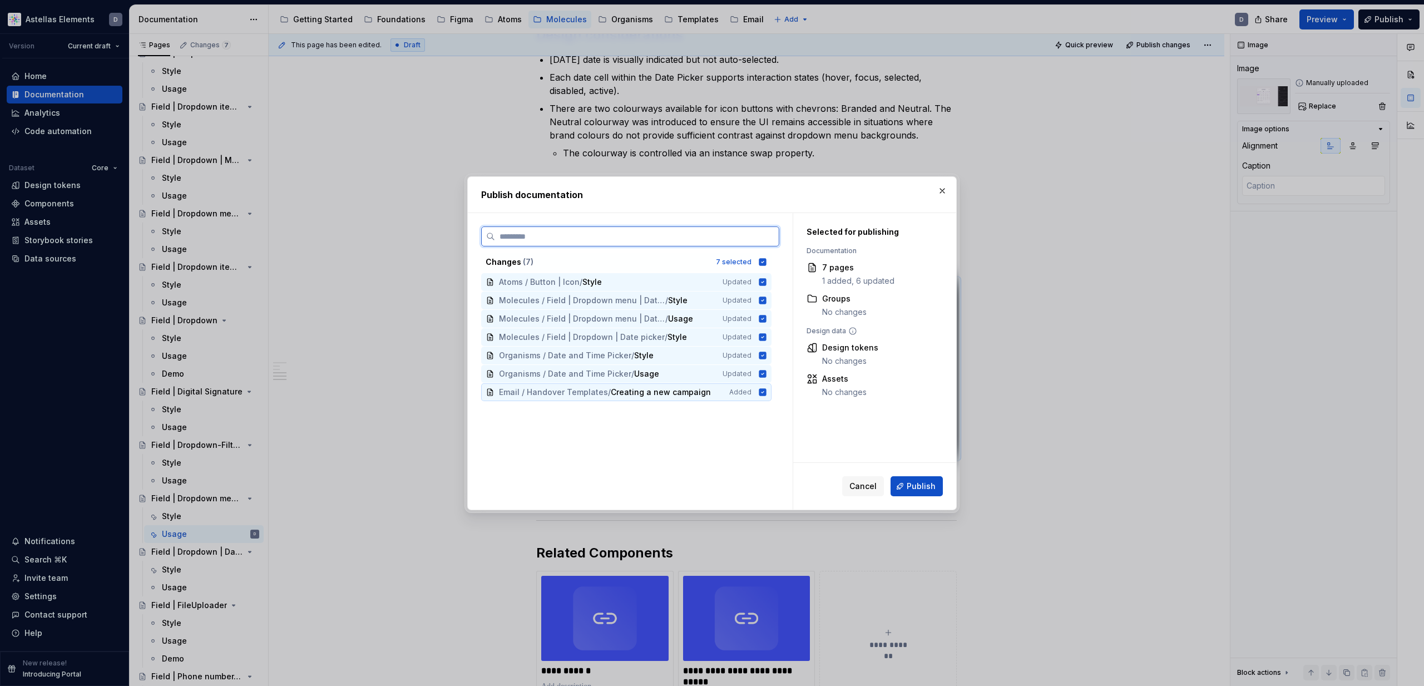
click at [766, 393] on icon at bounding box center [762, 391] width 7 height 7
click at [931, 483] on span "Publish" at bounding box center [921, 486] width 29 height 11
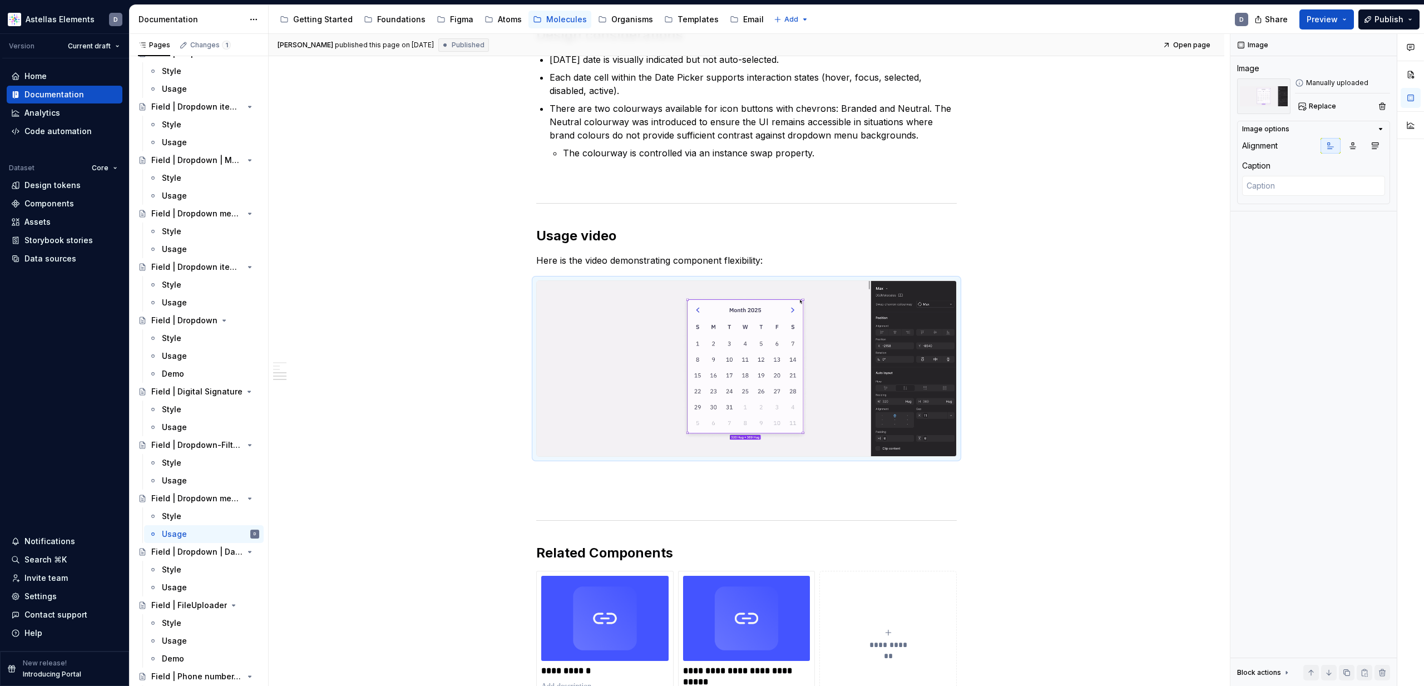
type textarea "*"
